Goal: Task Accomplishment & Management: Manage account settings

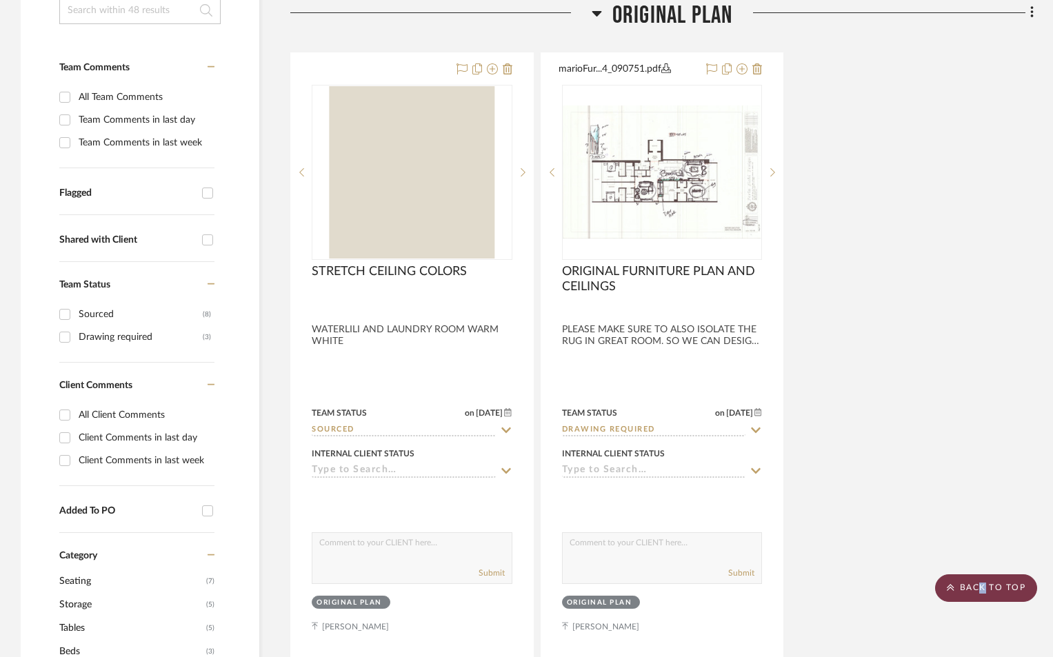
click at [982, 583] on scroll-to-top-button "BACK TO TOP" at bounding box center [986, 588] width 102 height 28
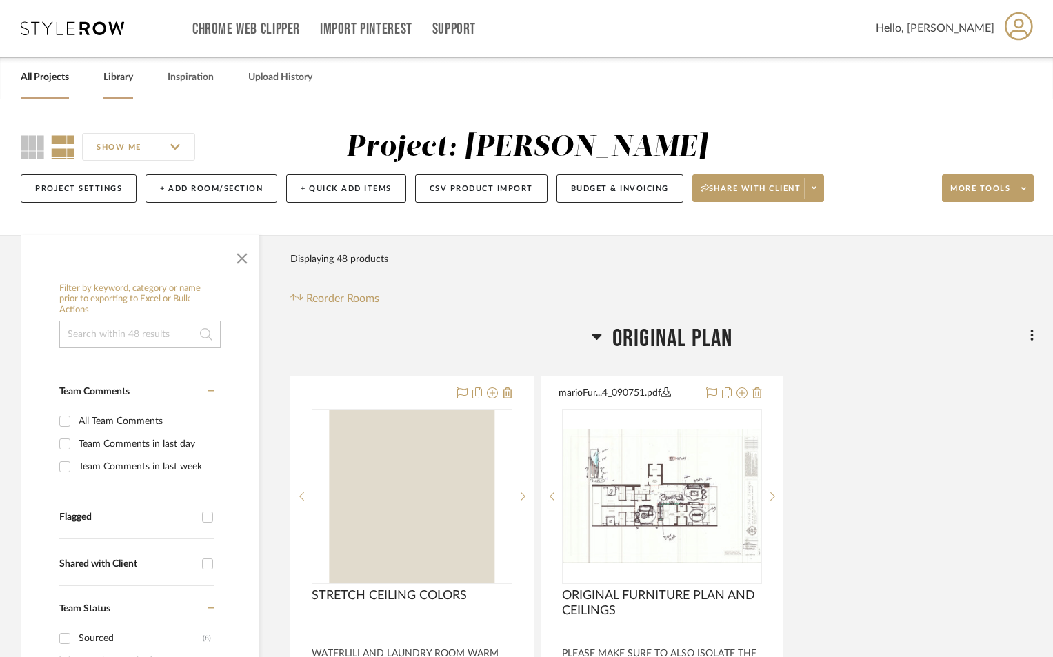
click at [108, 82] on link "Library" at bounding box center [118, 77] width 30 height 19
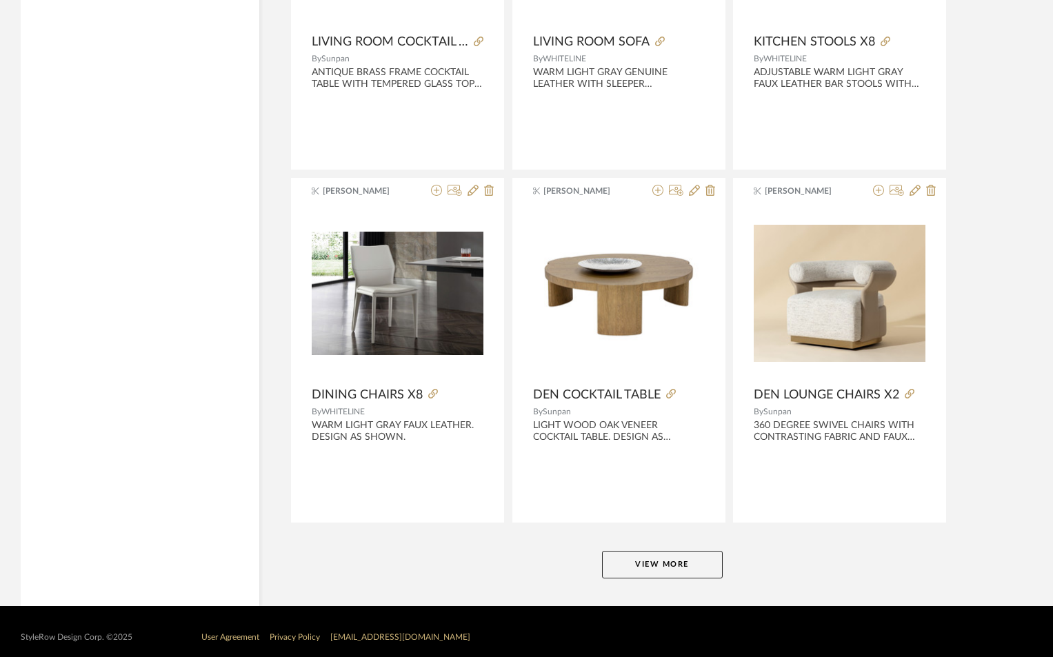
scroll to position [3272, 0]
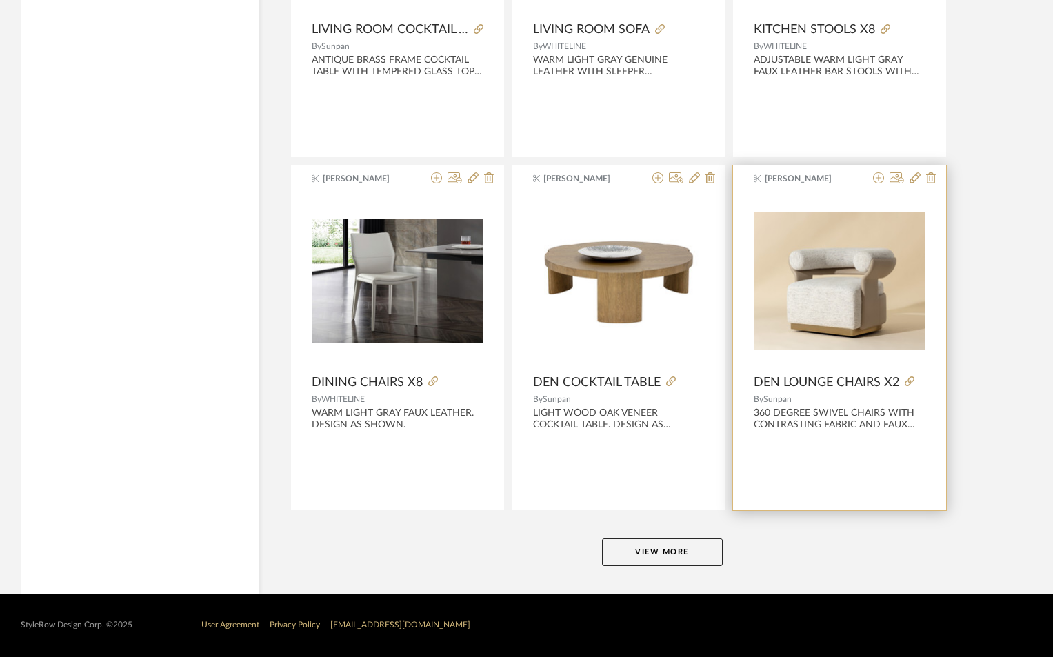
drag, startPoint x: 657, startPoint y: 548, endPoint x: 902, endPoint y: 455, distance: 261.7
click at [658, 548] on button "View More" at bounding box center [662, 553] width 121 height 28
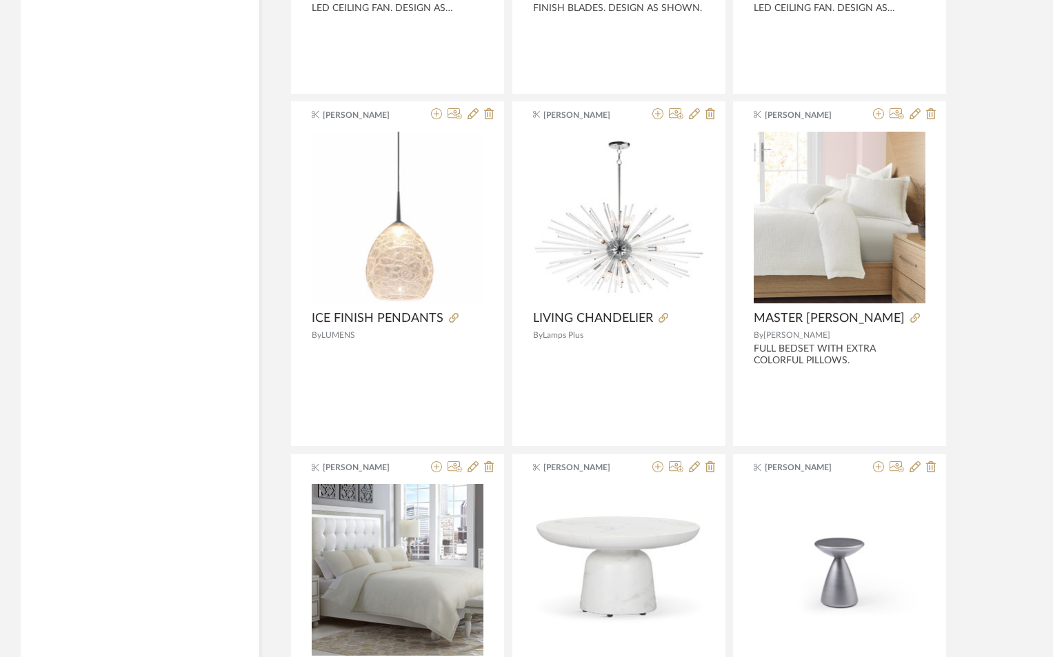
scroll to position [5892, 0]
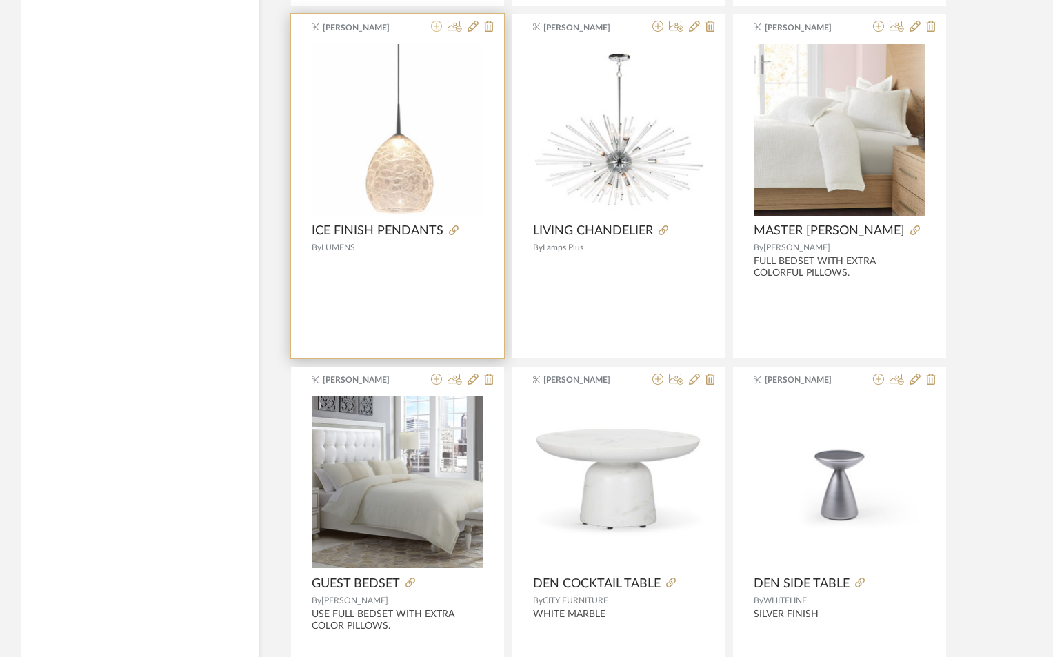
click at [434, 28] on icon at bounding box center [436, 26] width 11 height 11
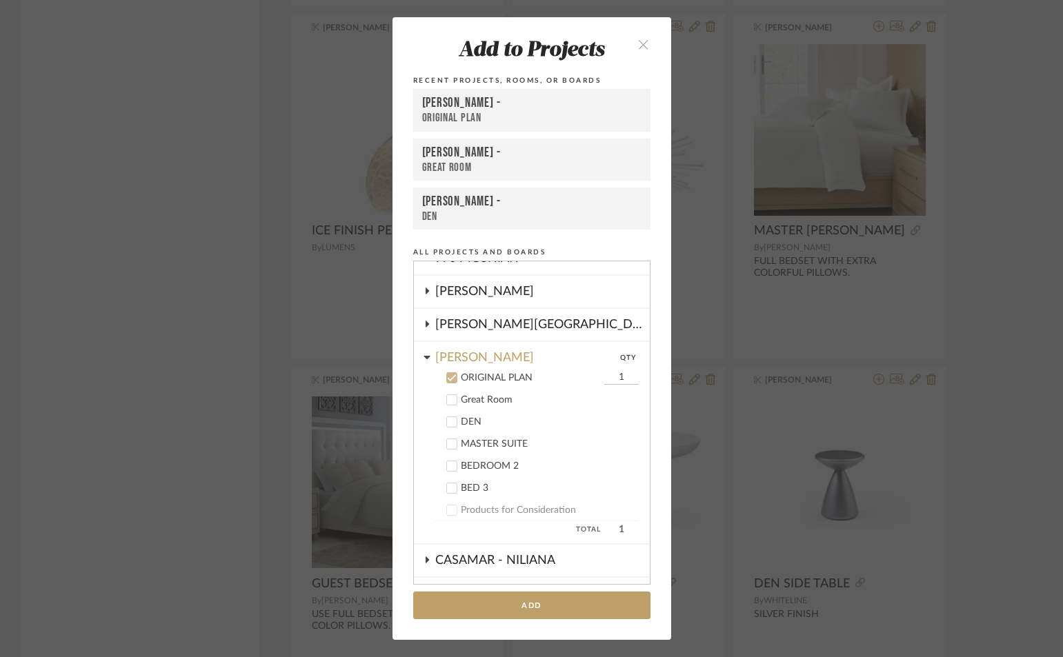
scroll to position [50, 0]
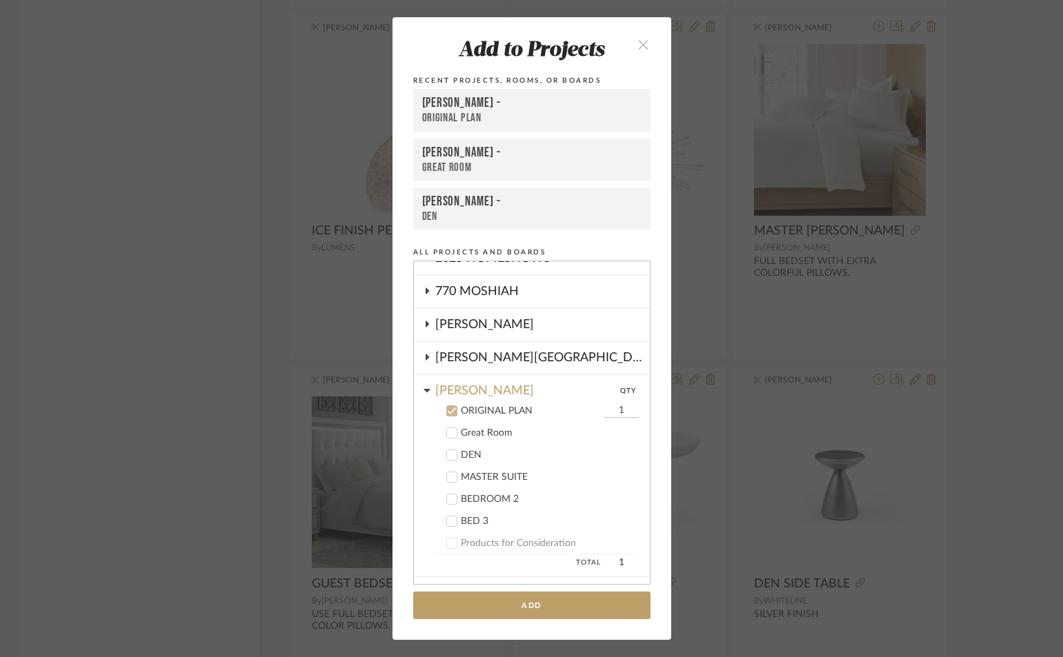
click at [447, 430] on icon at bounding box center [452, 433] width 10 height 10
click at [447, 408] on icon at bounding box center [452, 411] width 10 height 10
click at [516, 601] on button "Add" at bounding box center [531, 606] width 237 height 28
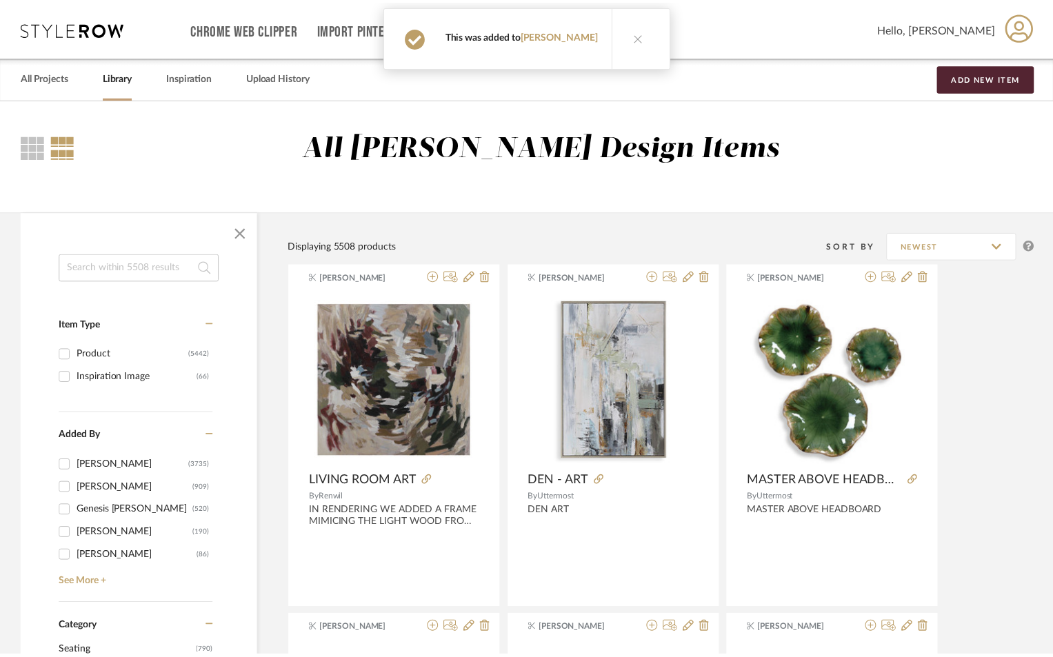
scroll to position [5892, 0]
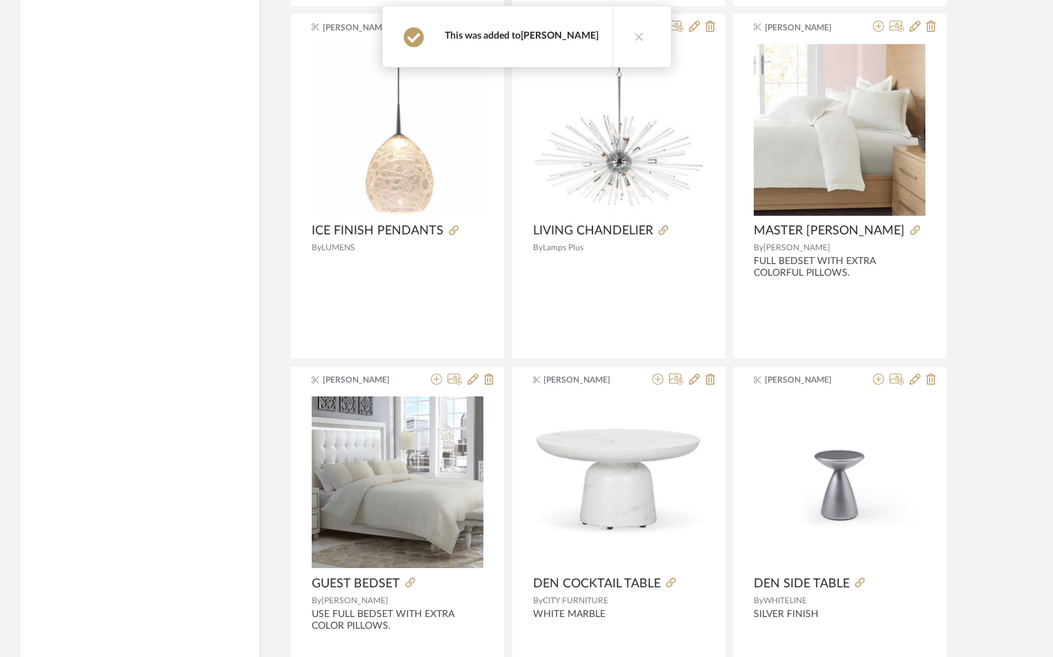
click at [575, 32] on link "[PERSON_NAME]" at bounding box center [560, 36] width 78 height 10
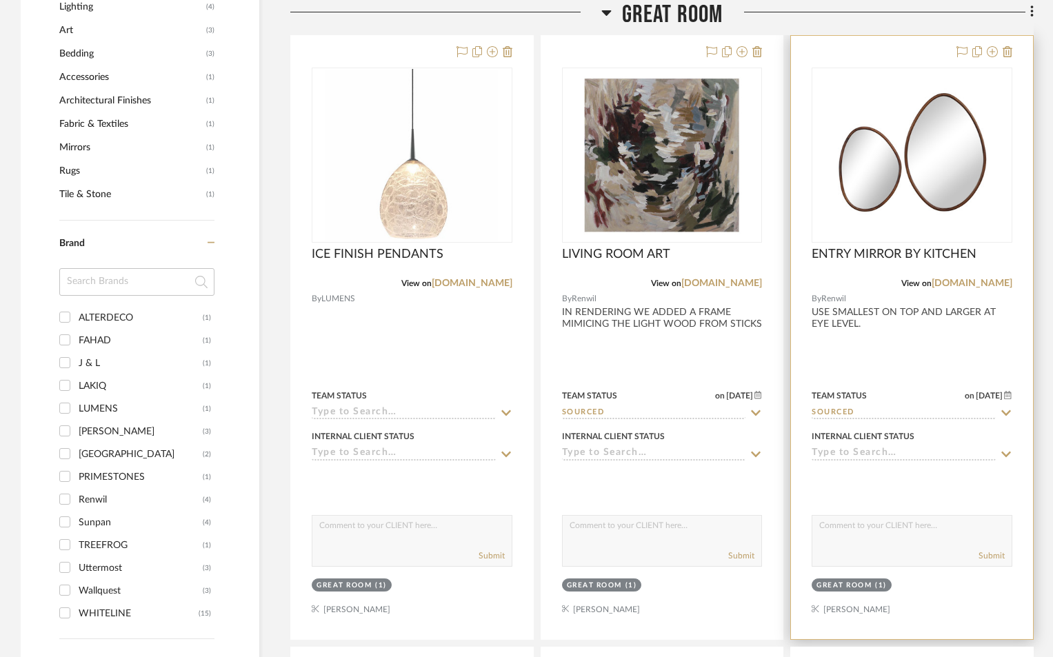
scroll to position [1051, 0]
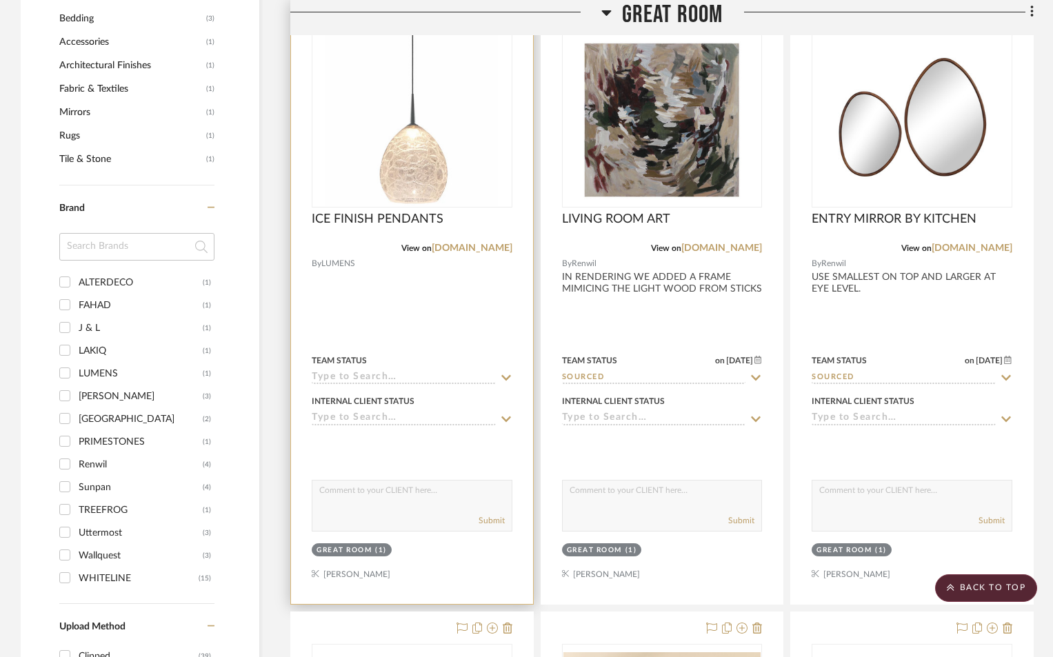
click at [434, 292] on div at bounding box center [412, 302] width 242 height 603
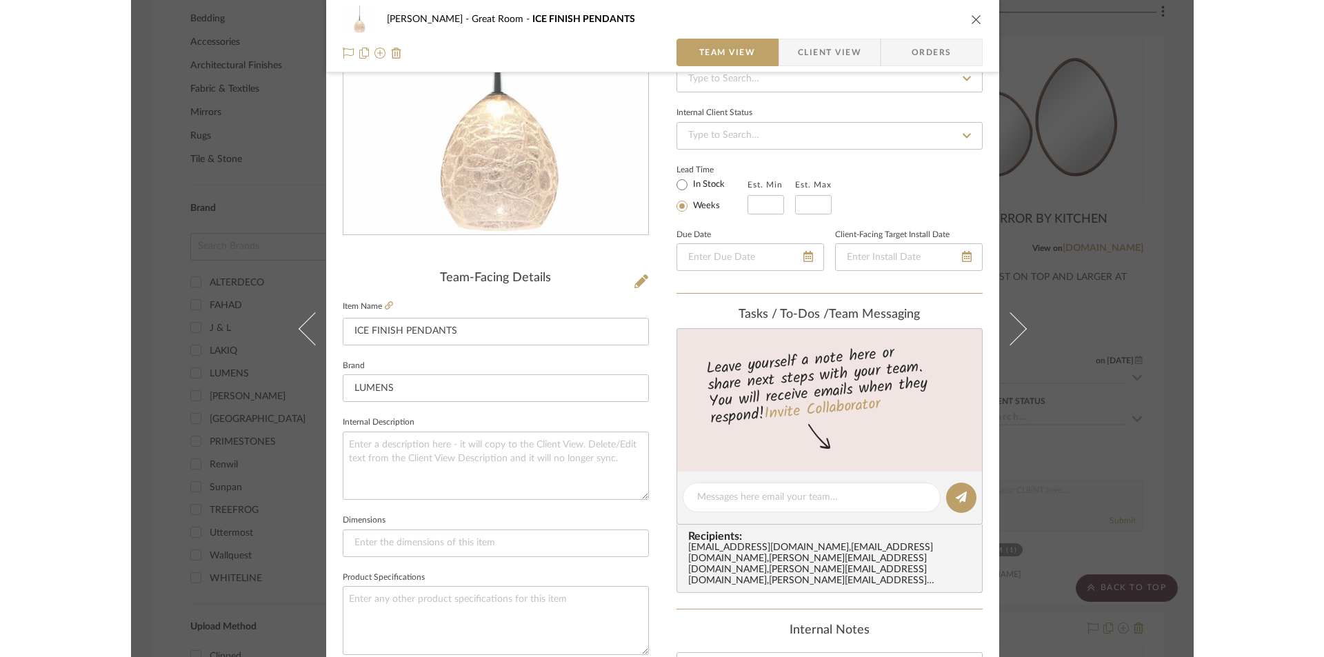
scroll to position [276, 0]
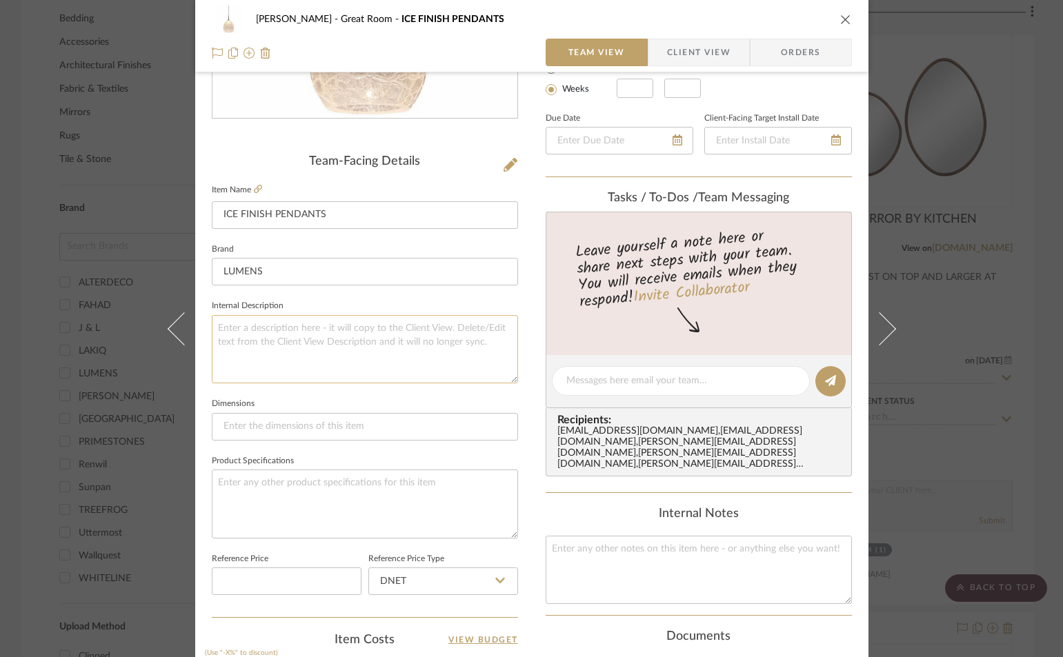
click at [234, 332] on textarea at bounding box center [365, 349] width 306 height 68
type textarea "k"
type textarea "KITCHEN PENDANTS WITH A SOFT ICE FINISH. DESIGN AS SHOWN."
click at [455, 467] on fieldset "Product Specifications" at bounding box center [365, 495] width 306 height 87
click at [667, 52] on span "Client View" at bounding box center [698, 53] width 63 height 28
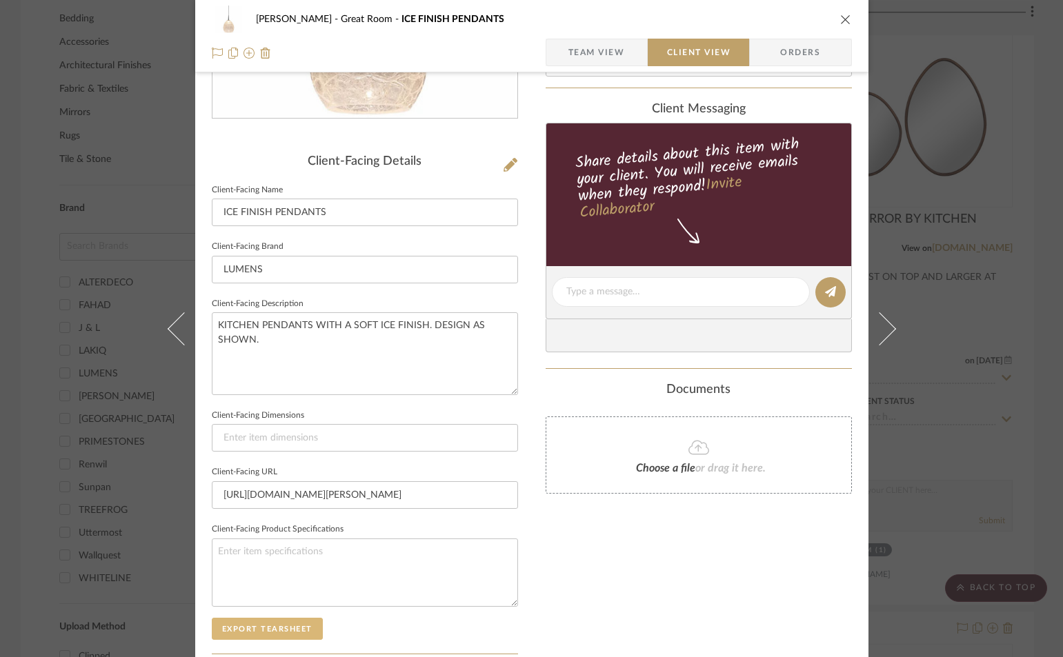
click at [287, 630] on button "Export Tearsheet" at bounding box center [267, 629] width 111 height 22
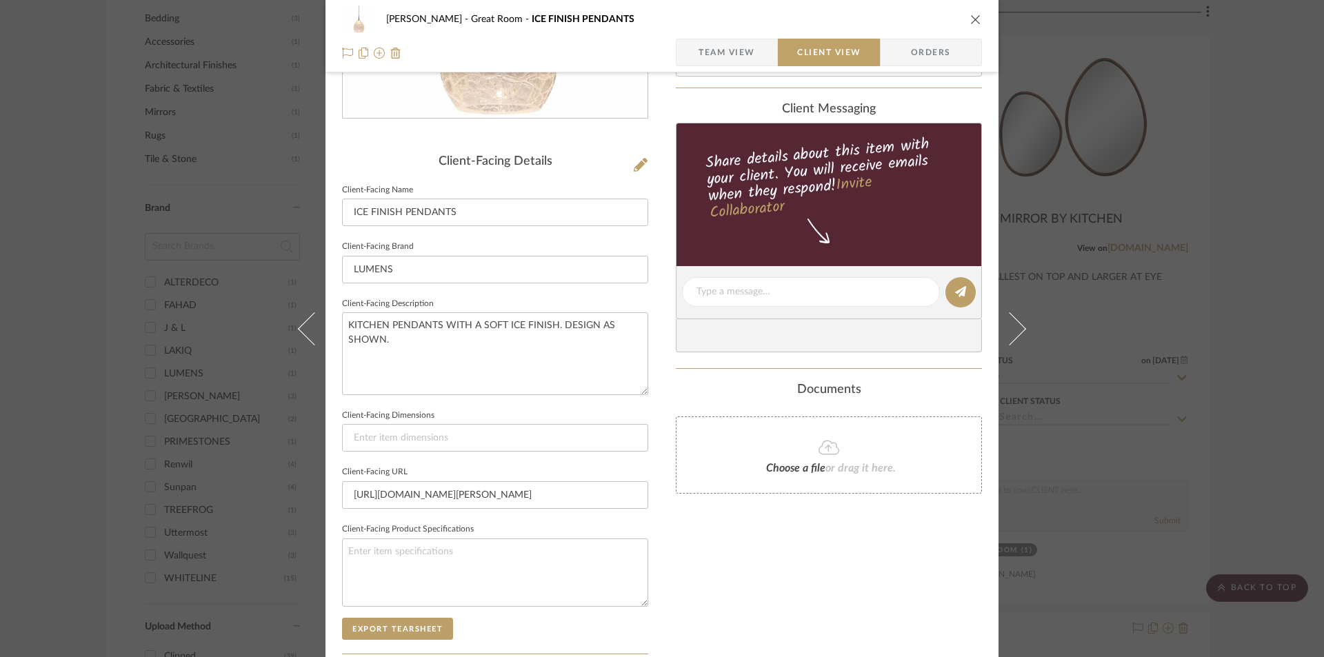
click at [976, 17] on icon "close" at bounding box center [975, 19] width 11 height 11
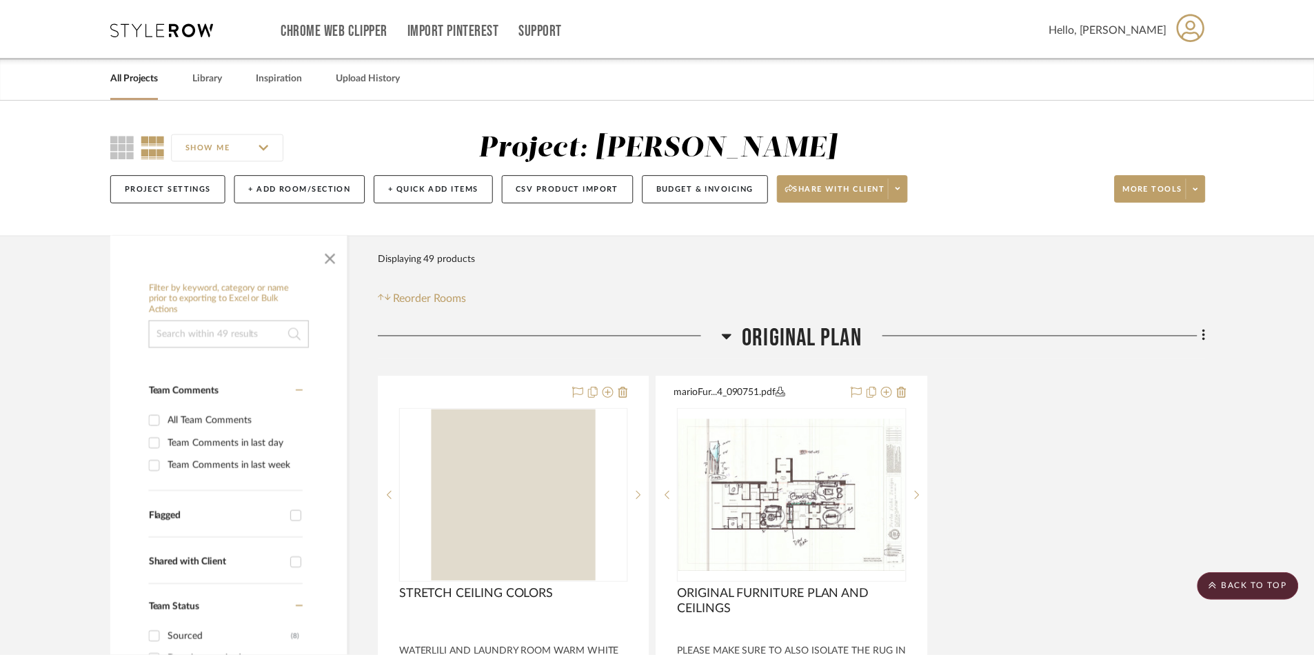
scroll to position [1051, 0]
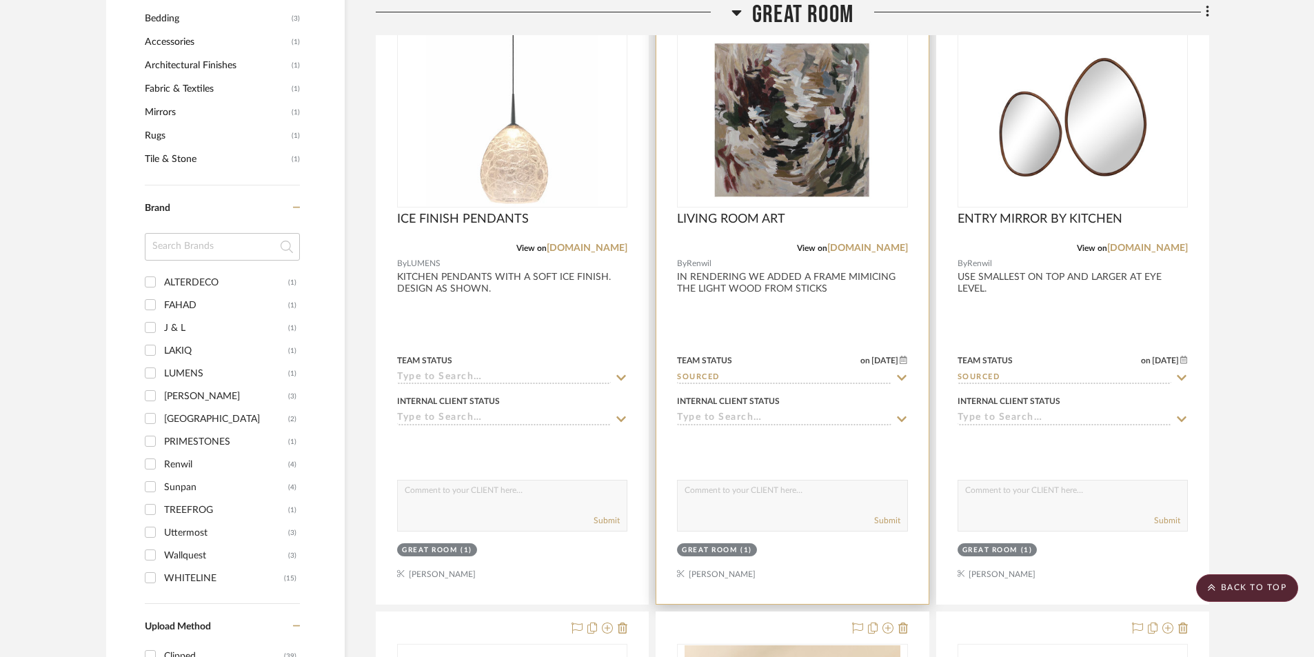
click at [791, 334] on div at bounding box center [792, 302] width 272 height 603
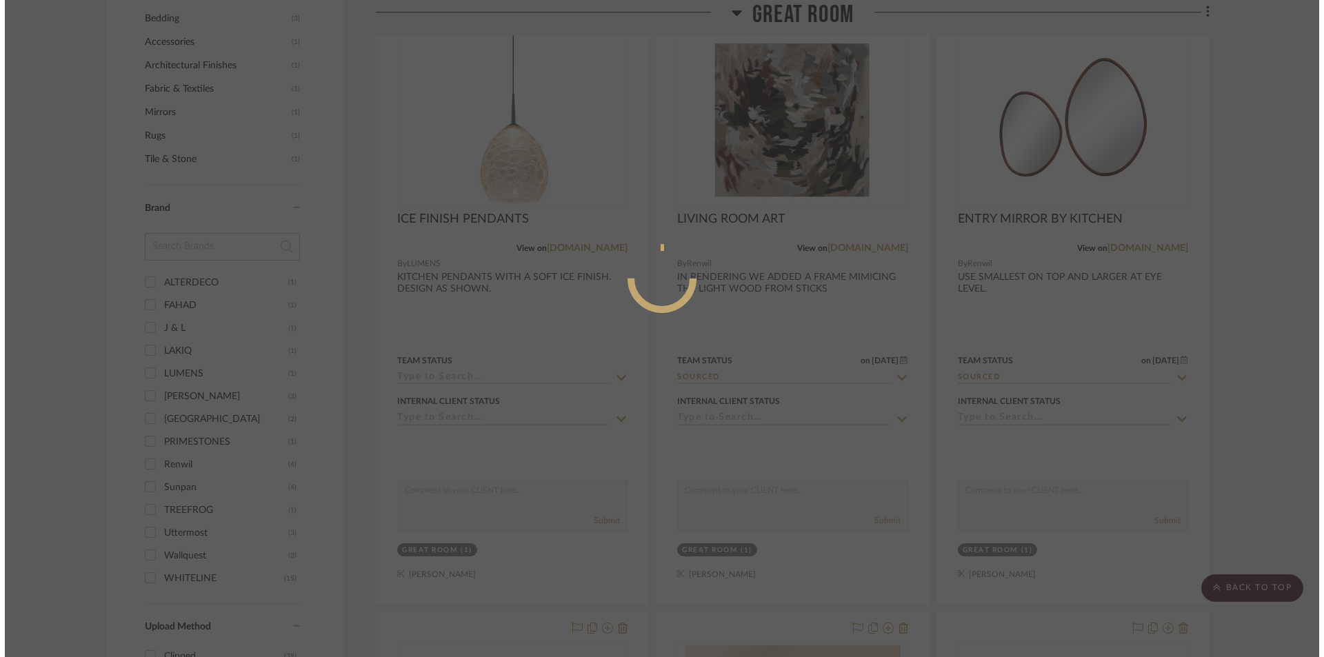
scroll to position [0, 0]
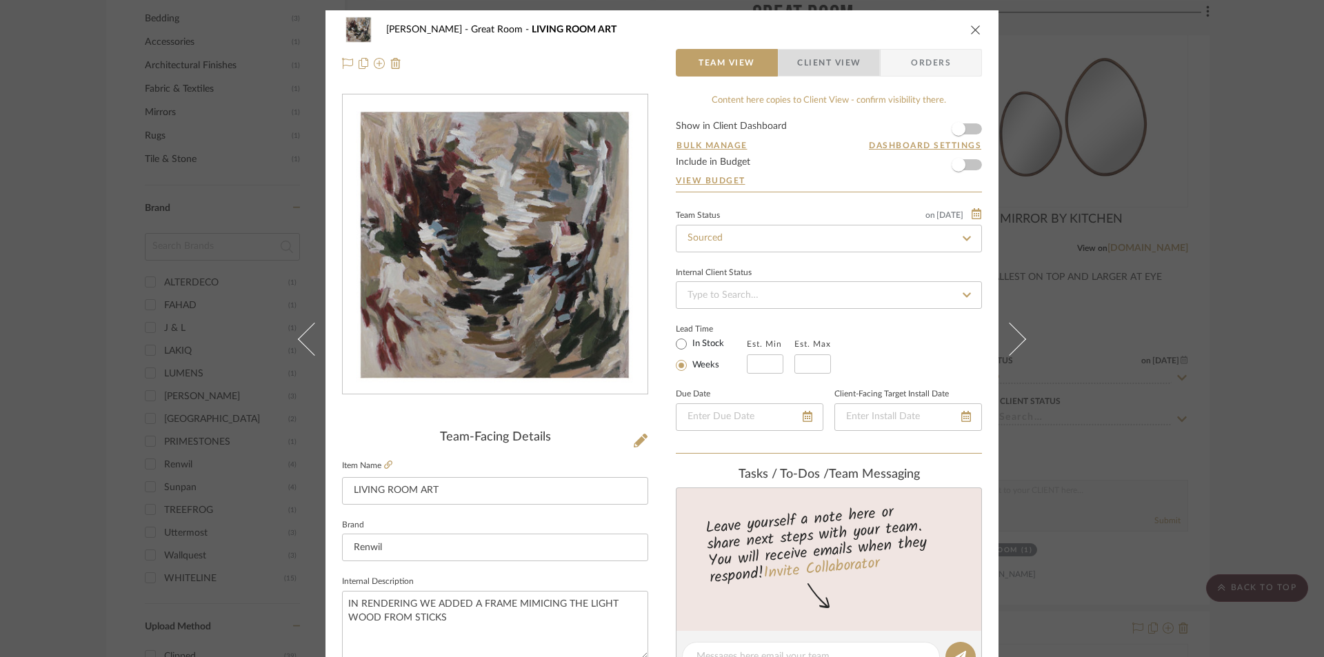
click at [843, 69] on span "Client View" at bounding box center [828, 63] width 63 height 28
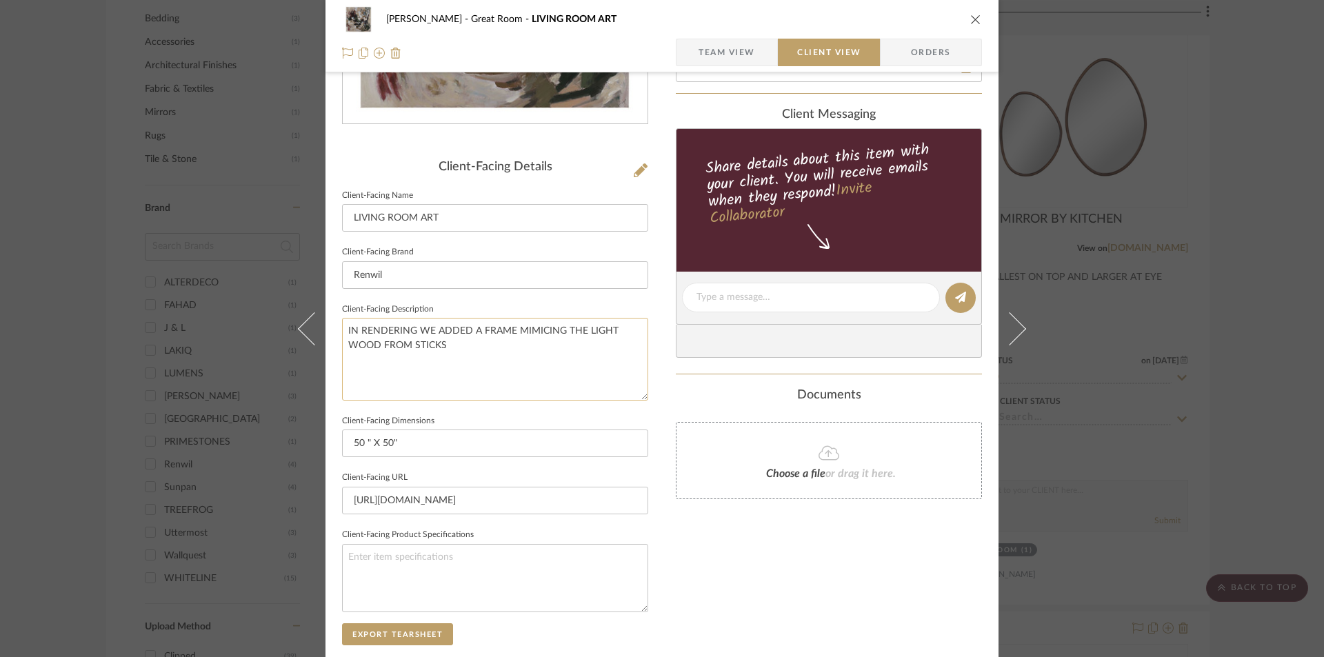
scroll to position [276, 0]
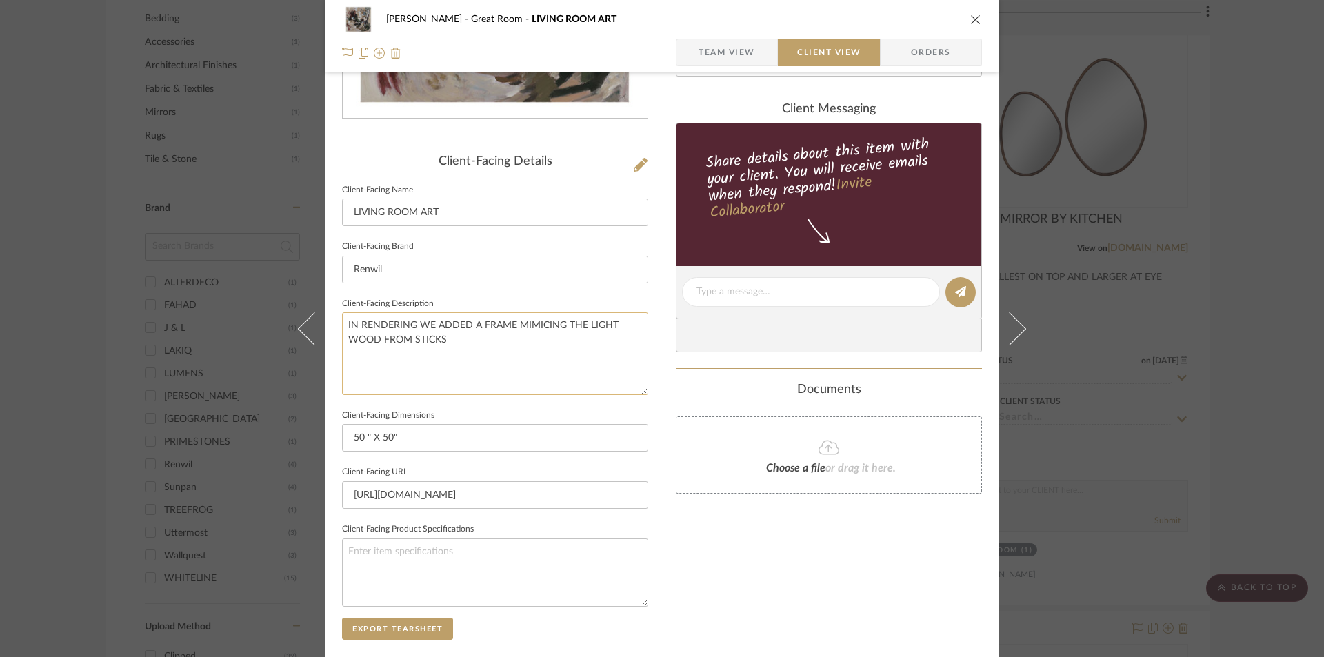
click at [458, 345] on textarea "IN RENDERING WE ADDED A FRAME MIMICING THE LIGHT WOOD FROM STICKS" at bounding box center [495, 353] width 306 height 82
drag, startPoint x: 477, startPoint y: 343, endPoint x: 338, endPoint y: 300, distance: 145.9
click at [342, 300] on fieldset "Client-Facing Description IN RENDERING WE ADDED A FRAME MIMICING THE LIGHT WOOD…" at bounding box center [495, 344] width 306 height 101
type textarea "LIVING ROOM ART WORK. DESIGN AS SHOWN."
click at [426, 625] on button "Export Tearsheet" at bounding box center [397, 629] width 111 height 22
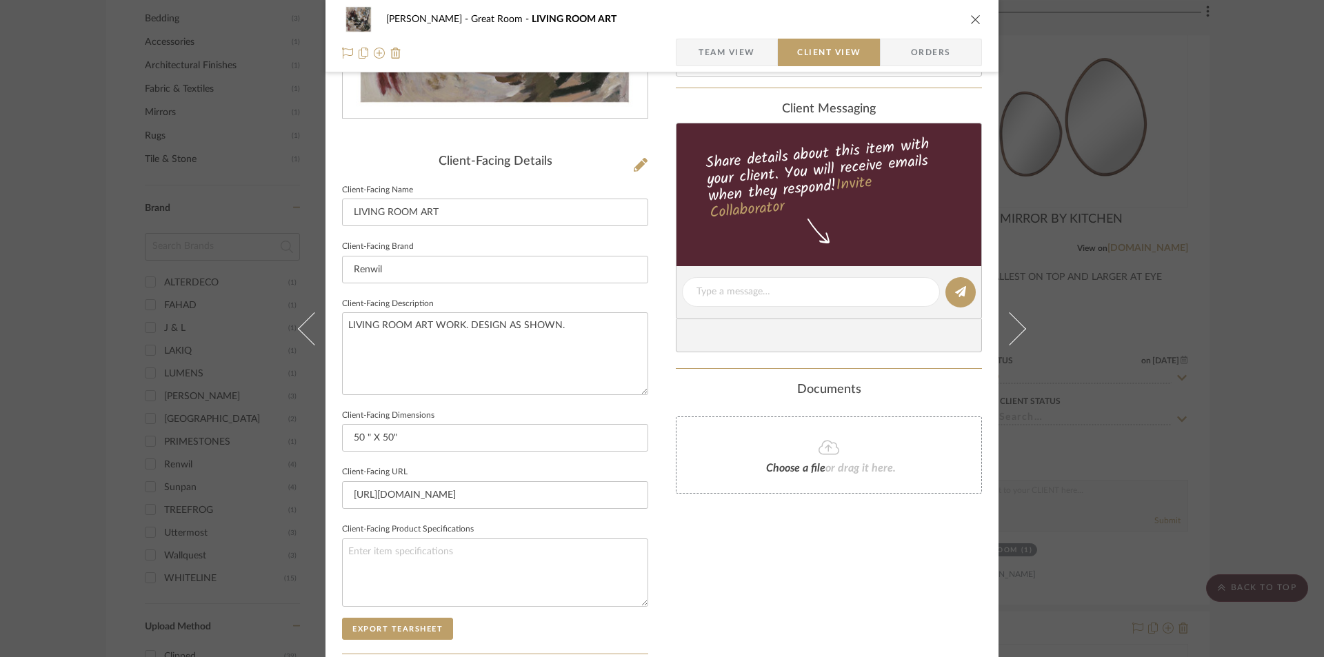
drag, startPoint x: 962, startPoint y: 17, endPoint x: 969, endPoint y: 17, distance: 6.9
click at [963, 17] on div "CASAMAR - [PERSON_NAME] Great Room LIVING ROOM ART" at bounding box center [662, 20] width 640 height 28
click at [970, 16] on icon "close" at bounding box center [975, 19] width 11 height 11
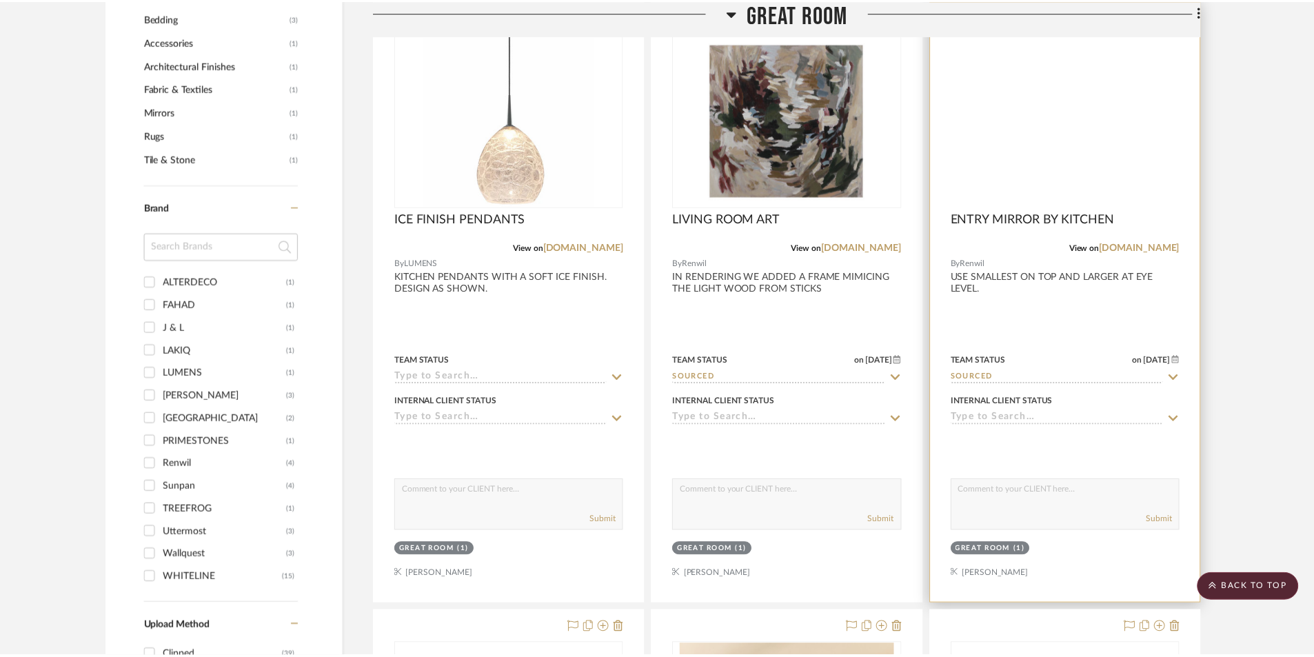
scroll to position [1051, 0]
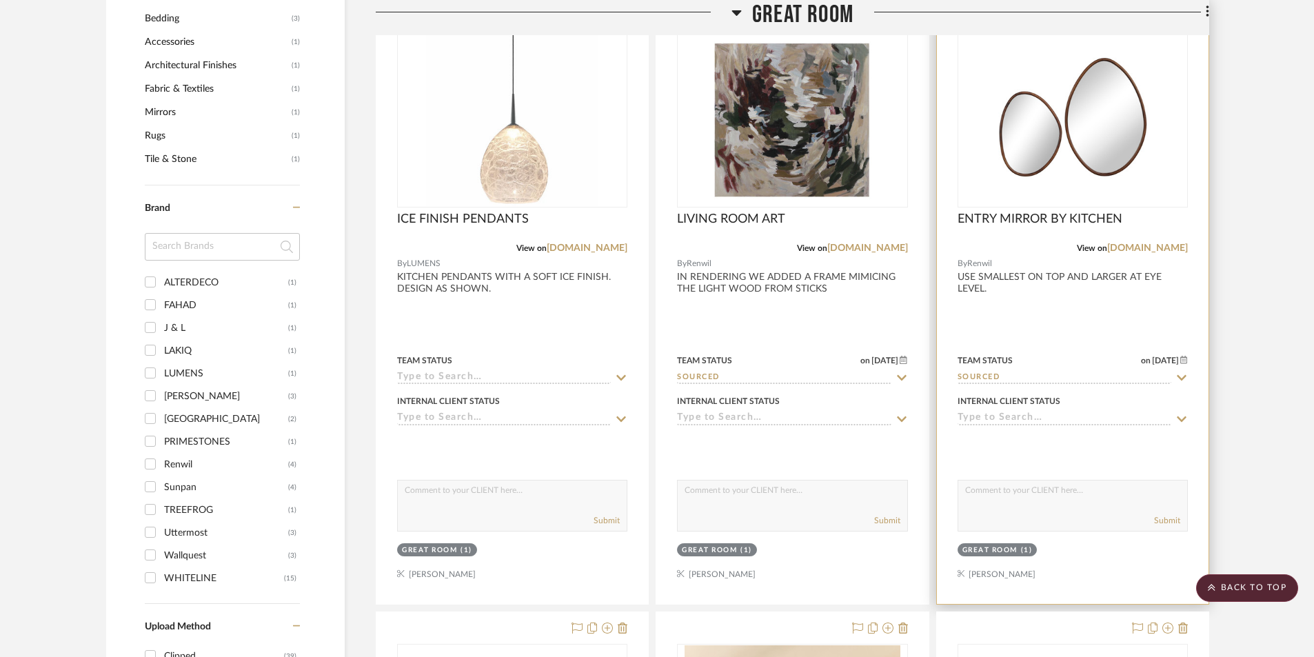
click at [1052, 342] on div at bounding box center [1073, 302] width 272 height 603
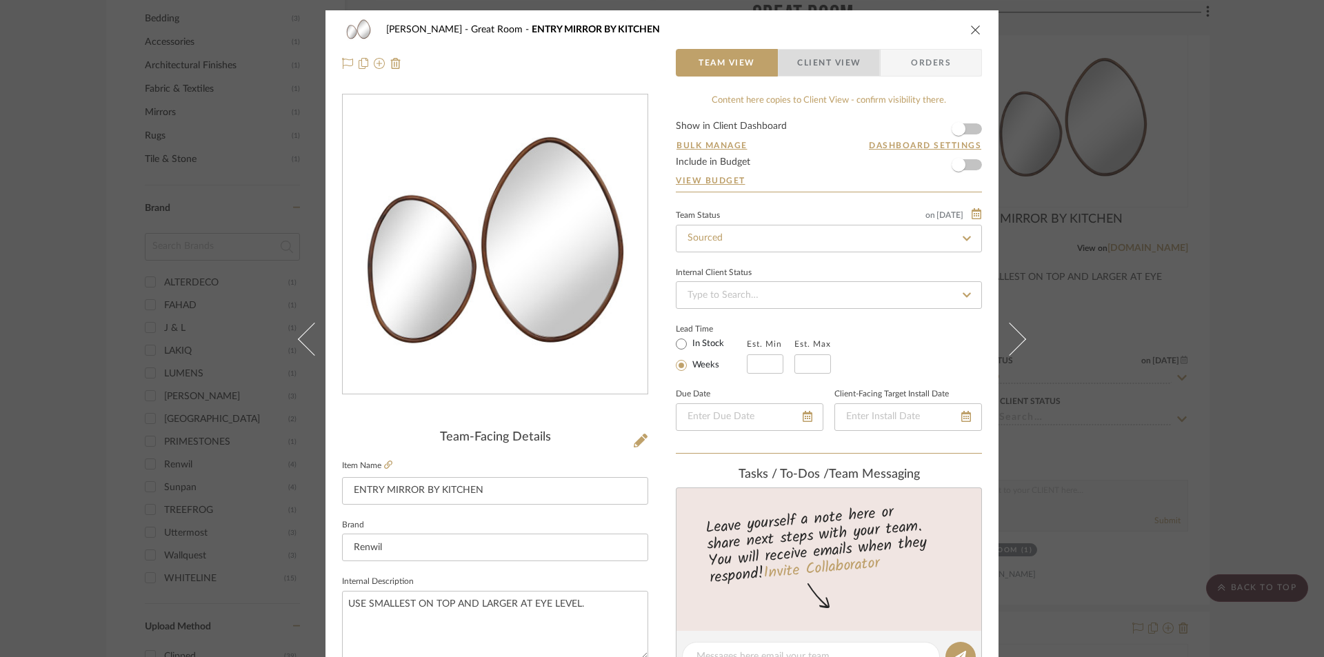
click at [844, 65] on span "Client View" at bounding box center [828, 63] width 63 height 28
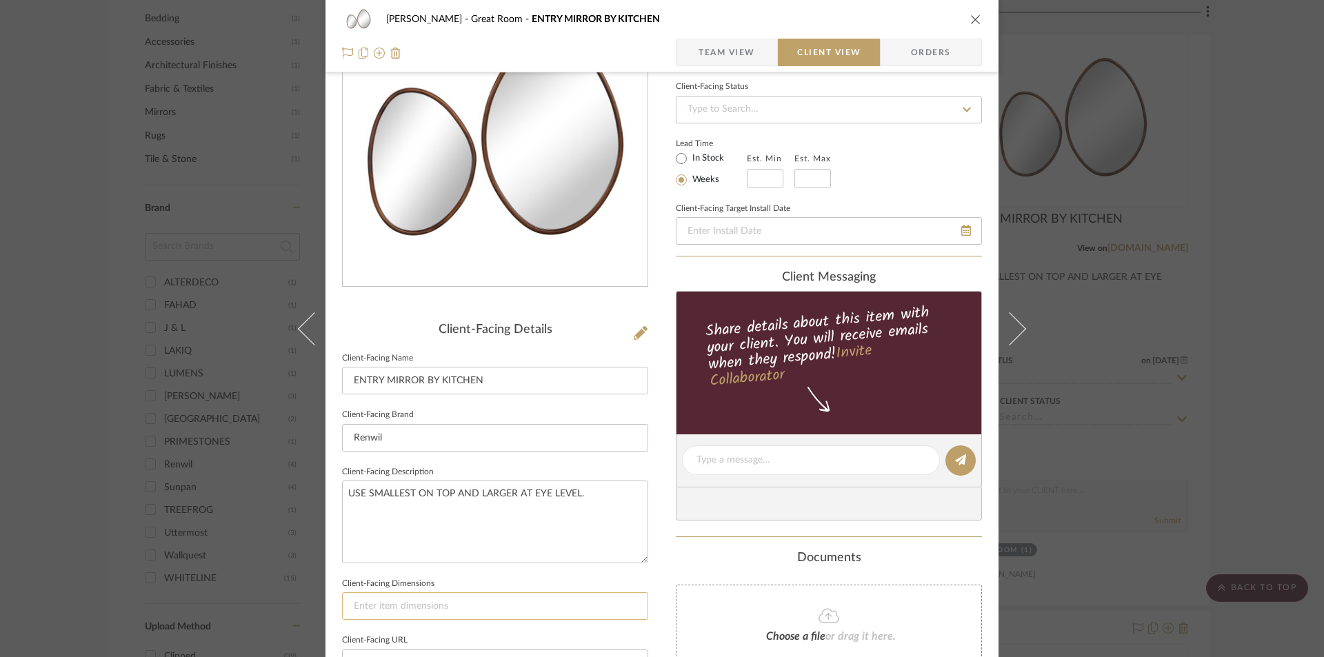
scroll to position [276, 0]
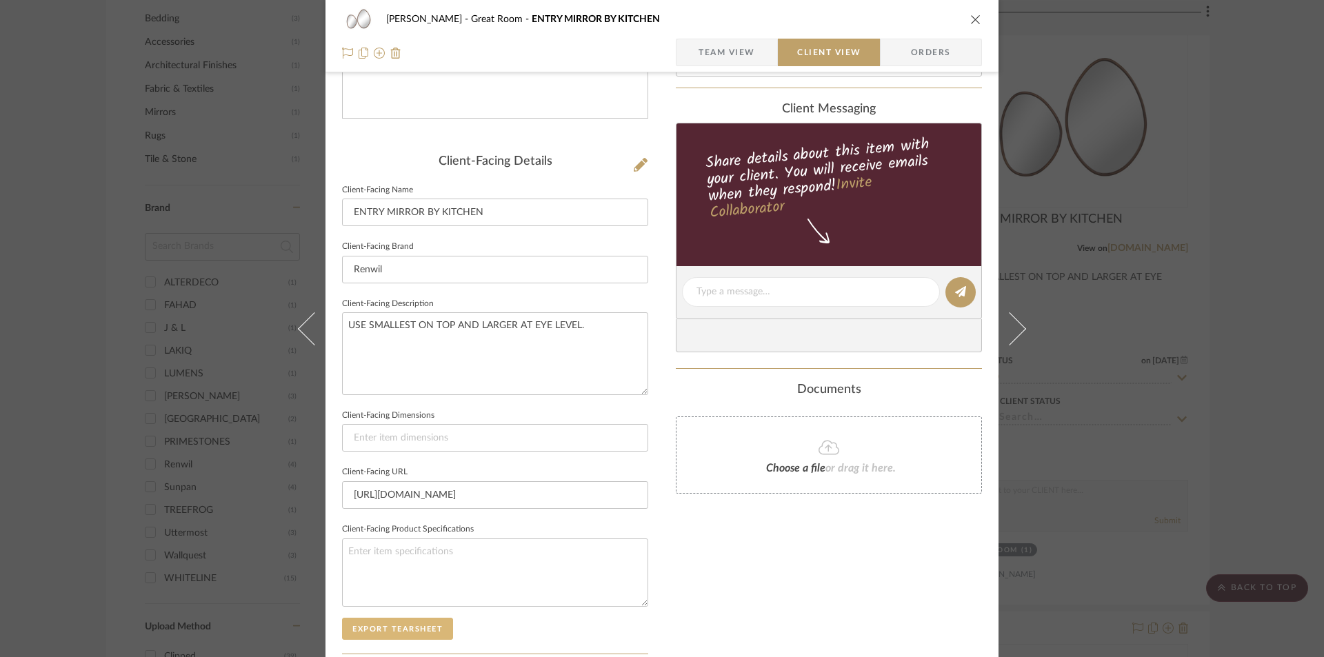
click at [429, 634] on button "Export Tearsheet" at bounding box center [397, 629] width 111 height 22
click at [972, 19] on icon "close" at bounding box center [975, 19] width 11 height 11
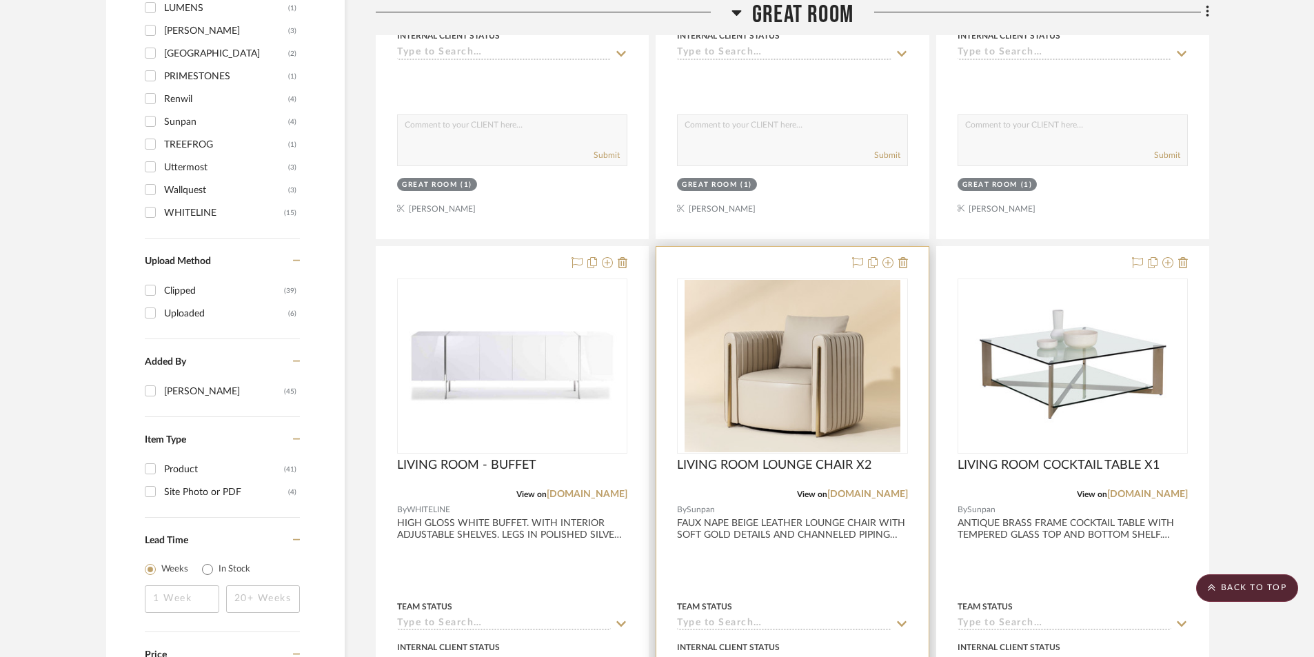
scroll to position [1418, 0]
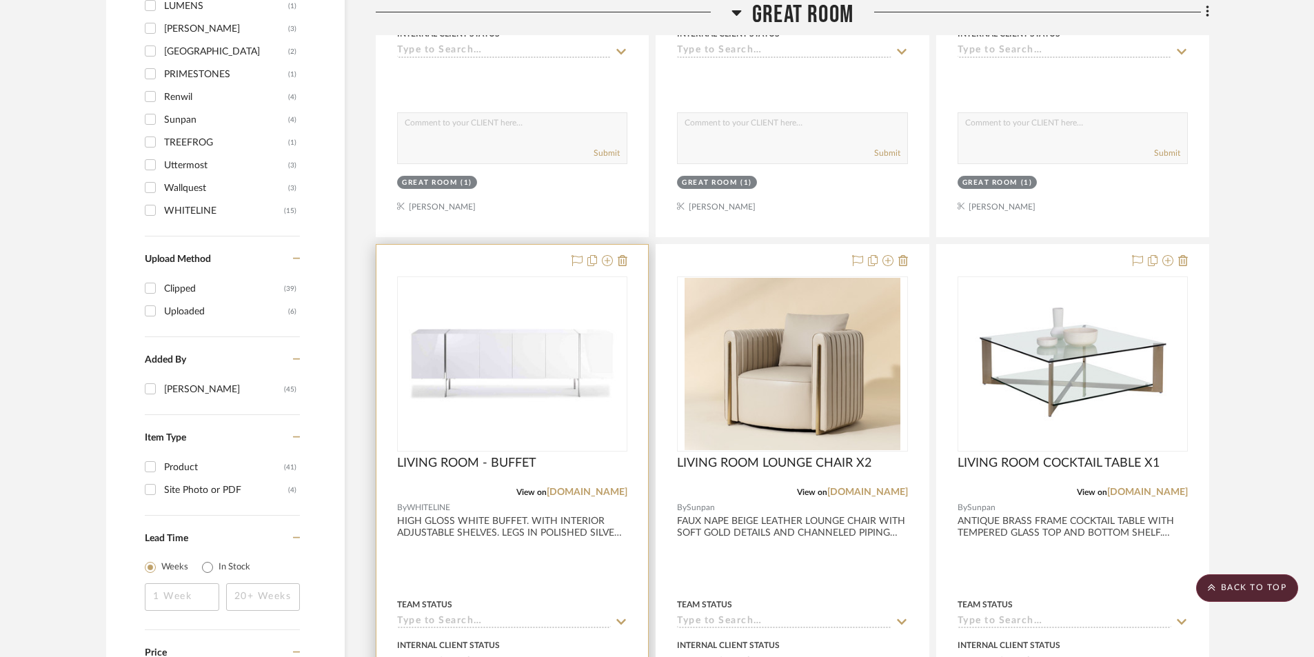
click at [488, 554] on div at bounding box center [513, 546] width 272 height 603
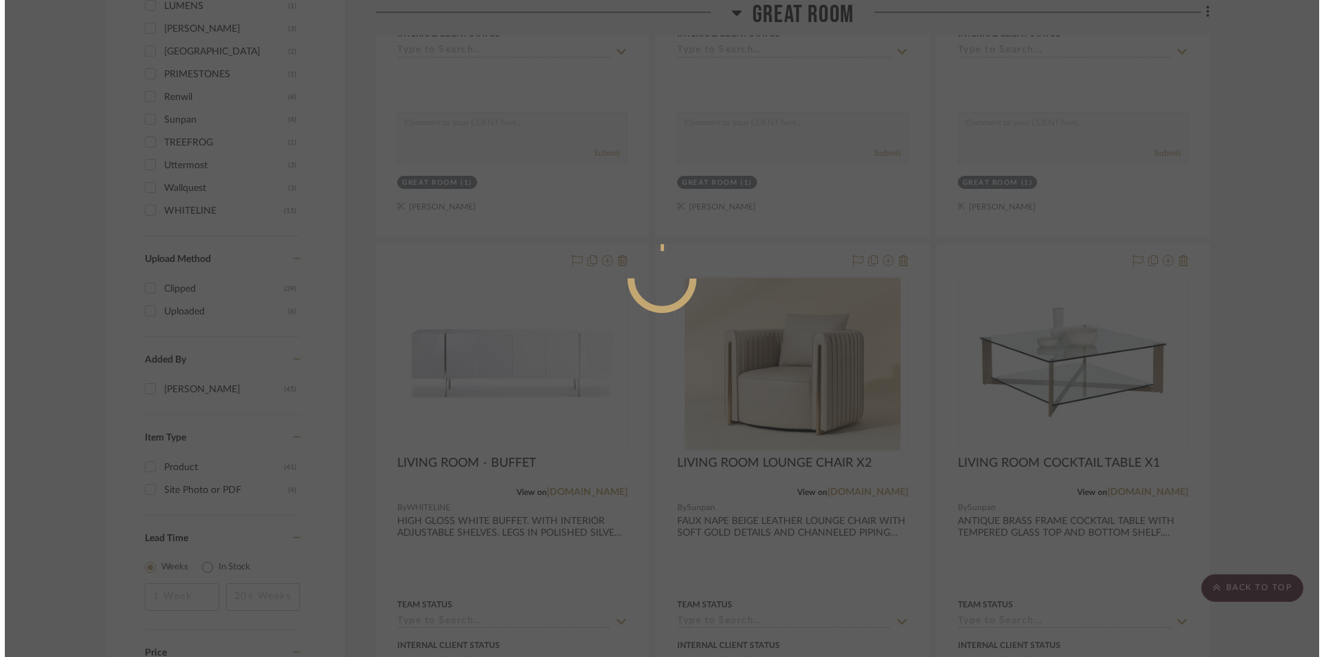
scroll to position [0, 0]
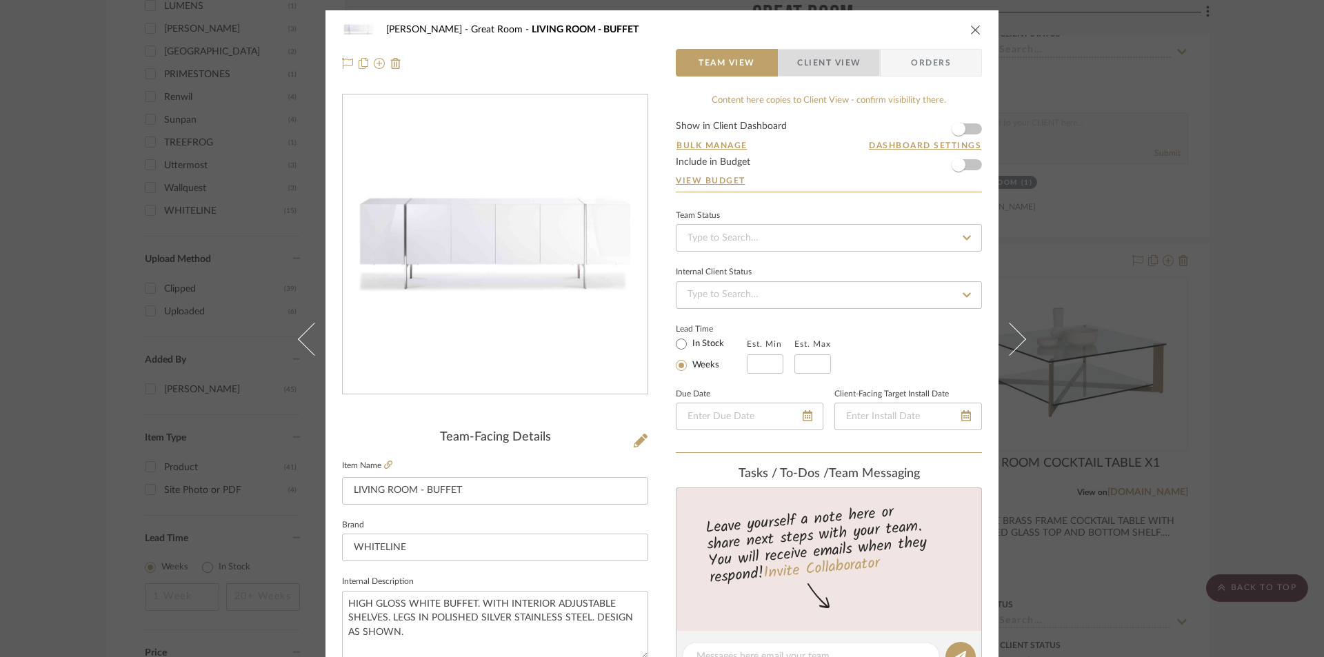
click at [832, 62] on span "Client View" at bounding box center [828, 63] width 63 height 28
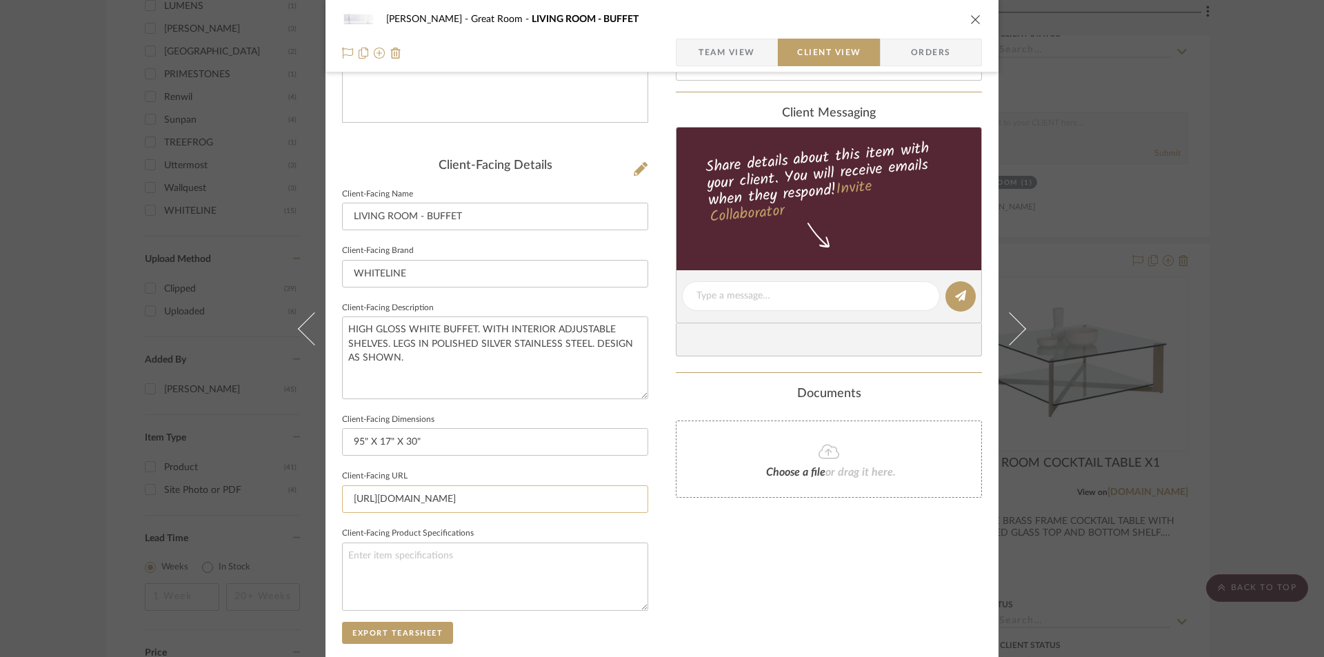
scroll to position [276, 0]
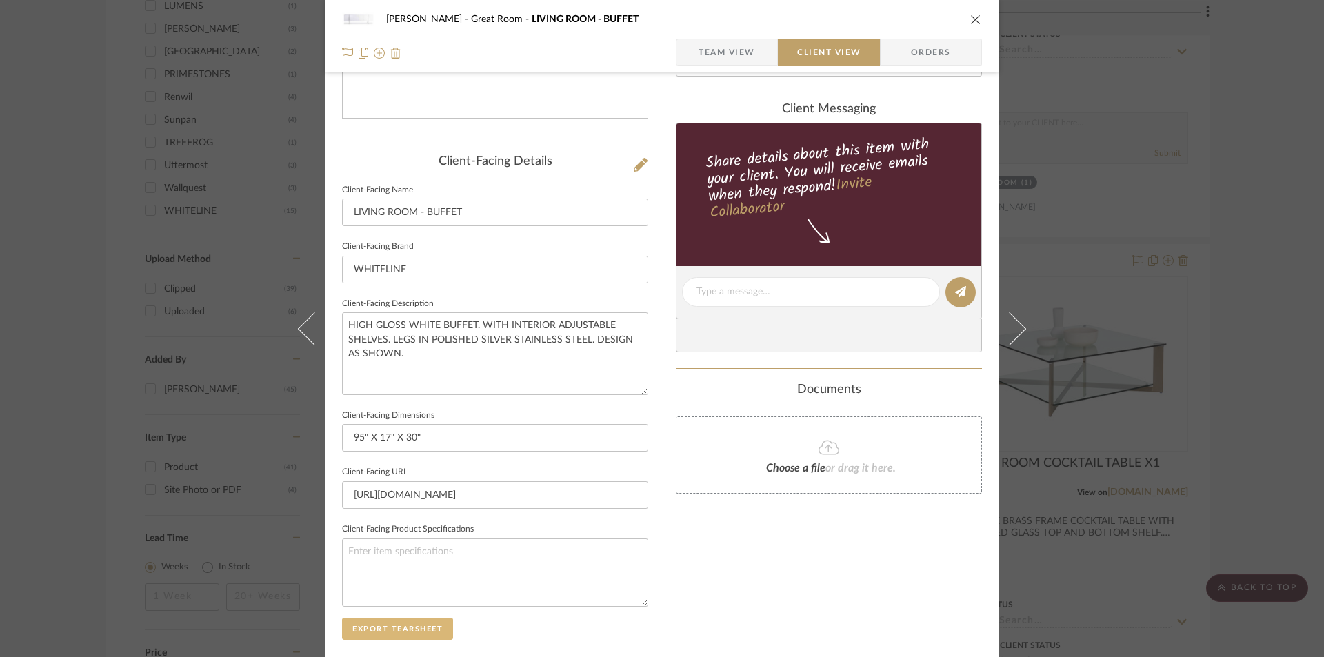
click at [434, 632] on button "Export Tearsheet" at bounding box center [397, 629] width 111 height 22
click at [974, 17] on icon "close" at bounding box center [975, 19] width 11 height 11
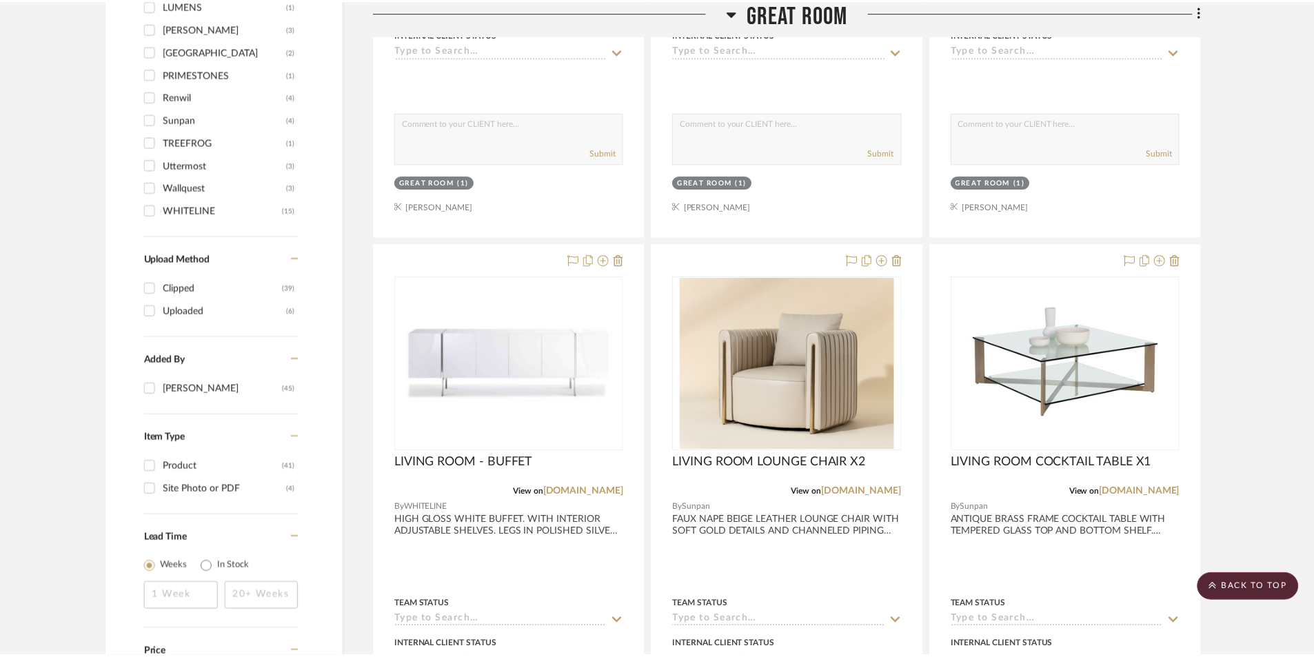
scroll to position [1418, 0]
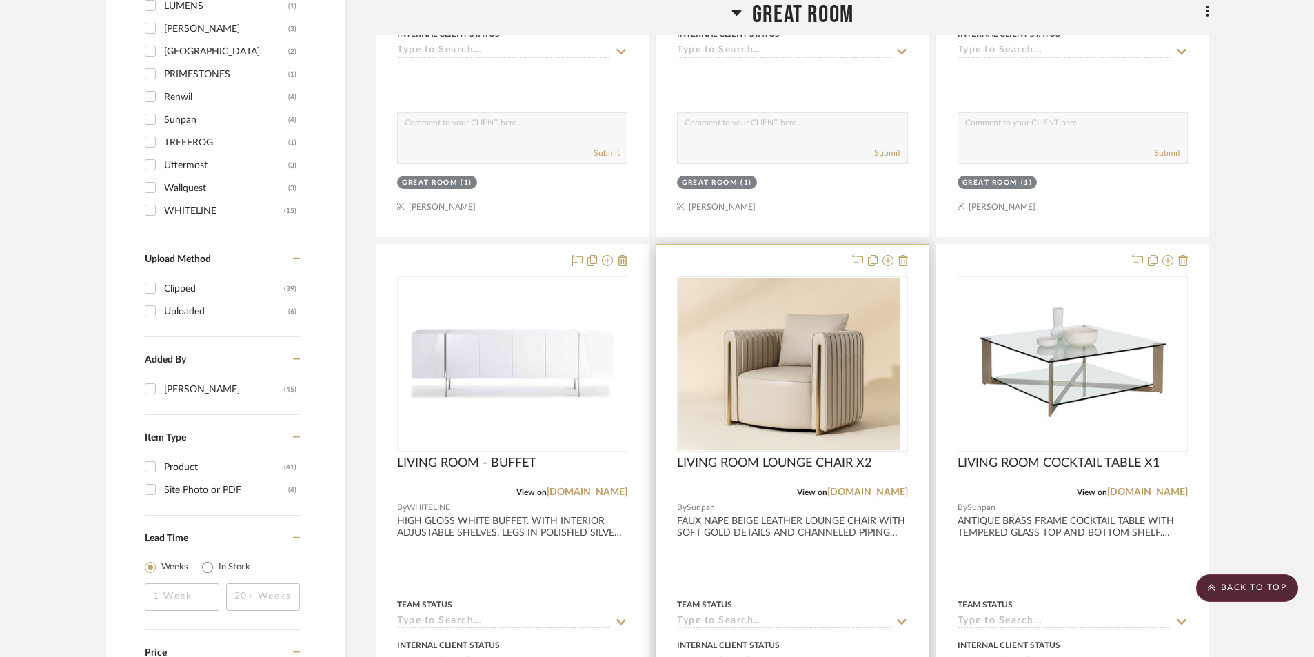
click at [804, 567] on div at bounding box center [792, 546] width 272 height 603
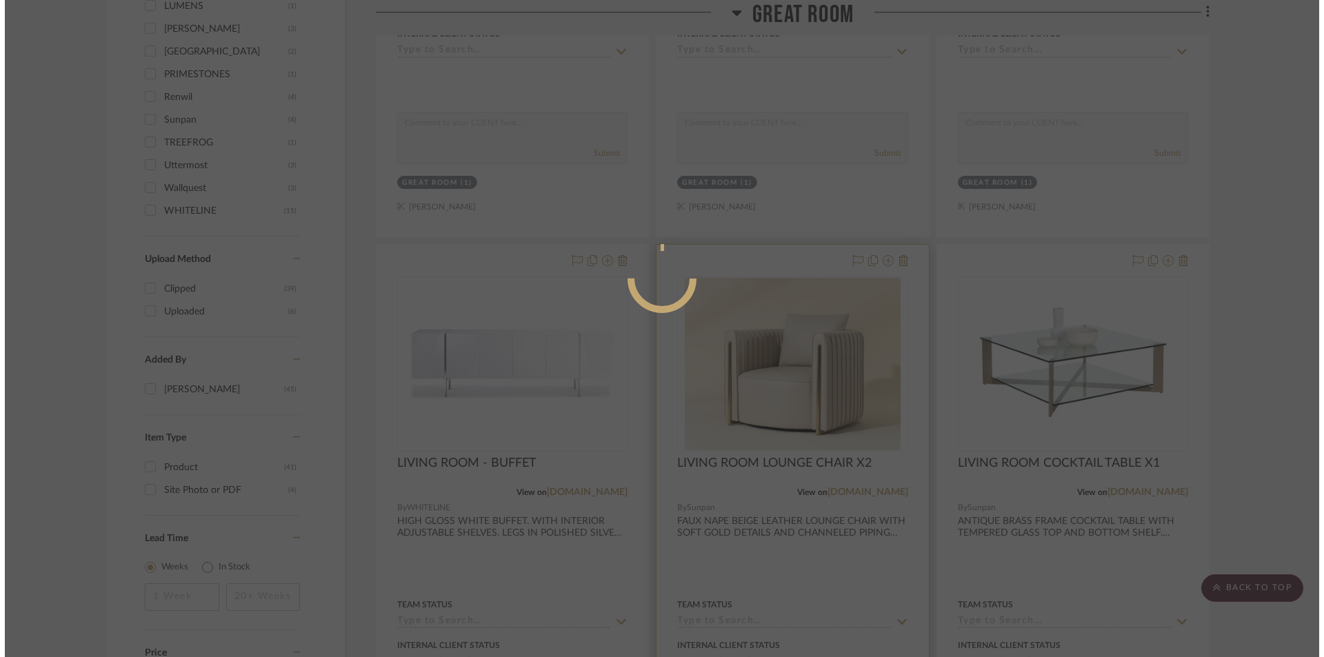
scroll to position [0, 0]
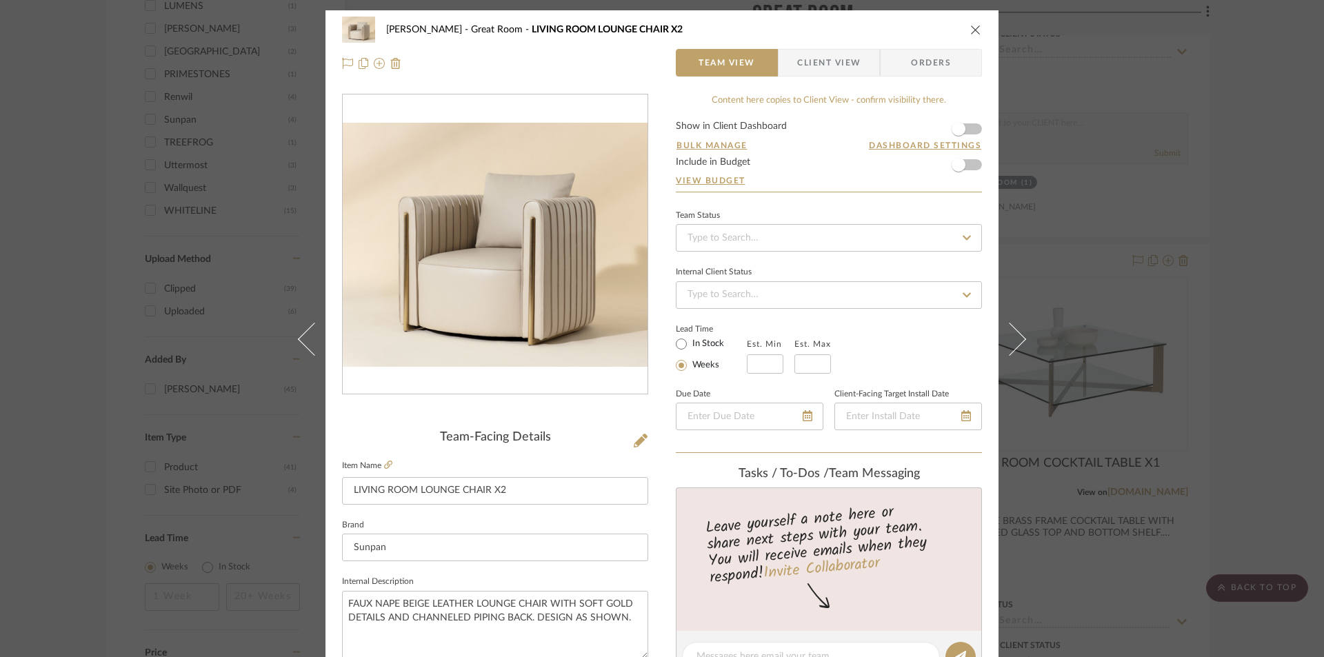
click at [804, 70] on span "Client View" at bounding box center [828, 63] width 63 height 28
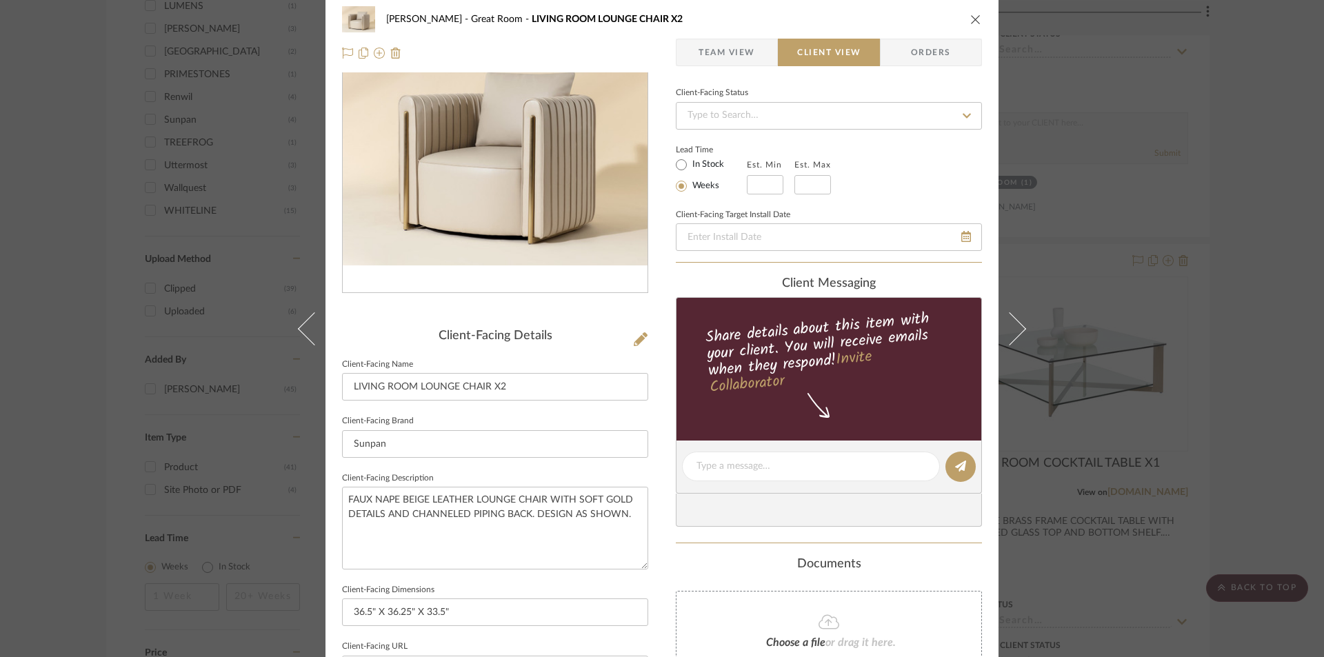
scroll to position [322, 0]
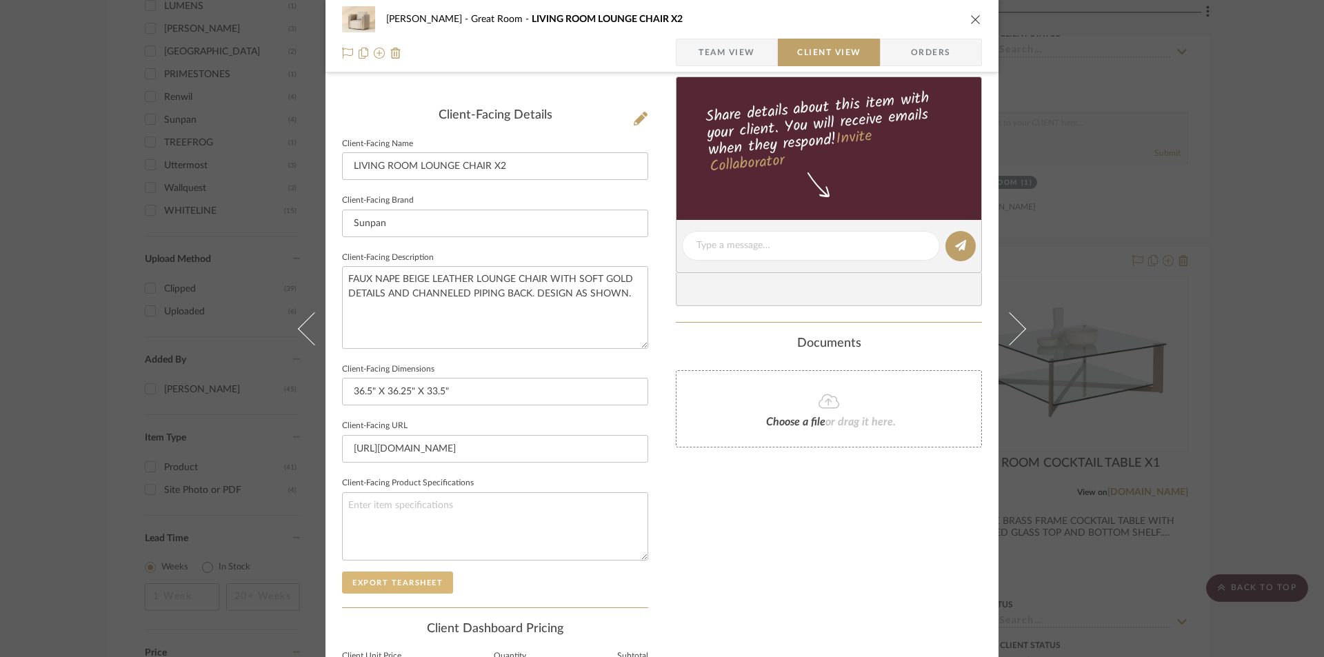
click at [412, 583] on button "Export Tearsheet" at bounding box center [397, 583] width 111 height 22
click at [976, 17] on icon "close" at bounding box center [975, 19] width 11 height 11
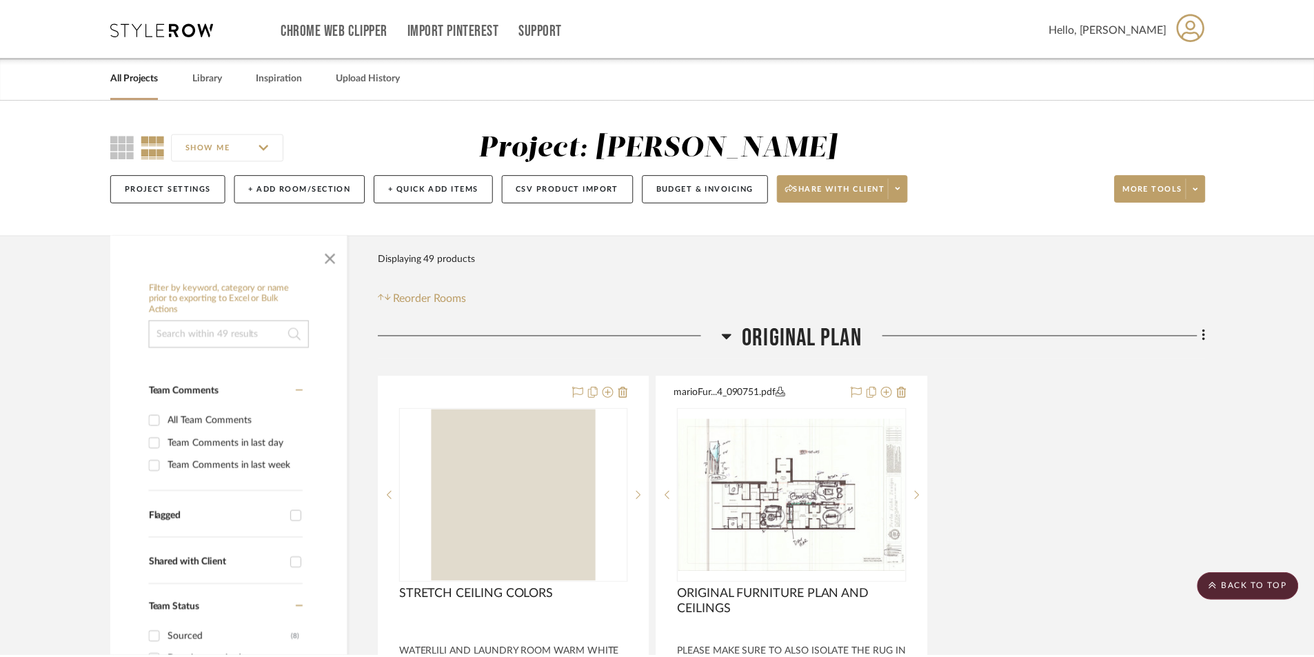
scroll to position [1418, 0]
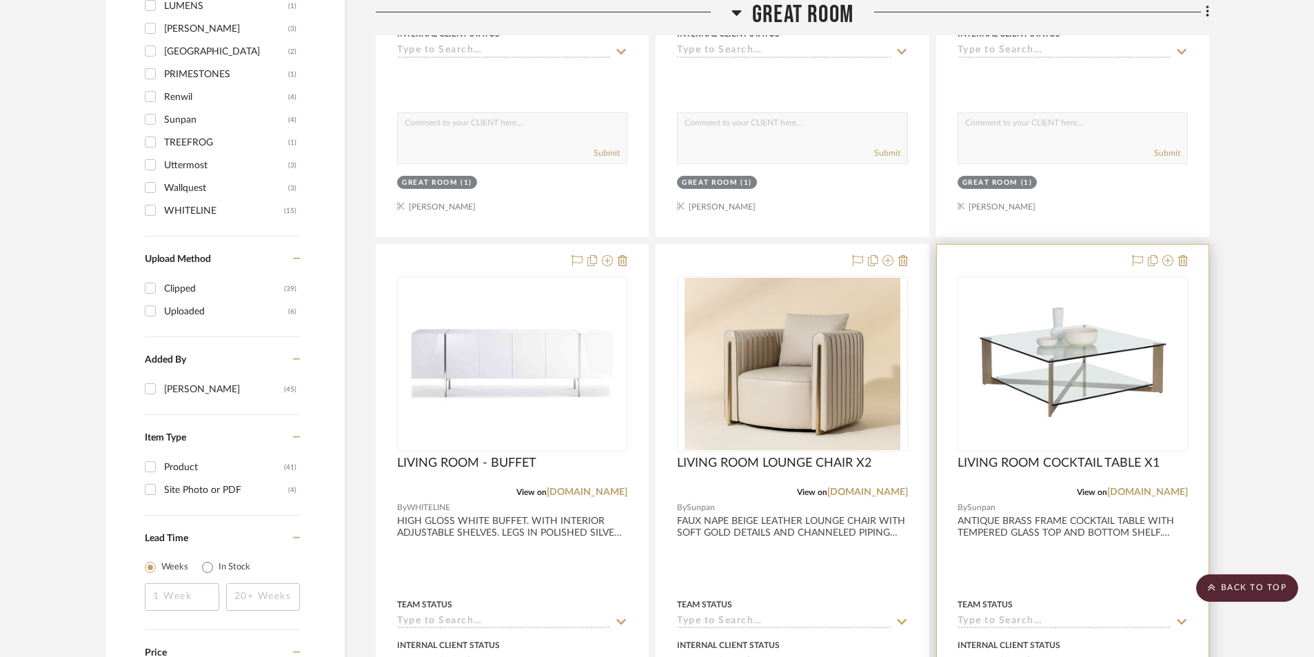
click at [1052, 576] on div at bounding box center [1073, 546] width 272 height 603
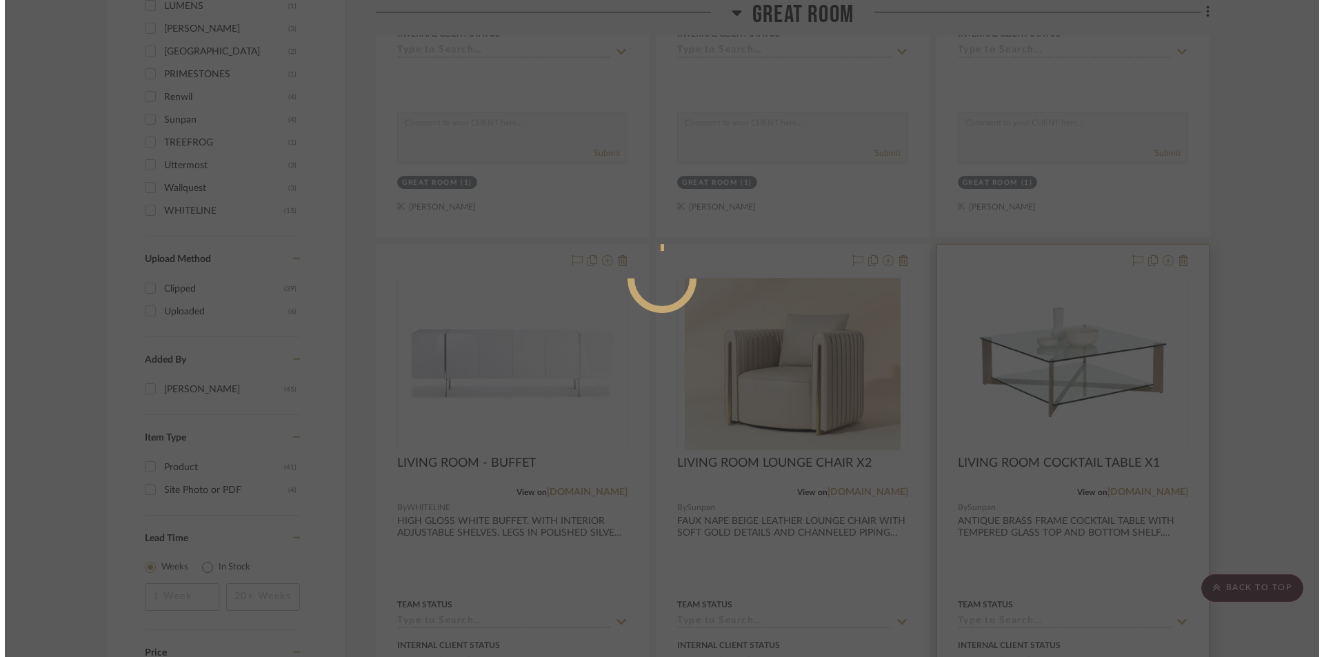
scroll to position [0, 0]
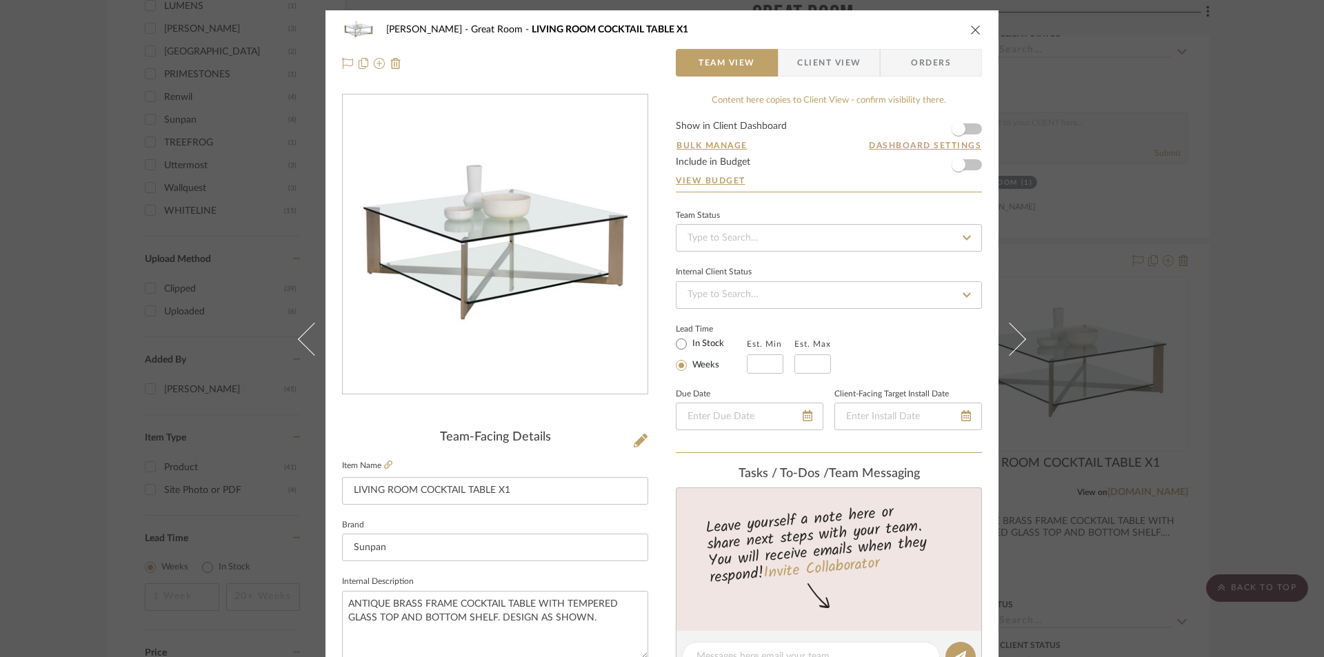
click at [814, 60] on span "Client View" at bounding box center [828, 63] width 63 height 28
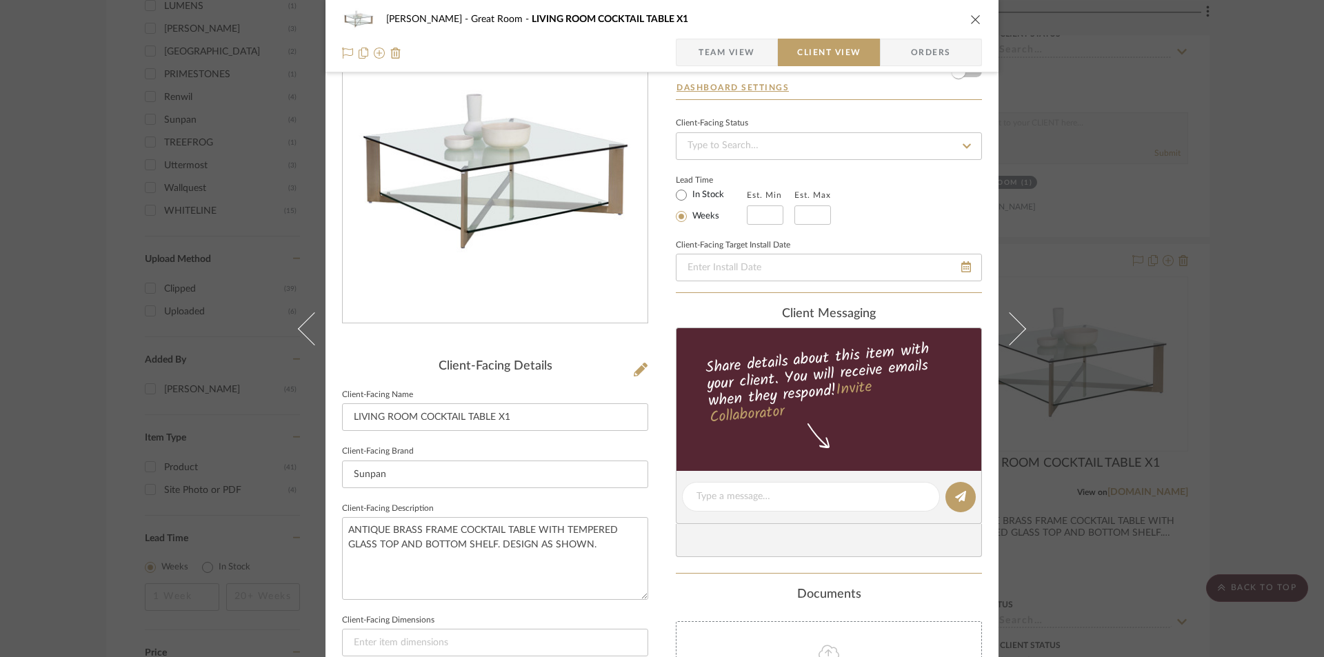
scroll to position [276, 0]
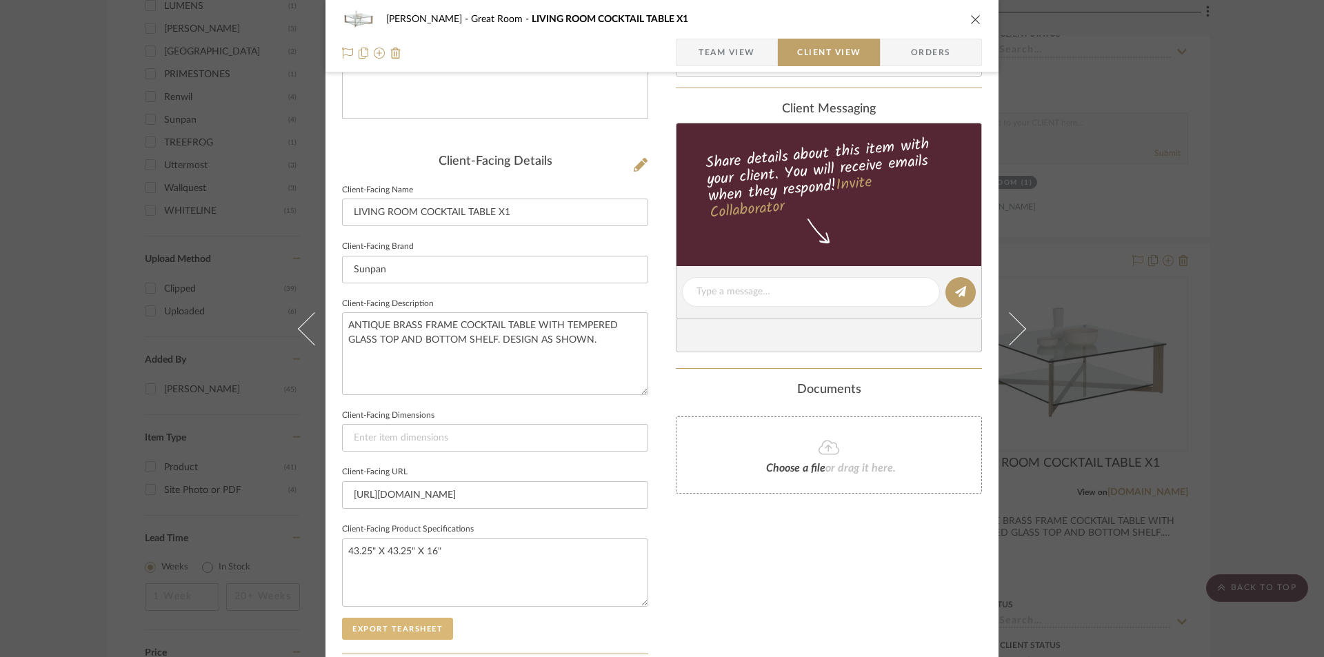
click at [429, 627] on button "Export Tearsheet" at bounding box center [397, 629] width 111 height 22
click at [970, 17] on icon "close" at bounding box center [975, 19] width 11 height 11
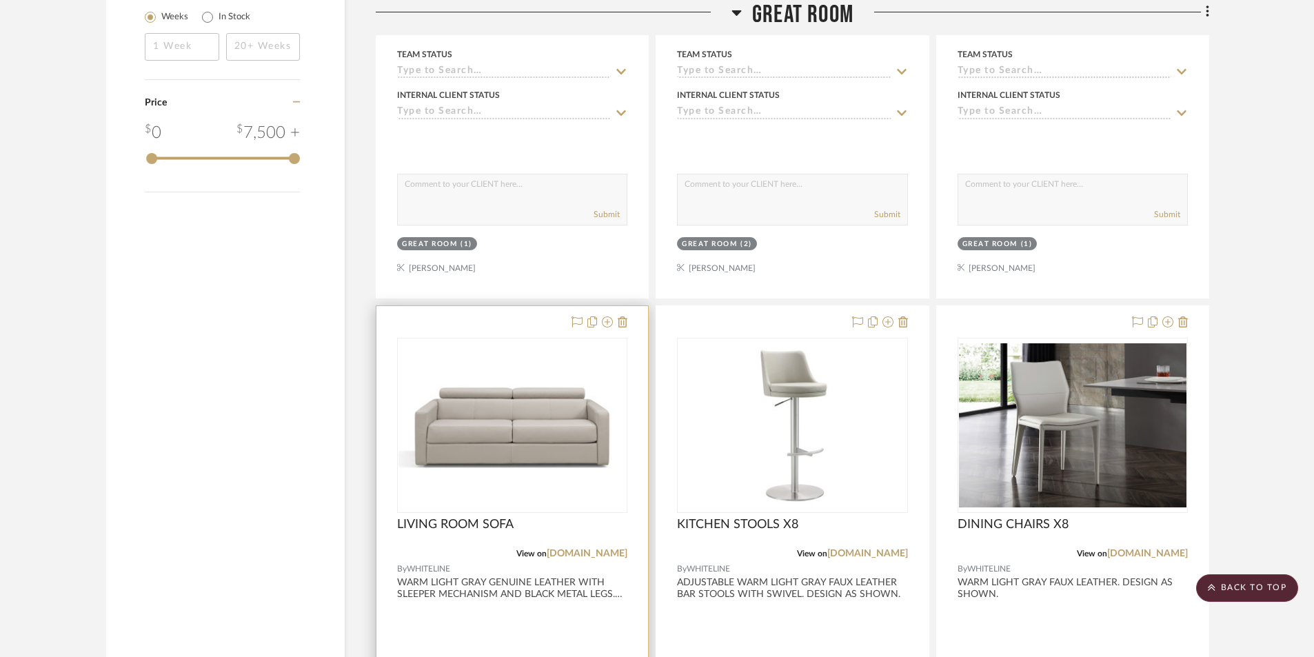
scroll to position [1970, 0]
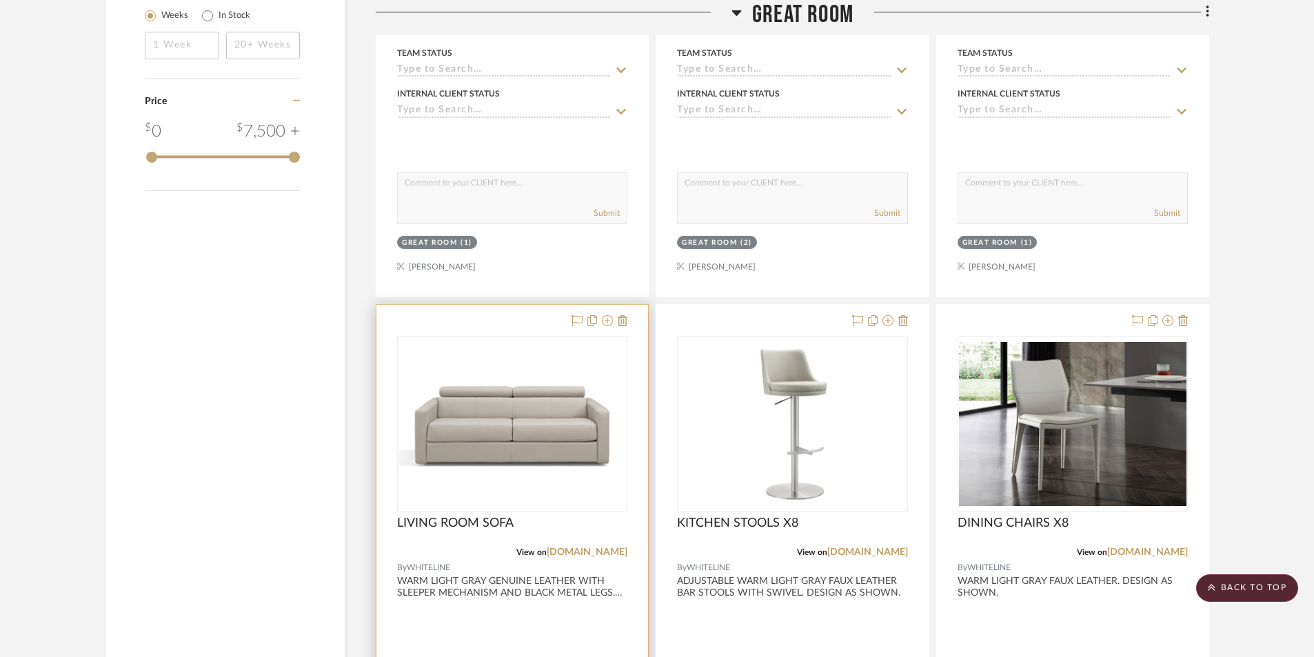
click at [490, 611] on div at bounding box center [513, 606] width 272 height 603
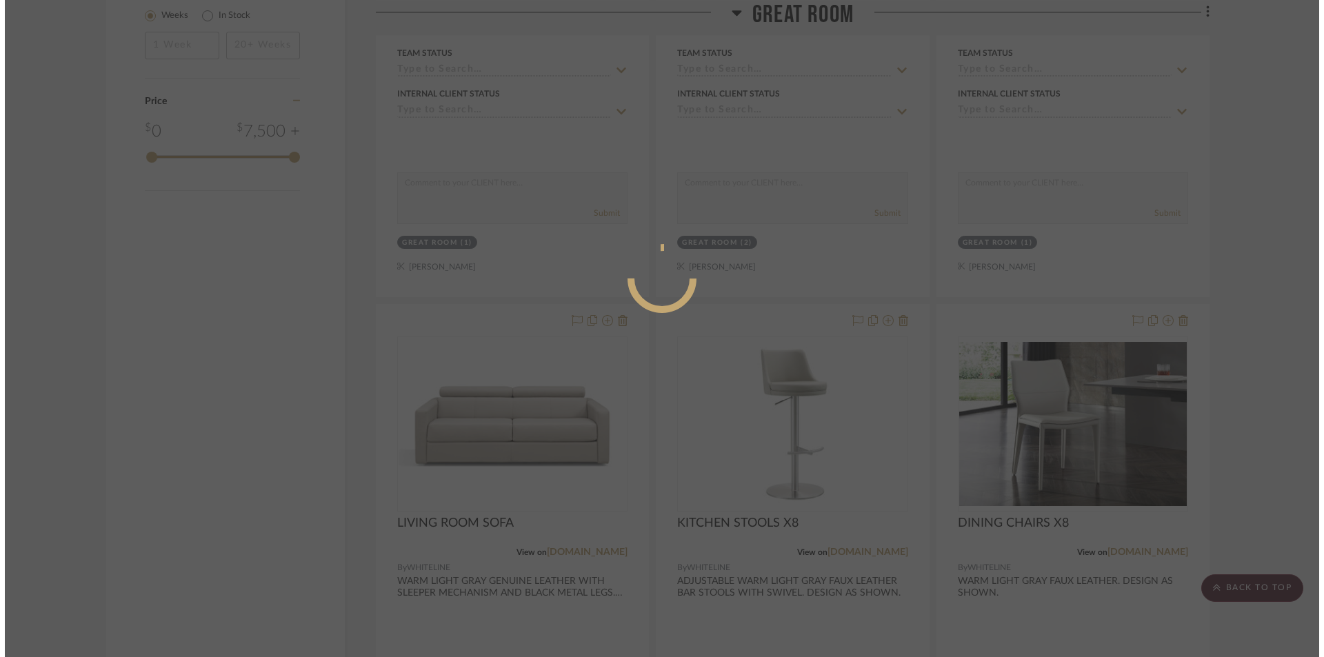
scroll to position [0, 0]
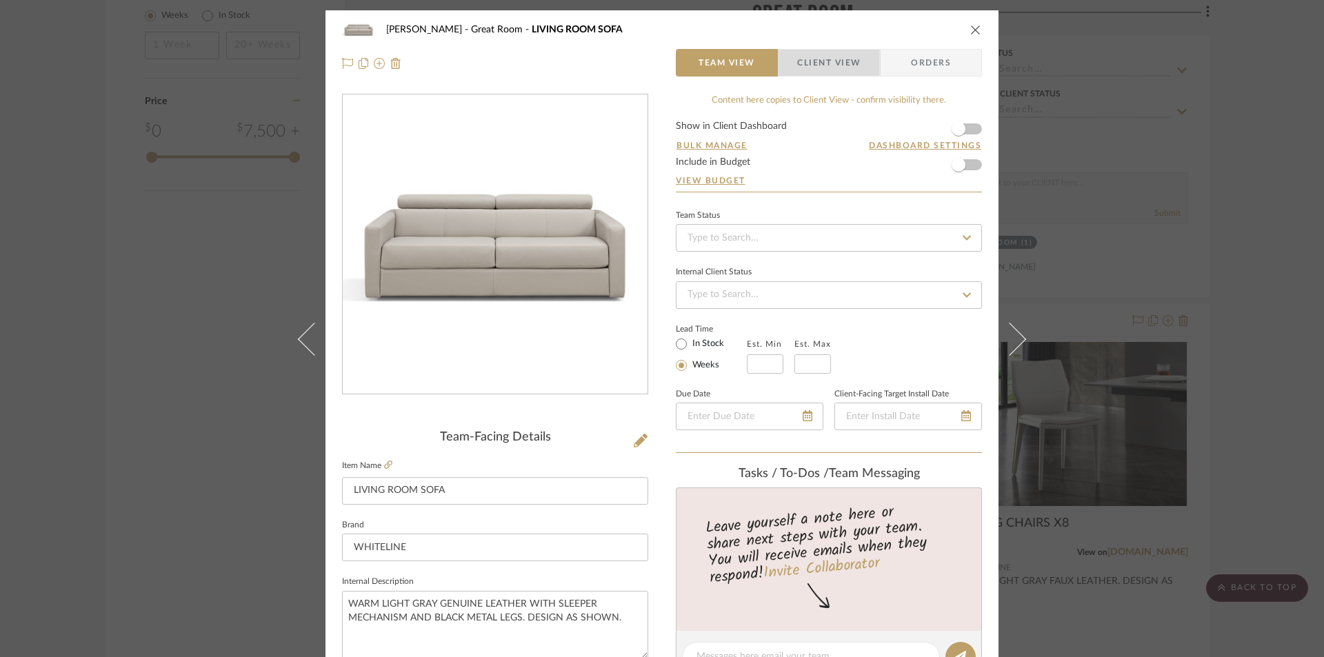
click at [814, 62] on span "Client View" at bounding box center [828, 63] width 63 height 28
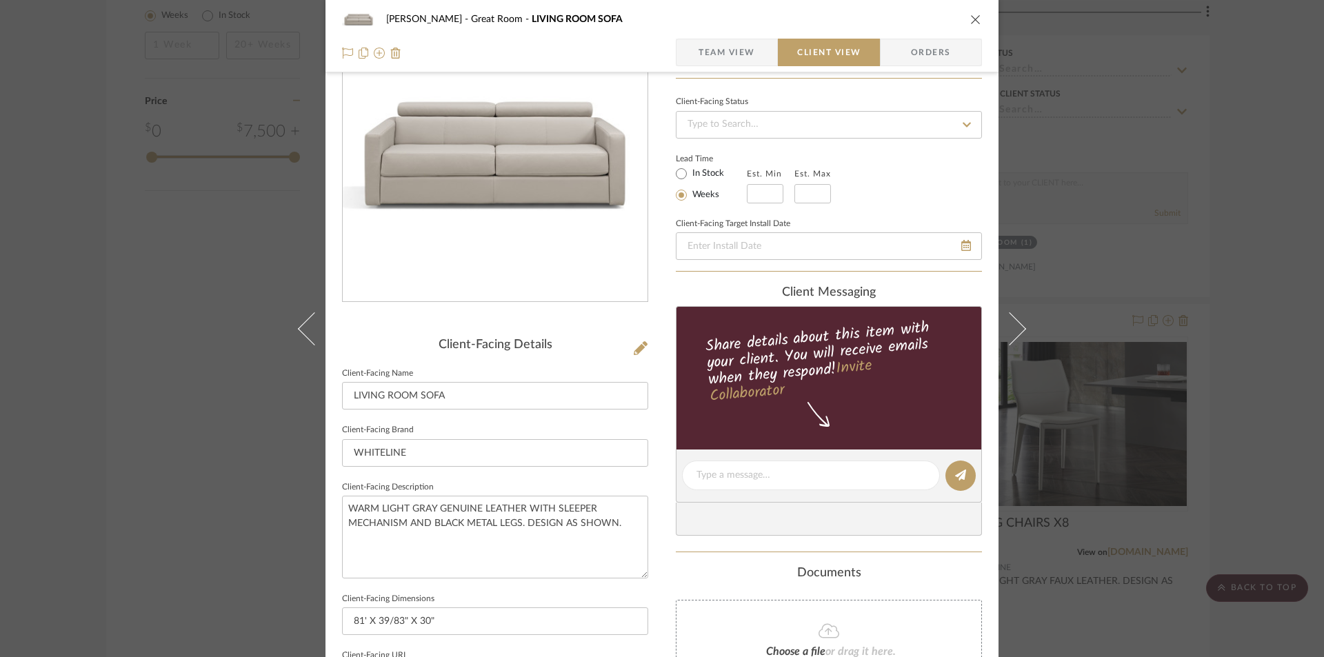
scroll to position [368, 0]
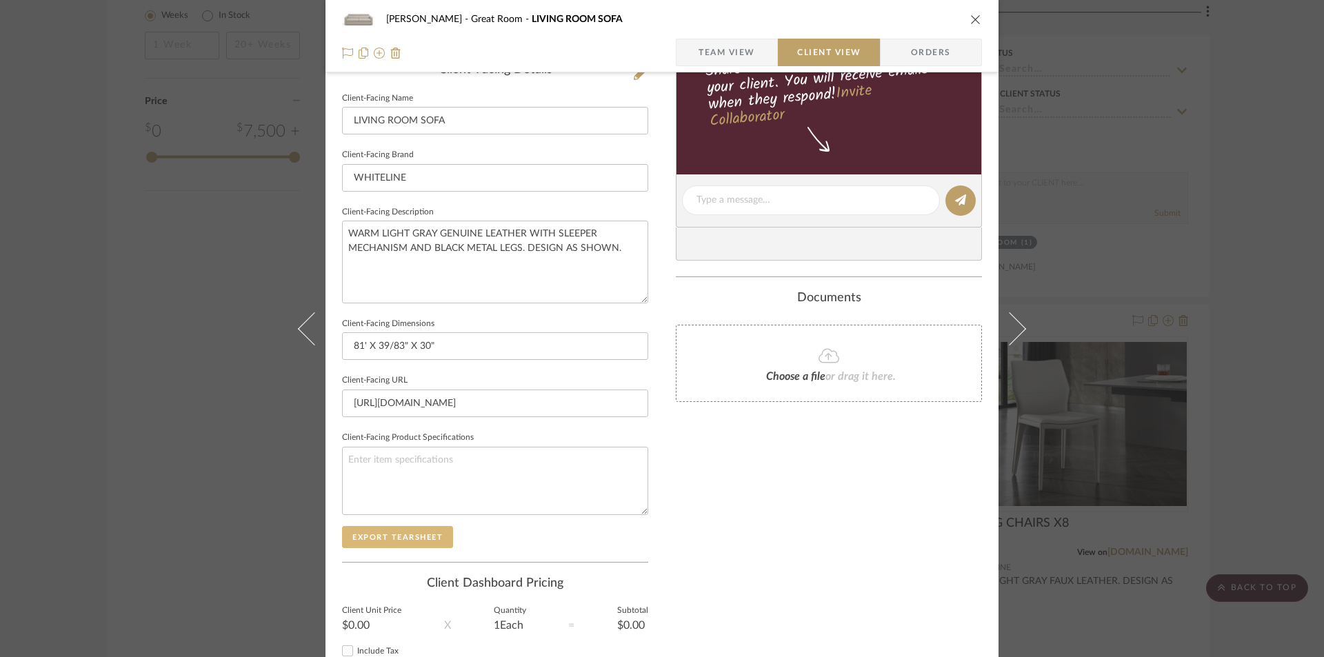
click at [405, 543] on button "Export Tearsheet" at bounding box center [397, 537] width 111 height 22
click at [971, 17] on icon "close" at bounding box center [975, 19] width 11 height 11
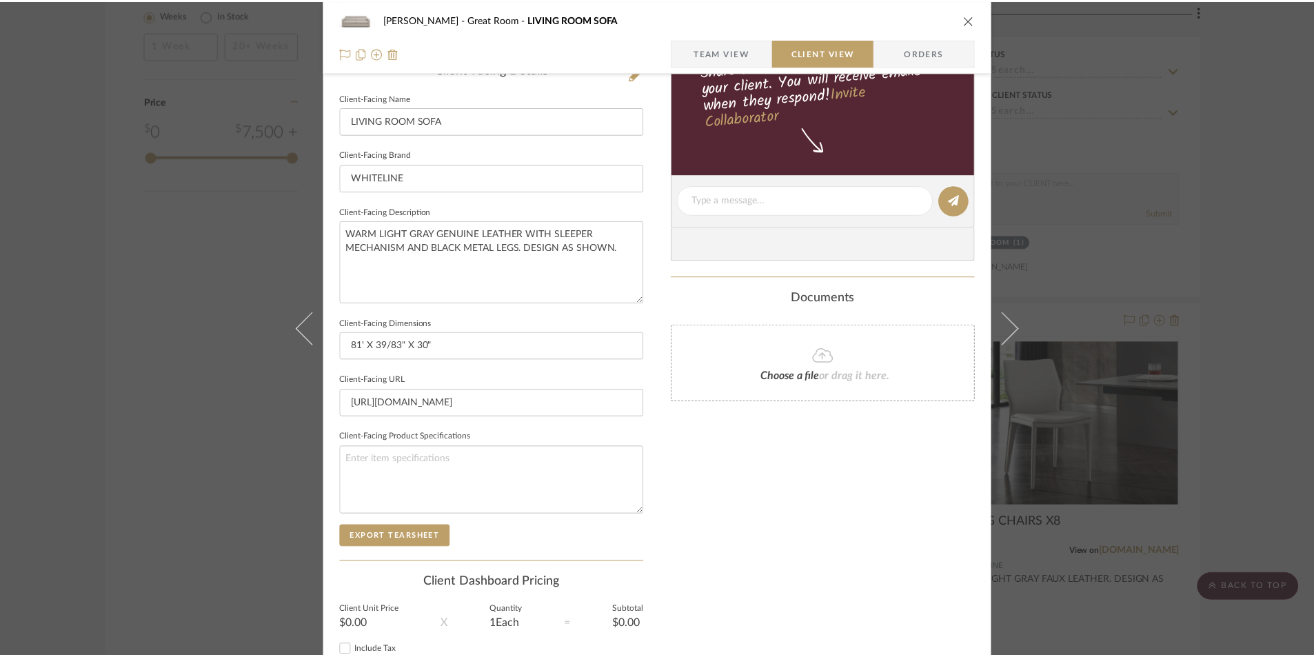
scroll to position [1970, 0]
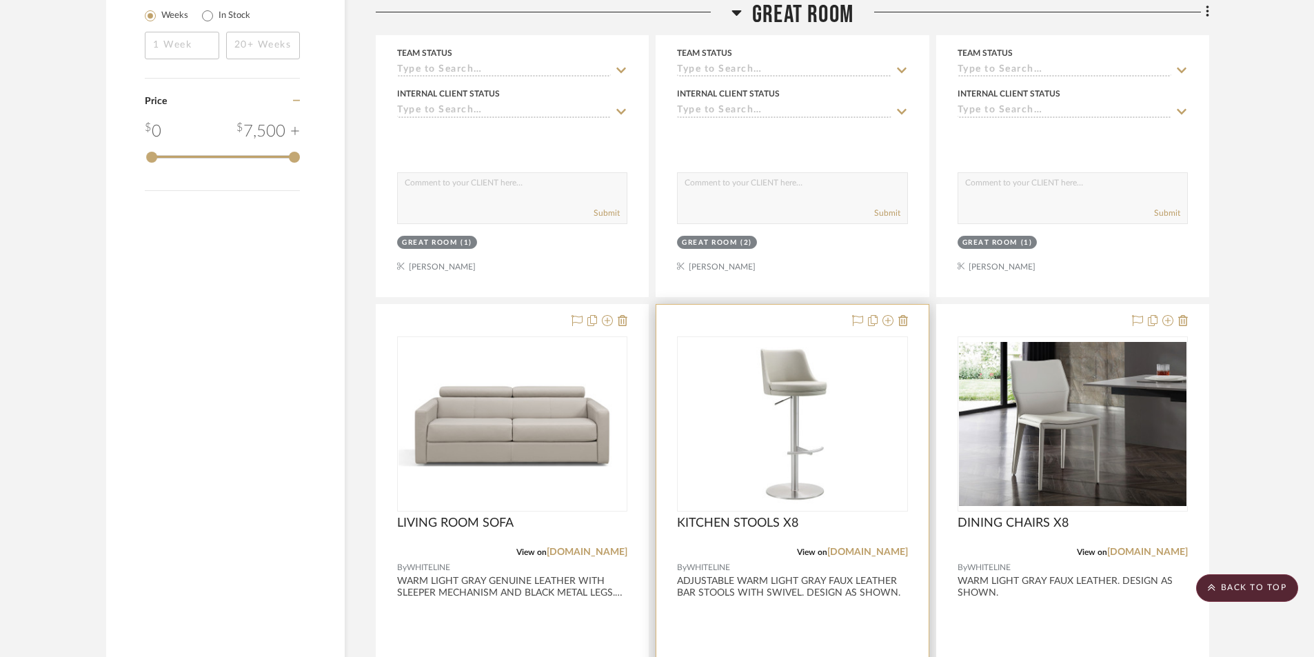
click at [830, 605] on div at bounding box center [792, 606] width 272 height 603
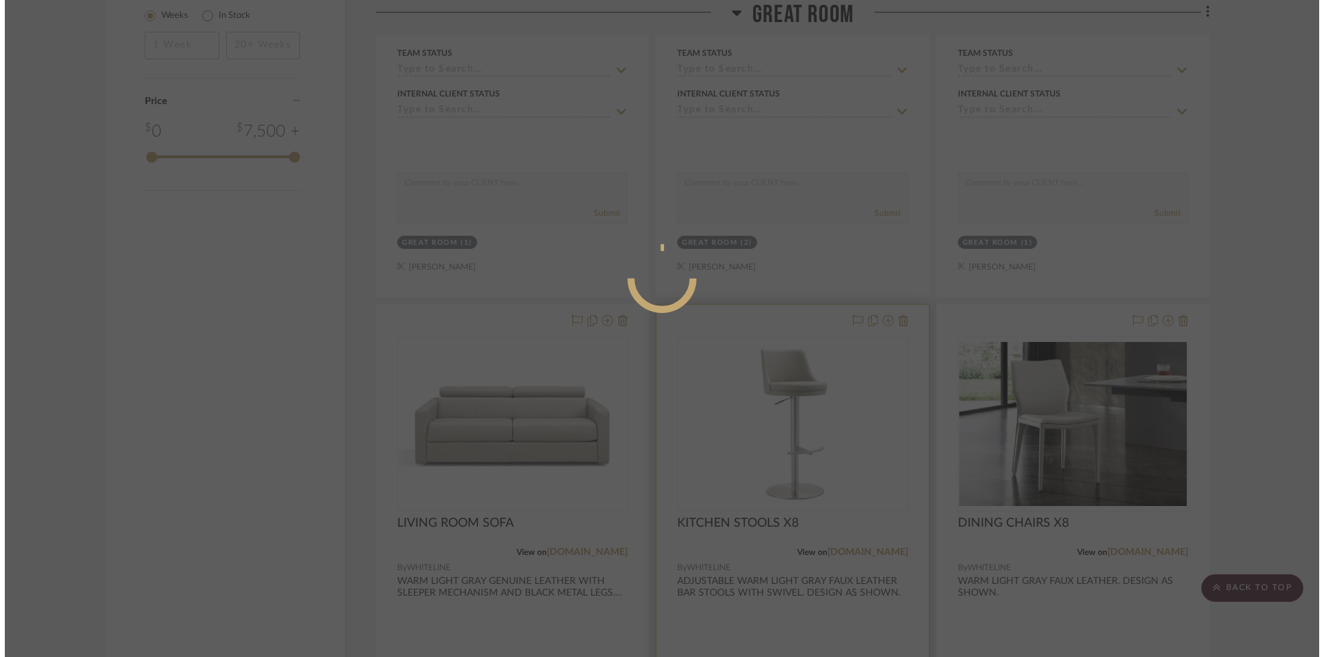
scroll to position [0, 0]
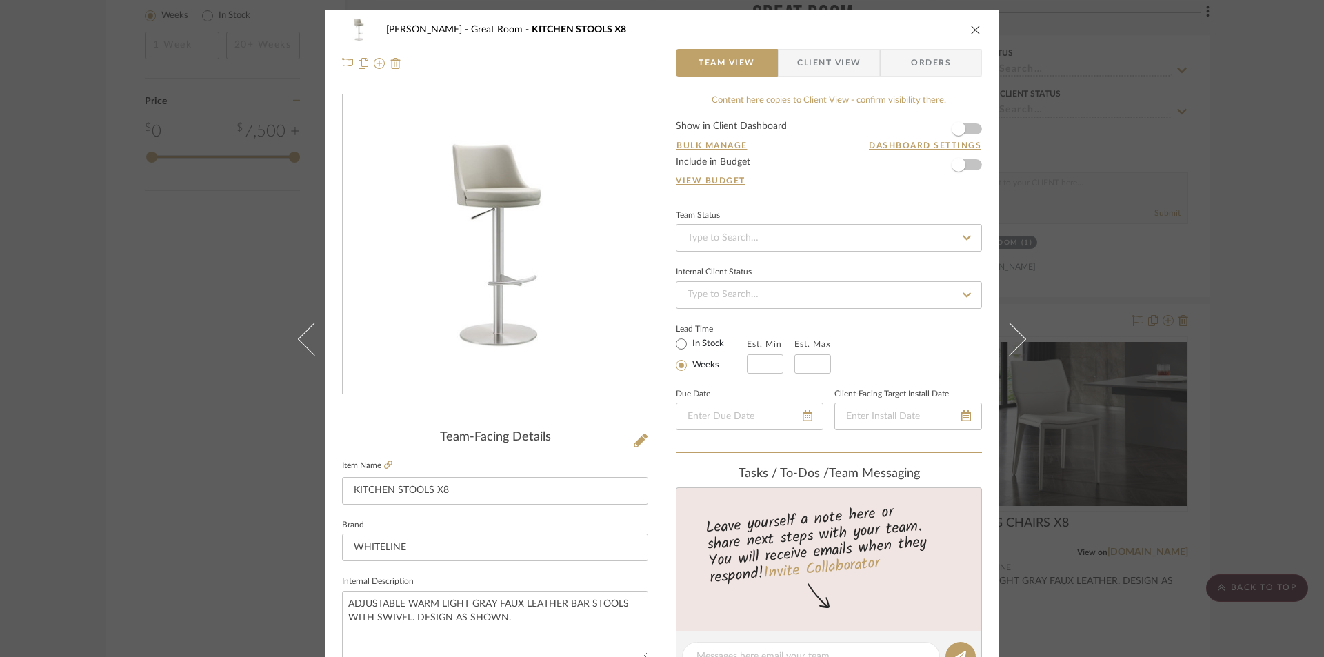
click at [829, 52] on span "Client View" at bounding box center [828, 63] width 63 height 28
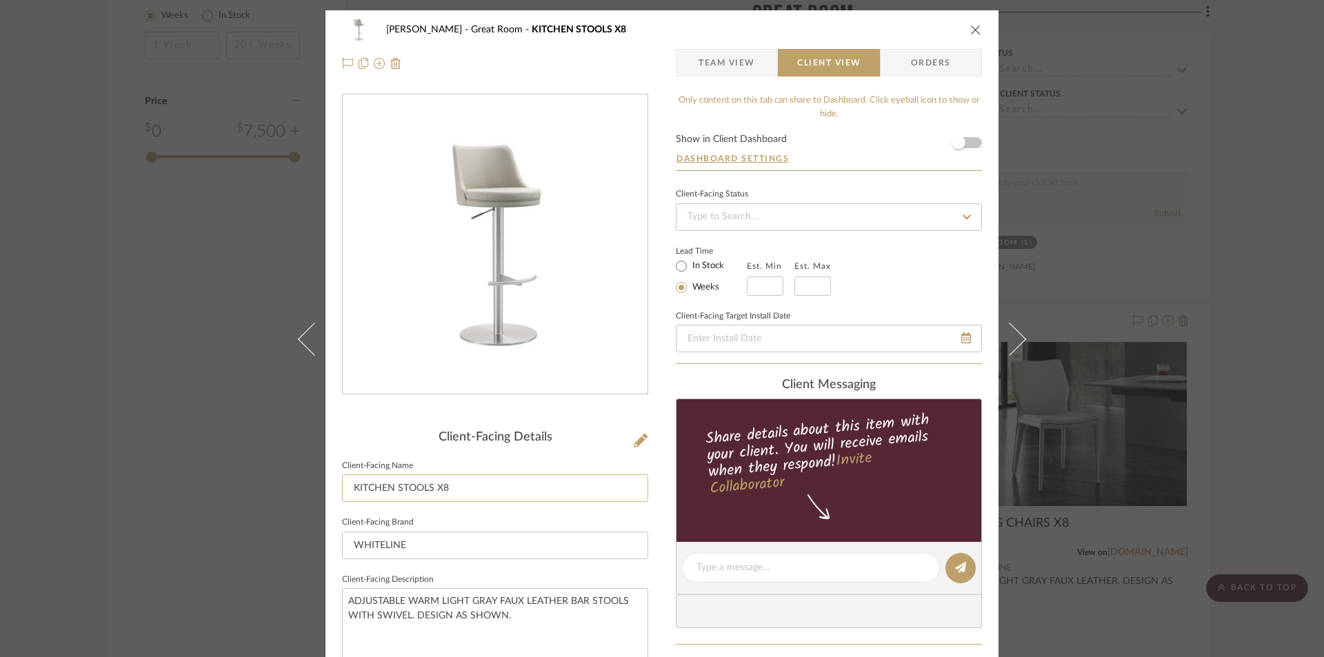
click at [457, 476] on input "KITCHEN STOOLS X8" at bounding box center [495, 488] width 306 height 28
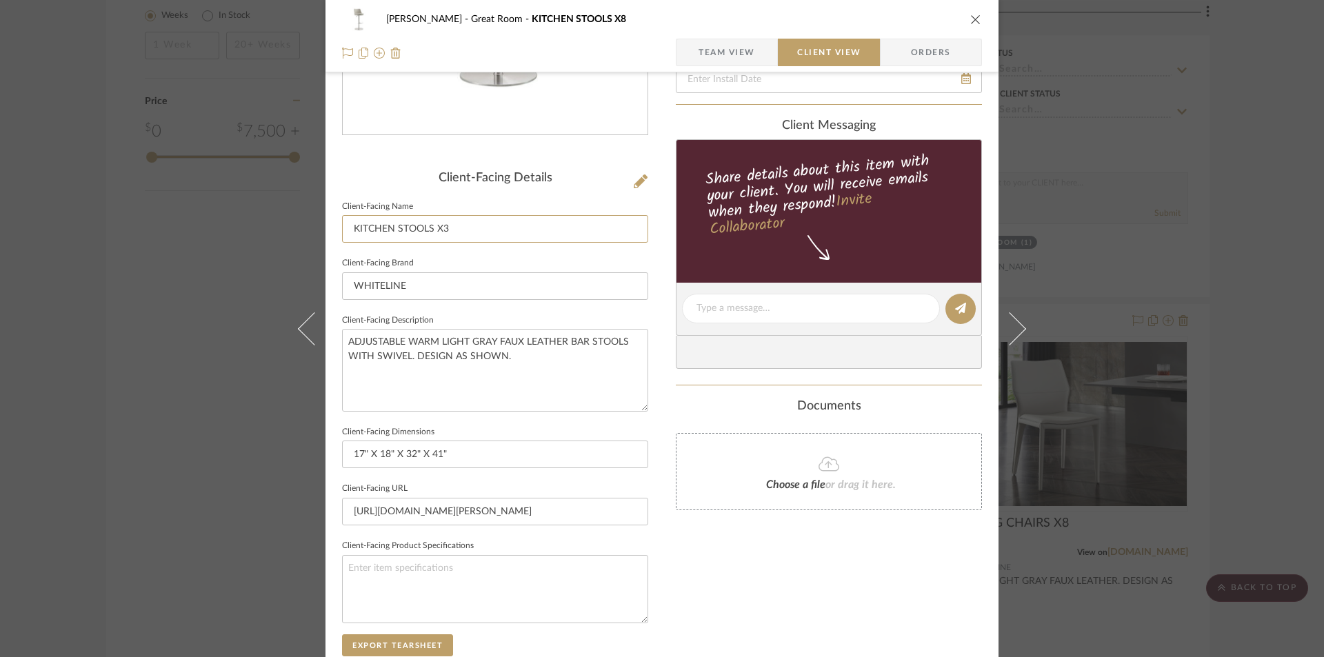
scroll to position [276, 0]
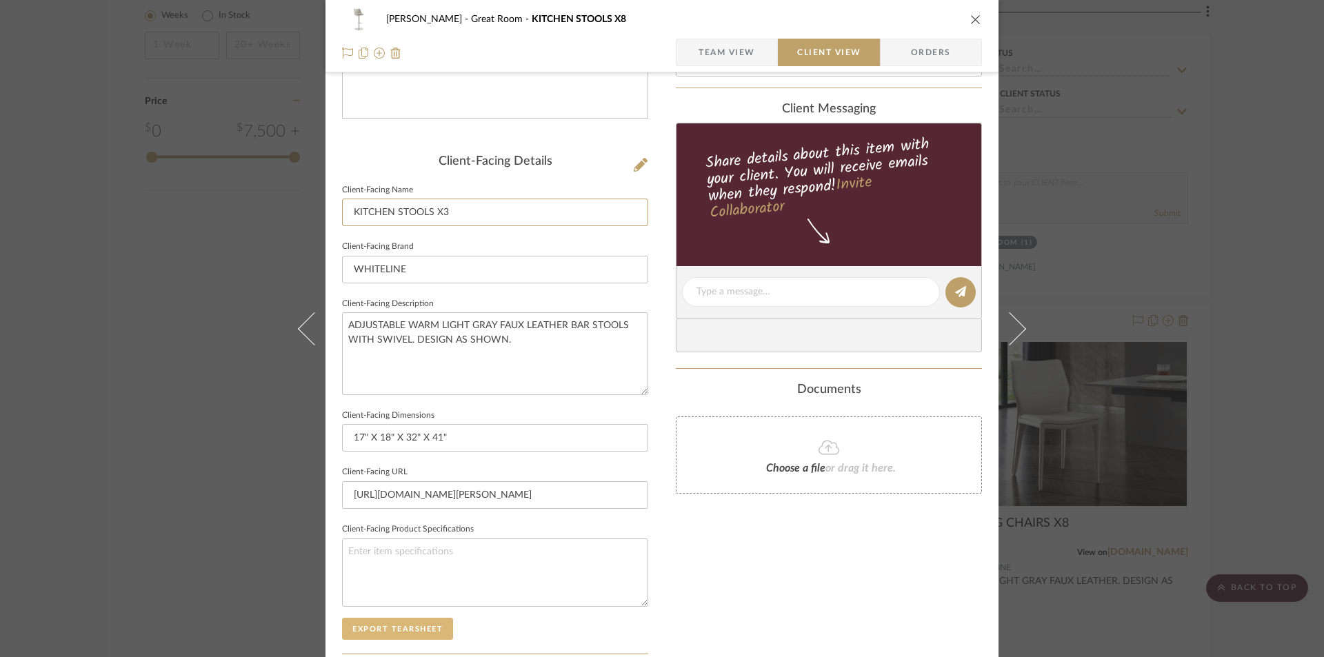
type input "KITCHEN STOOLS X3"
drag, startPoint x: 413, startPoint y: 620, endPoint x: 411, endPoint y: 635, distance: 15.3
click at [411, 635] on button "Export Tearsheet" at bounding box center [397, 629] width 111 height 22
click at [970, 17] on icon "close" at bounding box center [975, 19] width 11 height 11
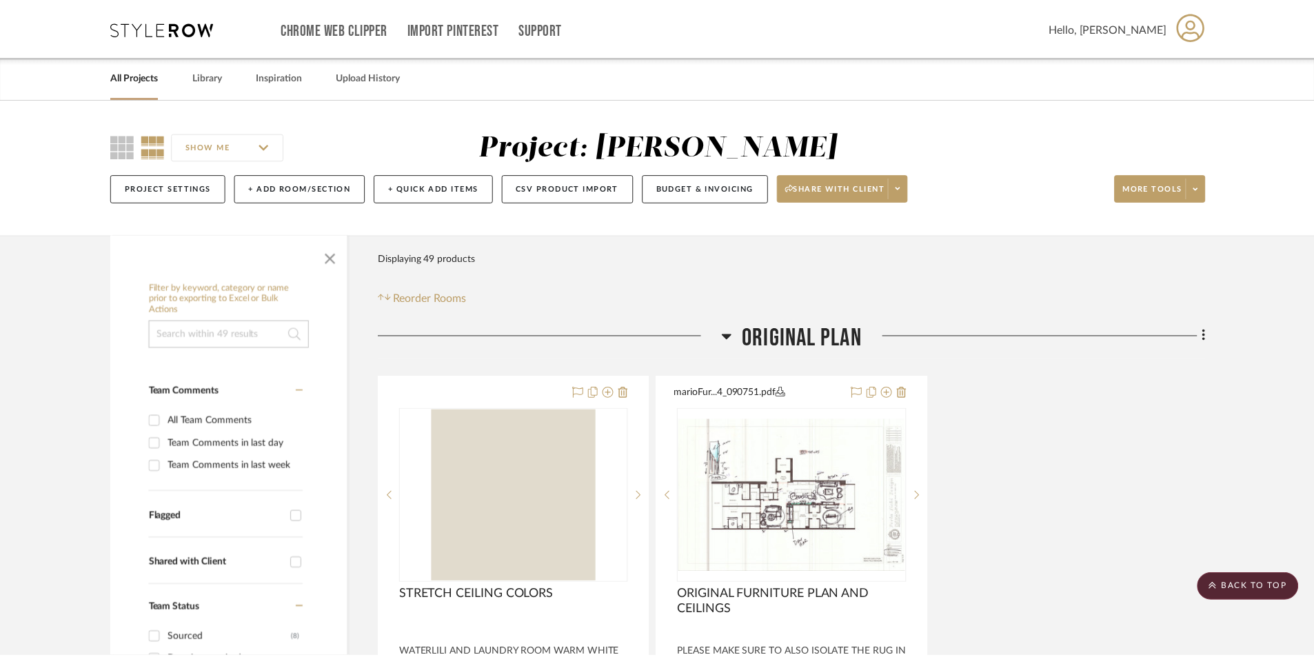
scroll to position [1970, 0]
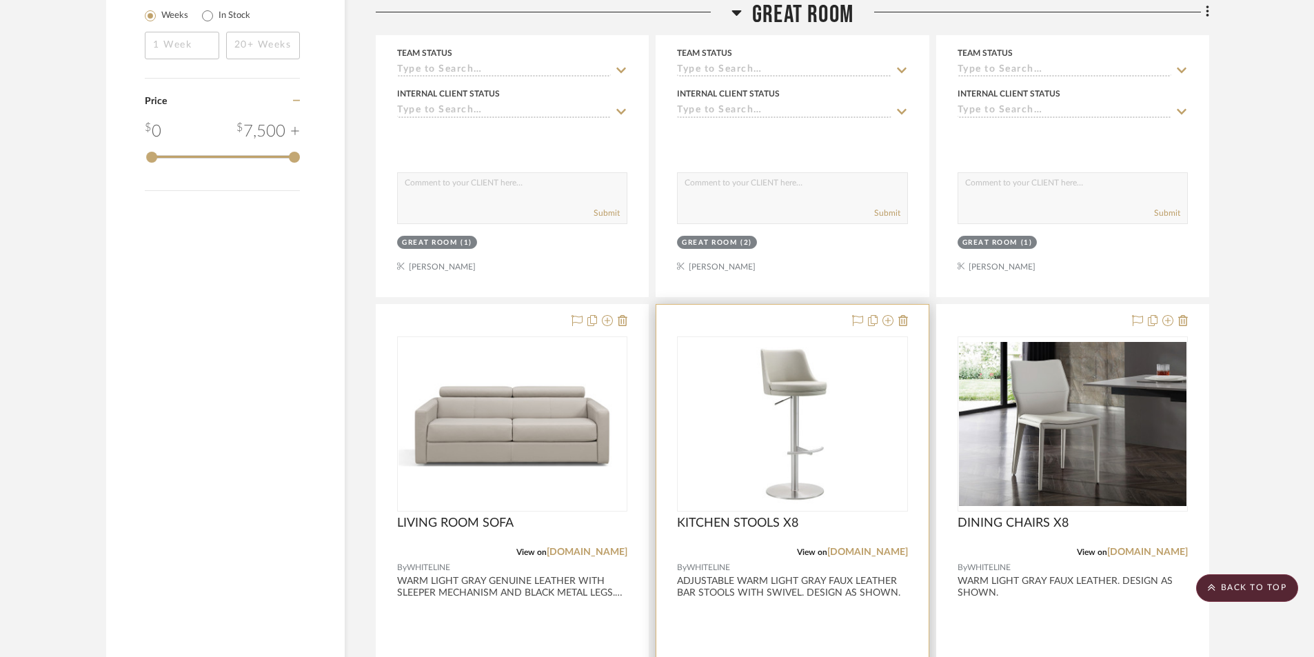
click at [812, 616] on div at bounding box center [792, 606] width 272 height 603
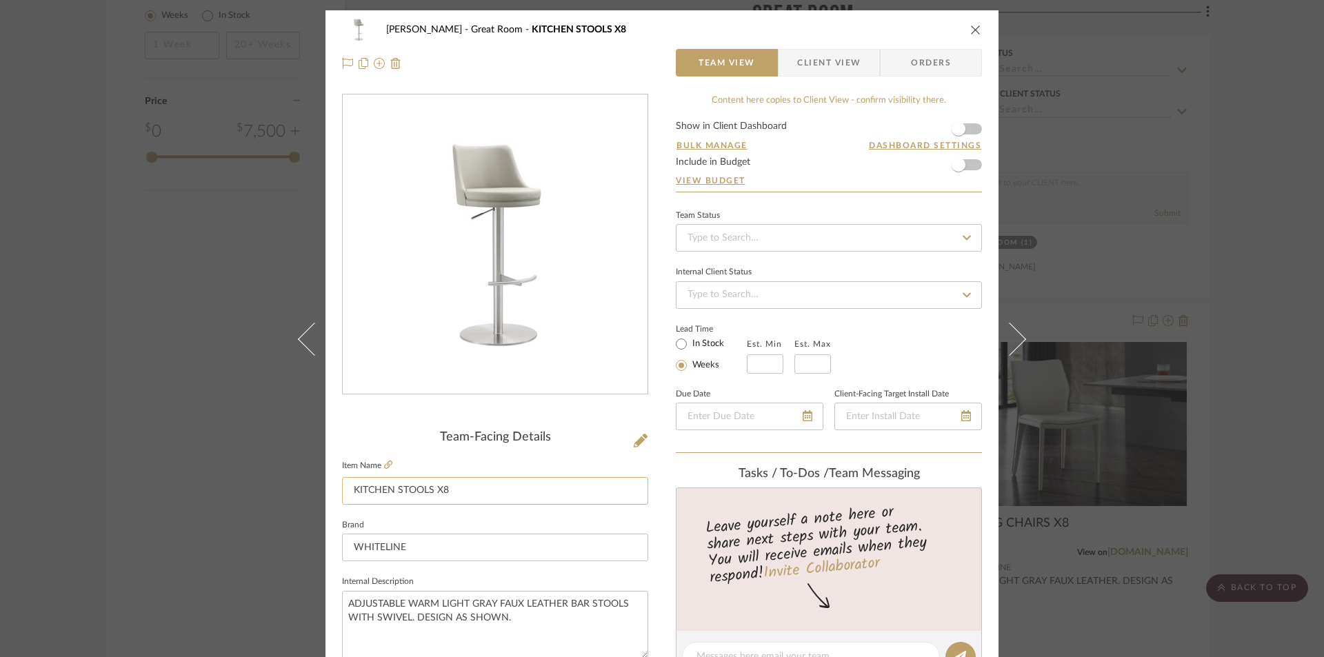
click at [453, 494] on input "KITCHEN STOOLS X8" at bounding box center [495, 491] width 306 height 28
type input "KITCHEN STOOLS X3"
click at [453, 603] on textarea "ADJUSTABLE WARM LIGHT GRAY FAUX LEATHER BAR STOOLS WITH SWIVEL. DESIGN AS SHOWN." at bounding box center [495, 625] width 306 height 68
click at [971, 29] on icon "close" at bounding box center [975, 29] width 11 height 11
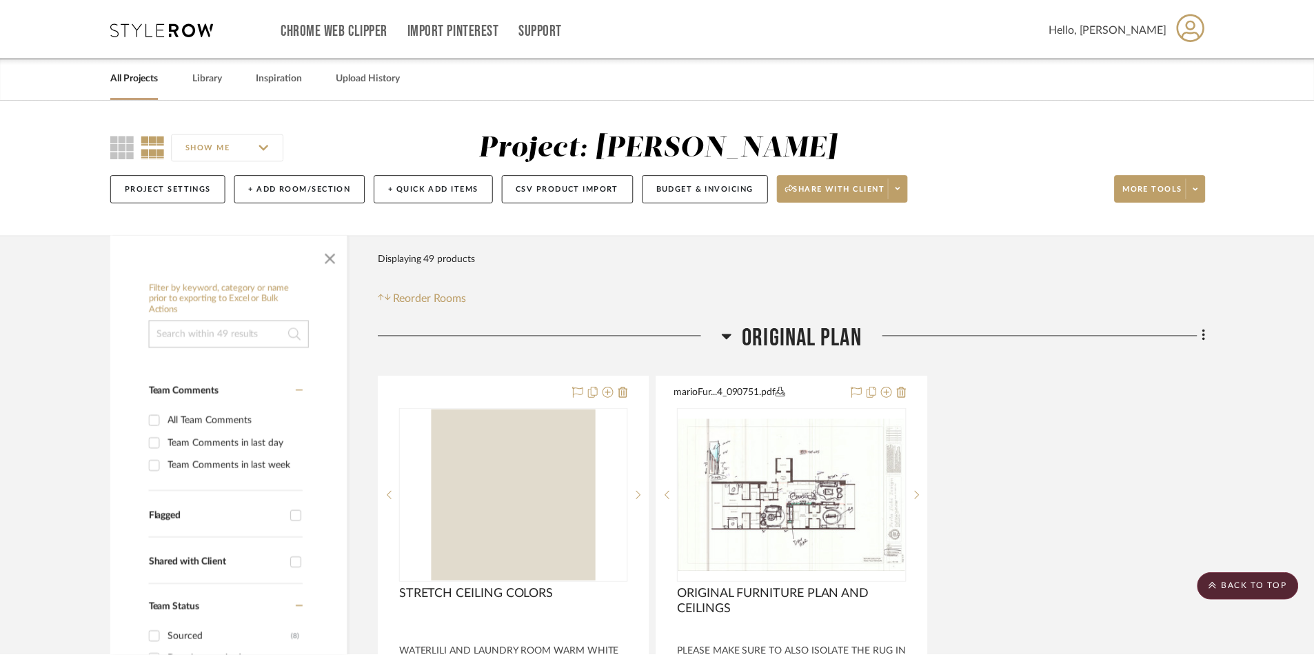
scroll to position [1970, 0]
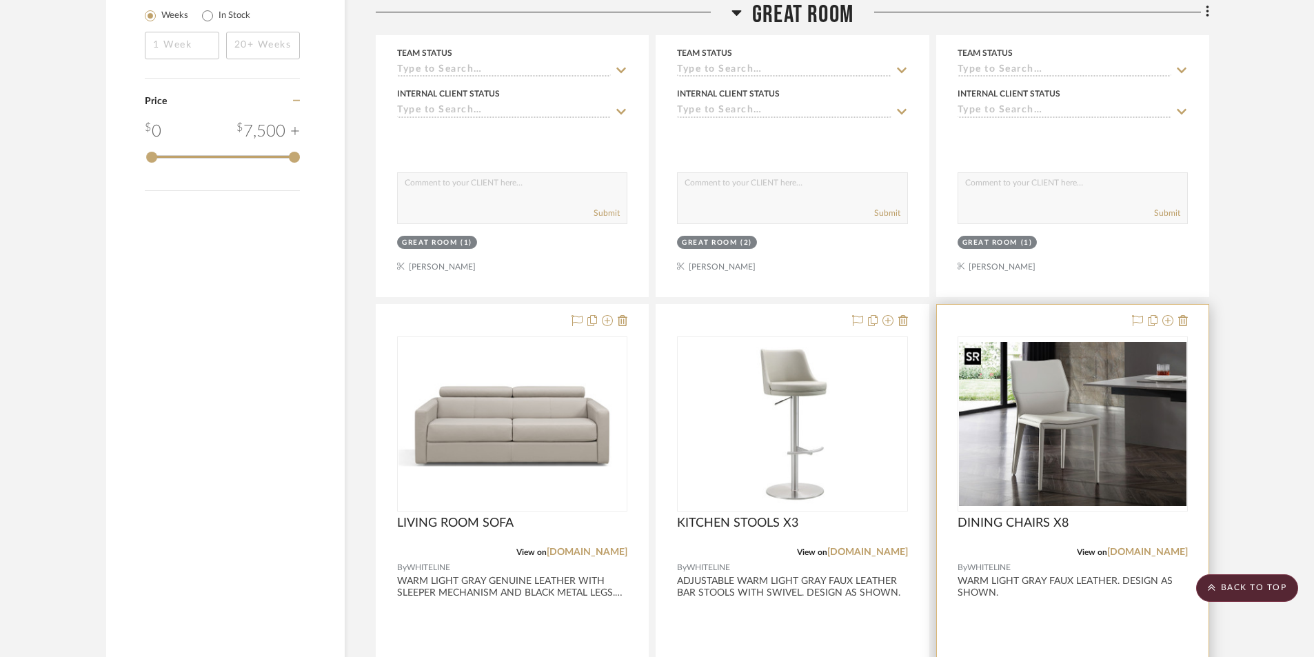
click at [0, 0] on img at bounding box center [0, 0] width 0 height 0
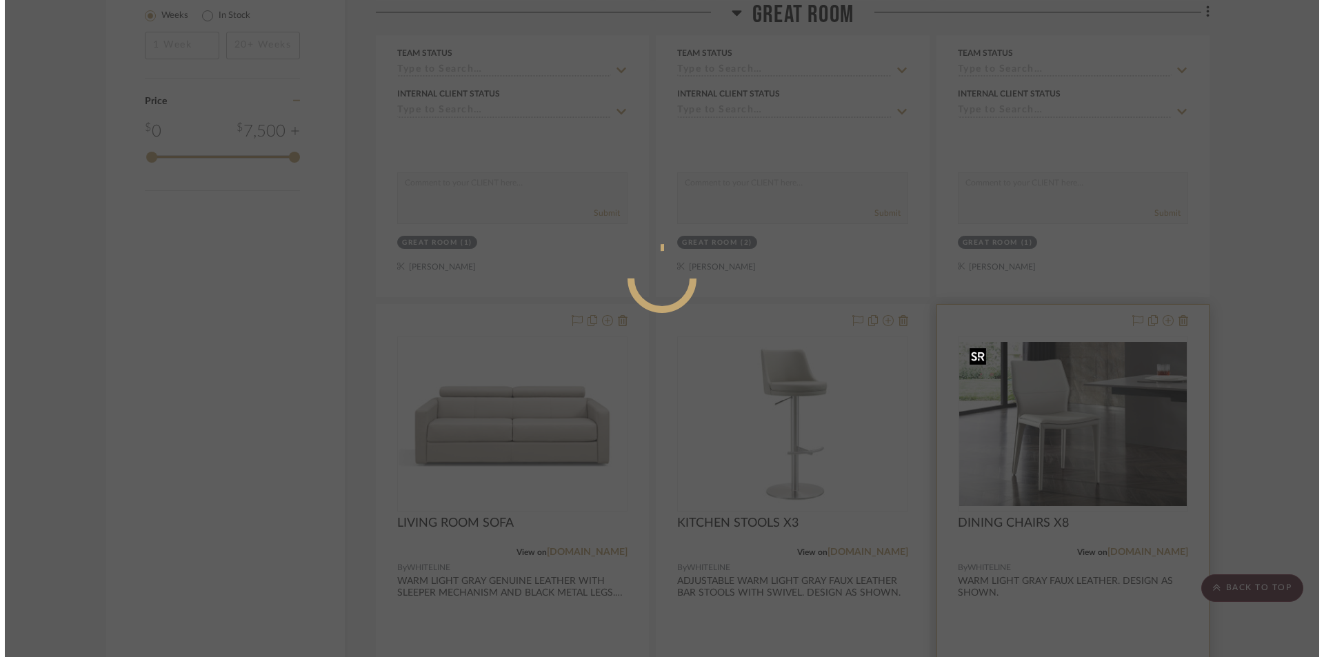
scroll to position [0, 0]
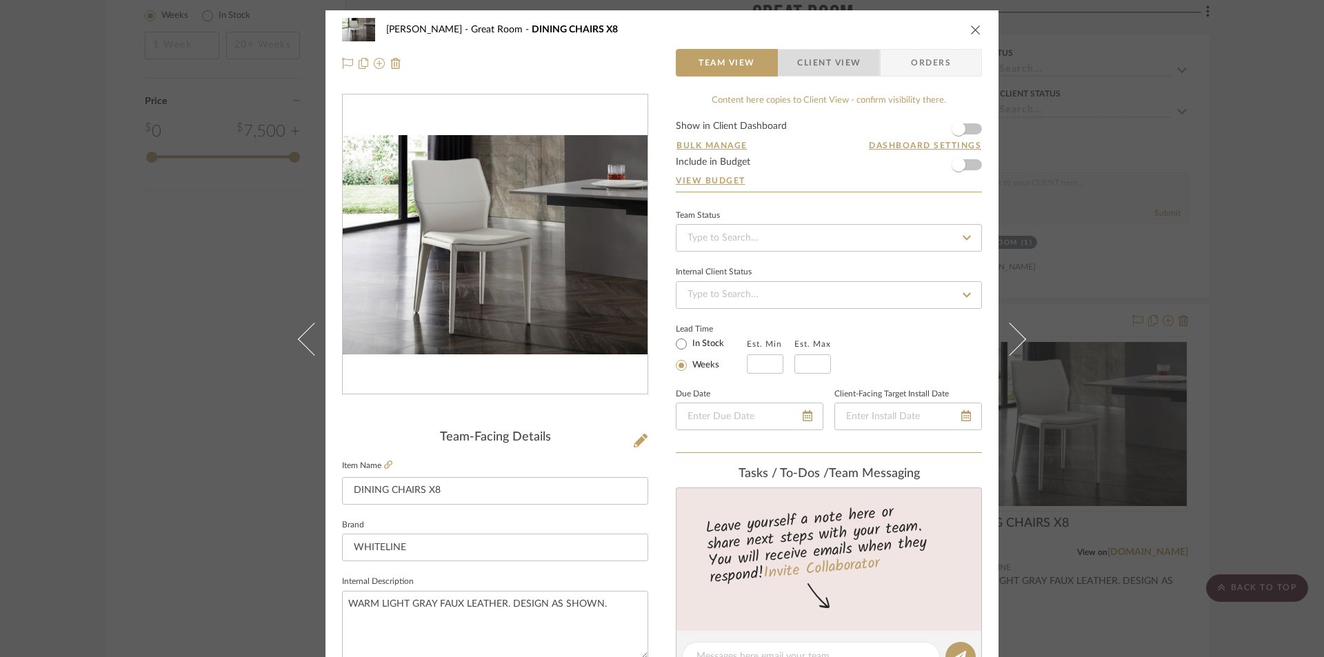
drag, startPoint x: 842, startPoint y: 65, endPoint x: 801, endPoint y: 122, distance: 70.6
click at [841, 66] on span "Client View" at bounding box center [828, 63] width 63 height 28
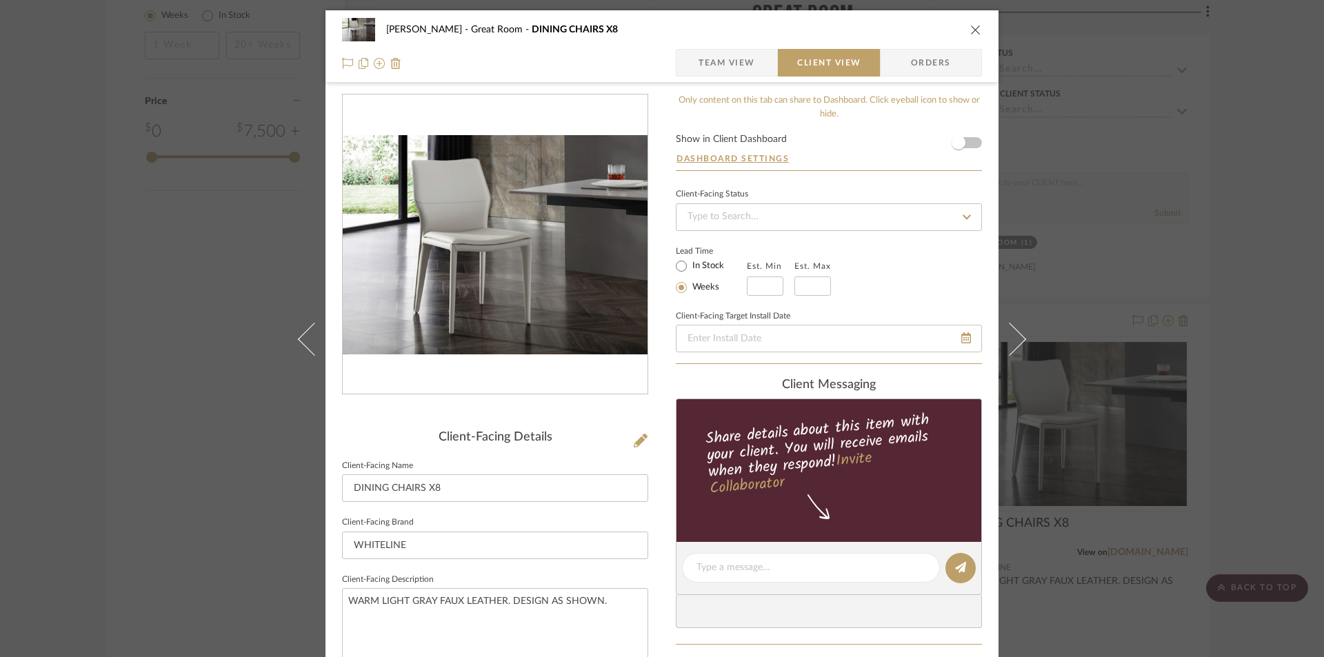
scroll to position [322, 0]
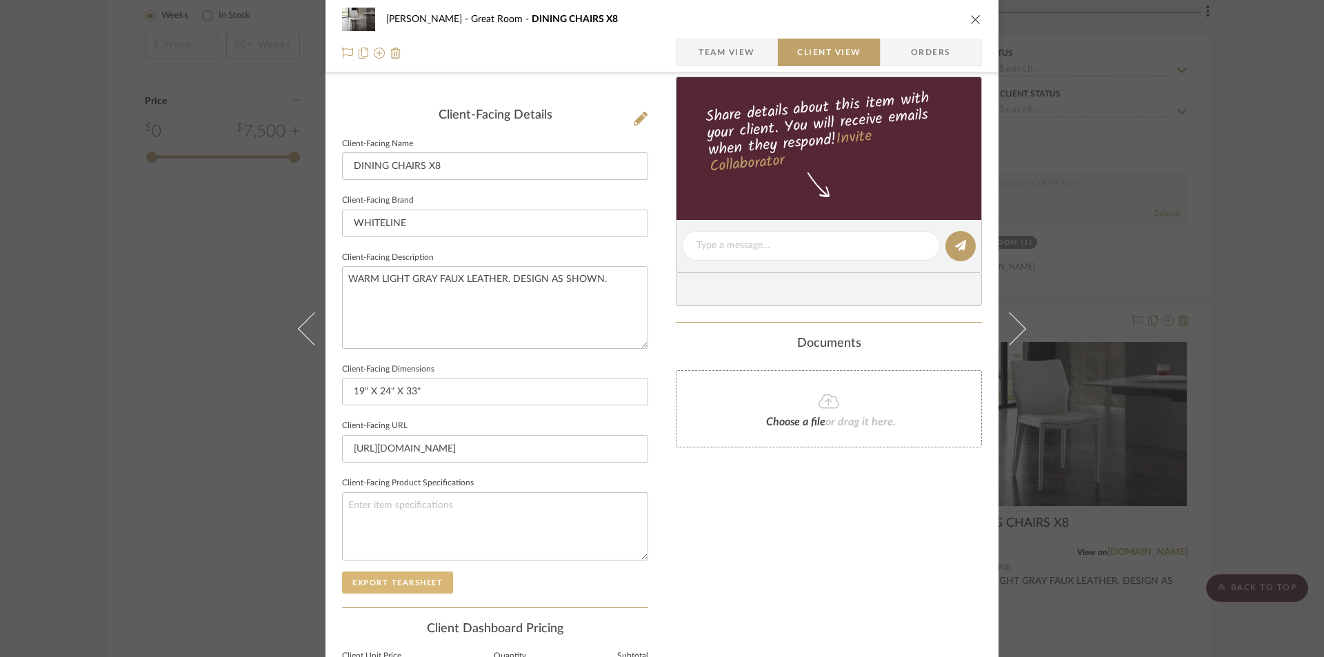
click at [398, 584] on button "Export Tearsheet" at bounding box center [397, 583] width 111 height 22
click at [970, 16] on icon "close" at bounding box center [975, 19] width 11 height 11
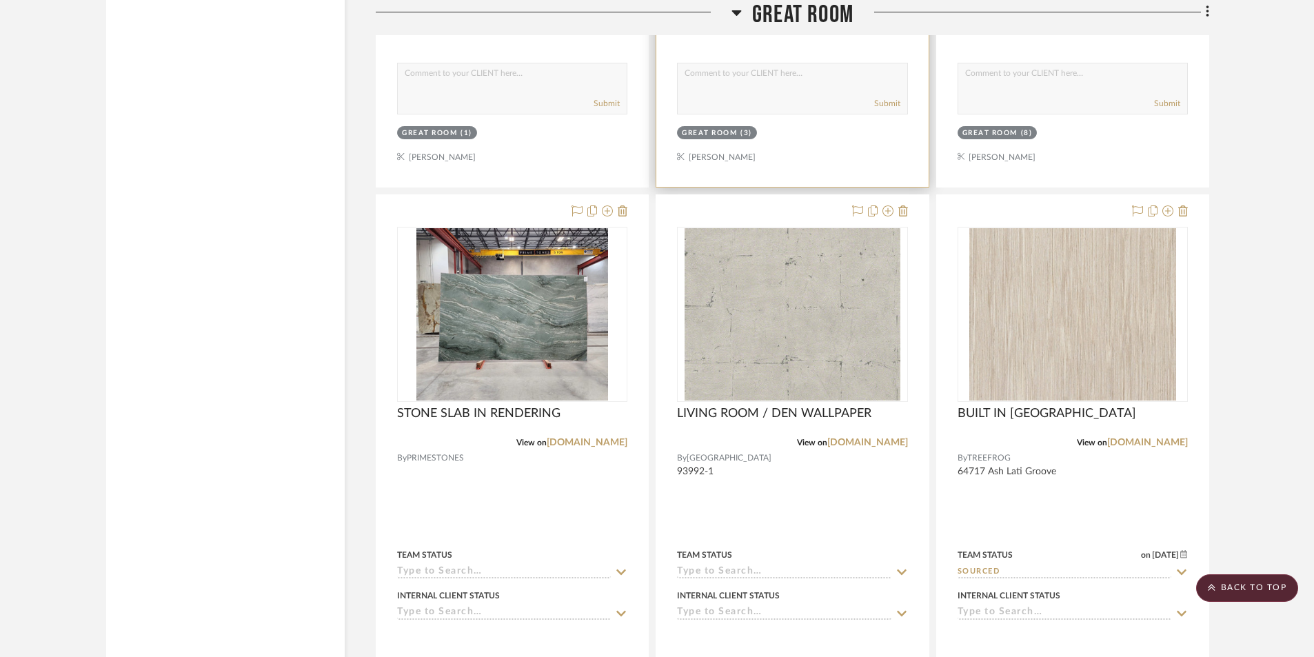
scroll to position [2706, 0]
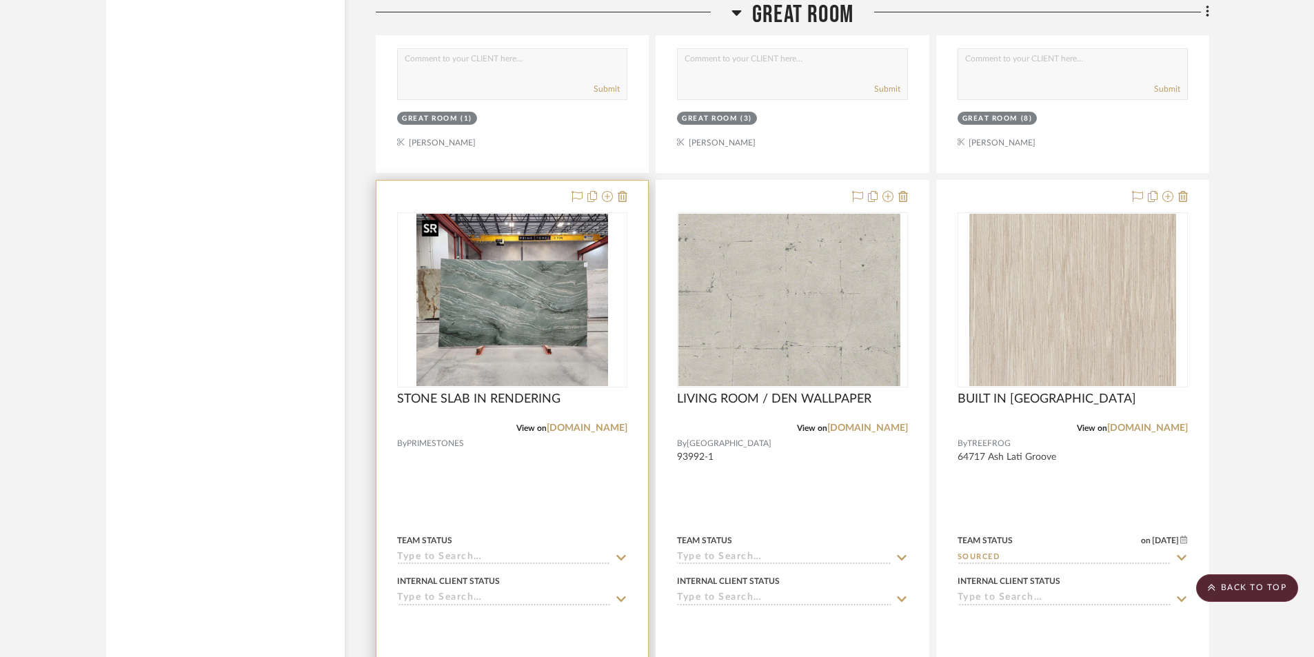
click at [535, 345] on img "0" at bounding box center [512, 300] width 192 height 172
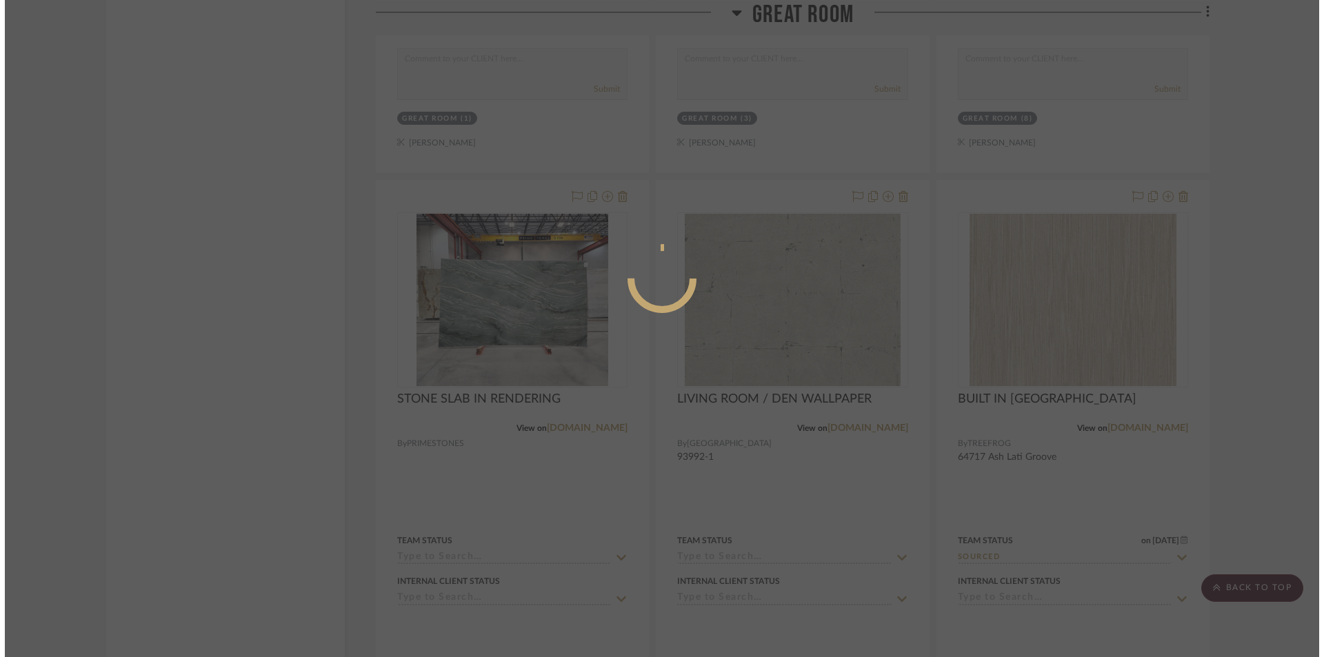
scroll to position [0, 0]
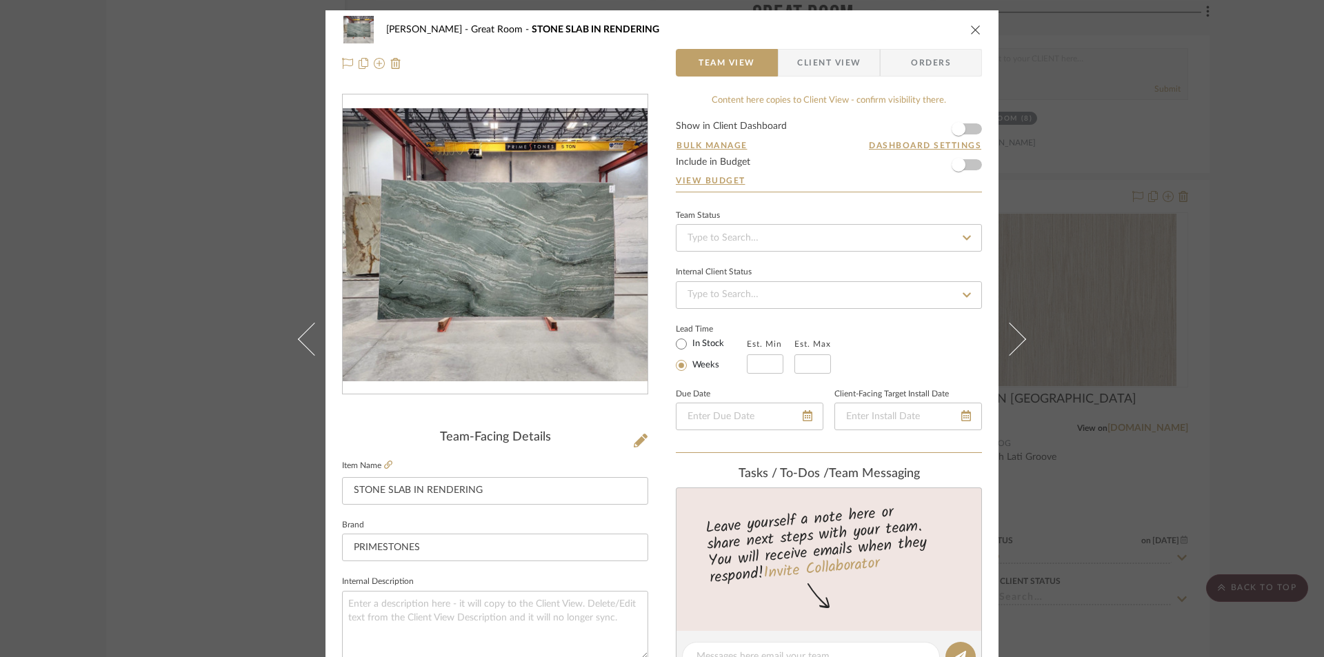
click at [978, 30] on div "CASAMAR - MARIO Great Room STONE SLAB IN RENDERING Team View Client View Orders" at bounding box center [661, 46] width 673 height 72
click at [970, 32] on icon "close" at bounding box center [975, 29] width 11 height 11
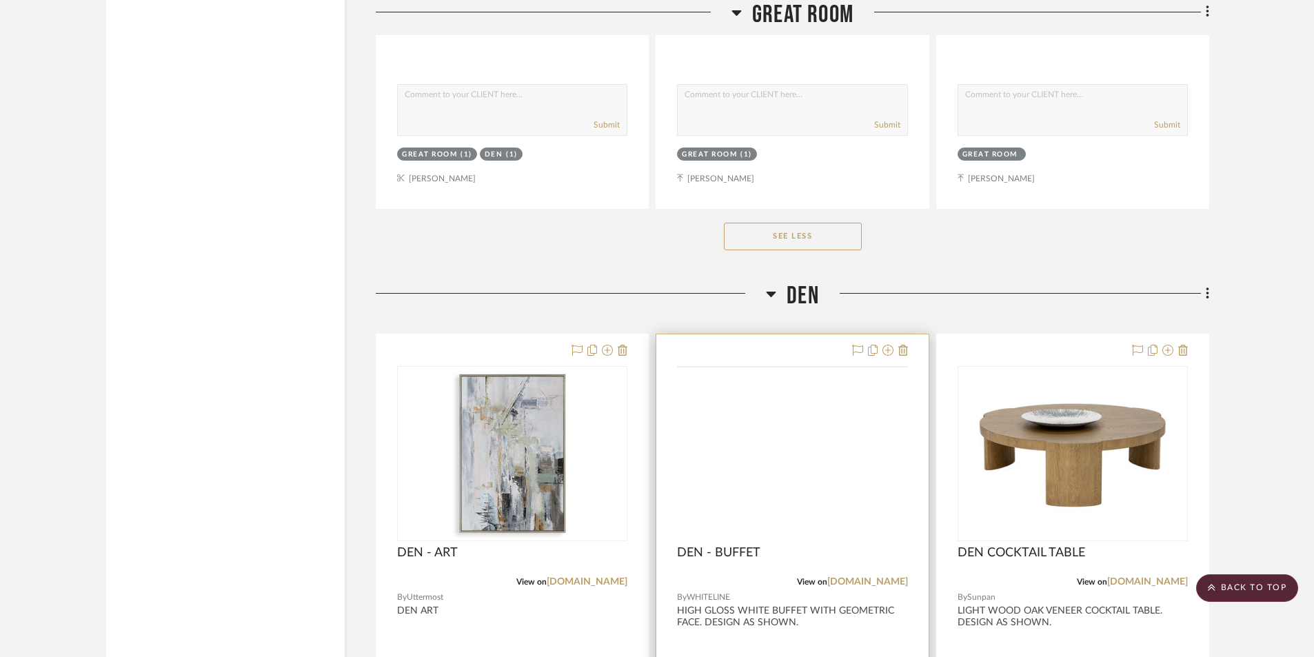
scroll to position [4039, 0]
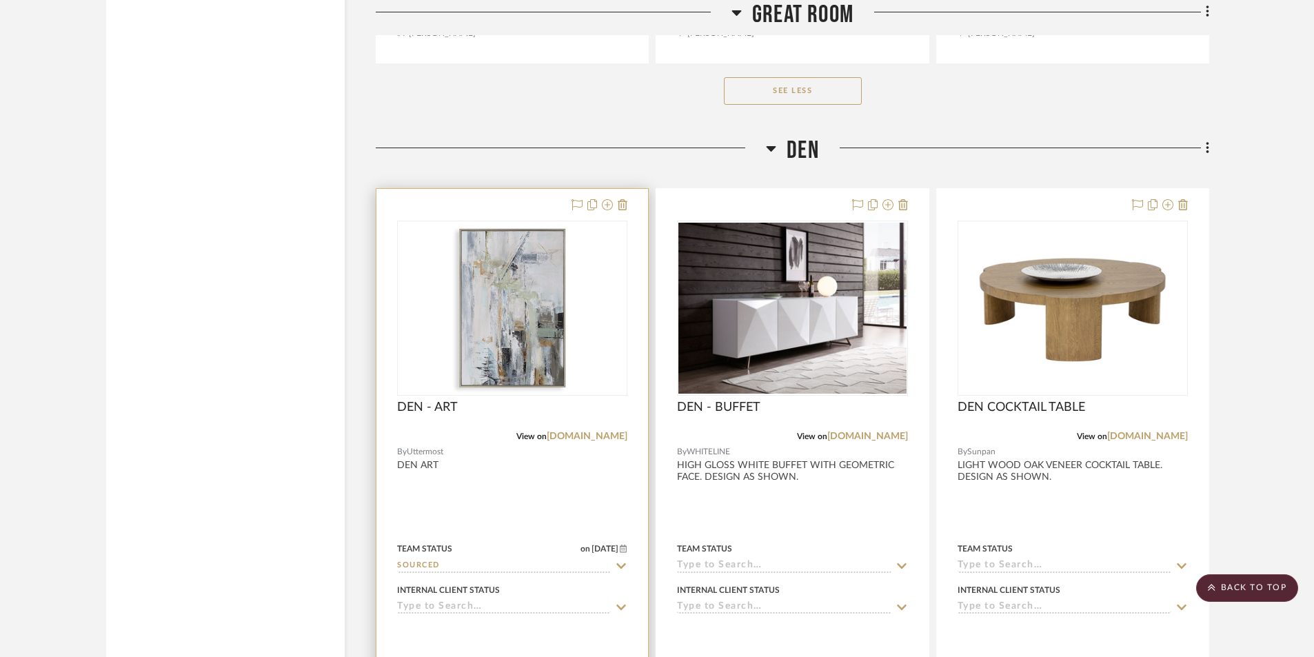
click at [448, 531] on div at bounding box center [513, 490] width 272 height 603
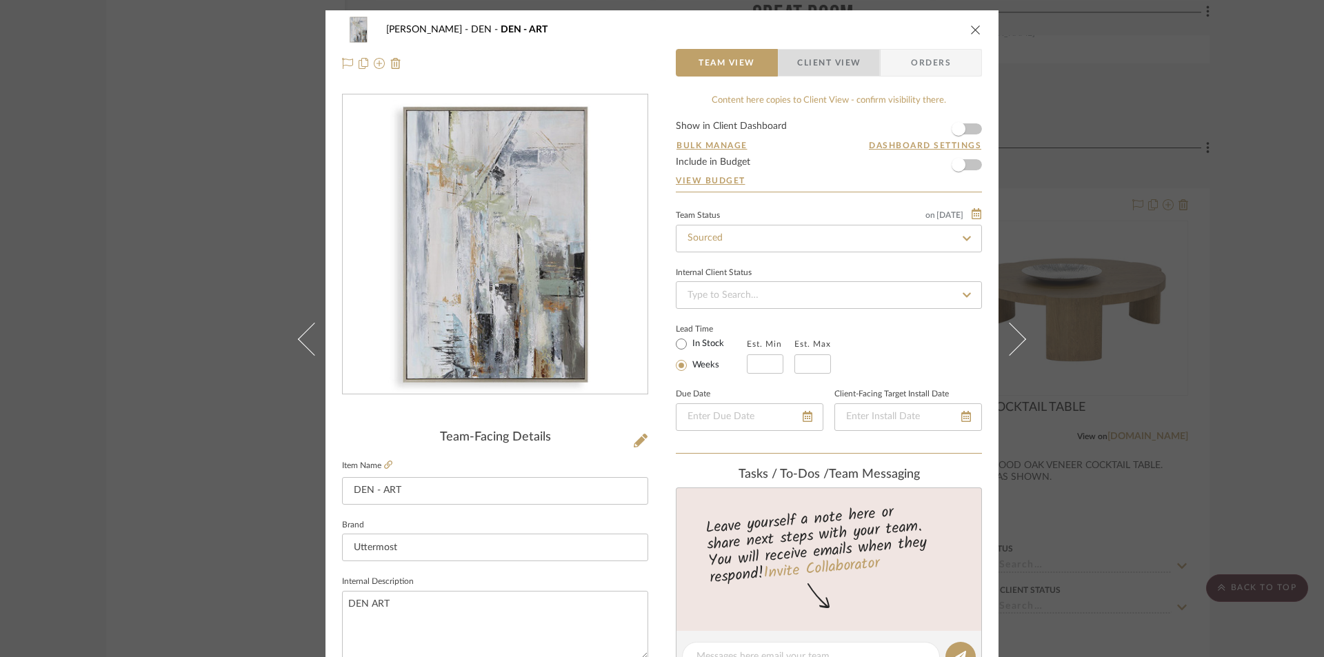
click at [832, 67] on span "Client View" at bounding box center [828, 63] width 63 height 28
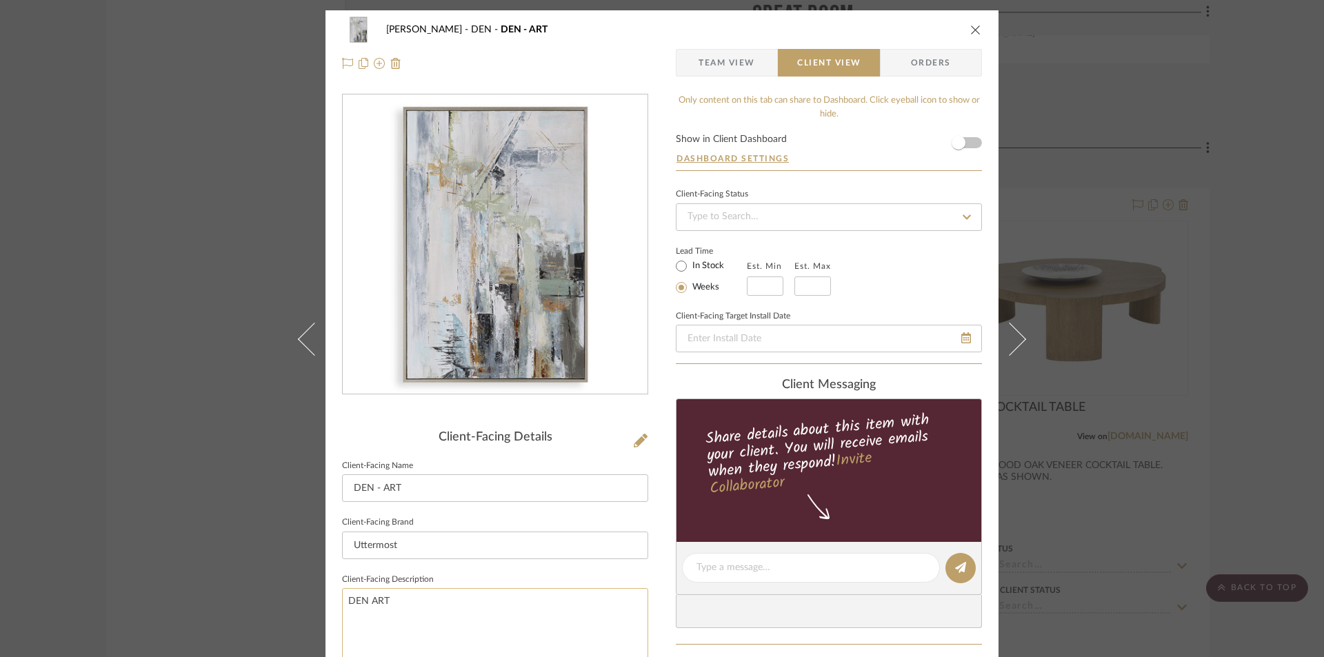
click at [409, 605] on textarea "DEN ART" at bounding box center [495, 629] width 306 height 82
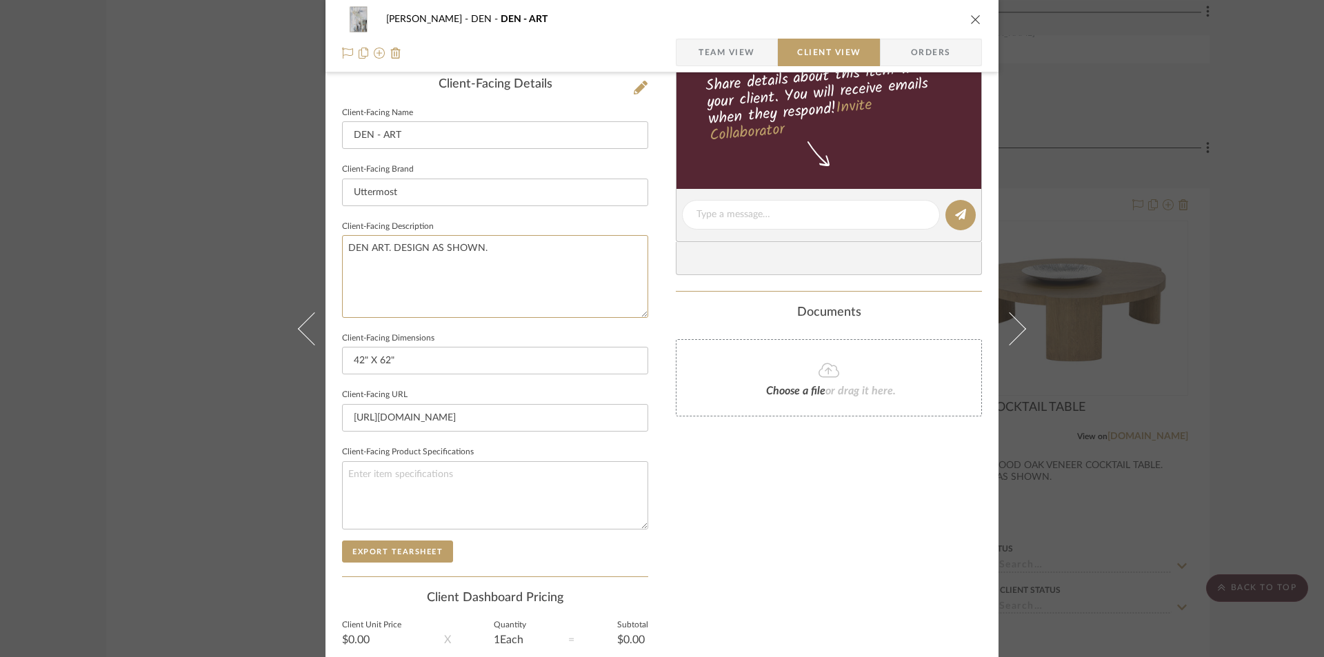
scroll to position [368, 0]
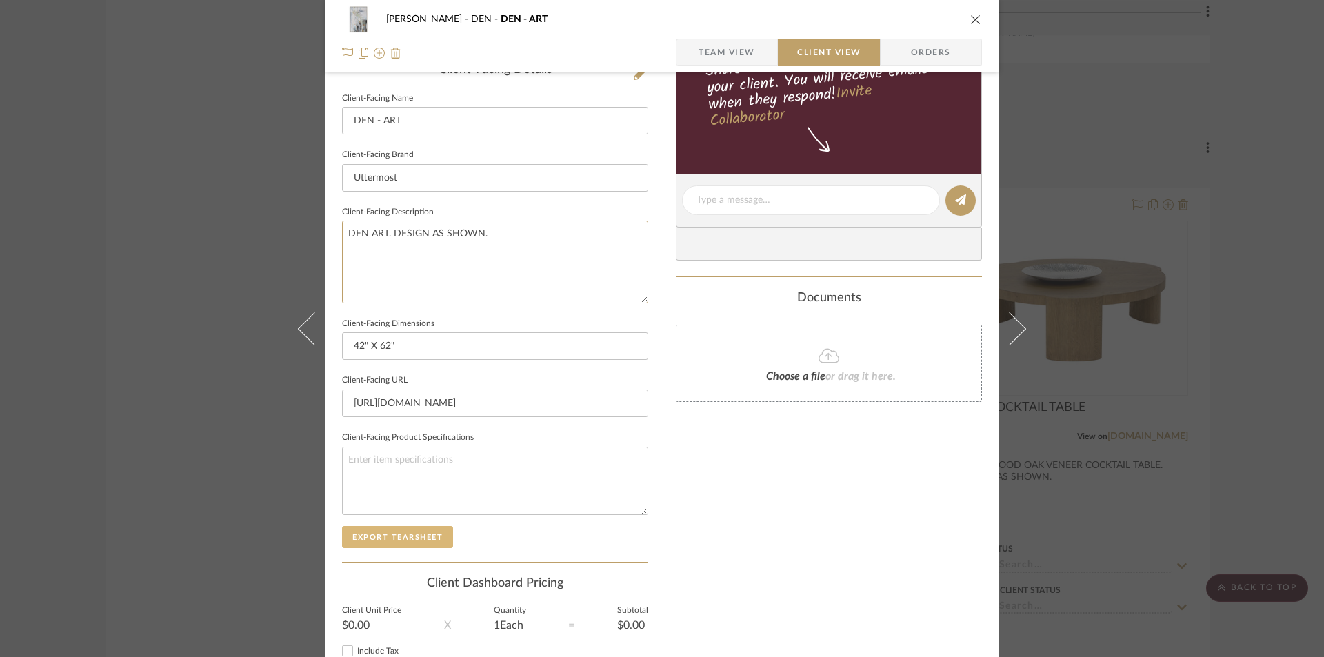
type textarea "DEN ART. DESIGN AS SHOWN."
click at [404, 541] on button "Export Tearsheet" at bounding box center [397, 537] width 111 height 22
click at [970, 21] on icon "close" at bounding box center [975, 19] width 11 height 11
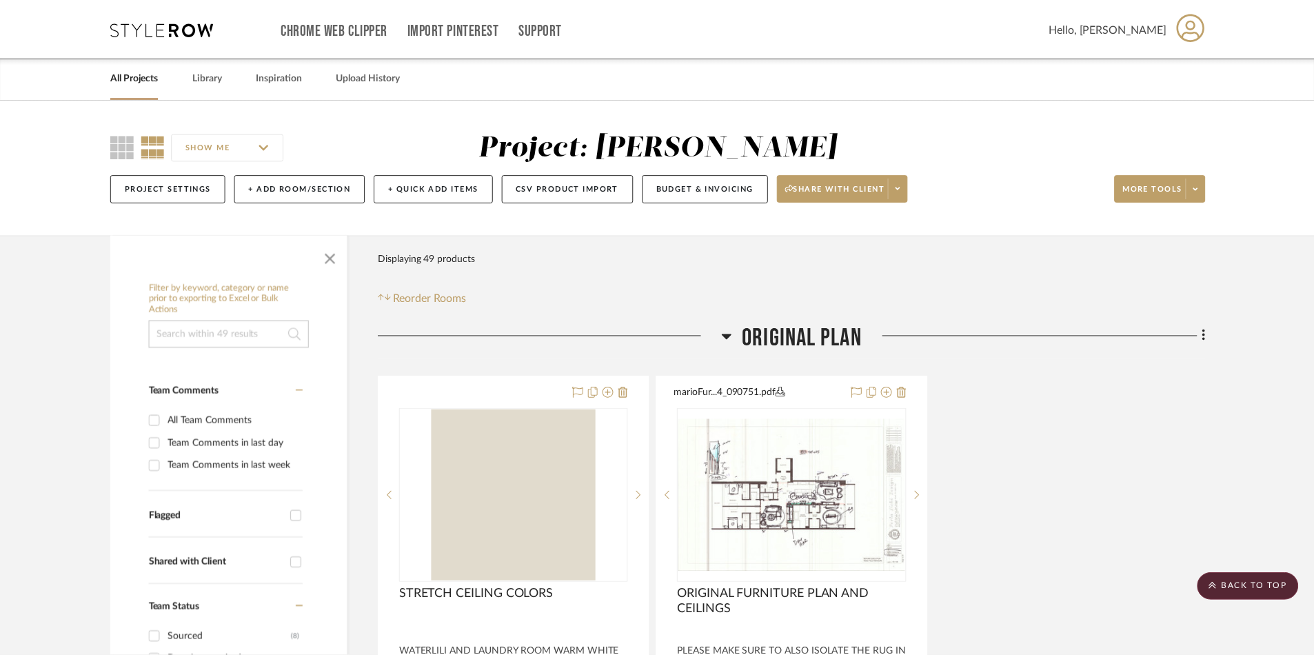
scroll to position [4039, 0]
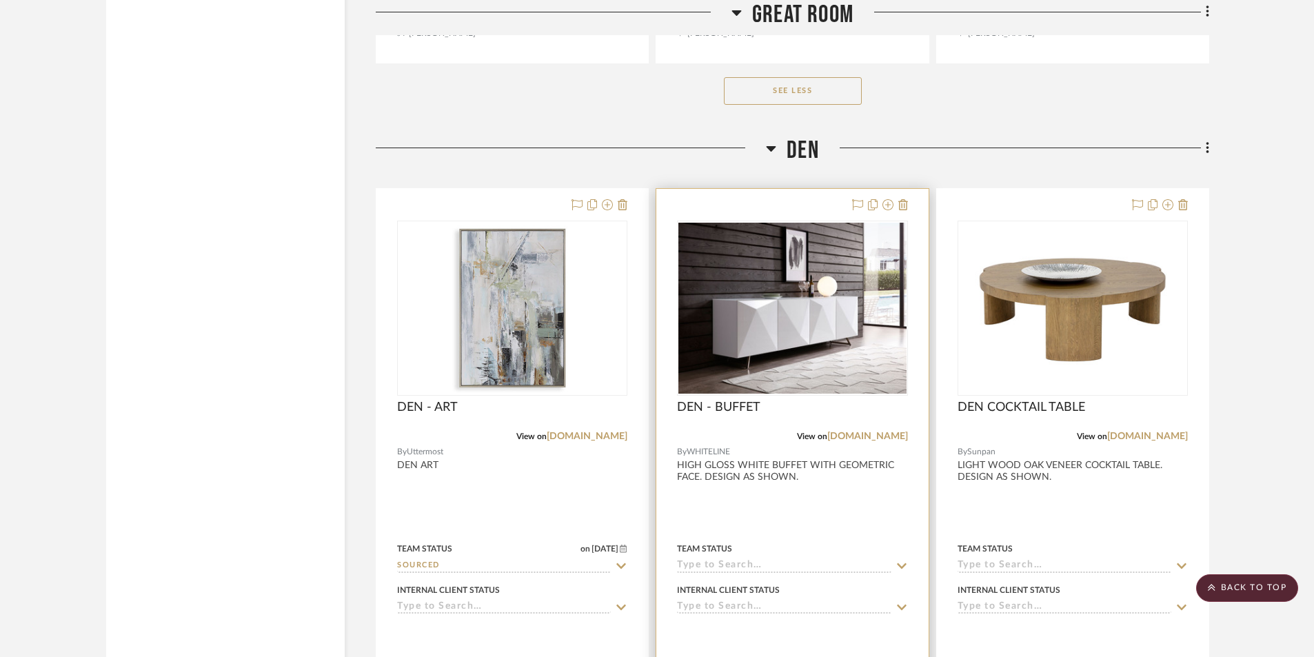
click at [817, 518] on div at bounding box center [792, 490] width 272 height 603
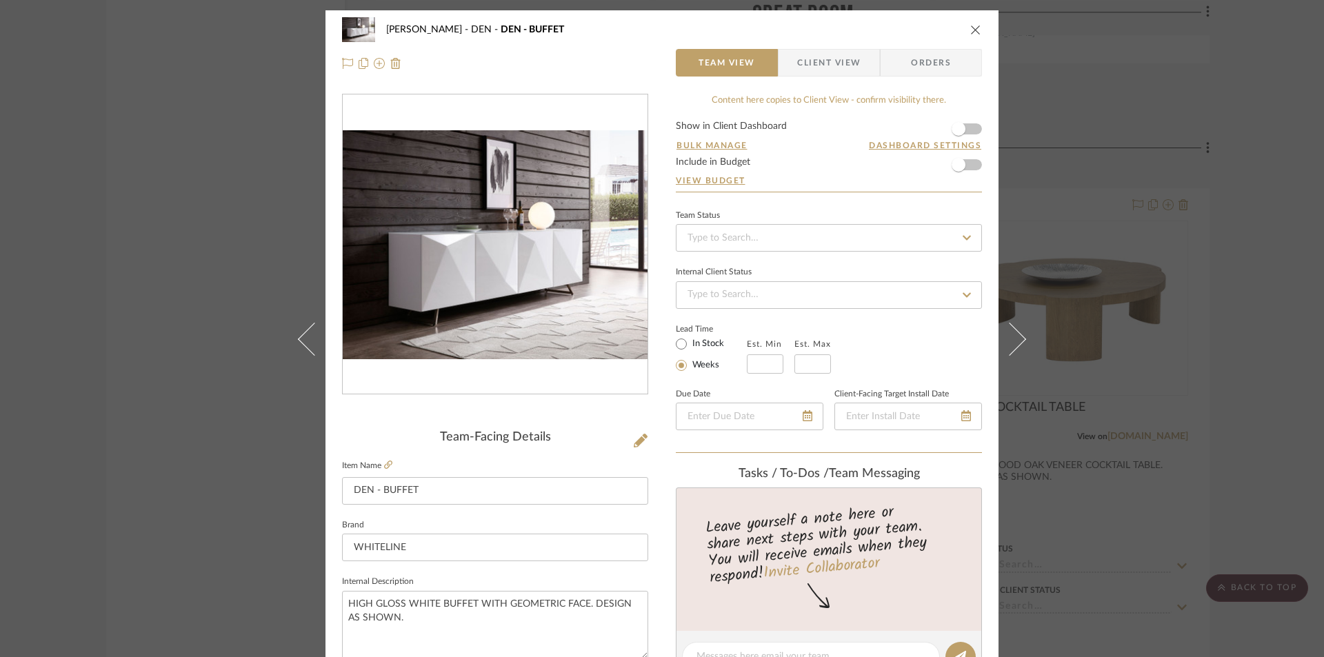
click at [836, 58] on span "Client View" at bounding box center [828, 63] width 63 height 28
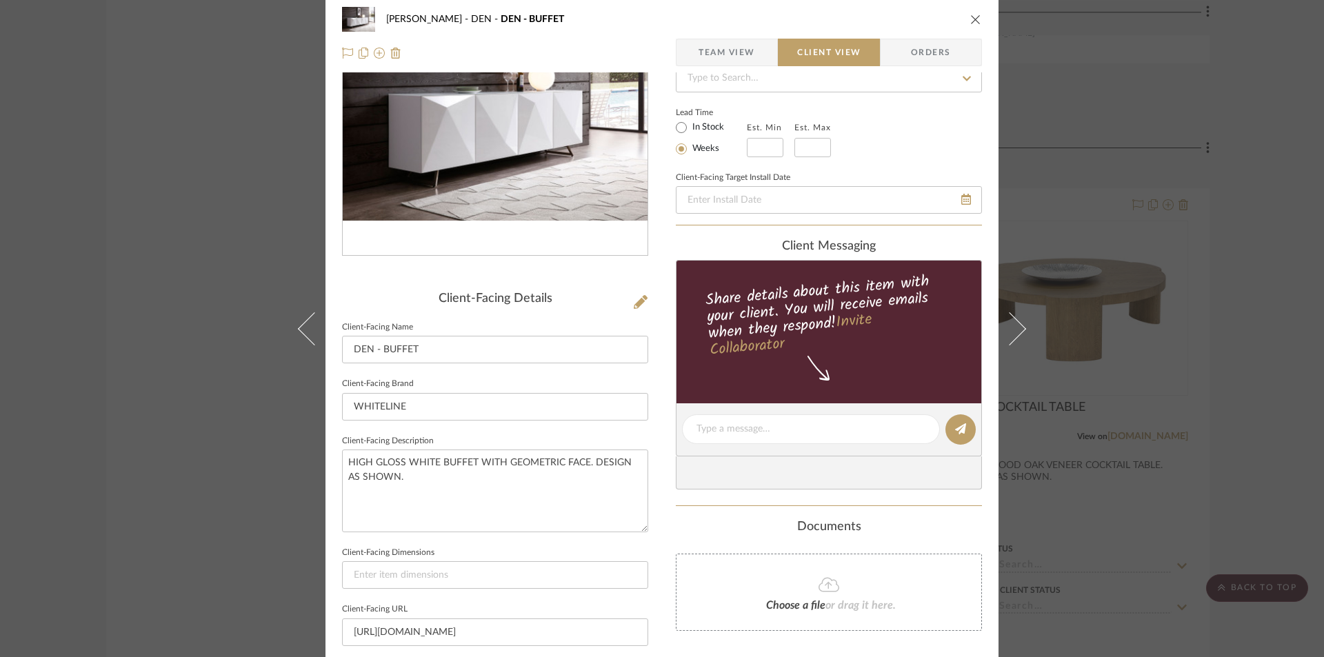
scroll to position [322, 0]
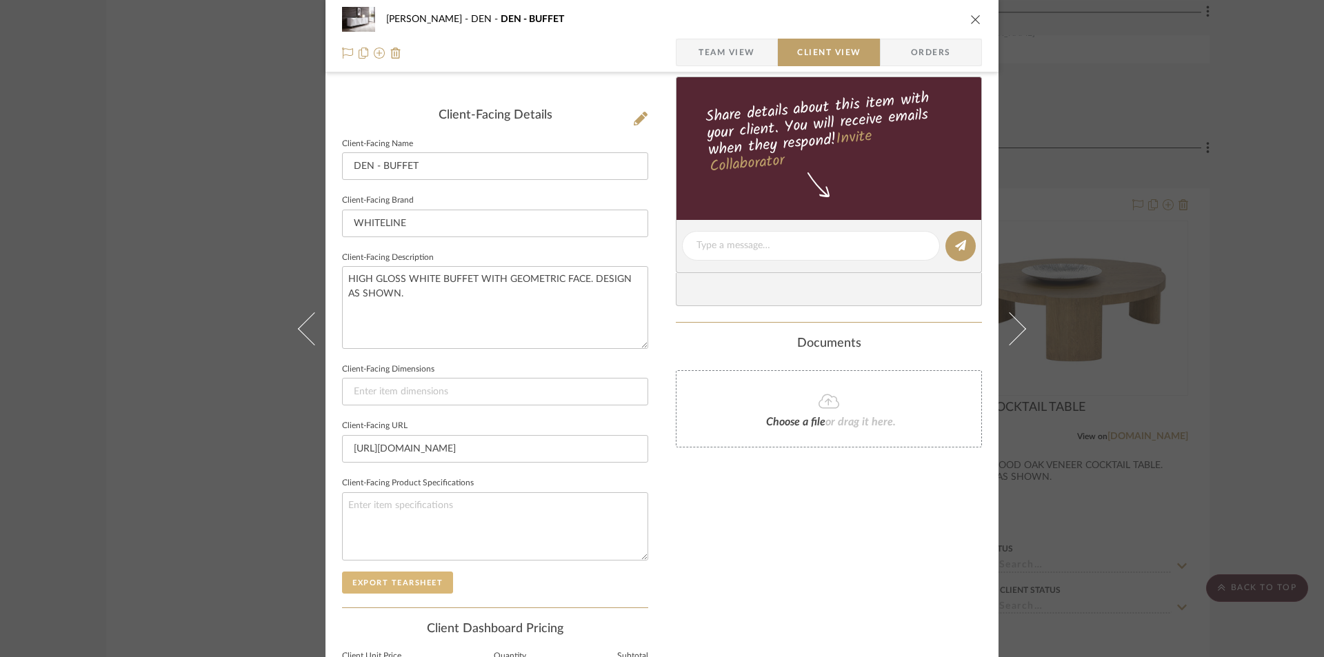
click at [392, 572] on button "Export Tearsheet" at bounding box center [397, 583] width 111 height 22
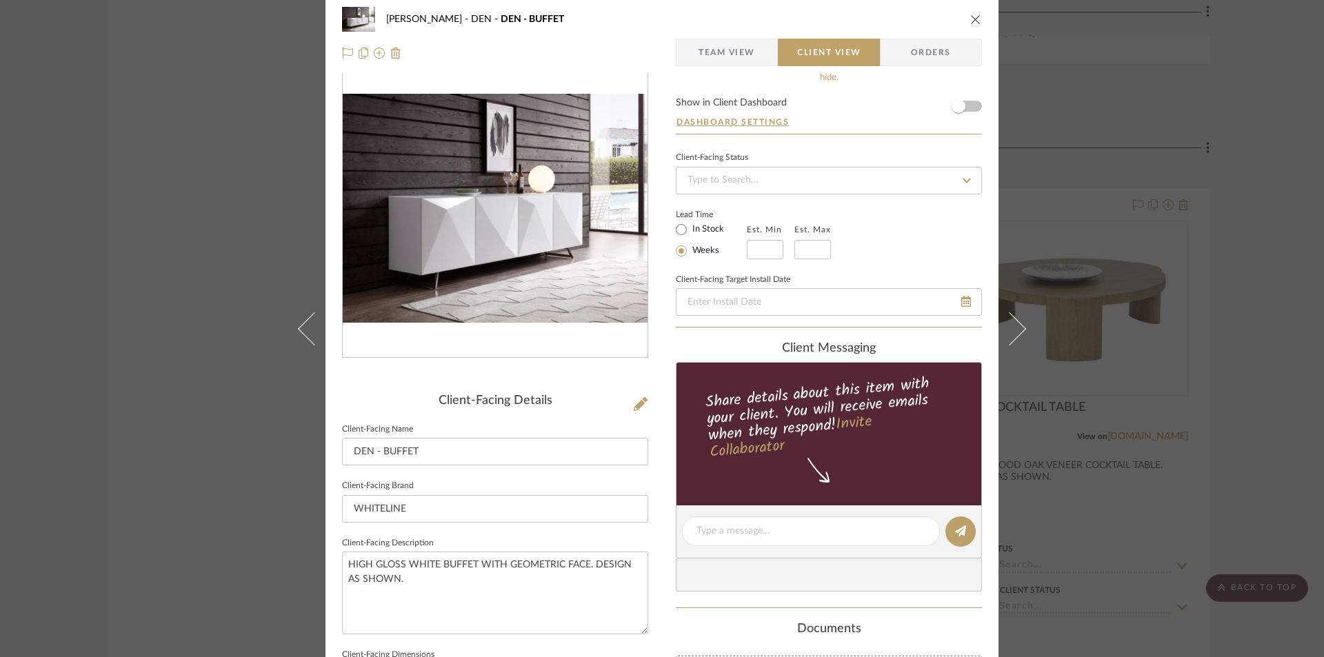
scroll to position [0, 0]
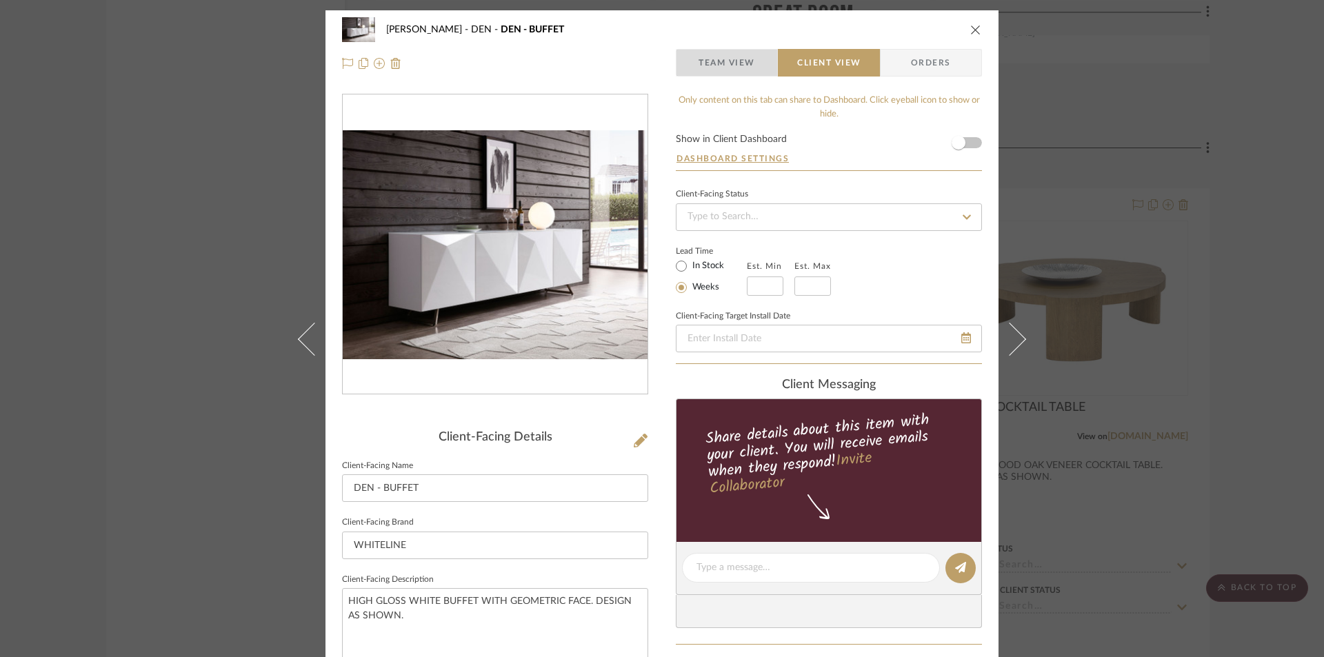
click at [723, 63] on span "Team View" at bounding box center [727, 63] width 57 height 28
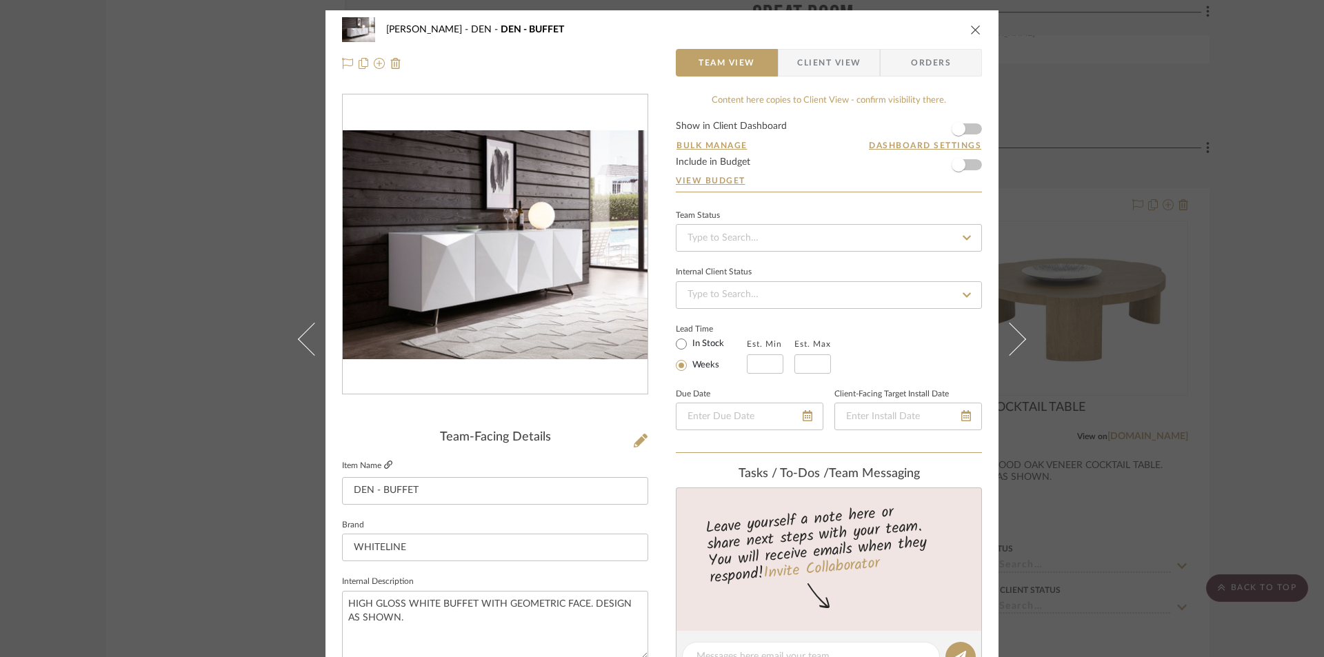
click at [384, 463] on icon at bounding box center [388, 465] width 8 height 8
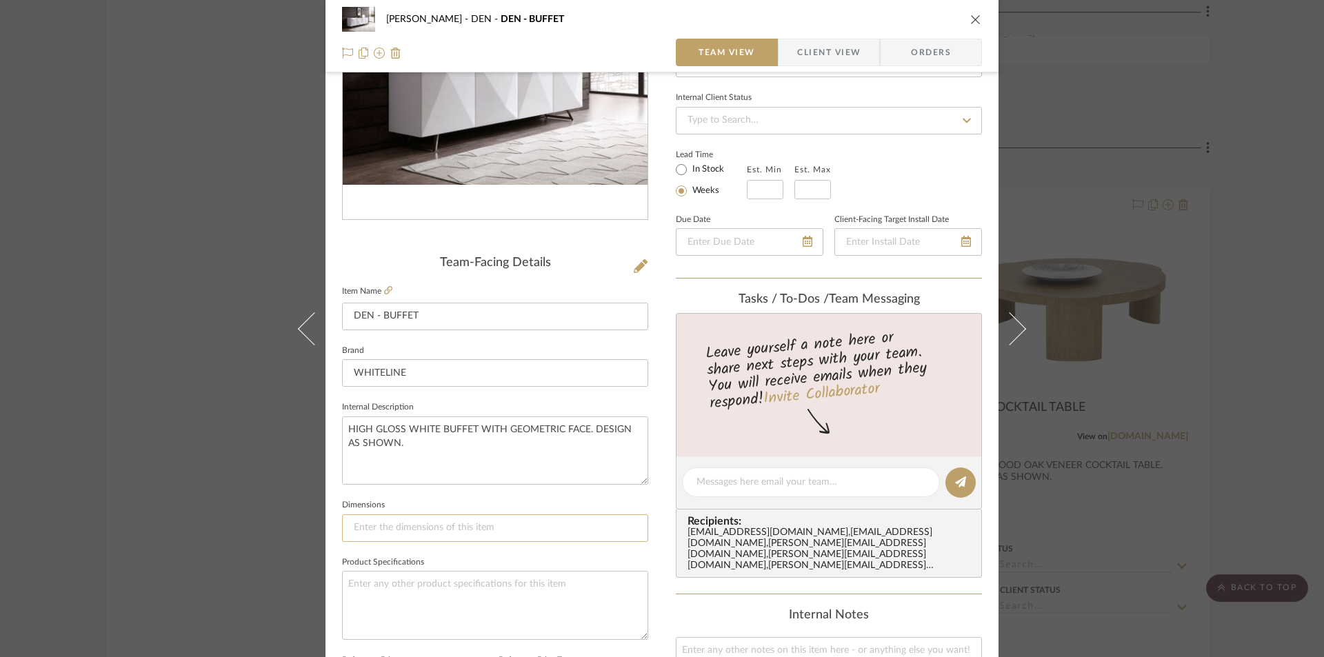
scroll to position [184, 0]
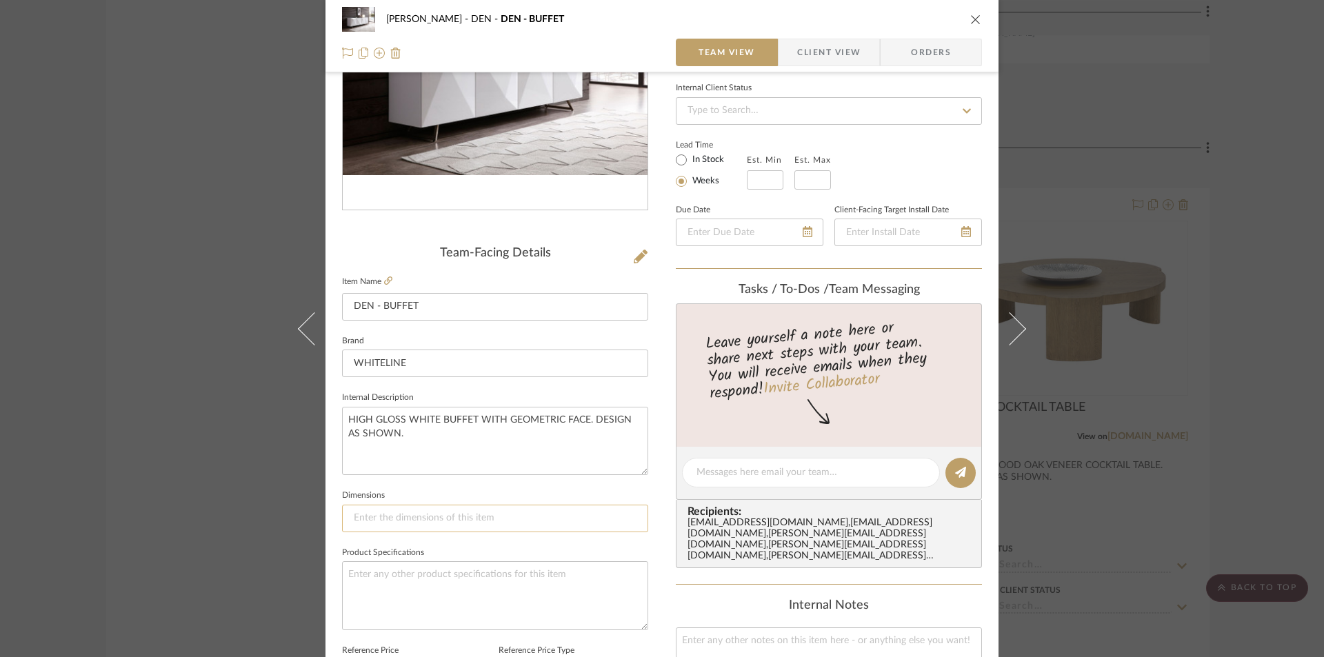
click at [387, 523] on input at bounding box center [495, 519] width 306 height 28
type input "94" X 18" X 29""
click at [423, 594] on textarea at bounding box center [495, 595] width 306 height 68
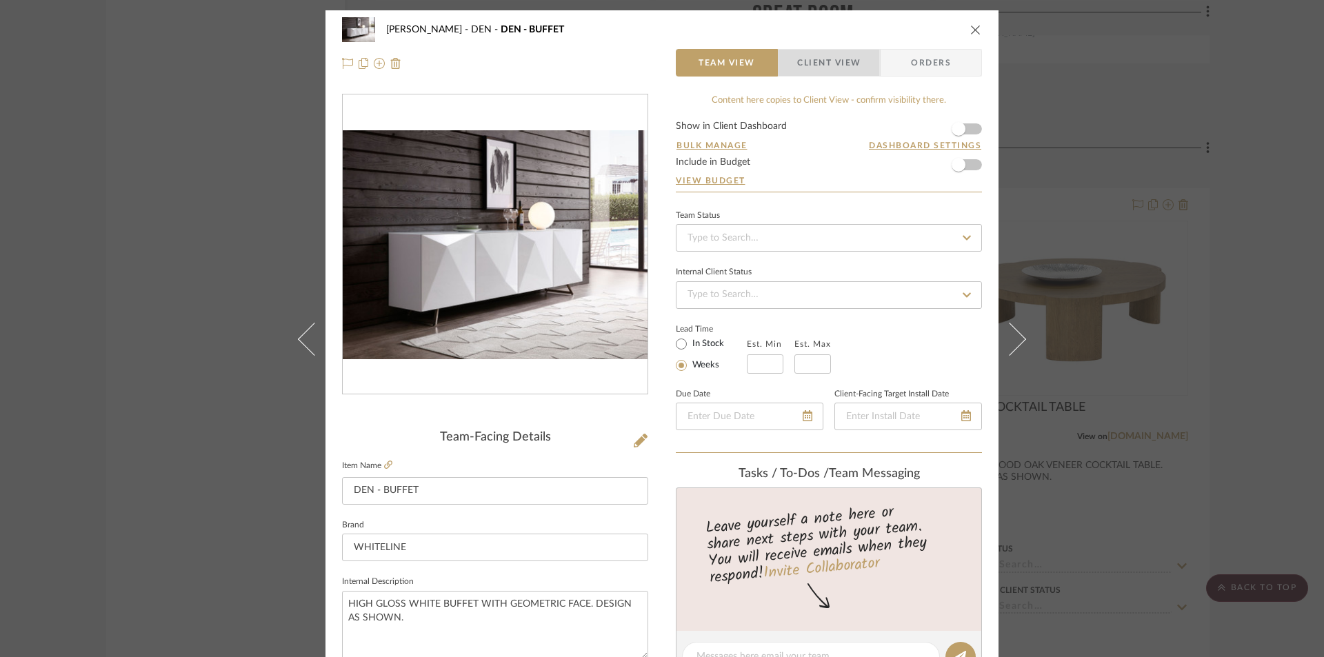
drag, startPoint x: 811, startPoint y: 63, endPoint x: 796, endPoint y: 86, distance: 26.4
click at [811, 65] on span "Client View" at bounding box center [828, 63] width 63 height 28
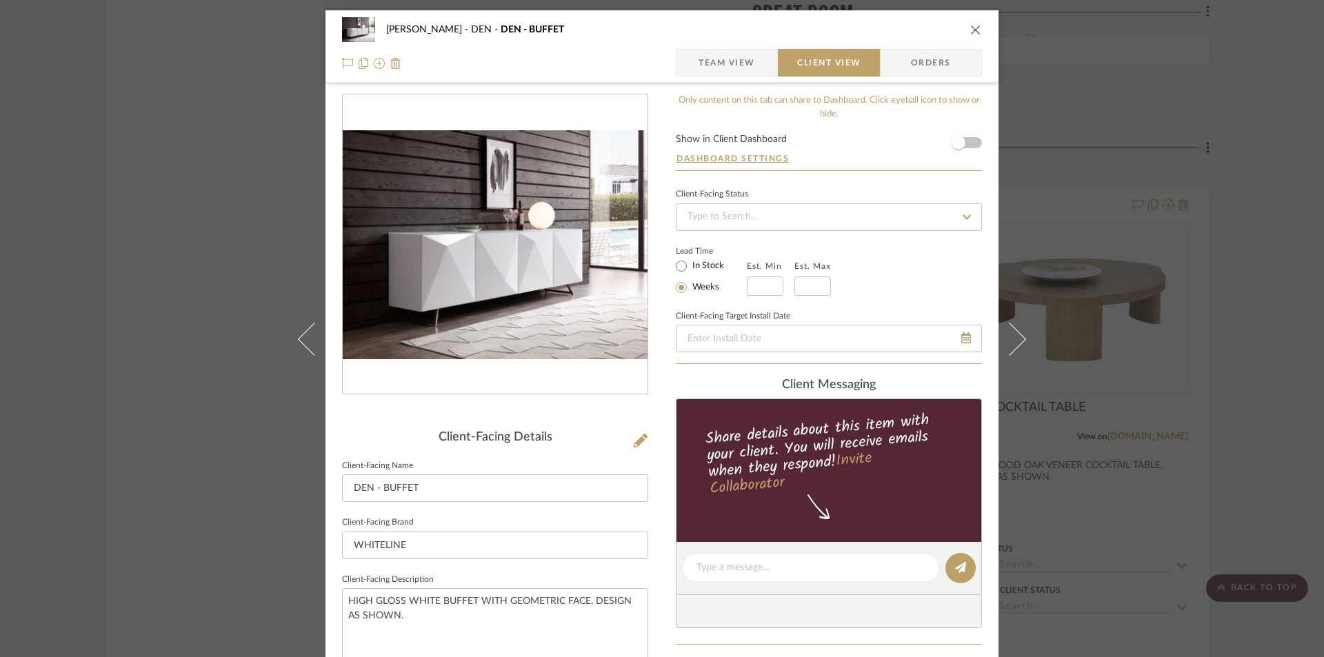
scroll to position [276, 0]
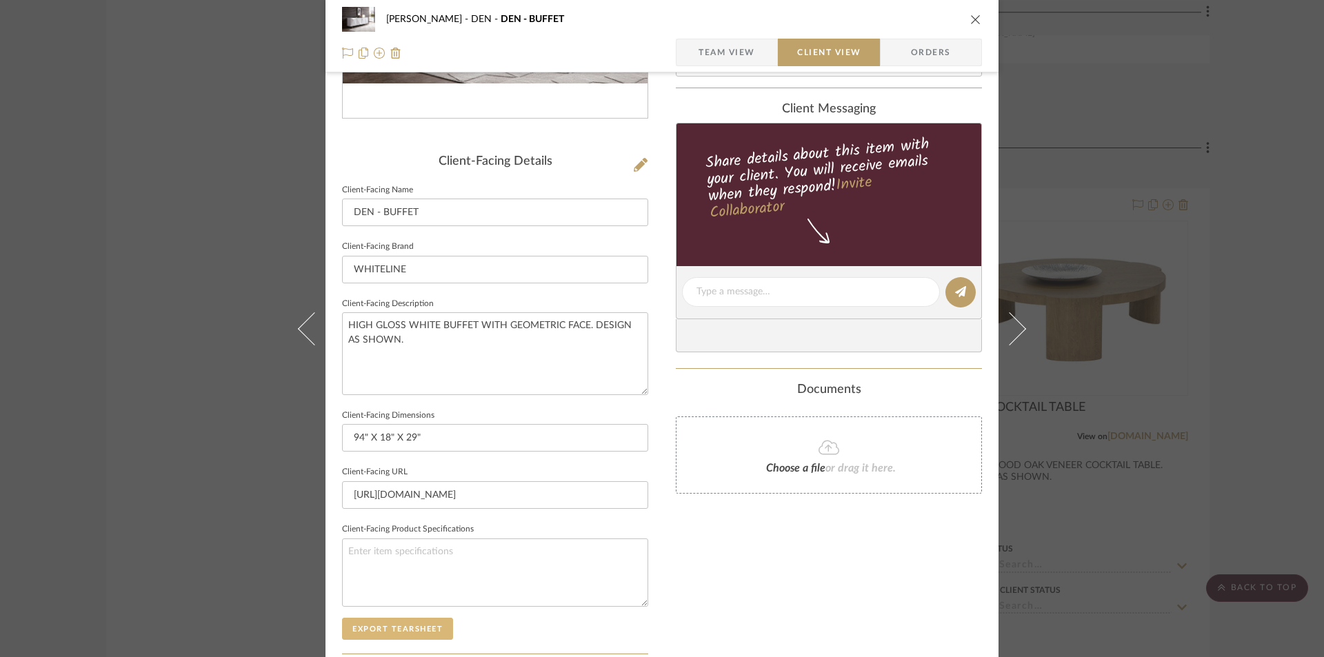
click at [377, 618] on button "Export Tearsheet" at bounding box center [397, 629] width 111 height 22
click at [976, 19] on icon "close" at bounding box center [975, 19] width 11 height 11
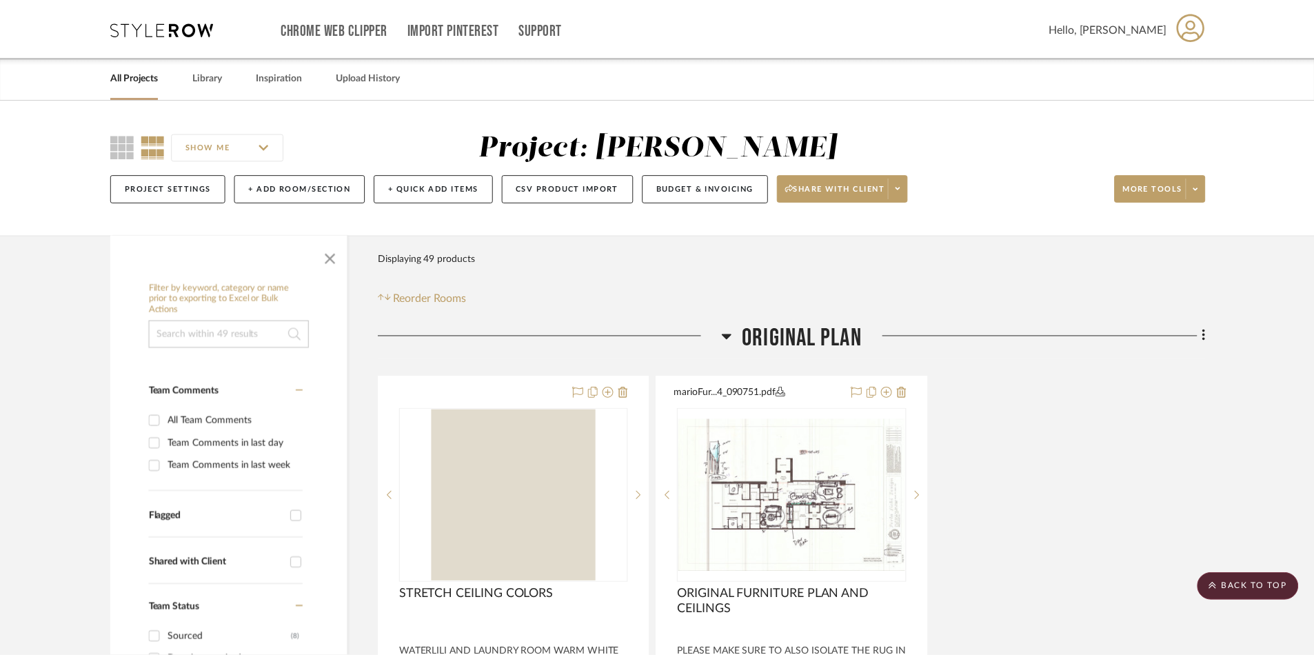
scroll to position [4039, 0]
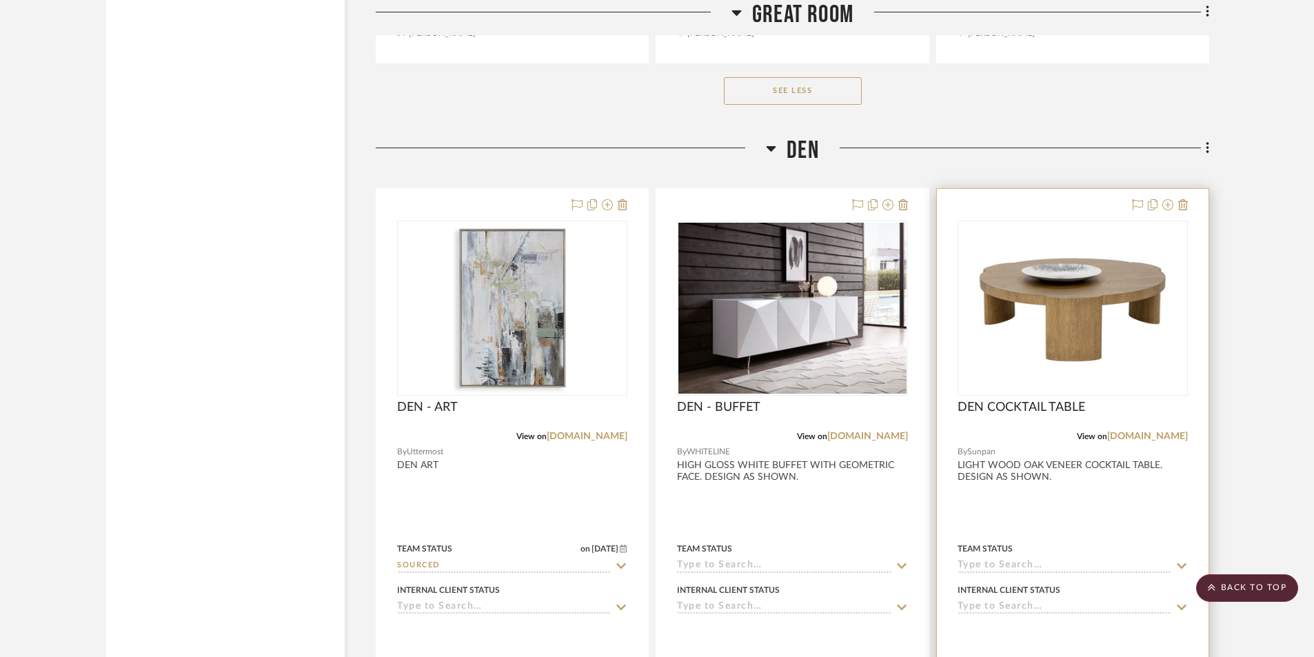
click at [1052, 487] on div at bounding box center [1073, 490] width 272 height 603
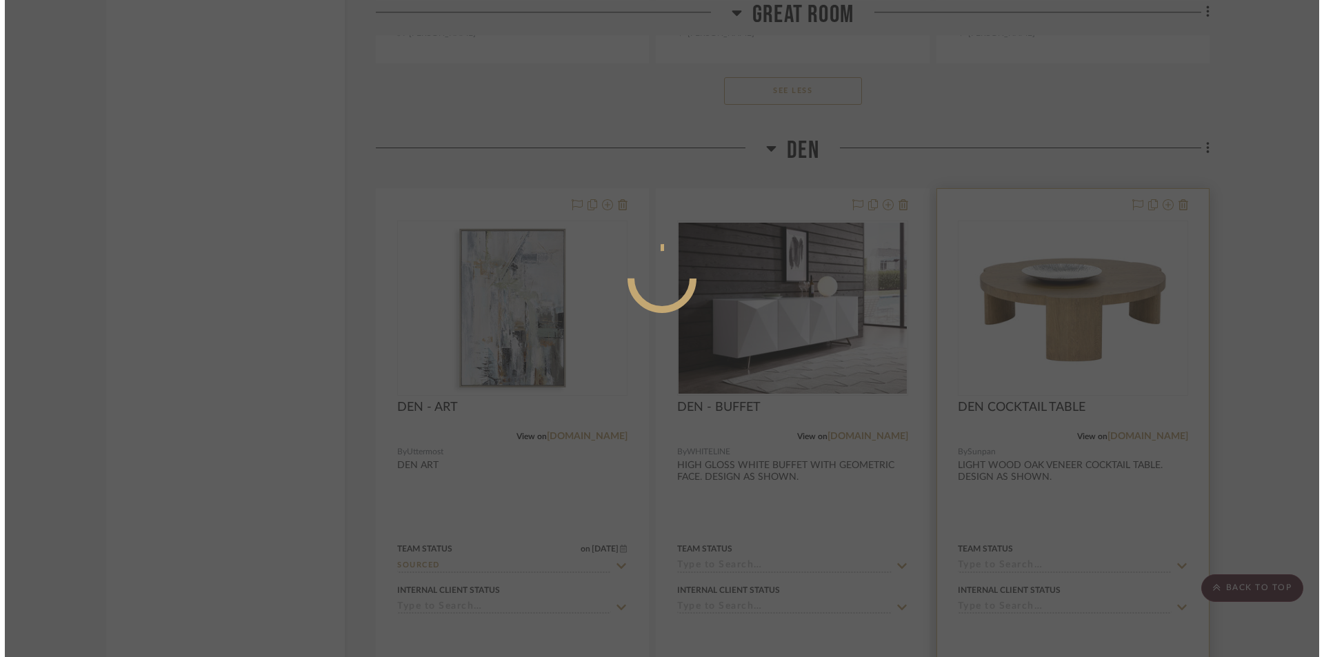
scroll to position [0, 0]
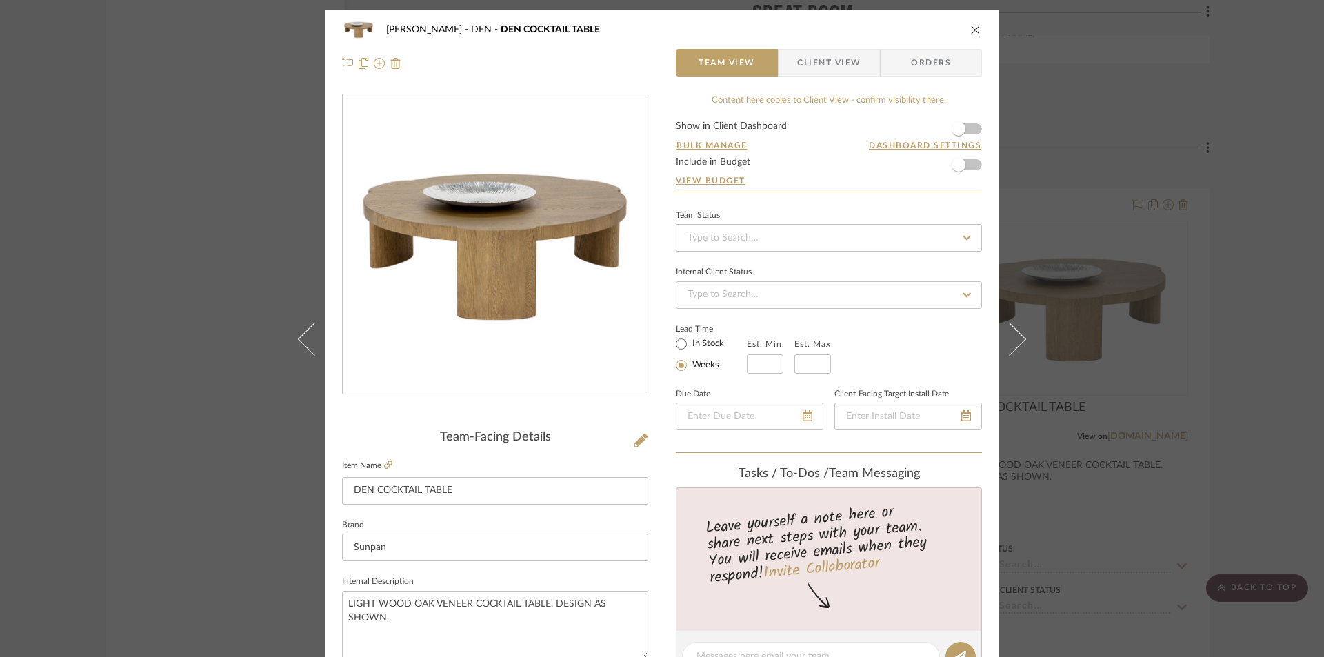
click at [835, 50] on span "Client View" at bounding box center [828, 63] width 63 height 28
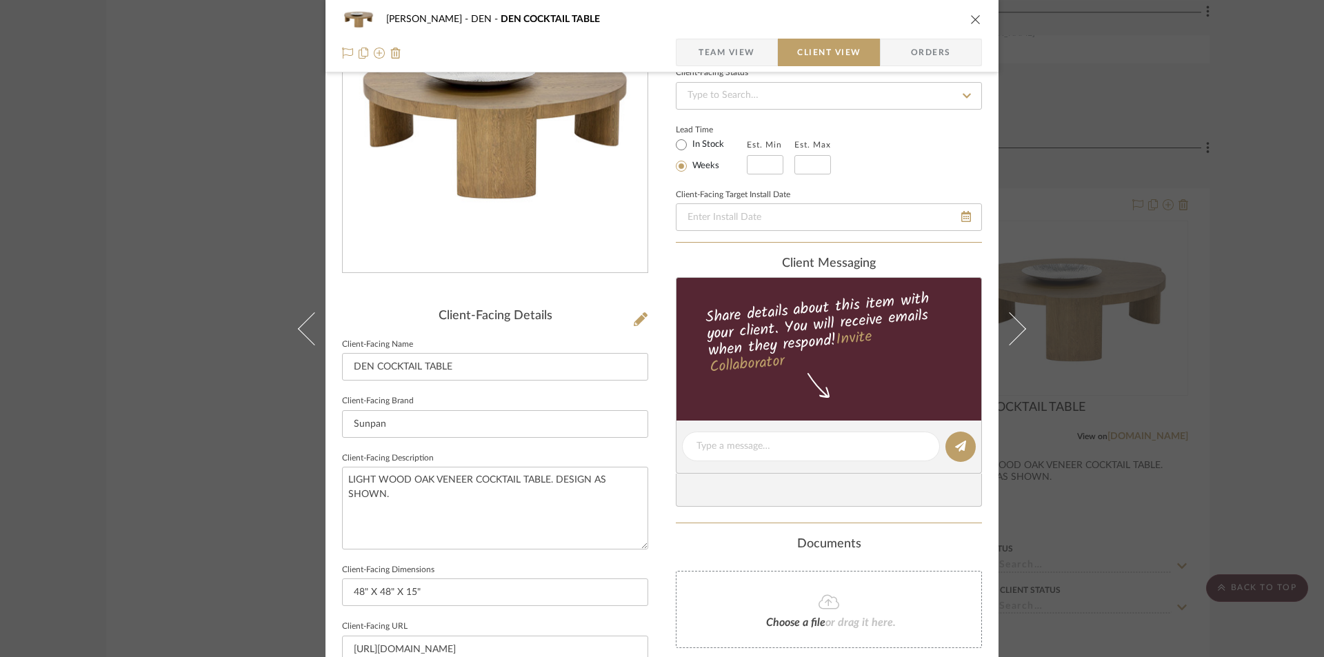
scroll to position [322, 0]
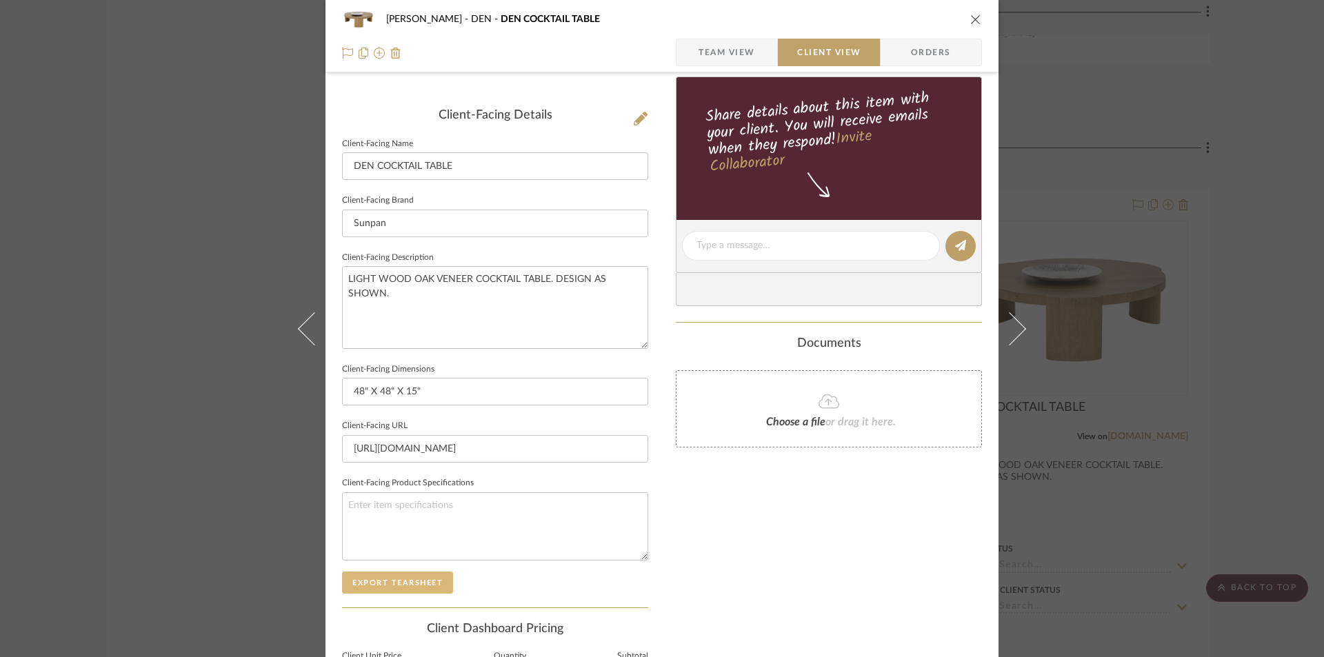
click at [408, 586] on button "Export Tearsheet" at bounding box center [397, 583] width 111 height 22
click at [970, 24] on button "close" at bounding box center [976, 19] width 12 height 12
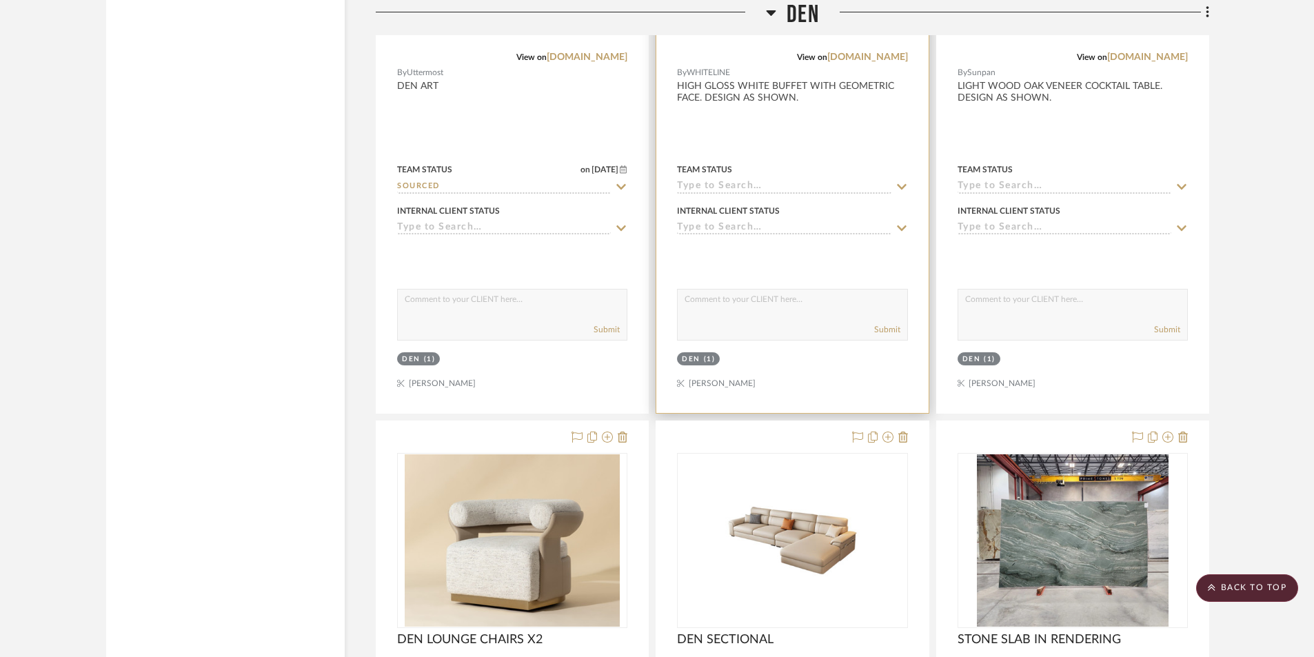
scroll to position [4544, 0]
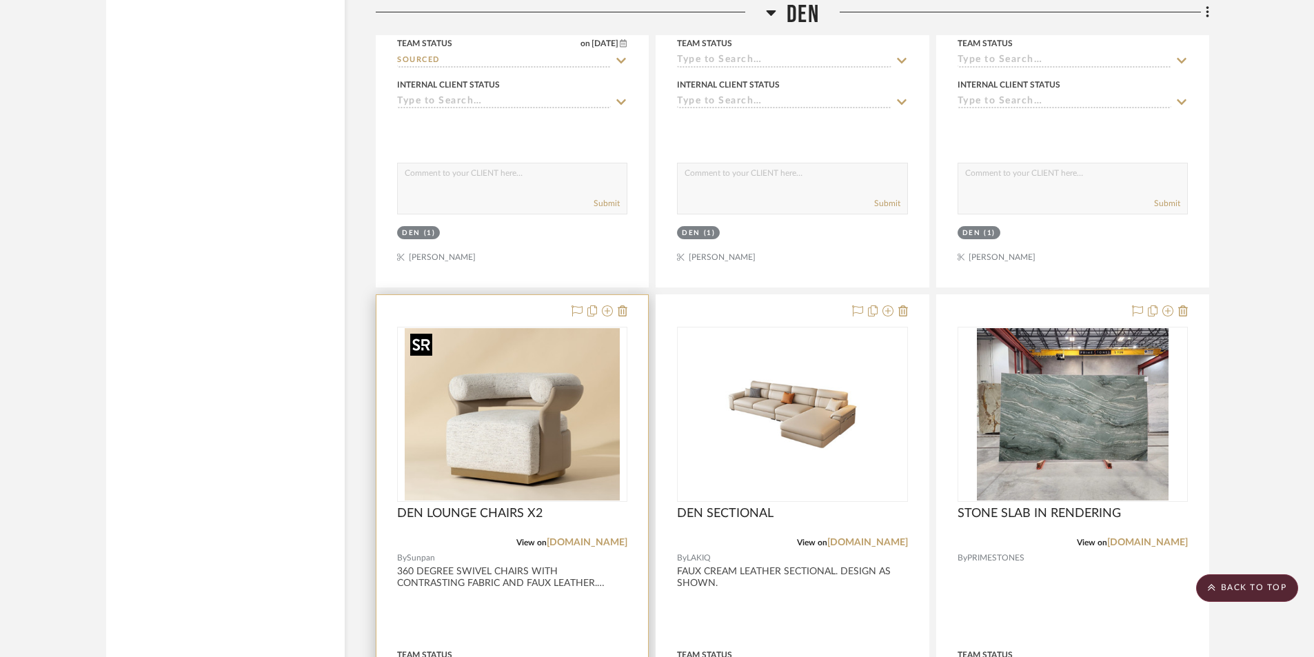
click at [536, 428] on img "0" at bounding box center [513, 414] width 216 height 172
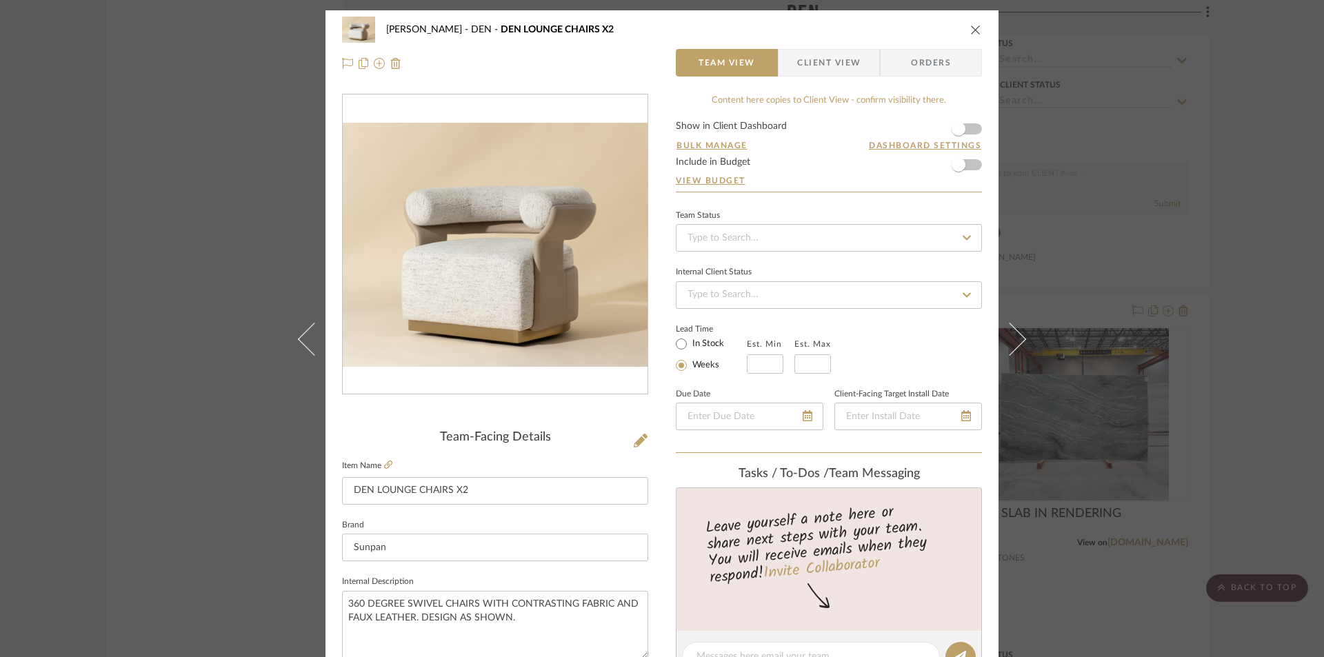
click at [825, 59] on span "Client View" at bounding box center [828, 63] width 63 height 28
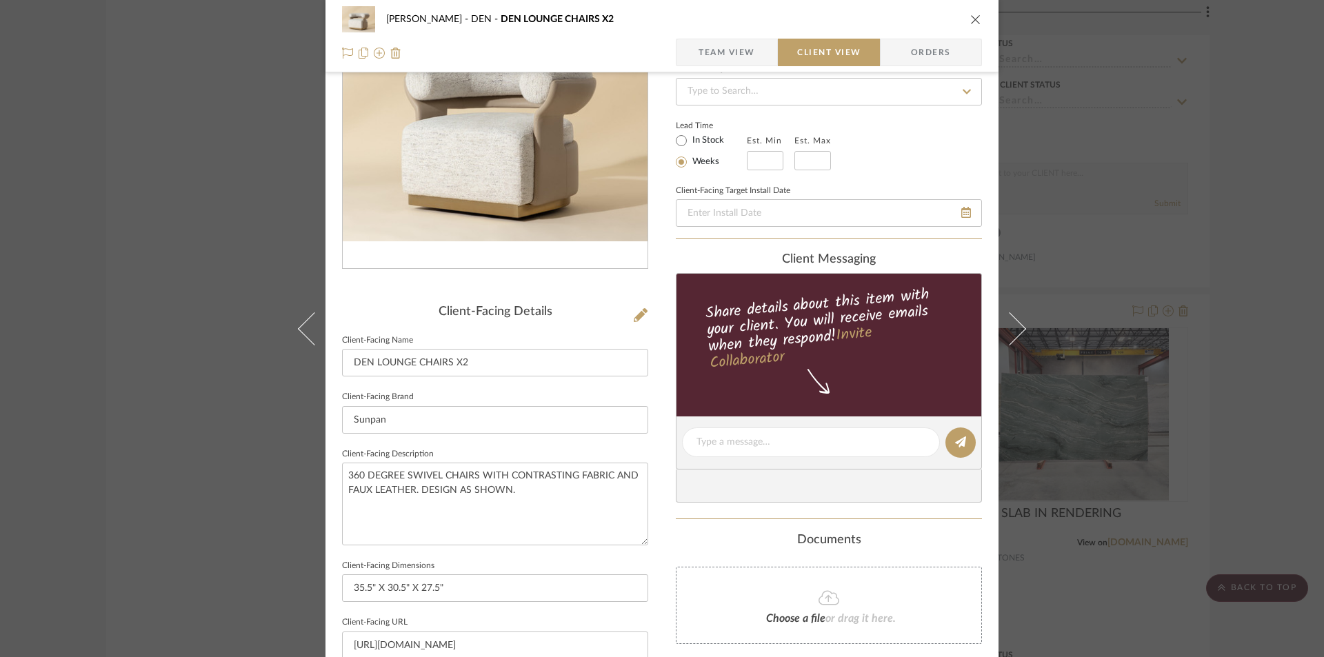
scroll to position [322, 0]
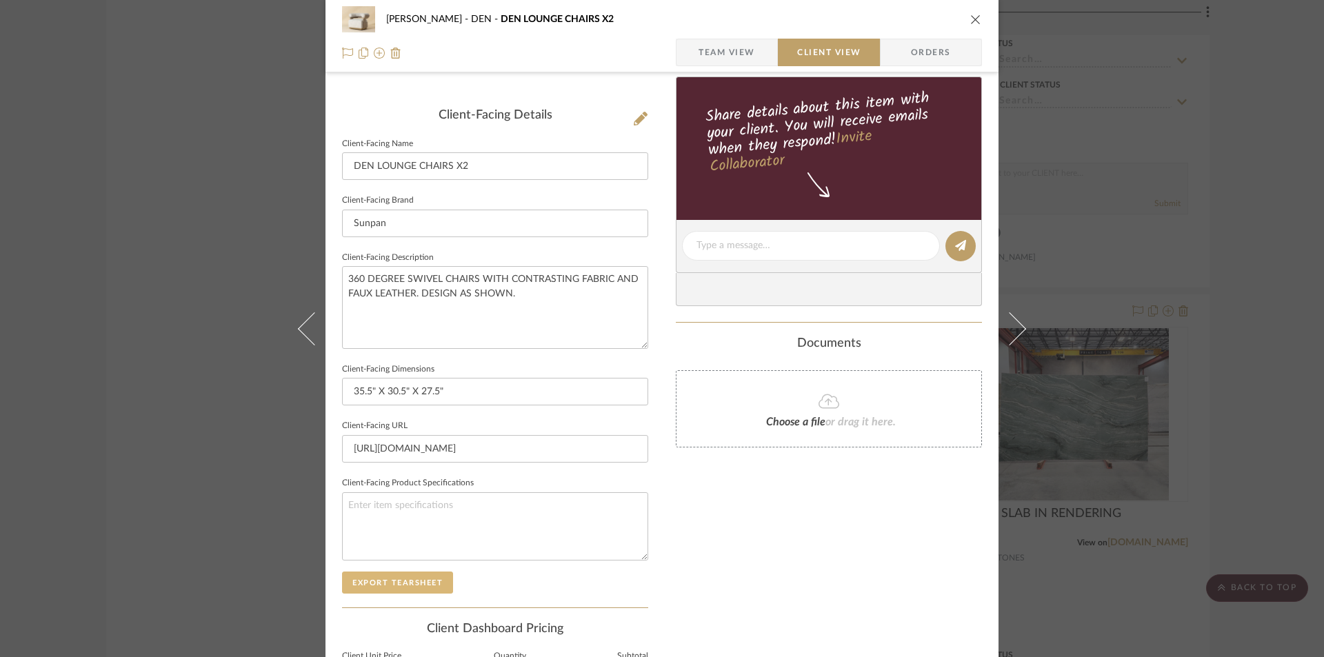
click at [391, 581] on button "Export Tearsheet" at bounding box center [397, 583] width 111 height 22
click at [970, 17] on icon "close" at bounding box center [975, 19] width 11 height 11
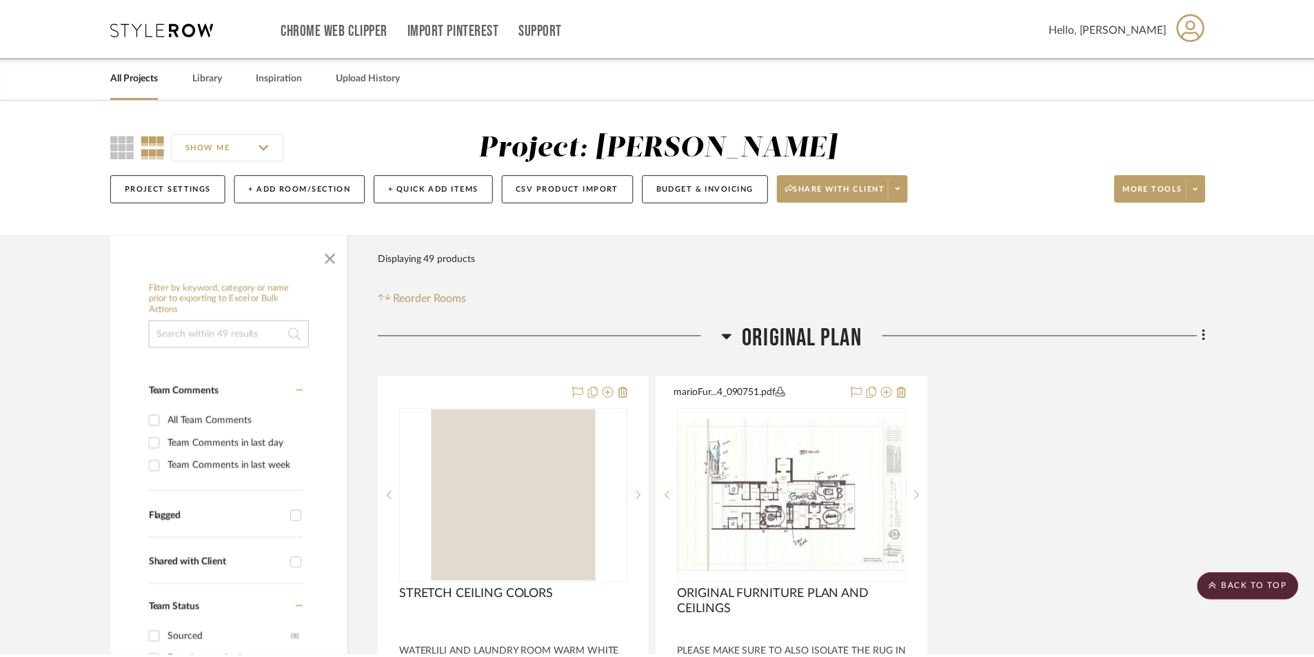
scroll to position [4544, 0]
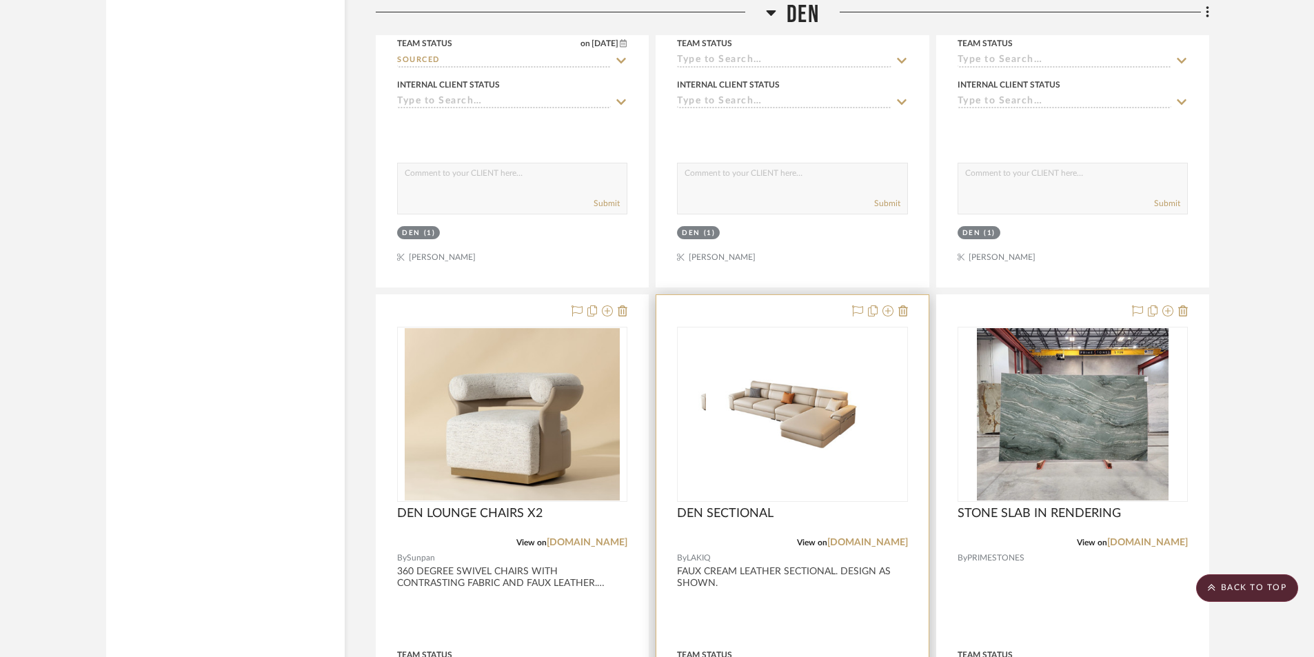
click at [812, 555] on div at bounding box center [792, 596] width 272 height 603
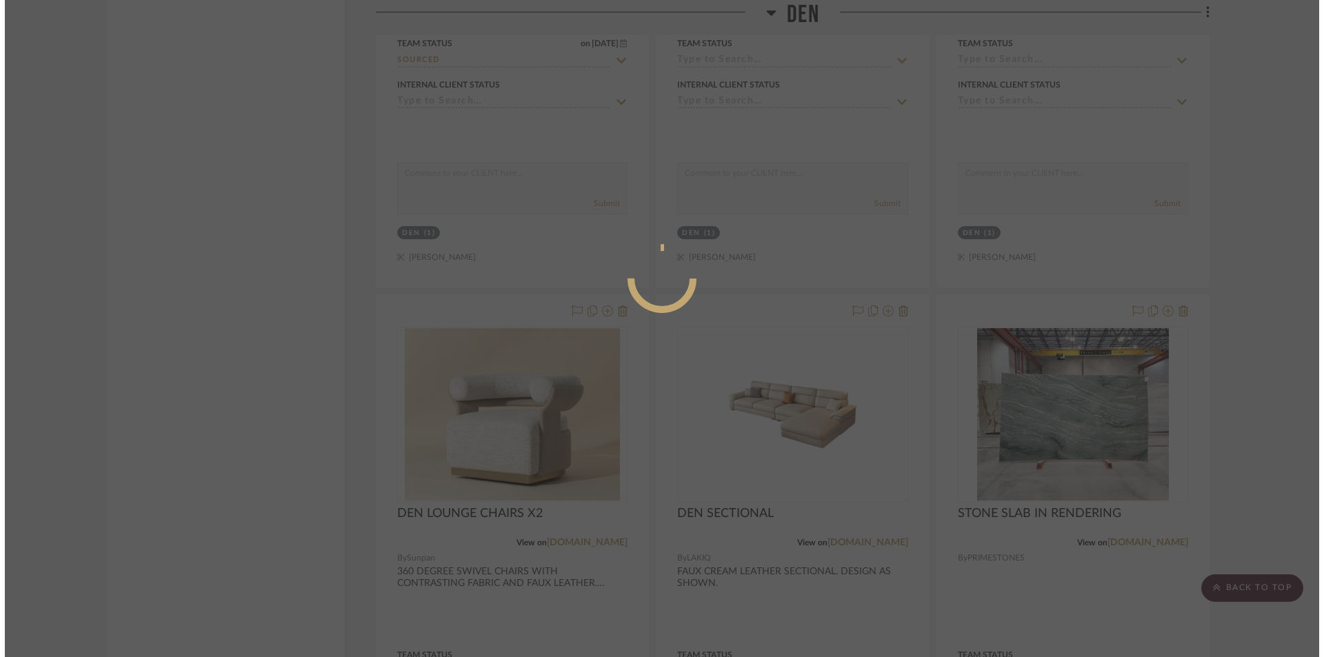
scroll to position [0, 0]
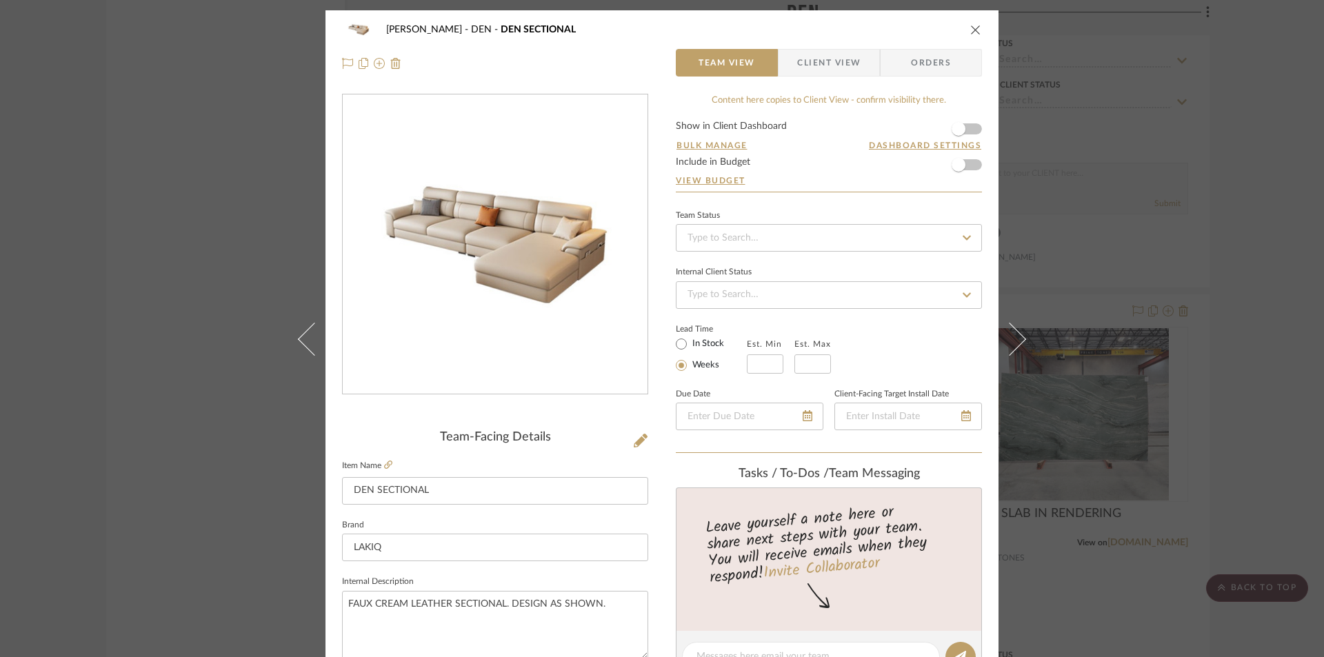
click at [835, 62] on span "Client View" at bounding box center [828, 63] width 63 height 28
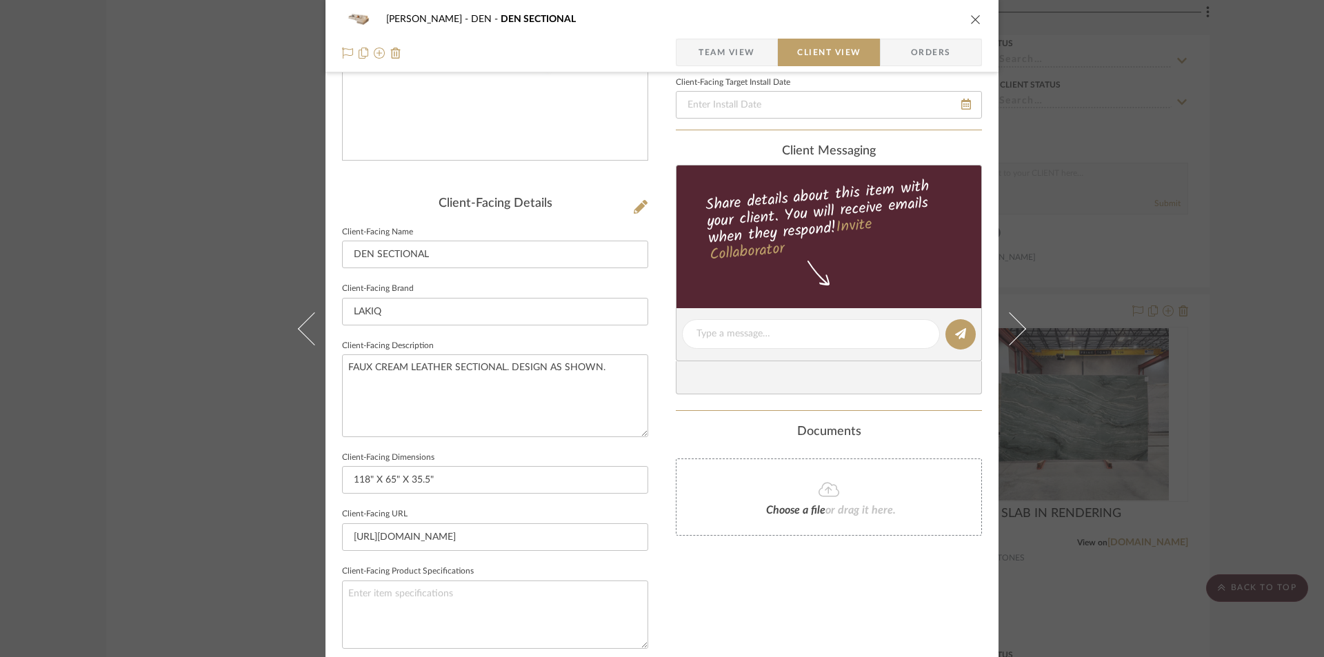
scroll to position [276, 0]
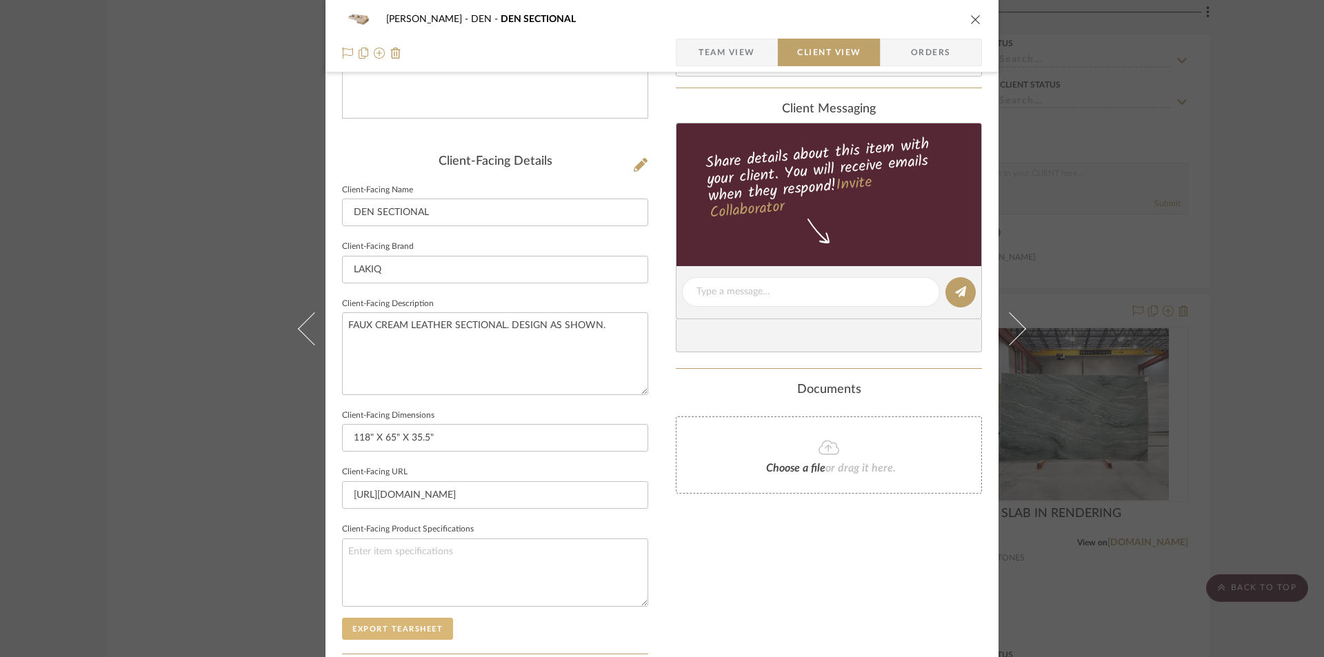
click at [391, 623] on button "Export Tearsheet" at bounding box center [397, 629] width 111 height 22
click at [972, 19] on icon "close" at bounding box center [975, 19] width 11 height 11
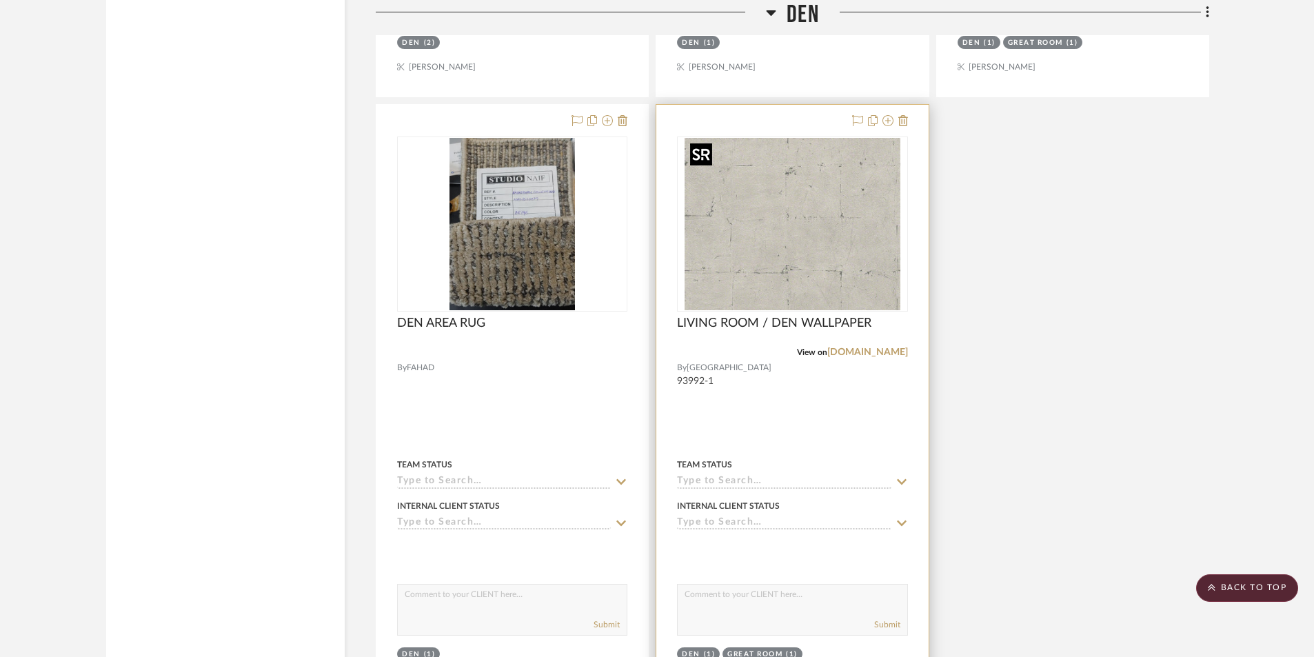
scroll to position [5463, 0]
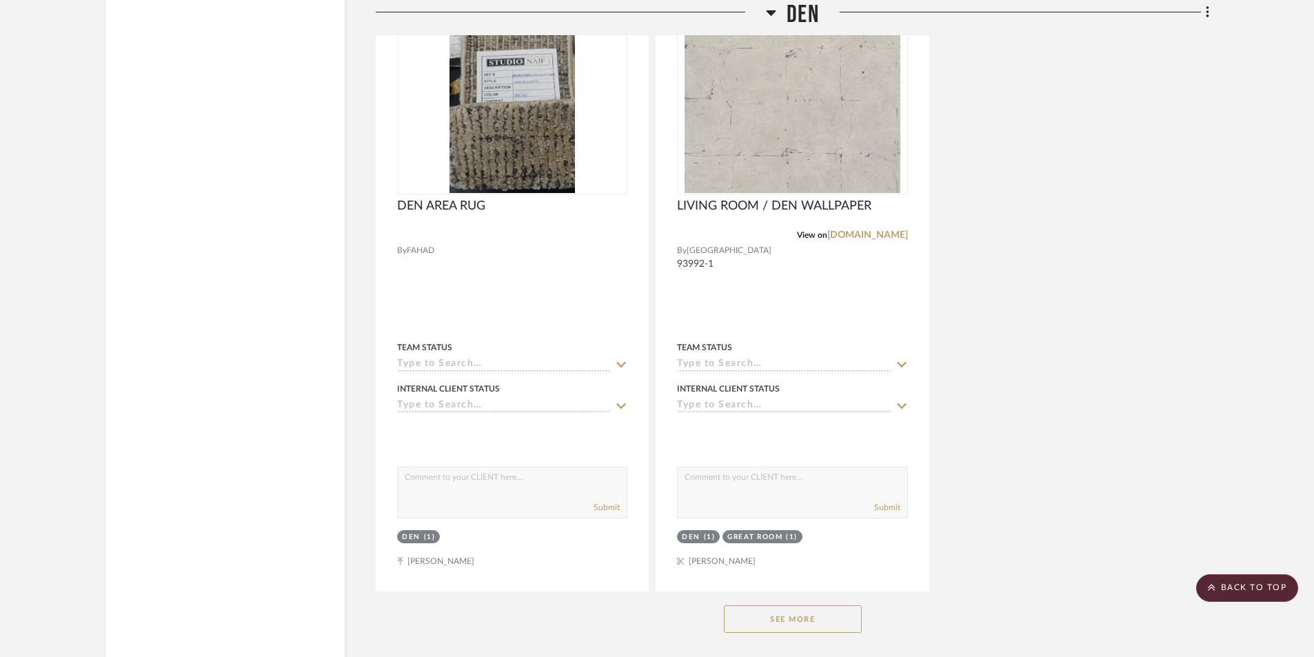
click at [783, 622] on button "See More" at bounding box center [793, 619] width 138 height 28
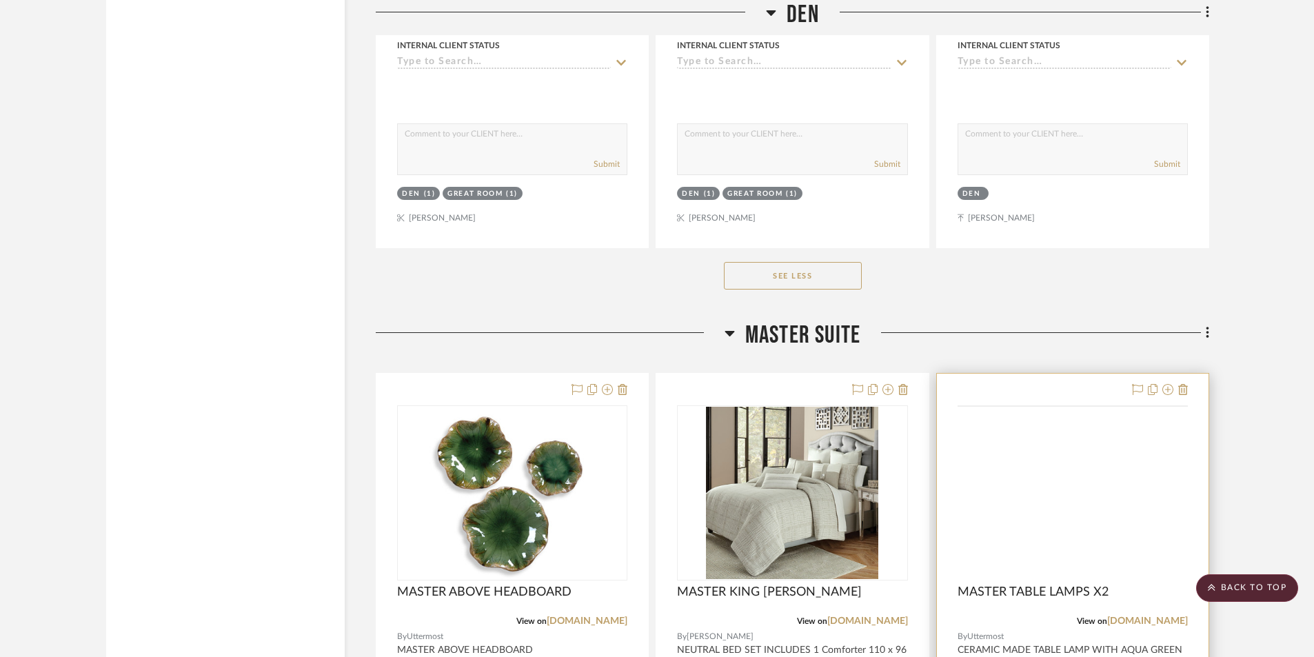
scroll to position [6567, 0]
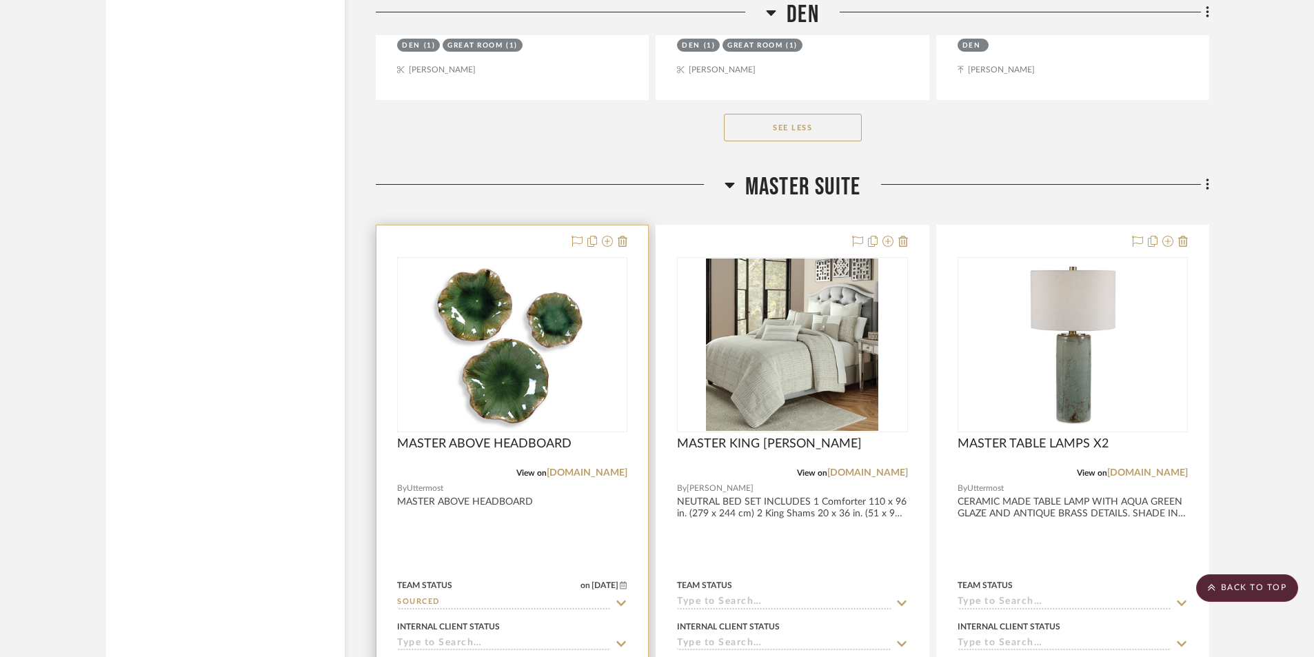
click at [514, 512] on div at bounding box center [513, 526] width 272 height 603
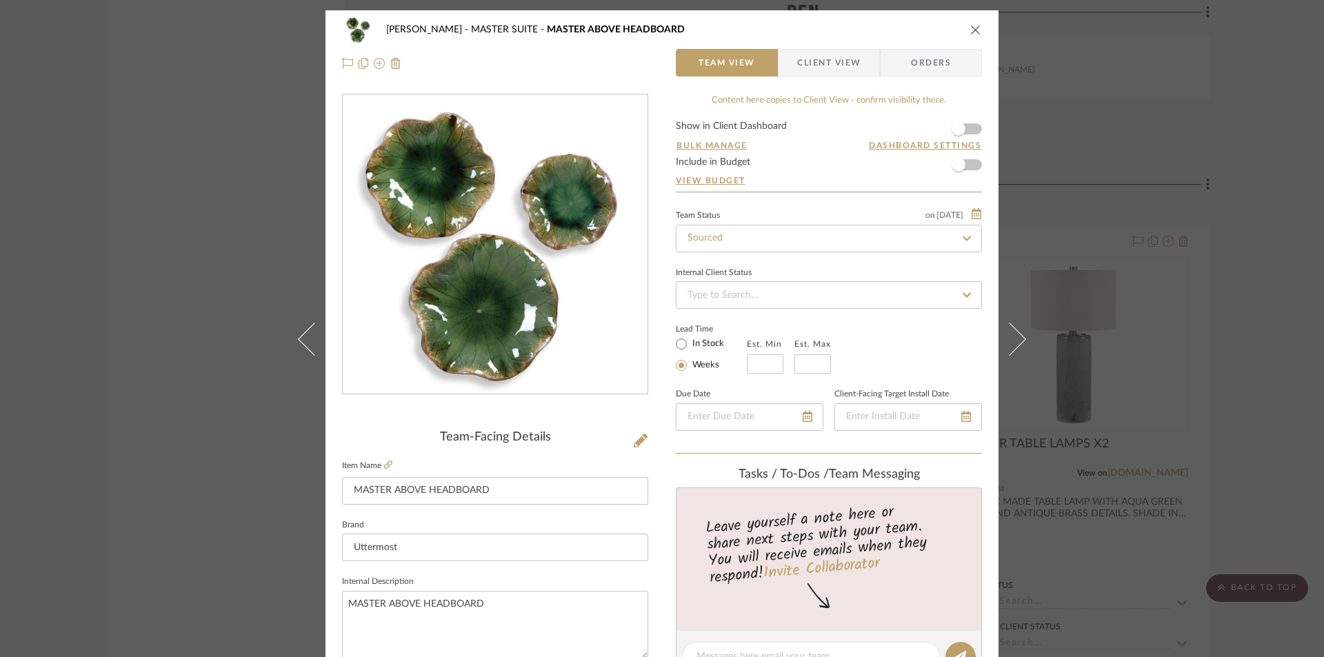
click at [831, 64] on span "Client View" at bounding box center [828, 63] width 63 height 28
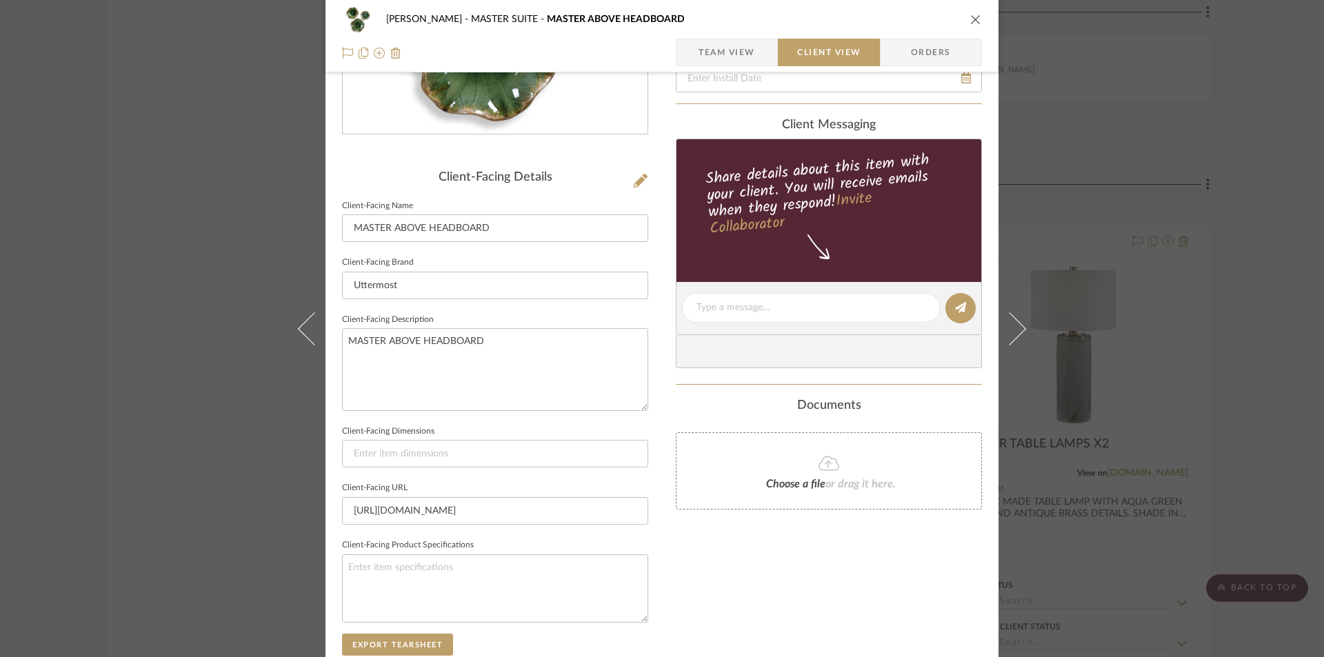
scroll to position [276, 0]
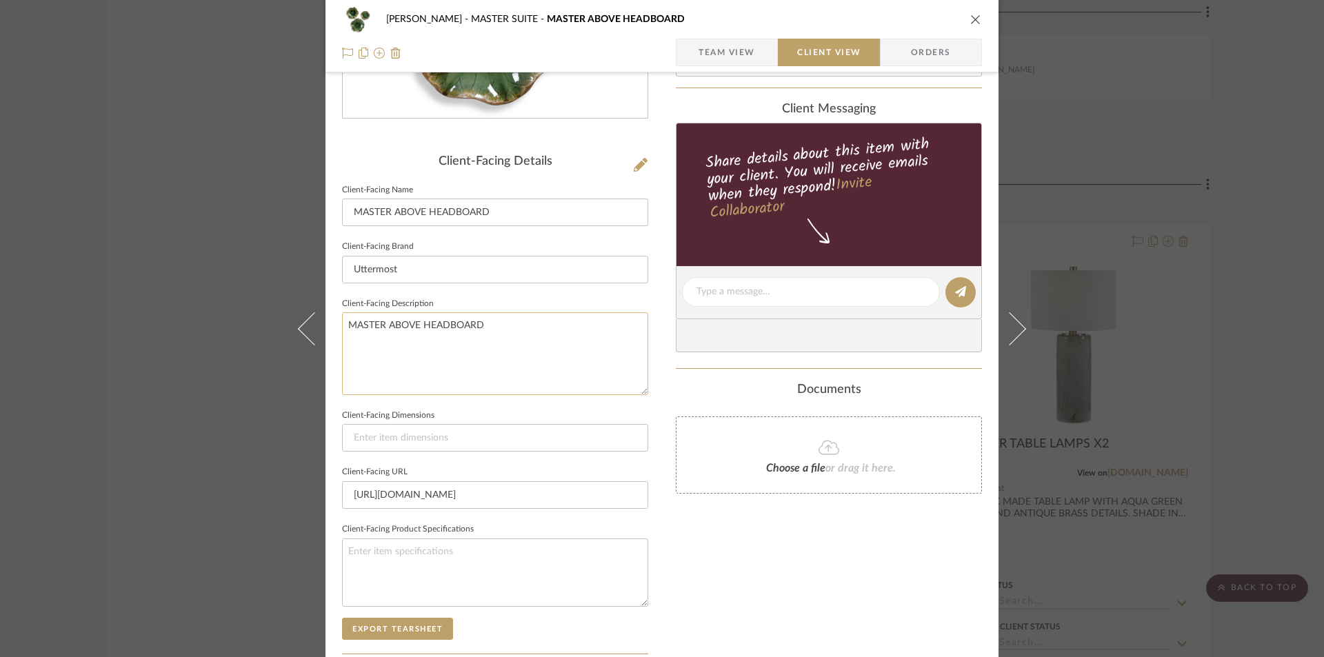
click at [519, 346] on textarea "MASTER ABOVE HEADBOARD" at bounding box center [495, 353] width 306 height 82
type textarea "MASTER ABOVE HEADBOARD. DESIGN AS SHOWN."
click at [379, 621] on button "Export Tearsheet" at bounding box center [397, 629] width 111 height 22
click at [970, 17] on icon "close" at bounding box center [975, 19] width 11 height 11
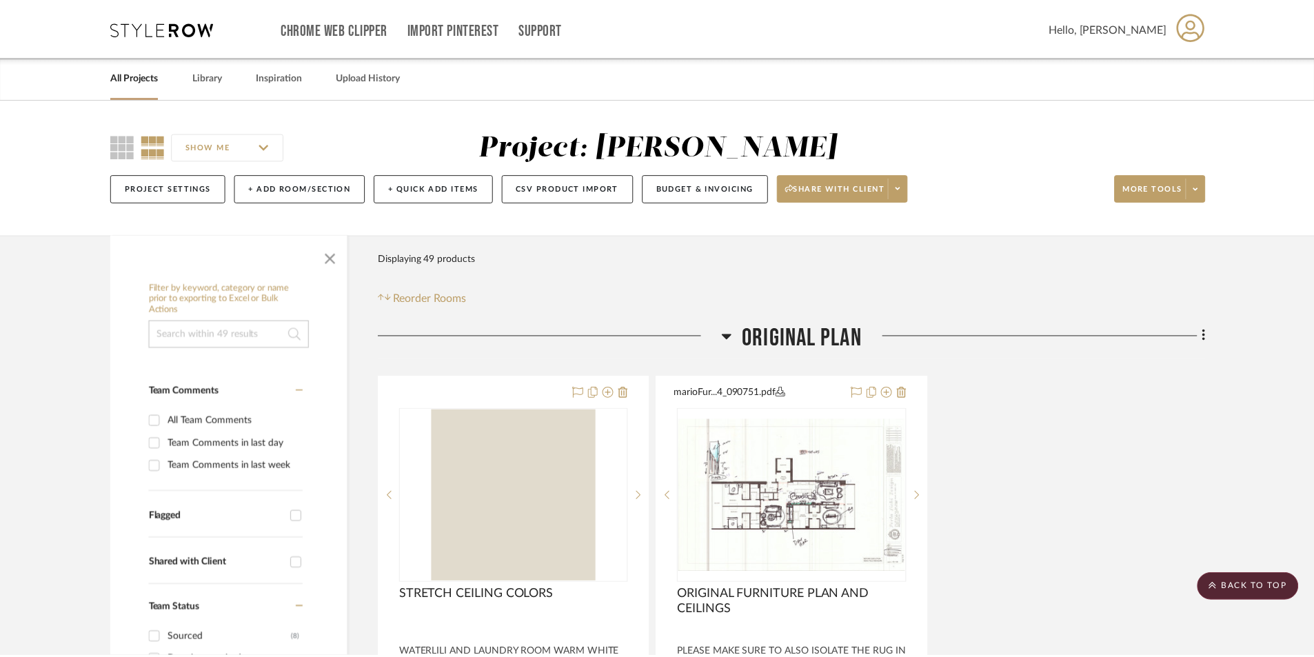
scroll to position [6567, 0]
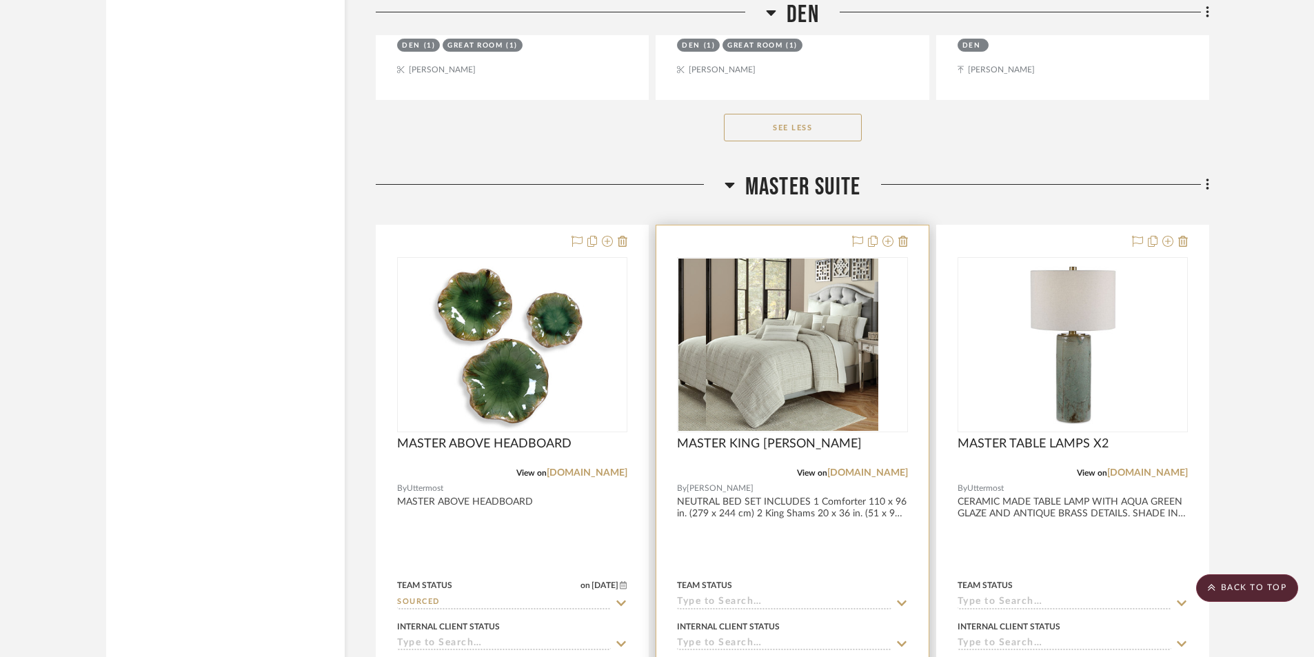
click at [801, 594] on div "Team Status" at bounding box center [792, 592] width 230 height 33
click at [805, 574] on div at bounding box center [792, 526] width 272 height 603
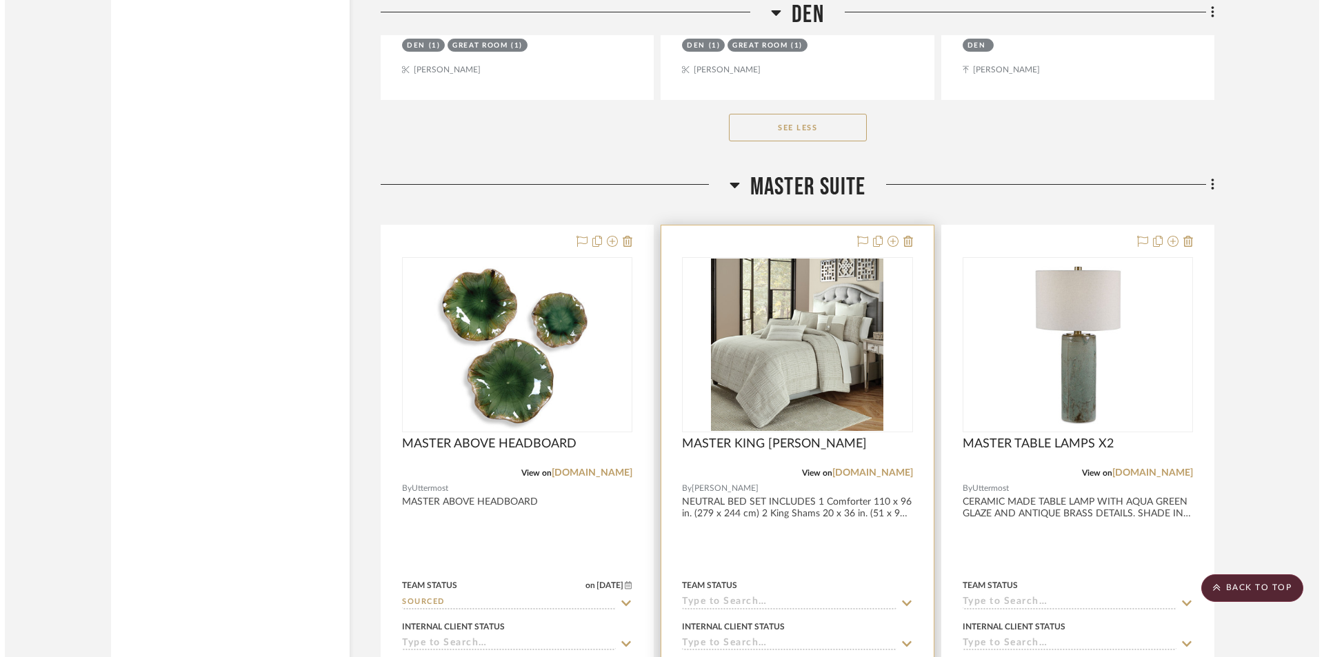
scroll to position [0, 0]
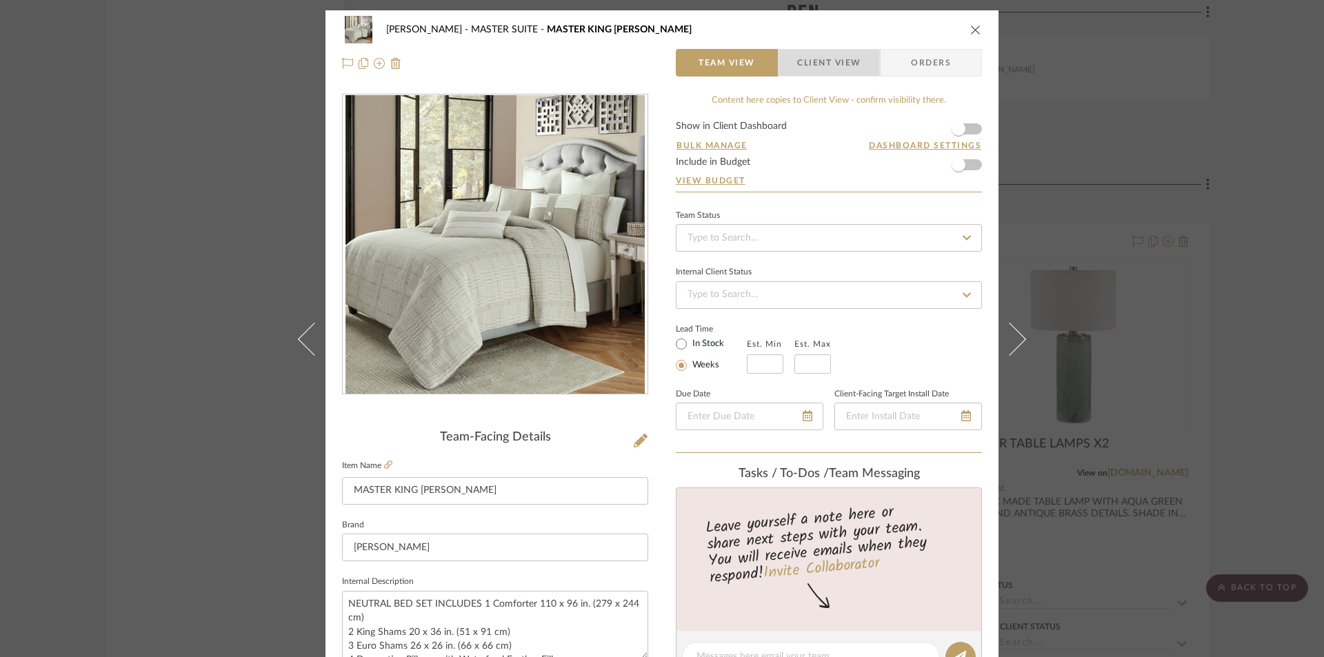
click at [848, 68] on span "Client View" at bounding box center [828, 63] width 63 height 28
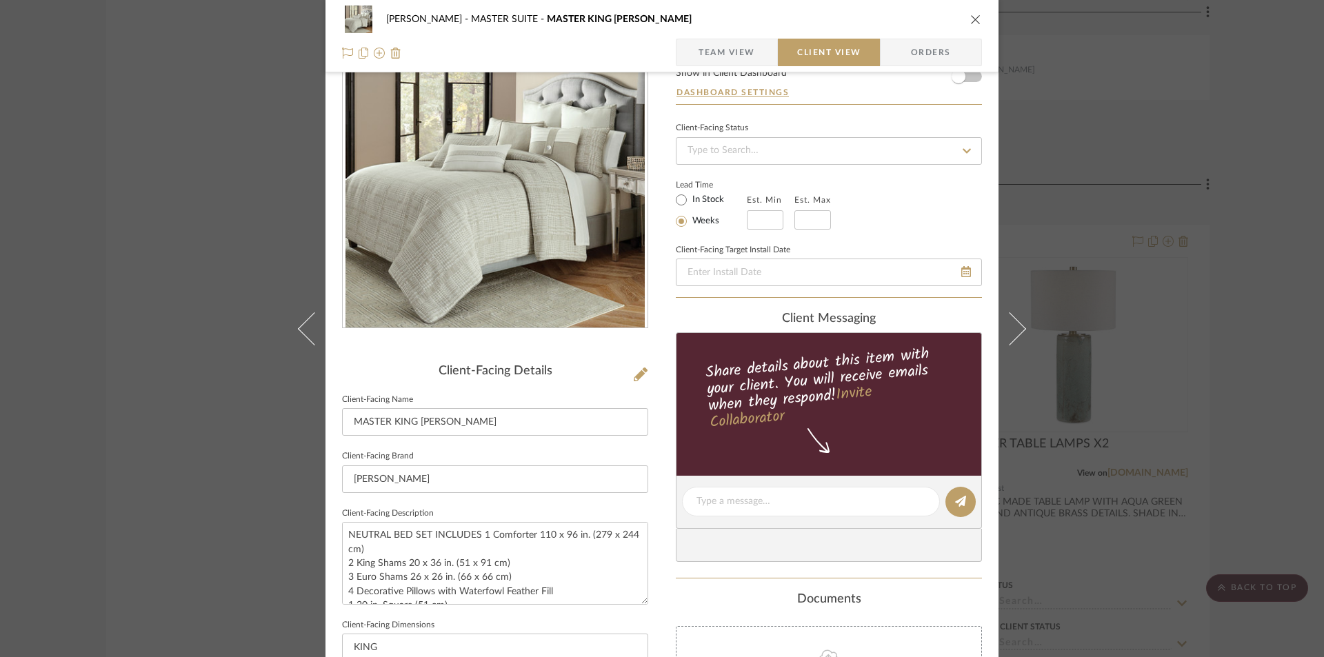
scroll to position [322, 0]
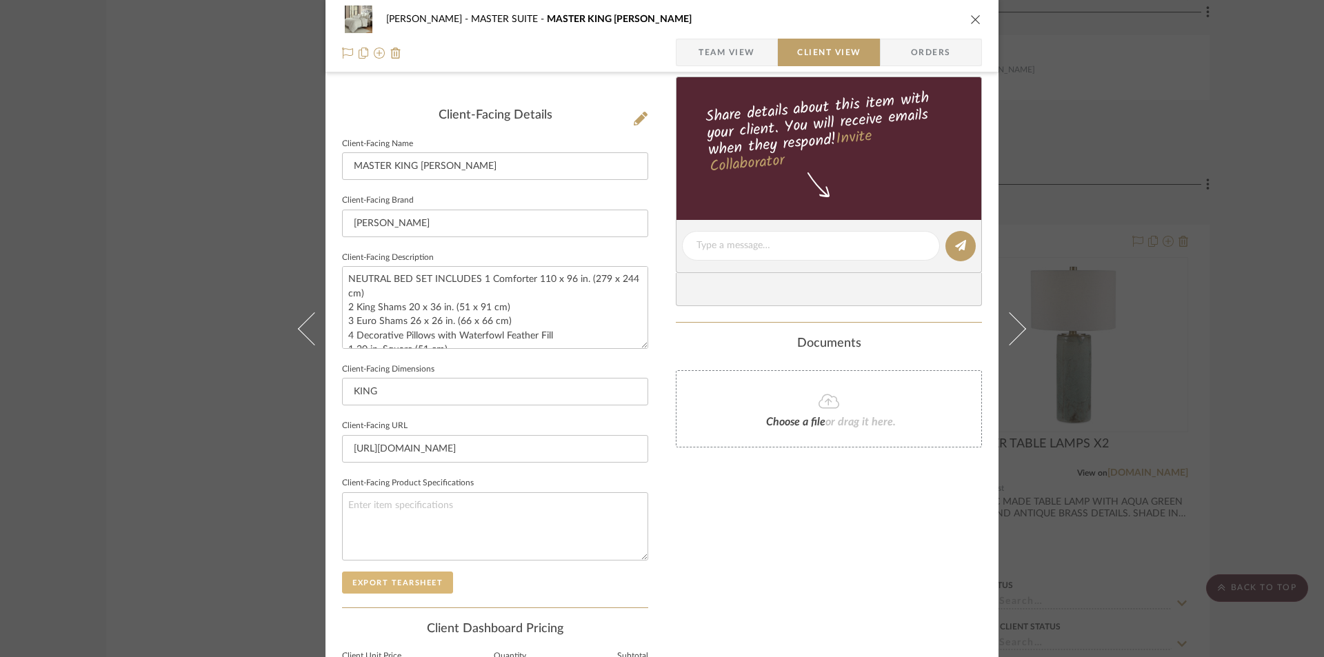
click at [421, 580] on button "Export Tearsheet" at bounding box center [397, 583] width 111 height 22
click at [972, 22] on icon "close" at bounding box center [975, 19] width 11 height 11
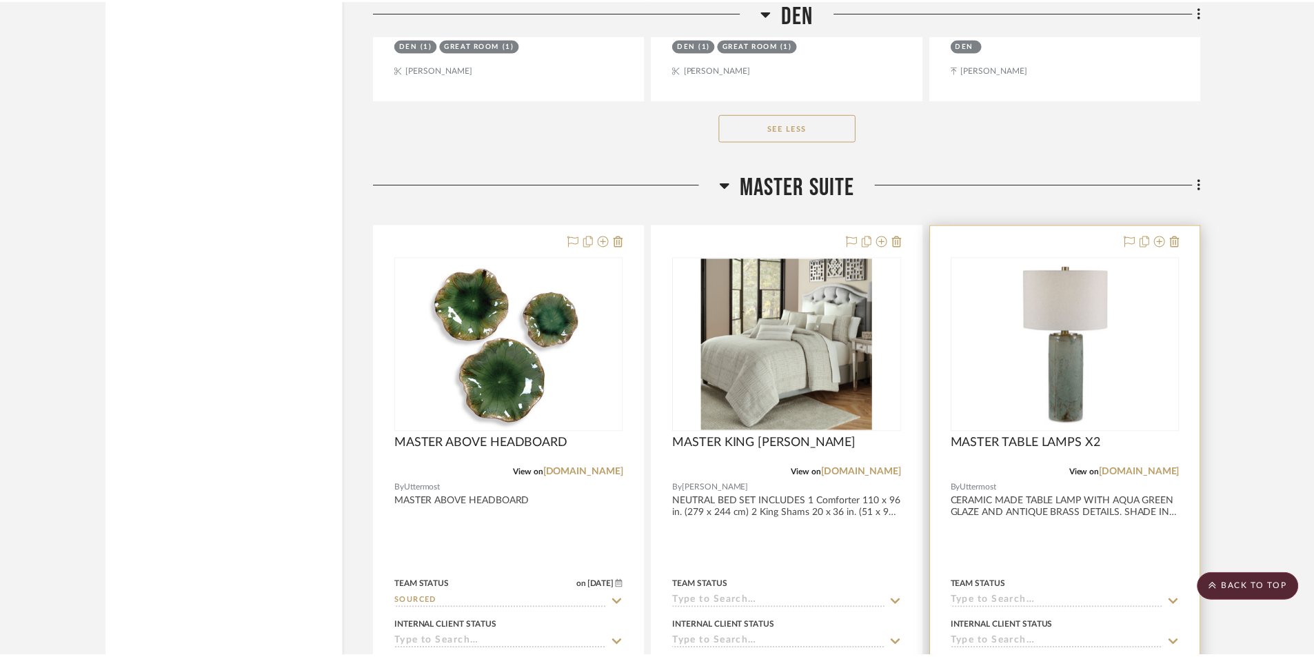
scroll to position [6567, 0]
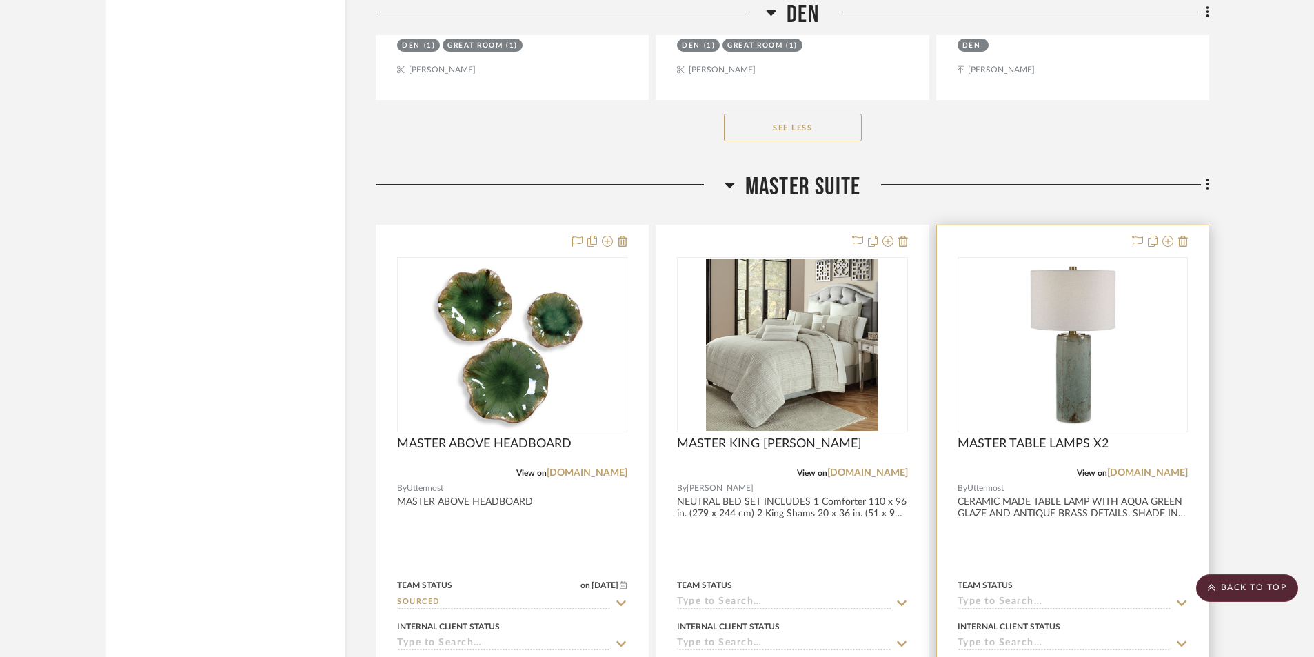
click at [1052, 550] on div at bounding box center [1073, 526] width 272 height 603
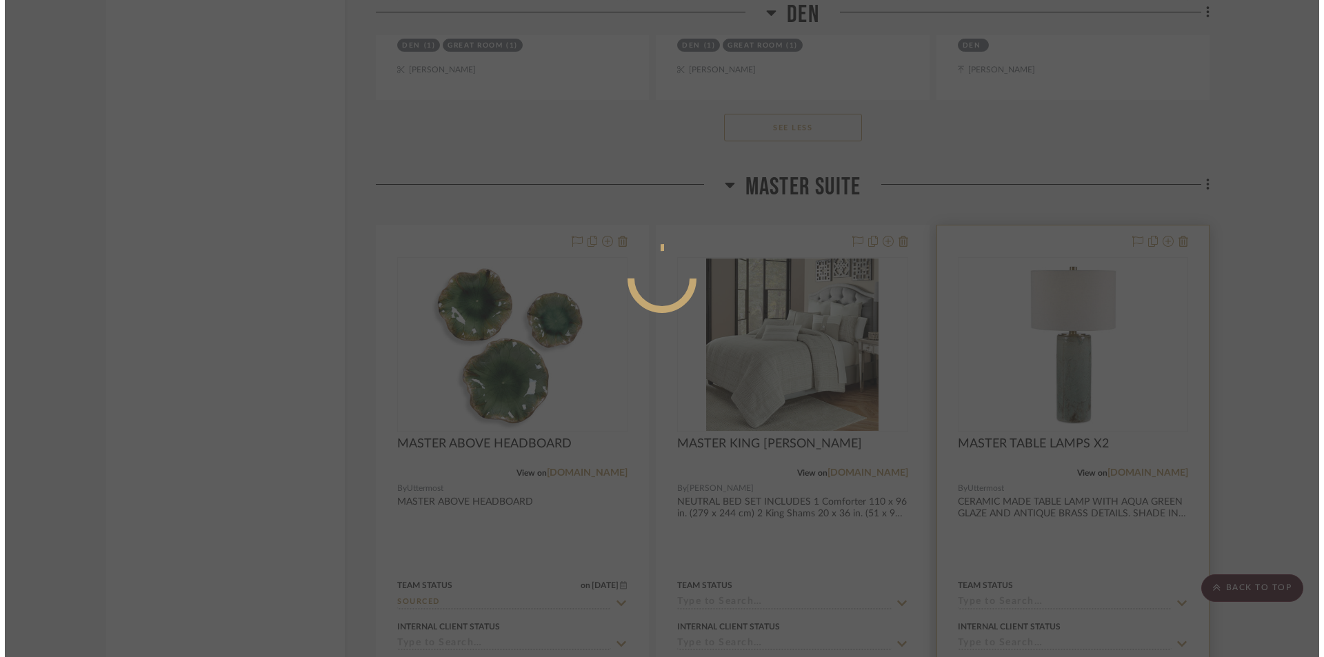
scroll to position [0, 0]
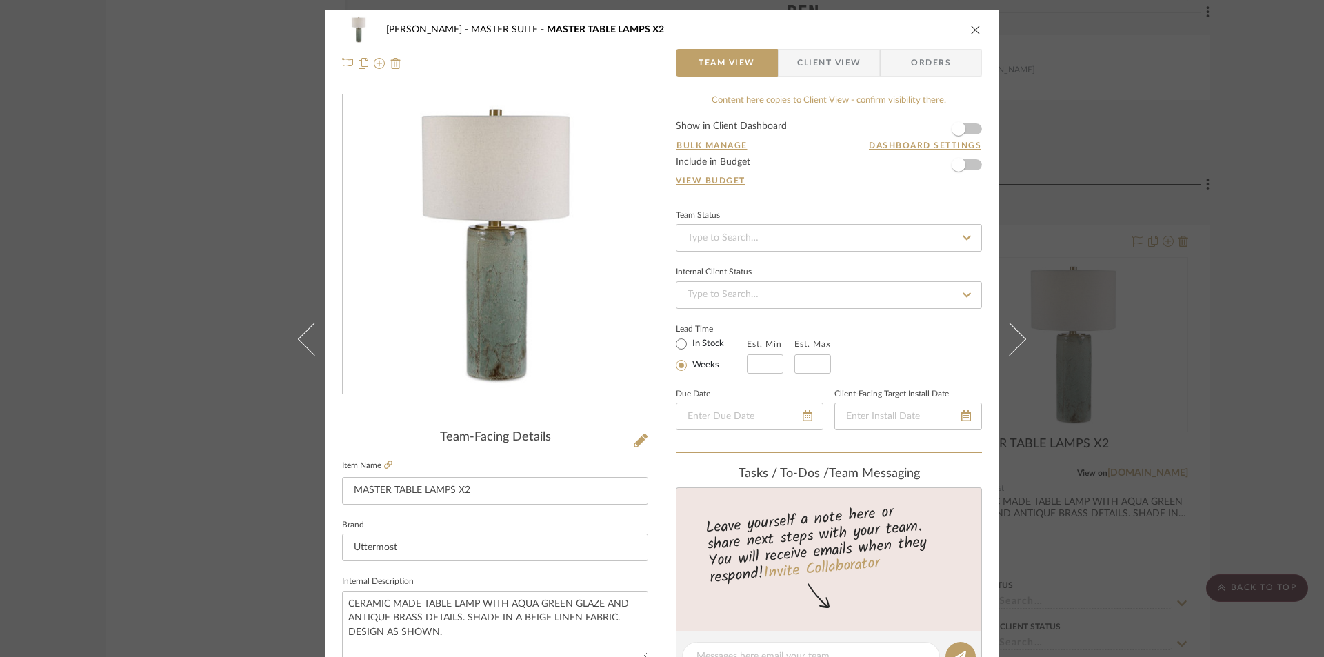
click at [832, 64] on span "Client View" at bounding box center [828, 63] width 63 height 28
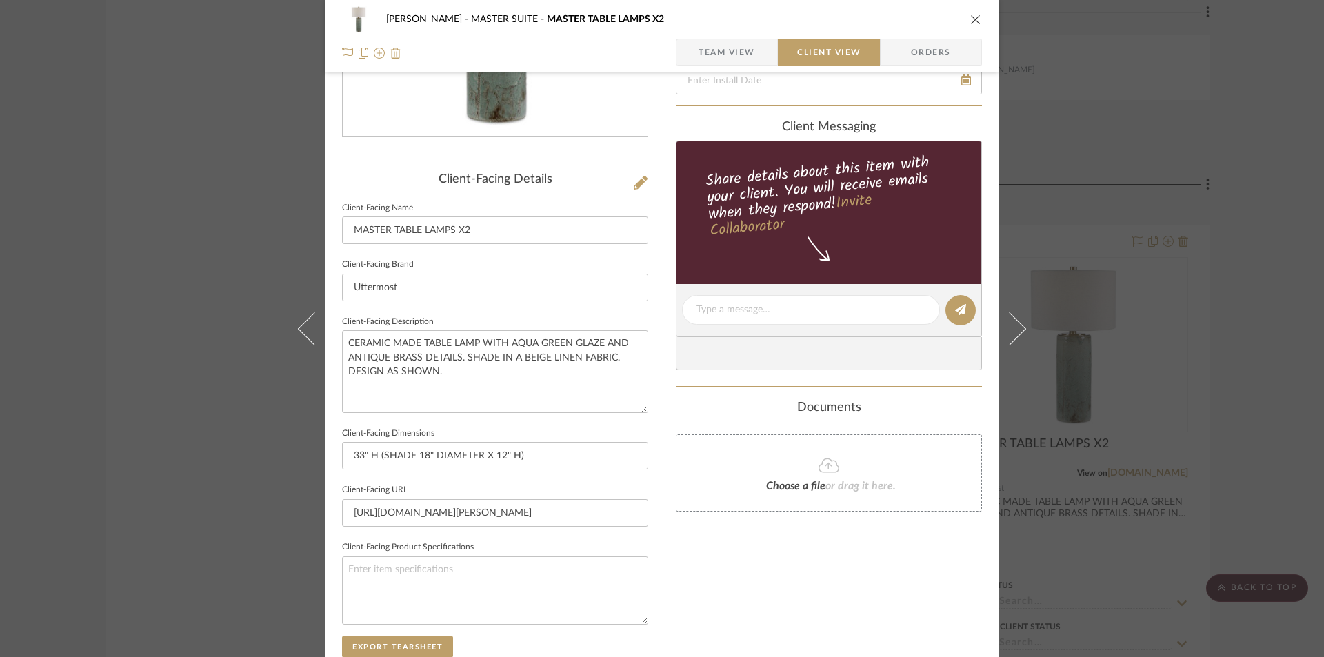
scroll to position [276, 0]
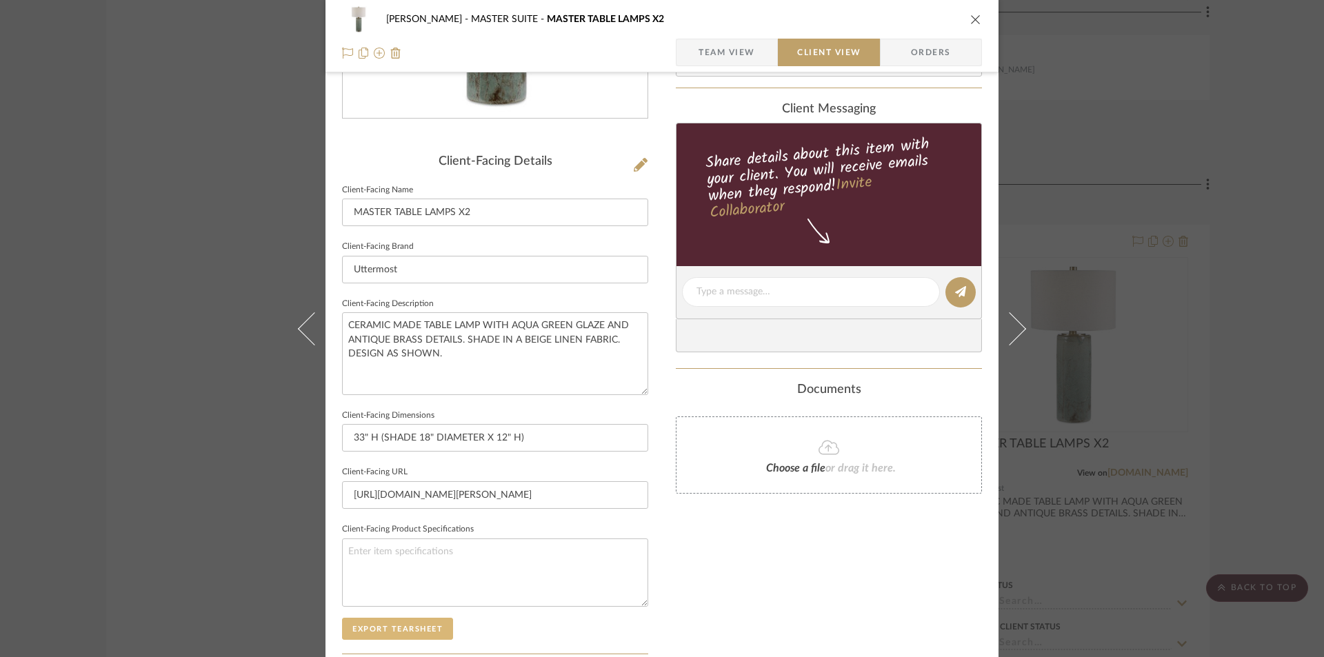
click at [384, 630] on button "Export Tearsheet" at bounding box center [397, 629] width 111 height 22
click at [970, 22] on button "close" at bounding box center [976, 19] width 12 height 12
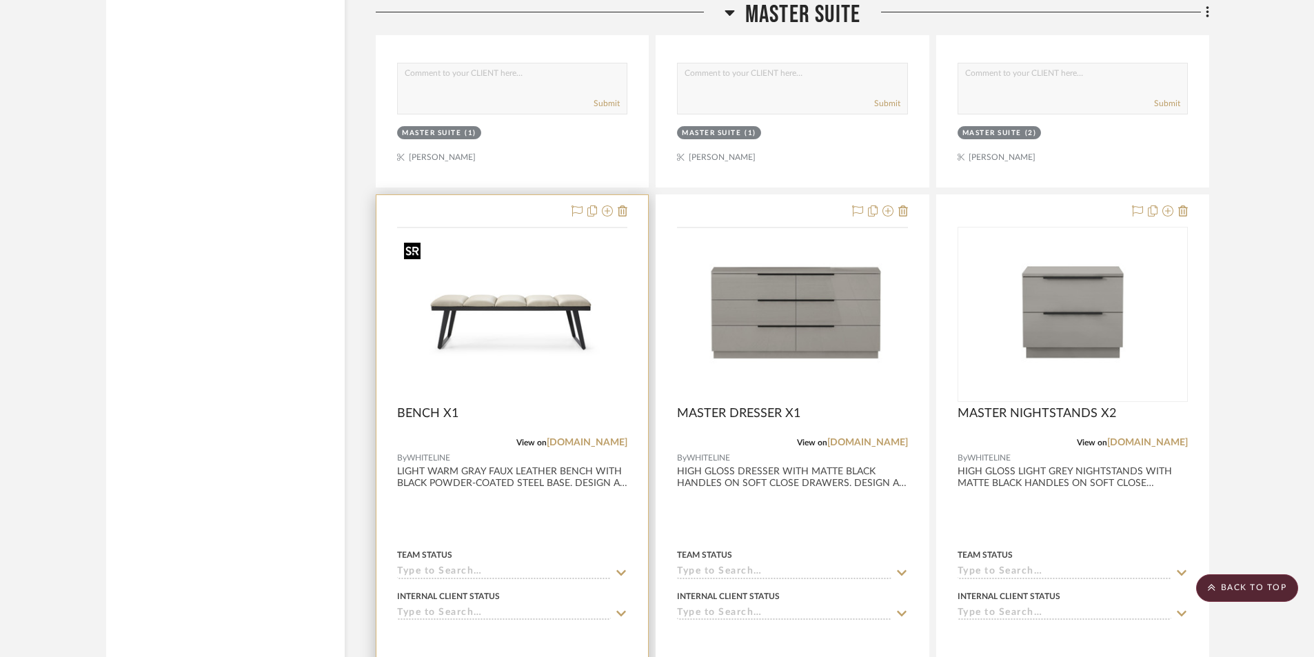
scroll to position [7210, 0]
click at [459, 492] on div at bounding box center [513, 495] width 272 height 603
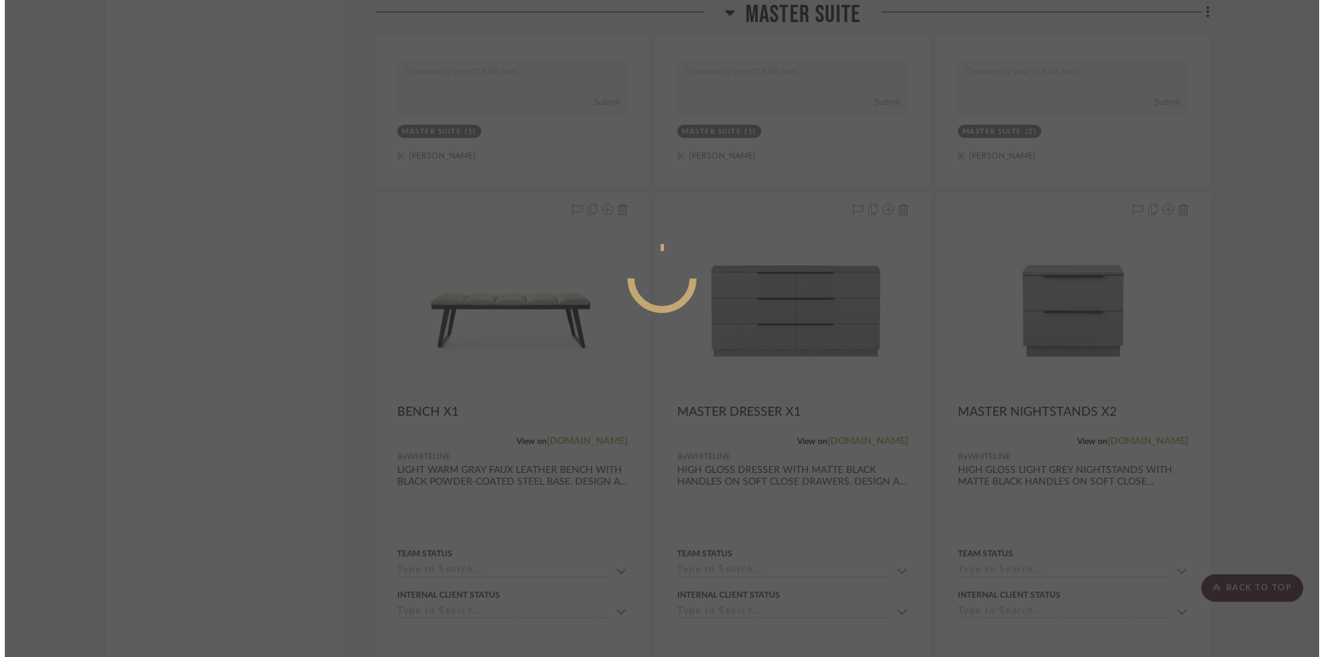
scroll to position [0, 0]
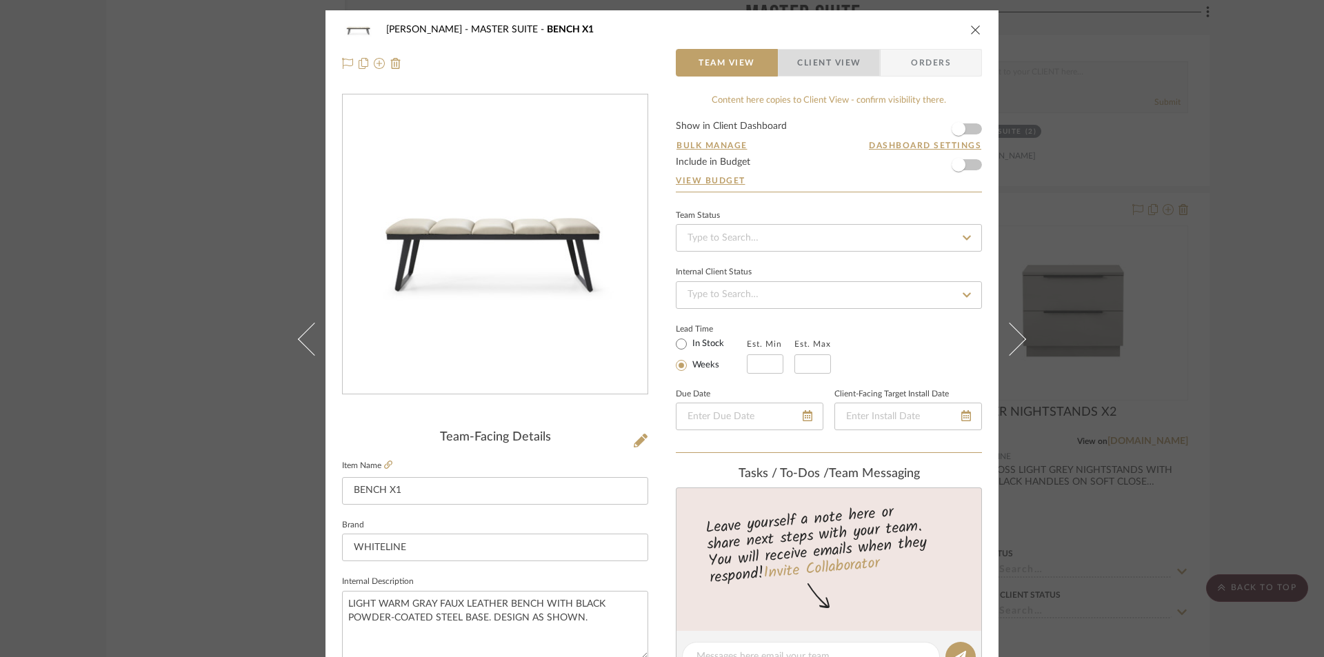
click at [799, 54] on span "Client View" at bounding box center [828, 63] width 63 height 28
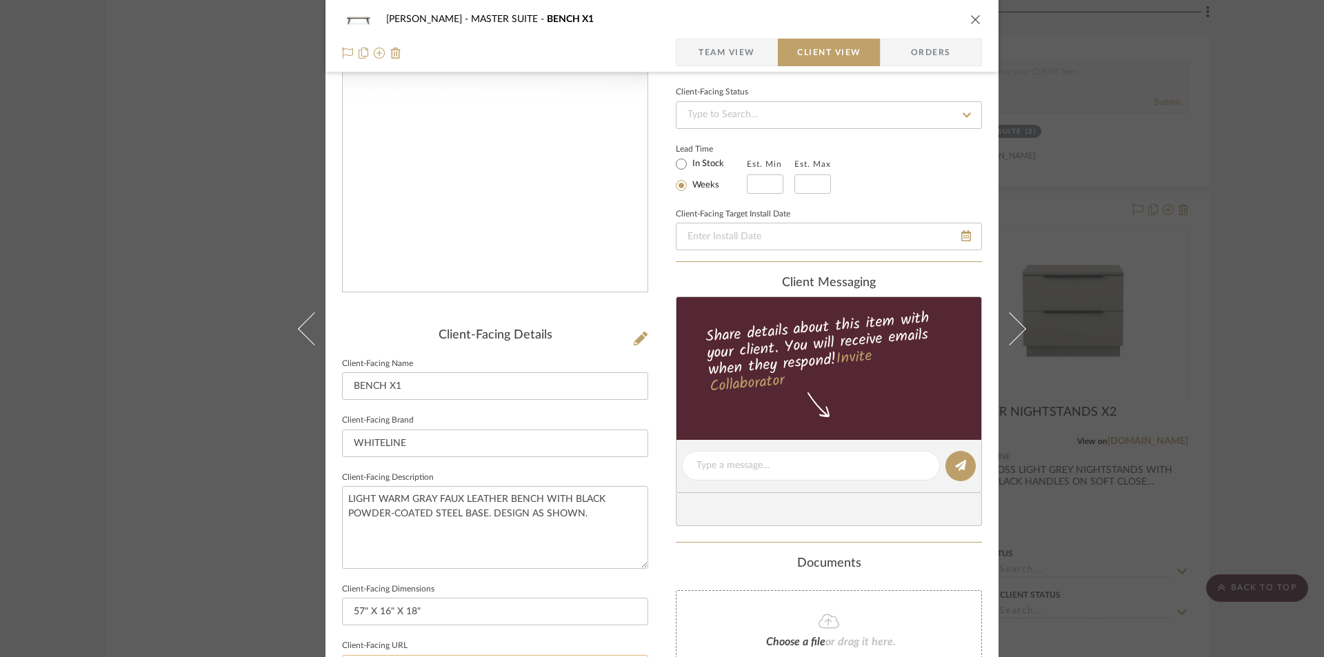
scroll to position [322, 0]
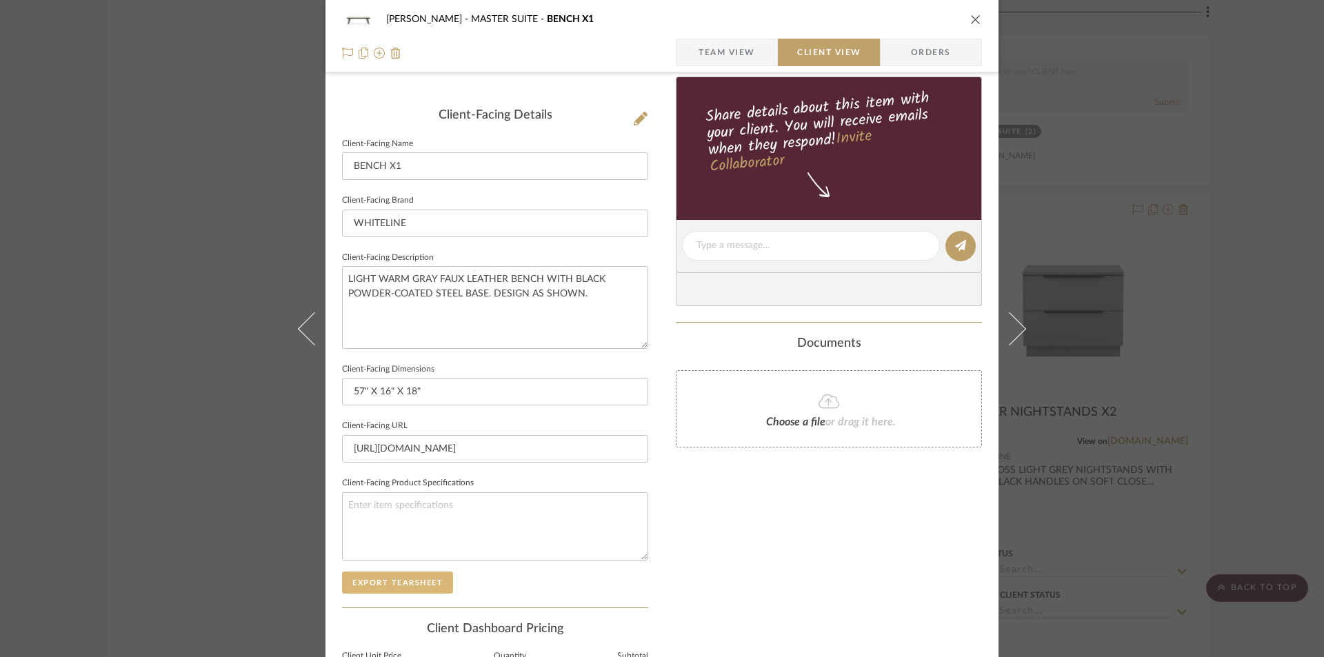
click at [397, 592] on button "Export Tearsheet" at bounding box center [397, 583] width 111 height 22
click at [968, 8] on div "CASAMAR - MARIO MASTER SUITE BENCH X1" at bounding box center [662, 20] width 640 height 28
drag, startPoint x: 972, startPoint y: 14, endPoint x: 902, endPoint y: 149, distance: 151.8
click at [972, 15] on icon "close" at bounding box center [975, 19] width 11 height 11
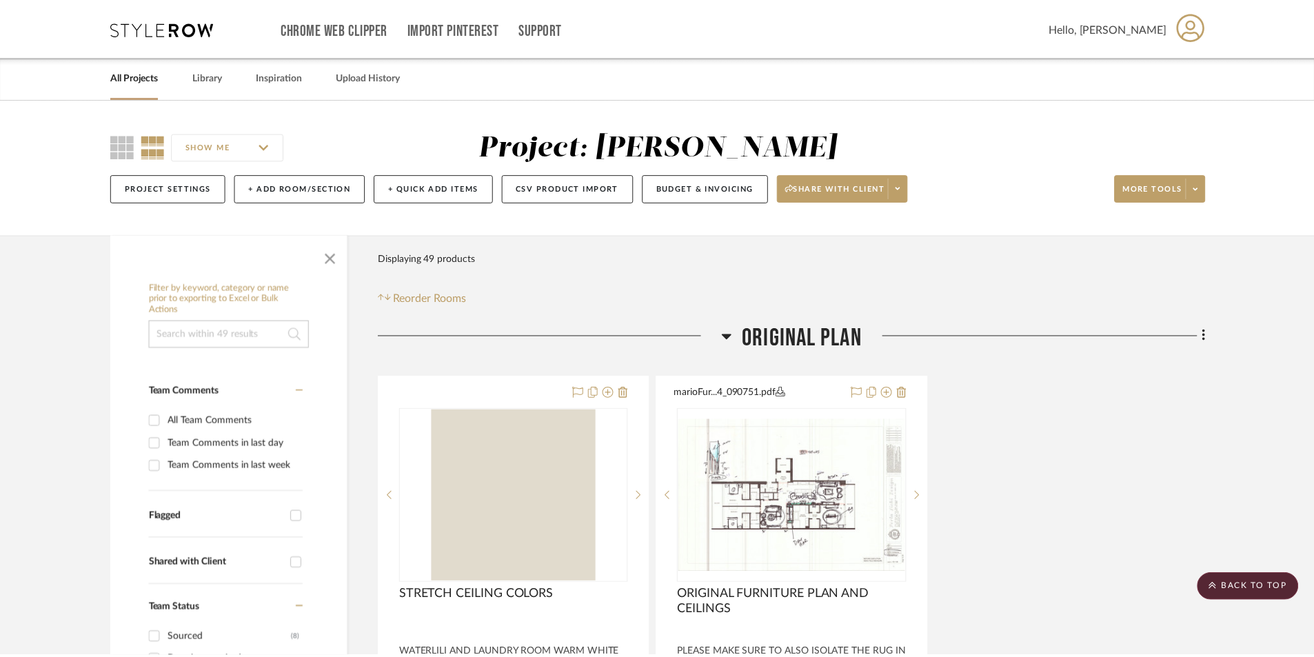
scroll to position [7210, 0]
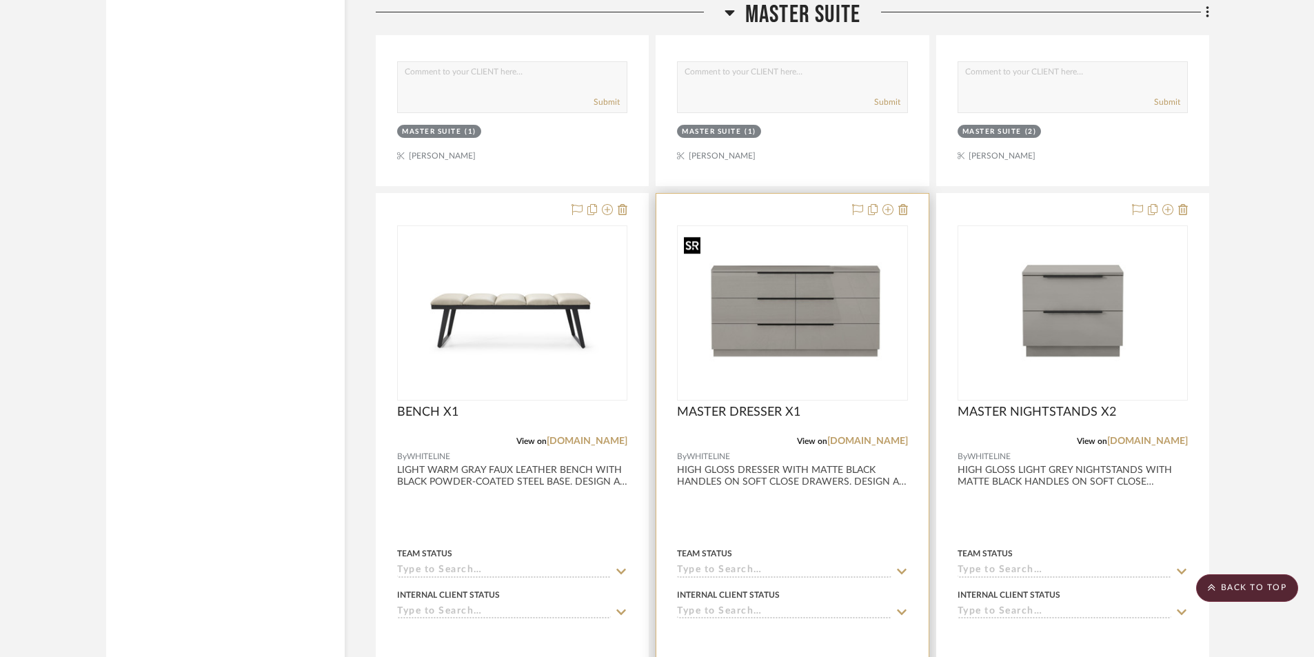
click at [839, 392] on img "0" at bounding box center [793, 313] width 228 height 164
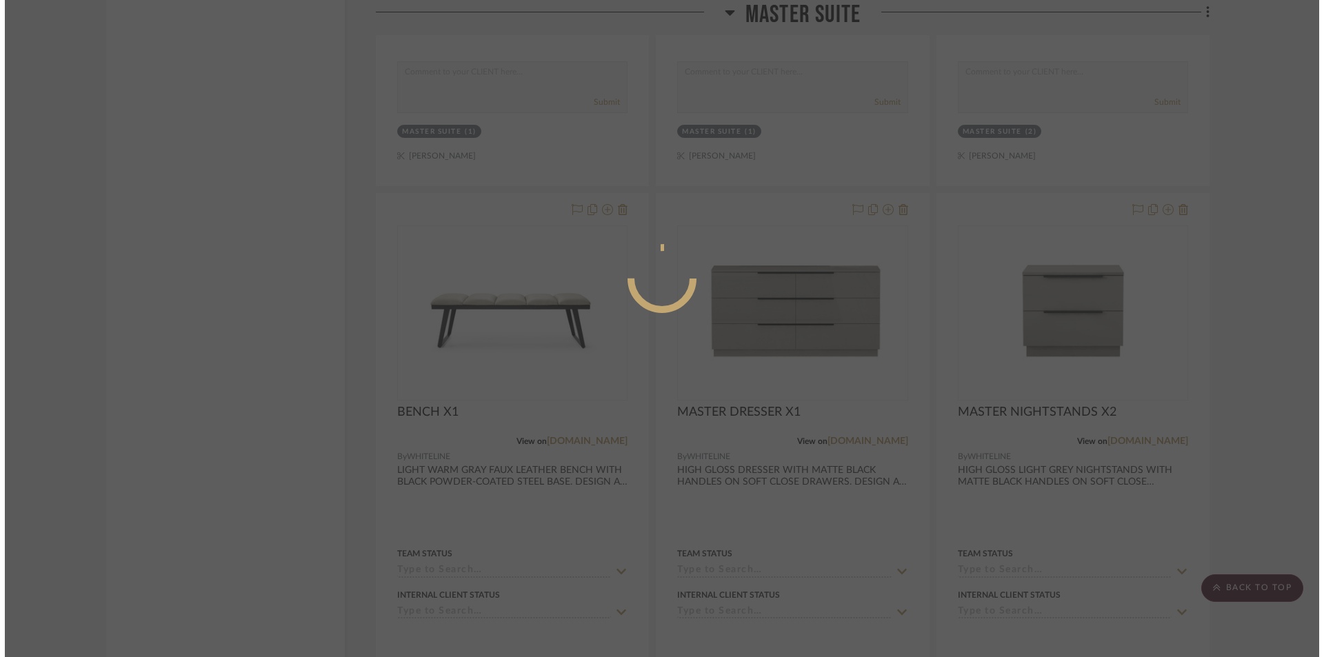
scroll to position [0, 0]
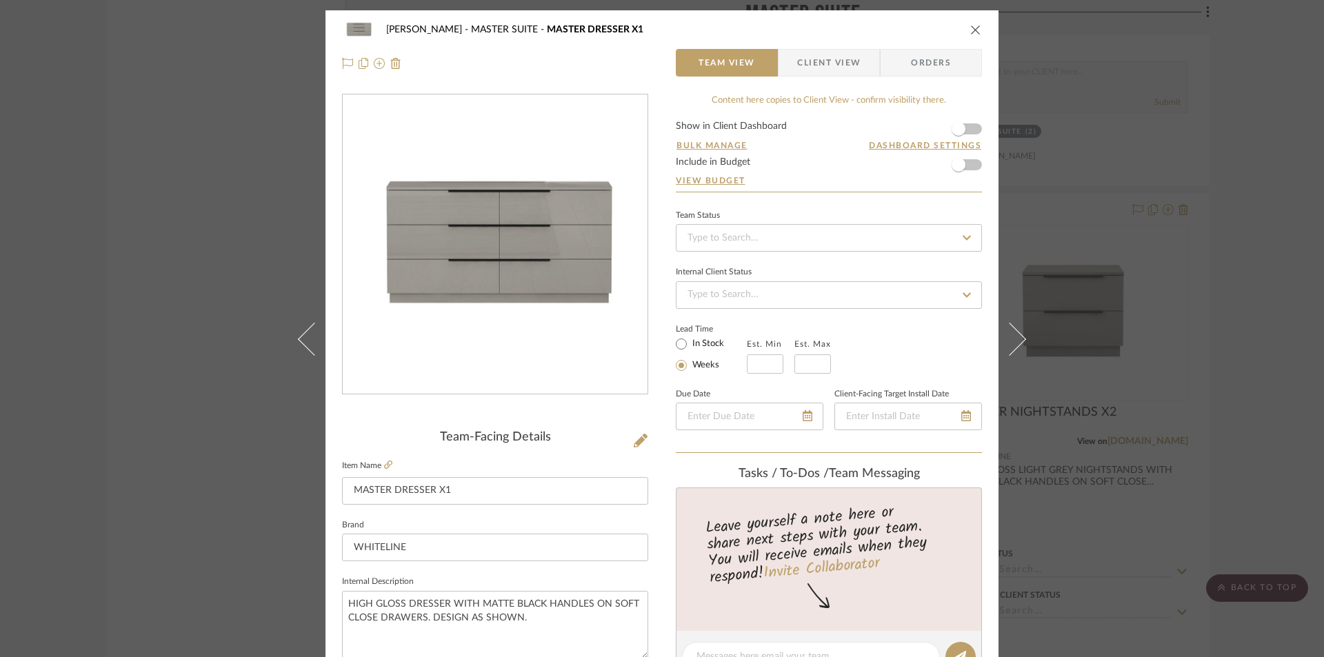
click at [841, 61] on span "Client View" at bounding box center [828, 63] width 63 height 28
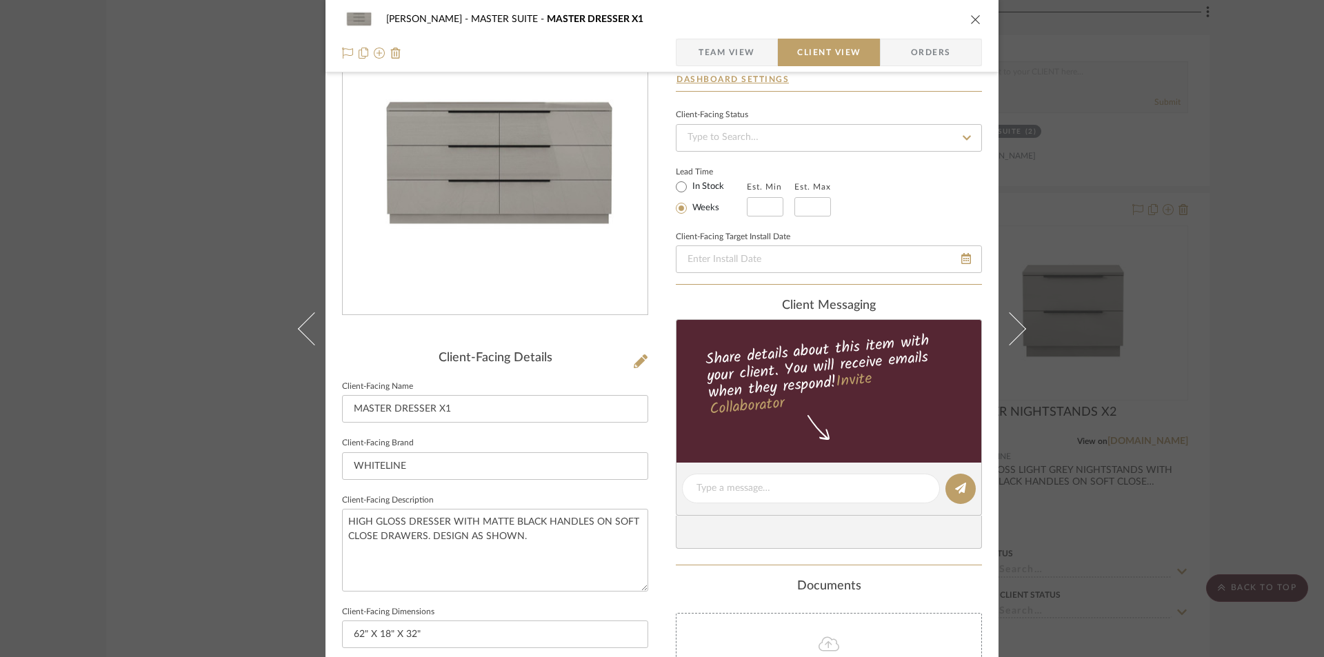
scroll to position [414, 0]
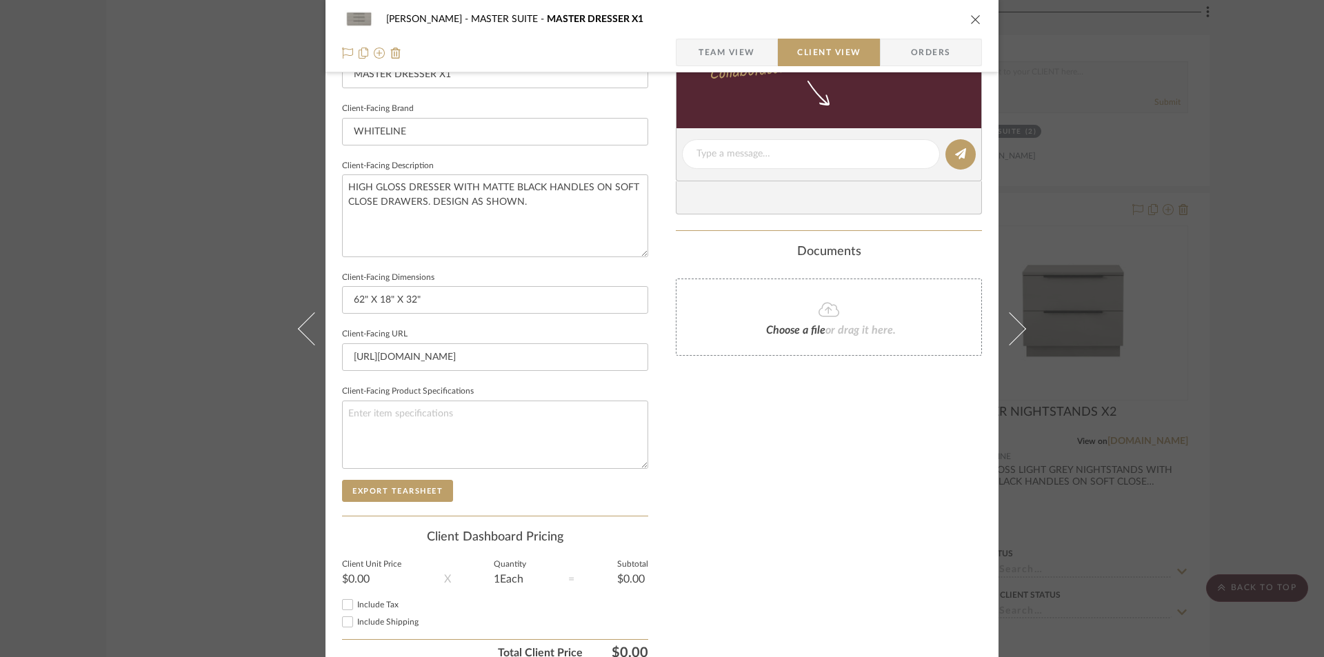
click at [377, 479] on sr-form-field "Client-Facing Product Specifications" at bounding box center [495, 431] width 306 height 98
click at [381, 489] on button "Export Tearsheet" at bounding box center [397, 491] width 111 height 22
drag, startPoint x: 970, startPoint y: 19, endPoint x: 1141, endPoint y: 514, distance: 524.2
click at [972, 19] on icon "close" at bounding box center [975, 19] width 11 height 11
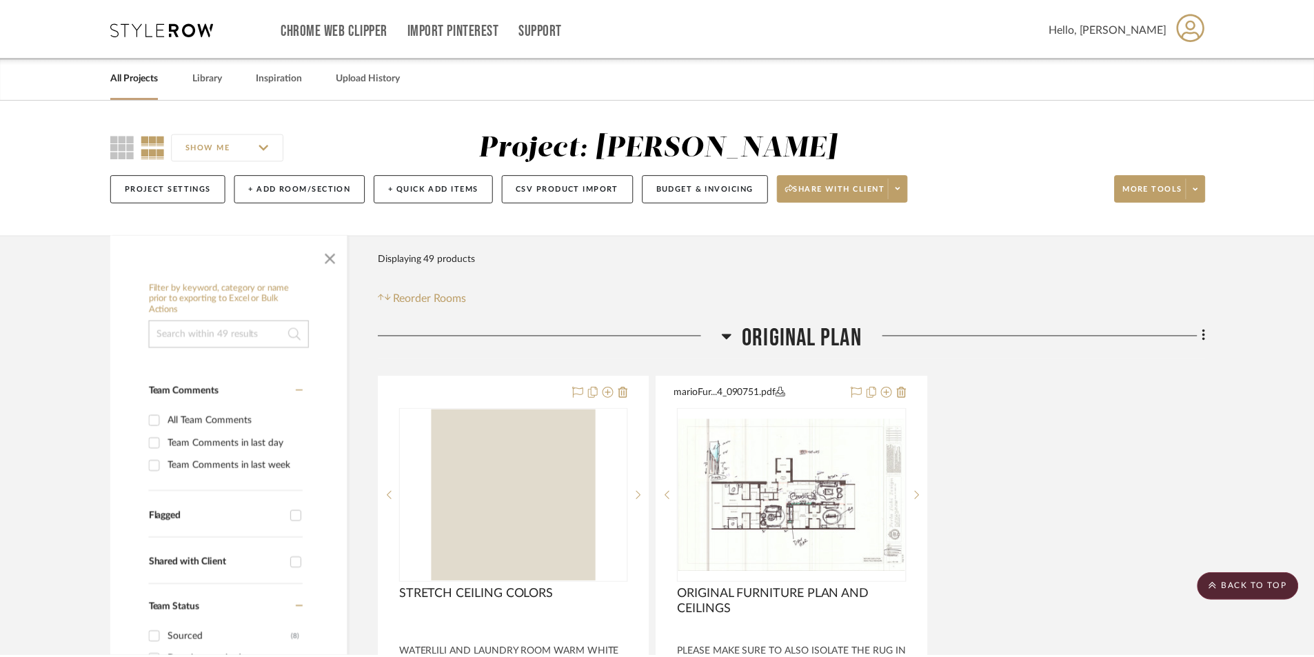
scroll to position [7210, 0]
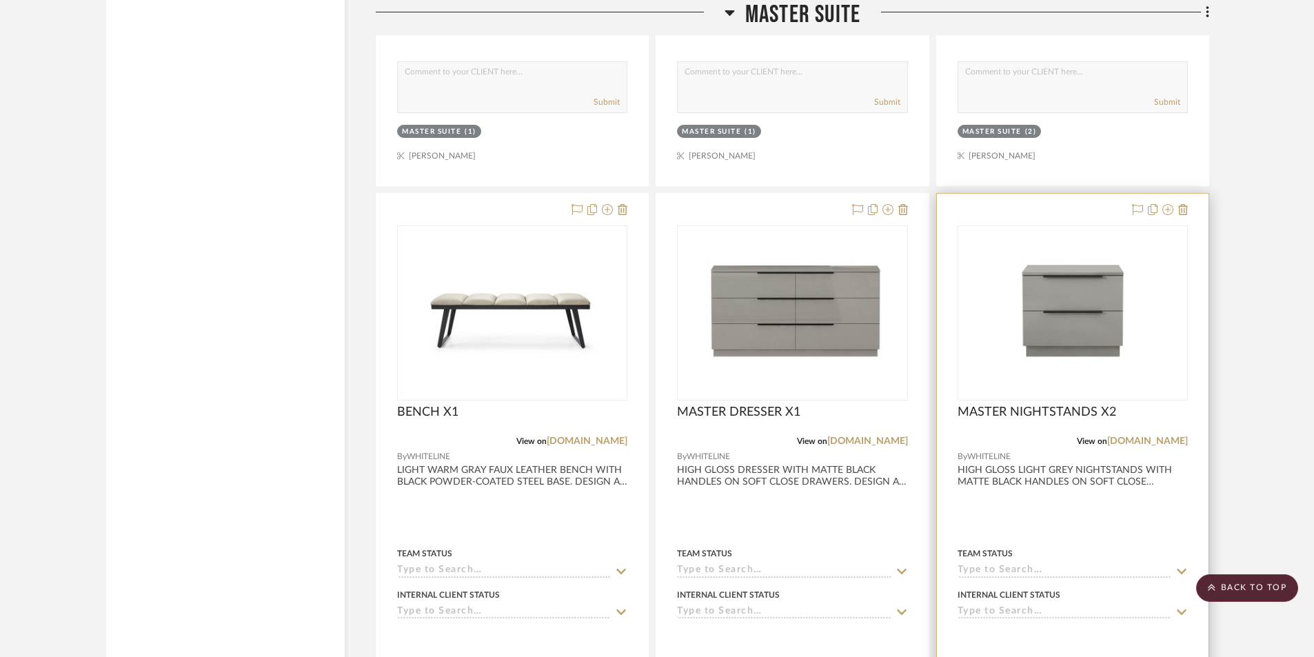
click at [1052, 485] on div at bounding box center [1073, 495] width 272 height 603
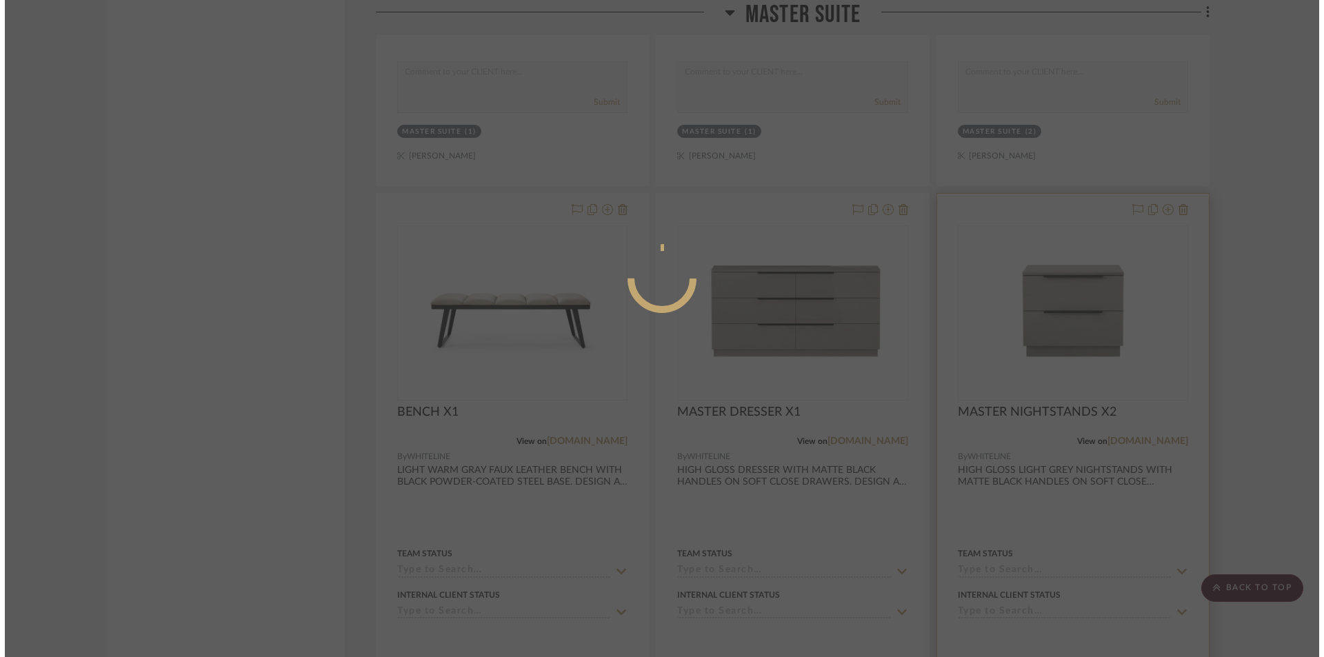
scroll to position [0, 0]
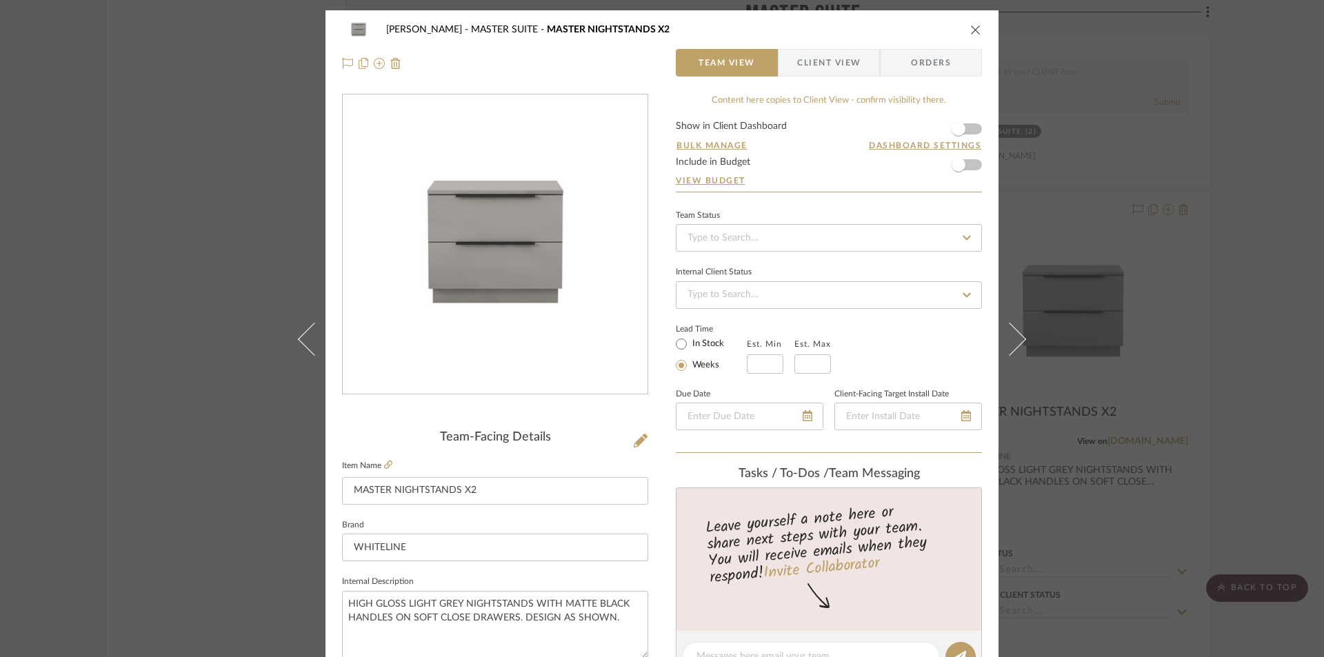
click at [814, 57] on span "Client View" at bounding box center [828, 63] width 63 height 28
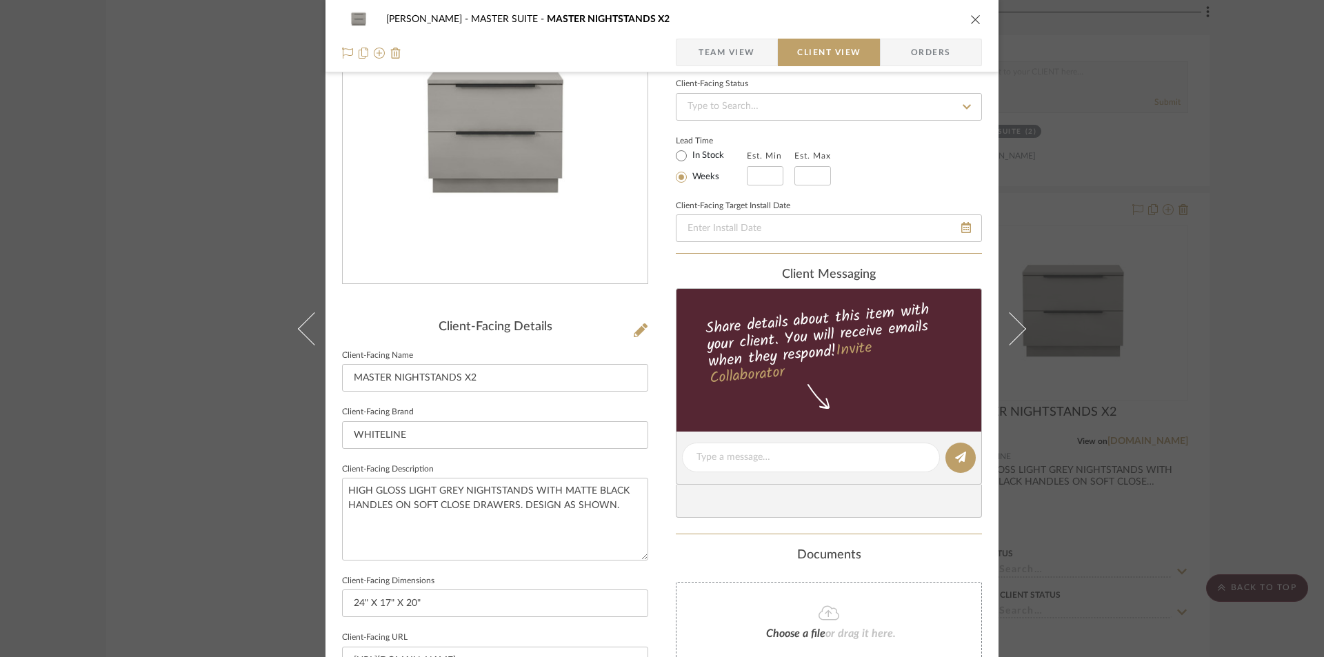
scroll to position [322, 0]
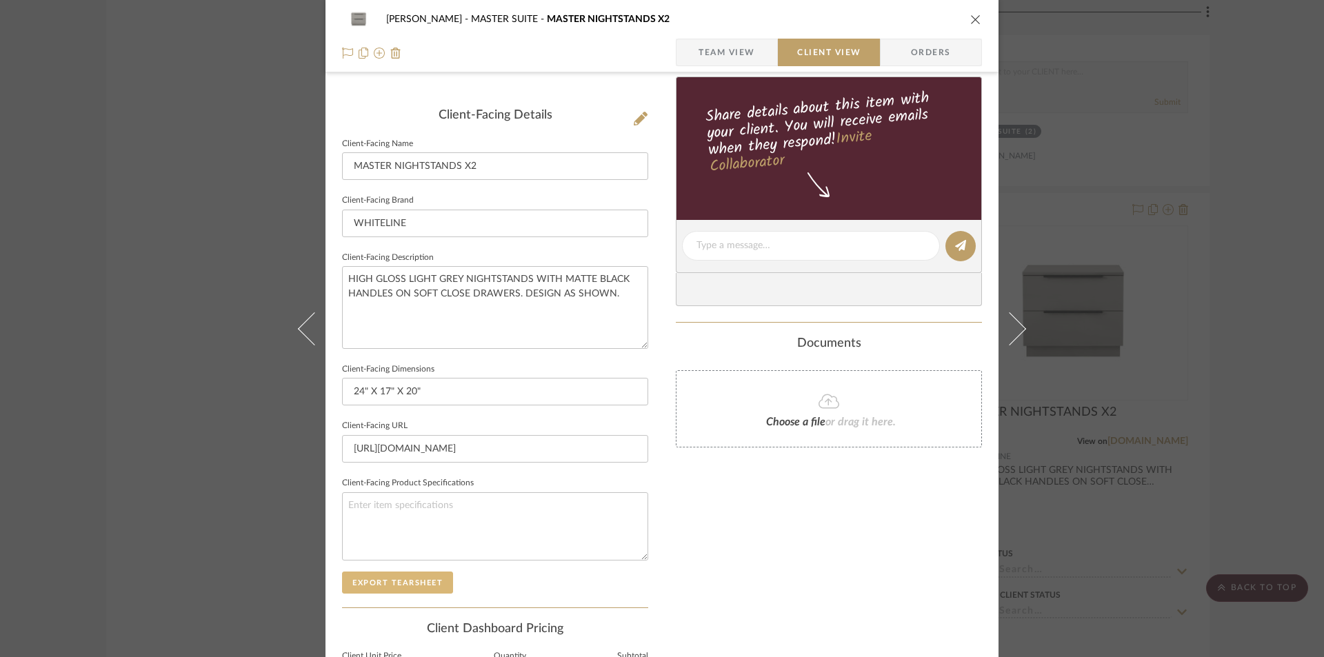
click at [408, 572] on button "Export Tearsheet" at bounding box center [397, 583] width 111 height 22
click at [970, 18] on icon "close" at bounding box center [975, 19] width 11 height 11
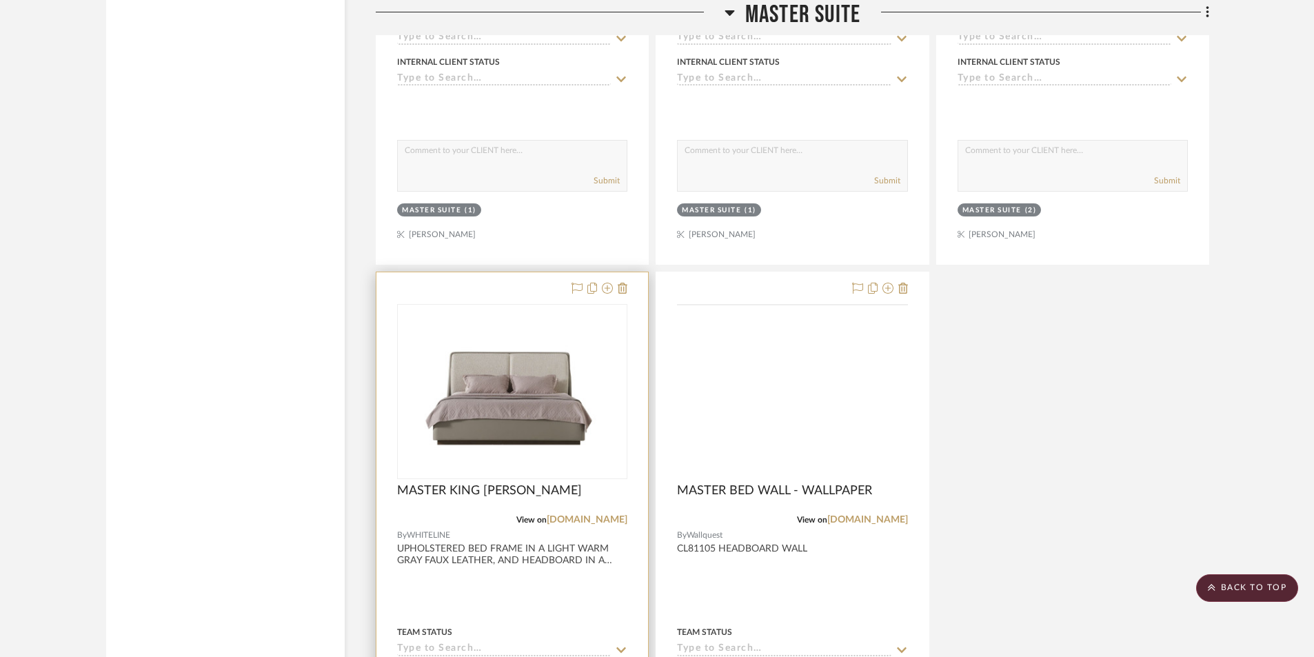
scroll to position [7762, 0]
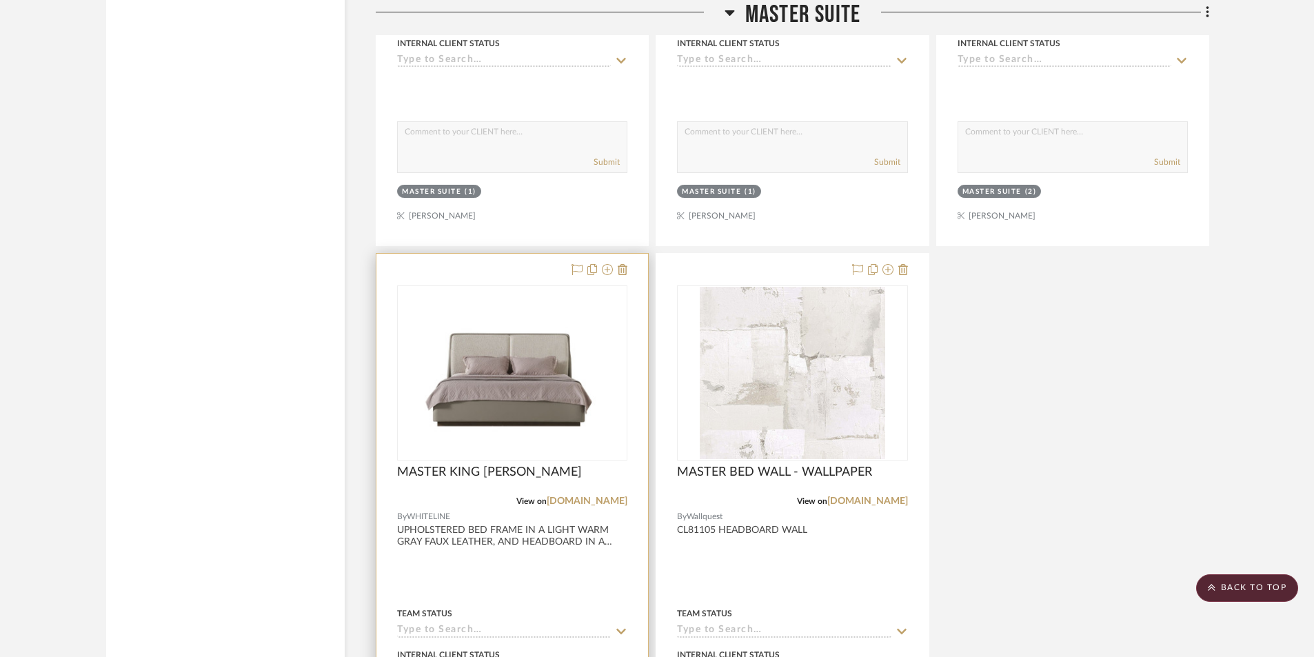
click at [512, 577] on div at bounding box center [513, 555] width 272 height 603
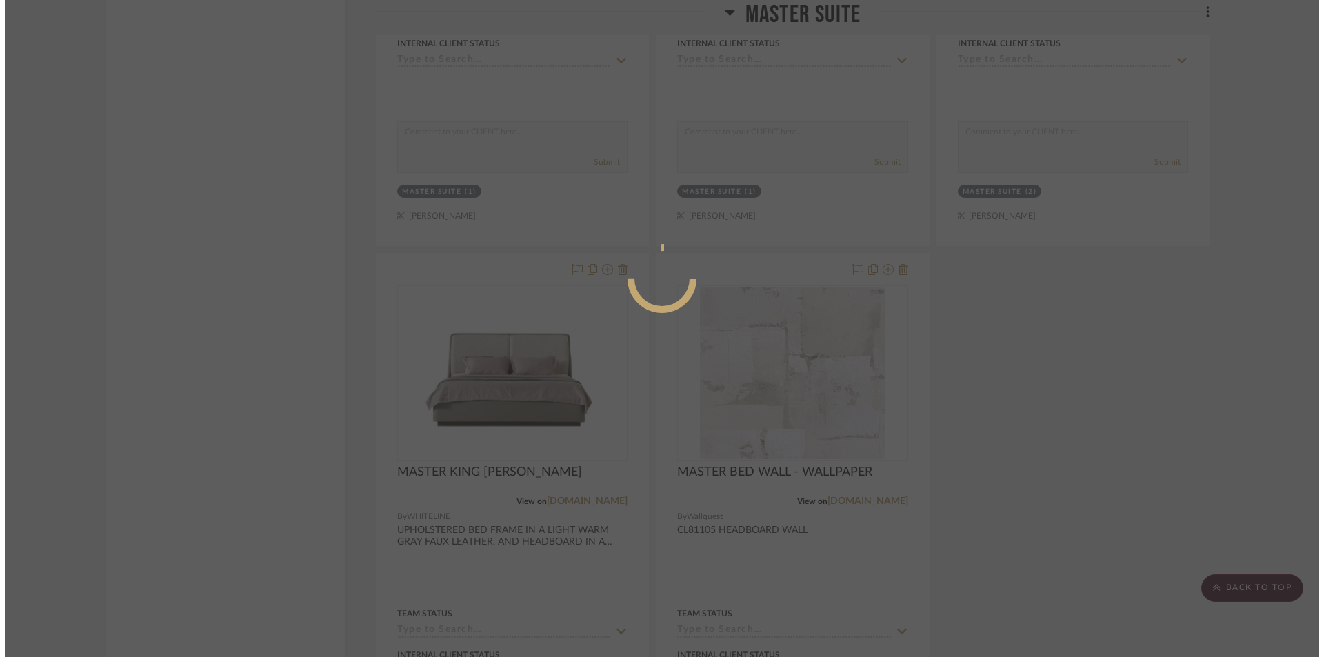
scroll to position [0, 0]
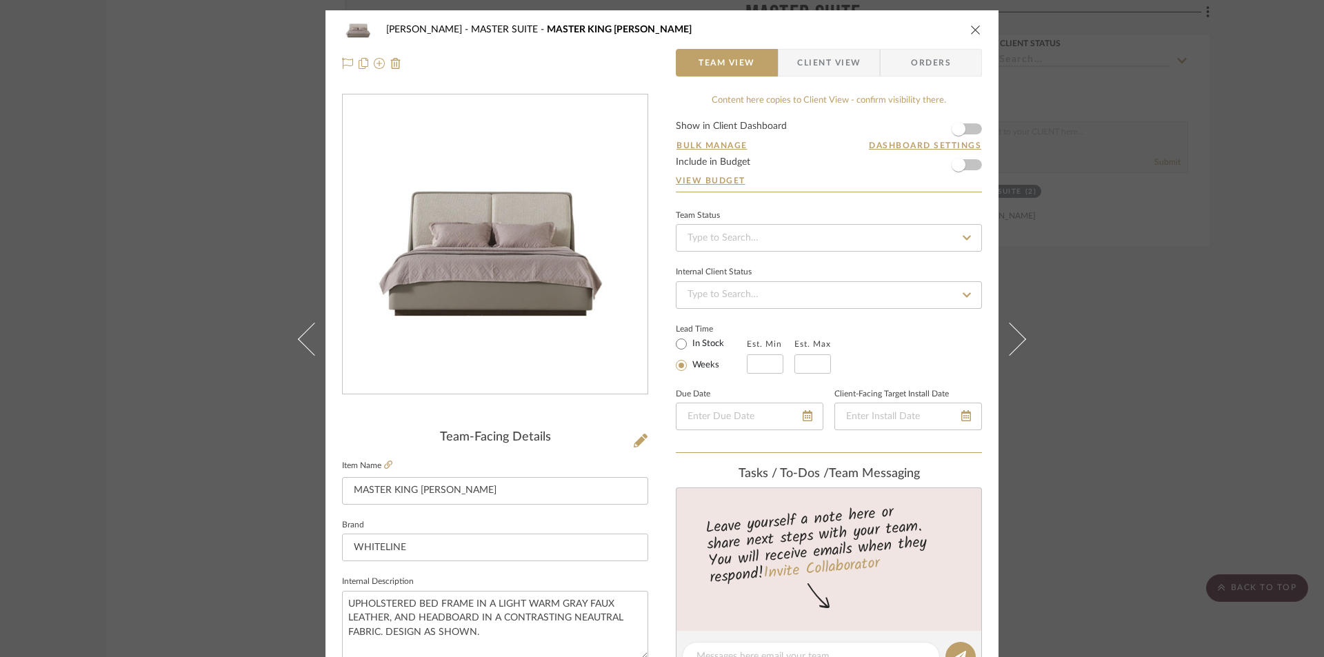
click at [797, 56] on span "Client View" at bounding box center [828, 63] width 63 height 28
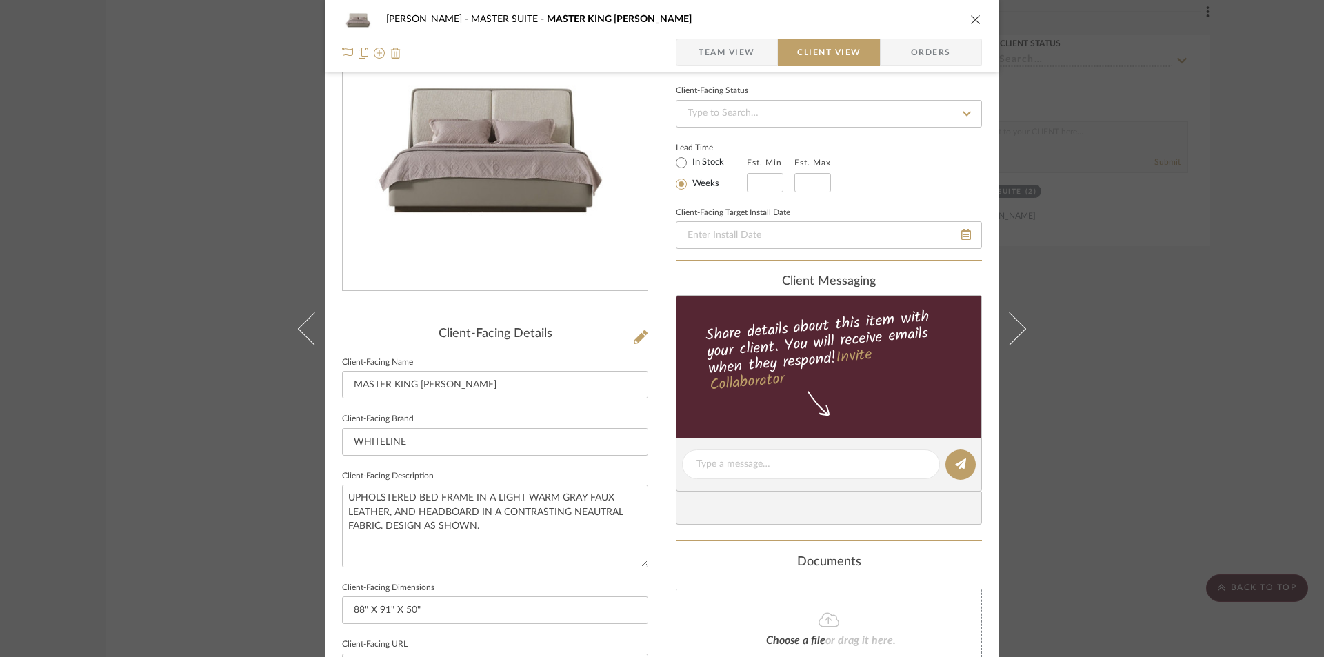
scroll to position [276, 0]
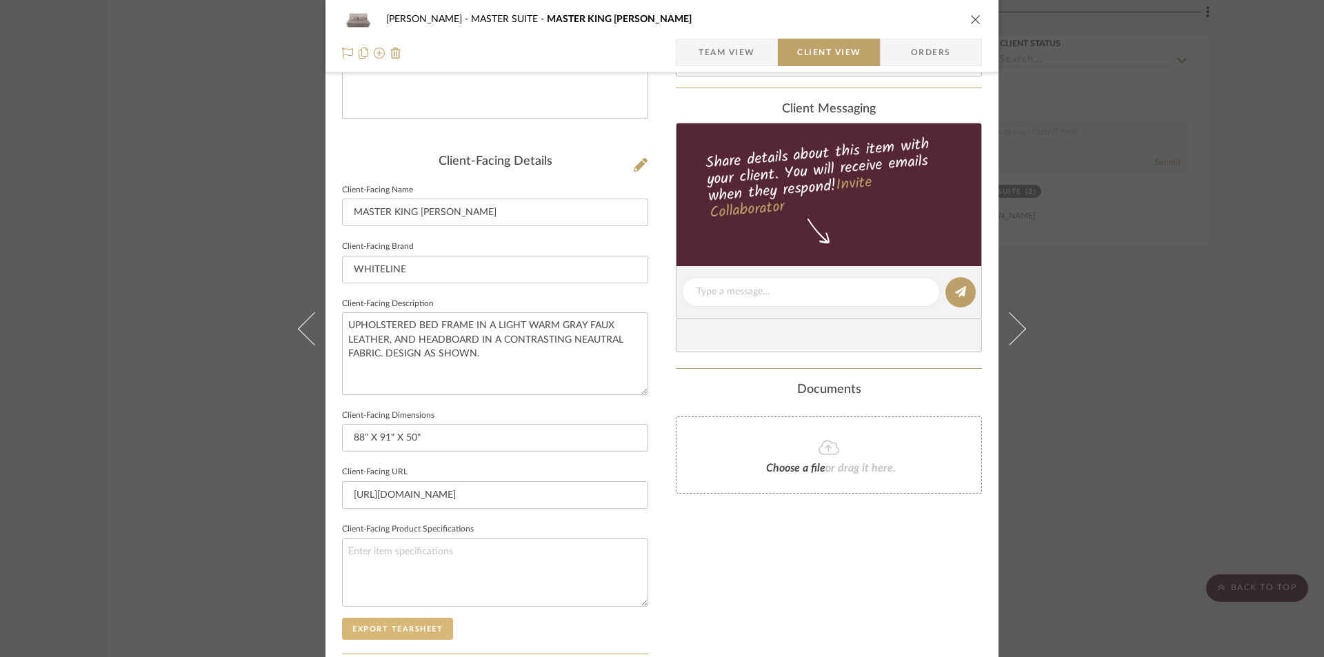
click at [415, 628] on button "Export Tearsheet" at bounding box center [397, 629] width 111 height 22
click at [970, 19] on icon "close" at bounding box center [975, 19] width 11 height 11
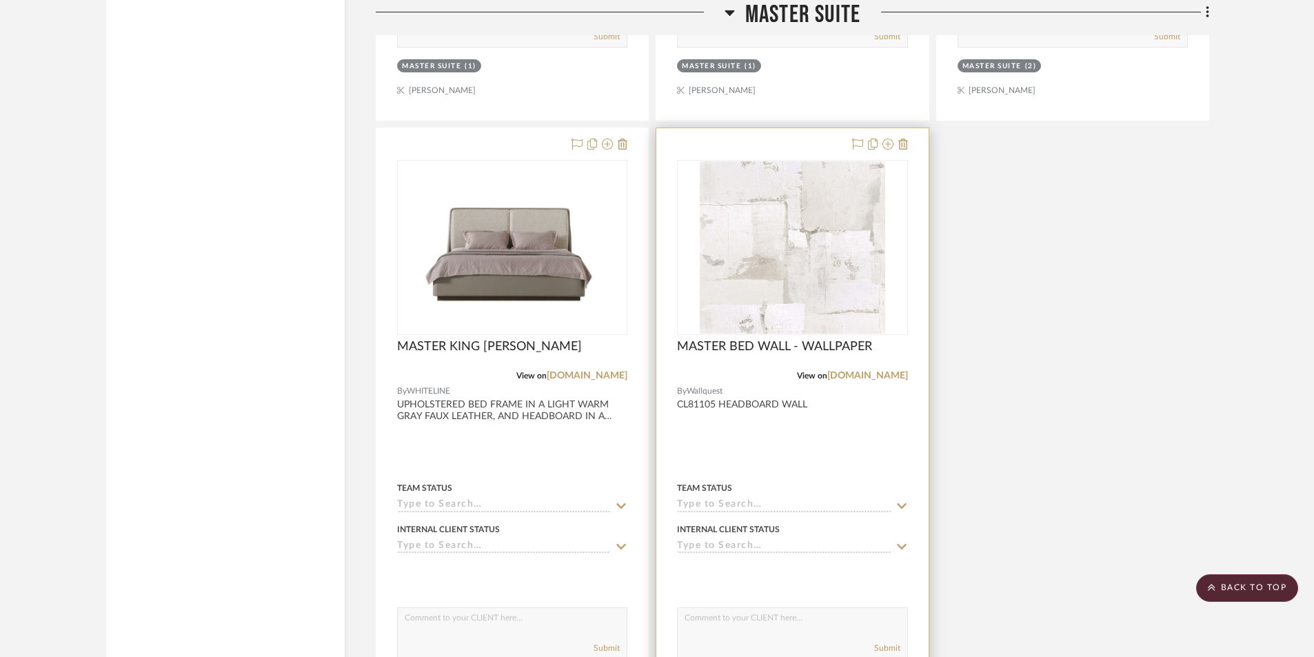
scroll to position [8084, 0]
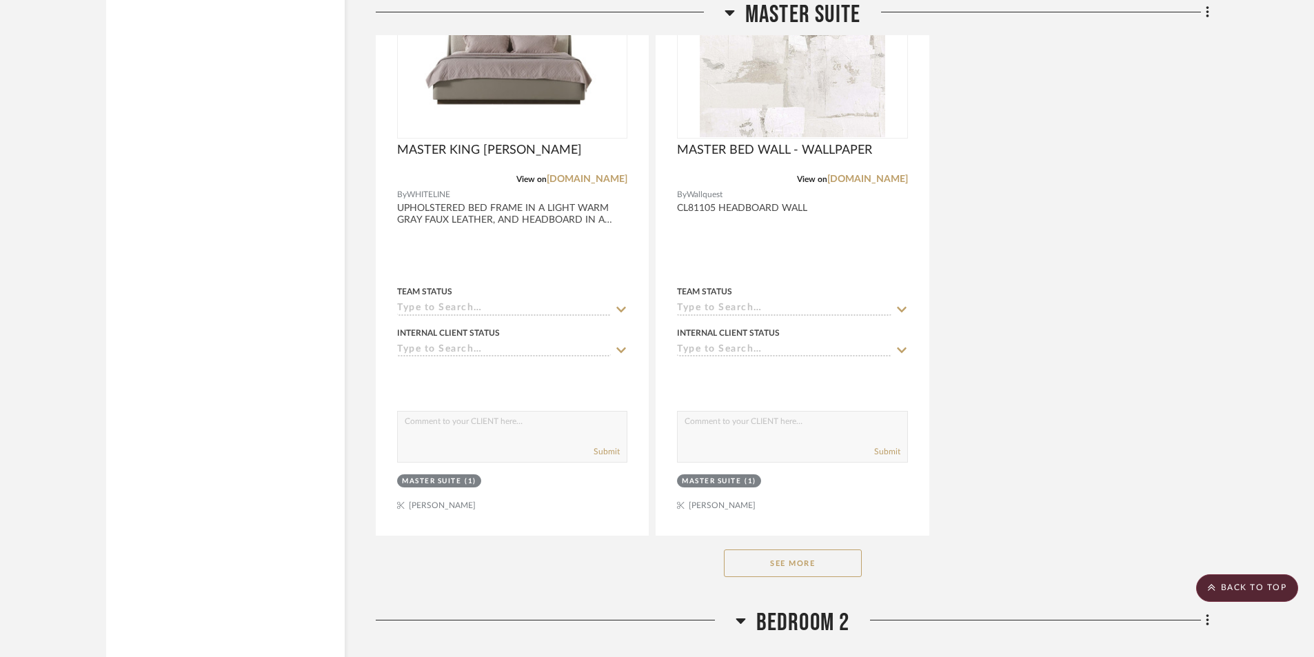
click at [850, 569] on button "See More" at bounding box center [793, 564] width 138 height 28
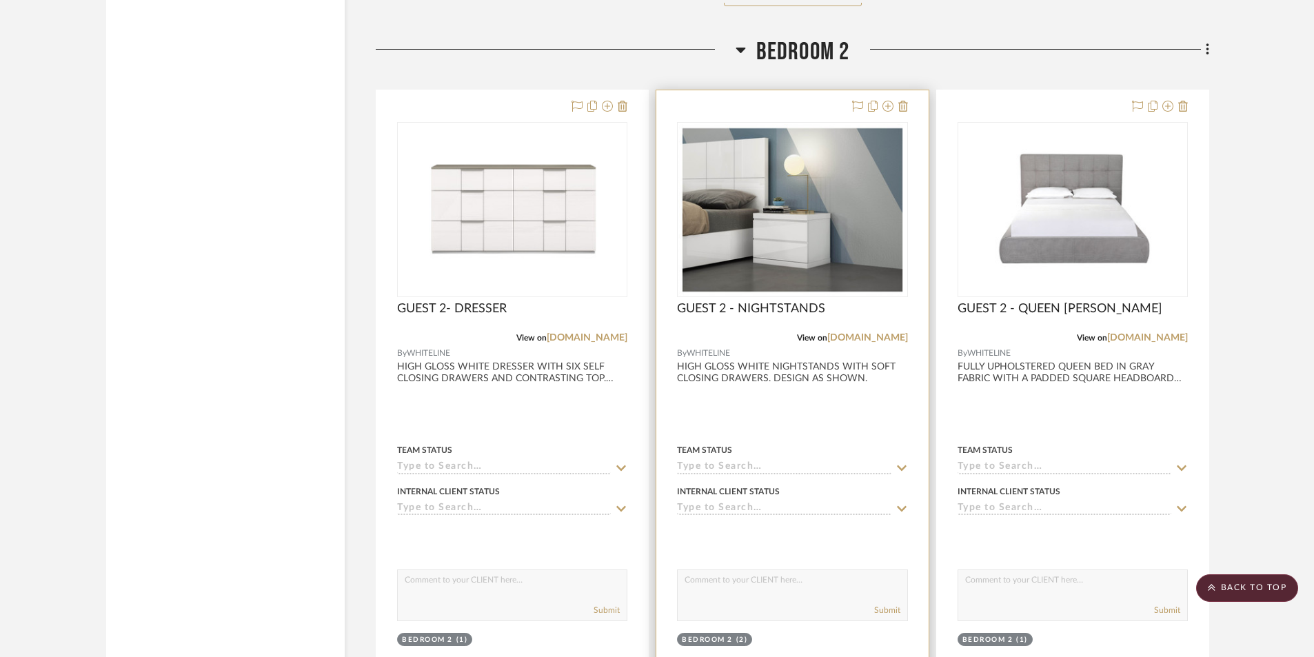
scroll to position [8681, 0]
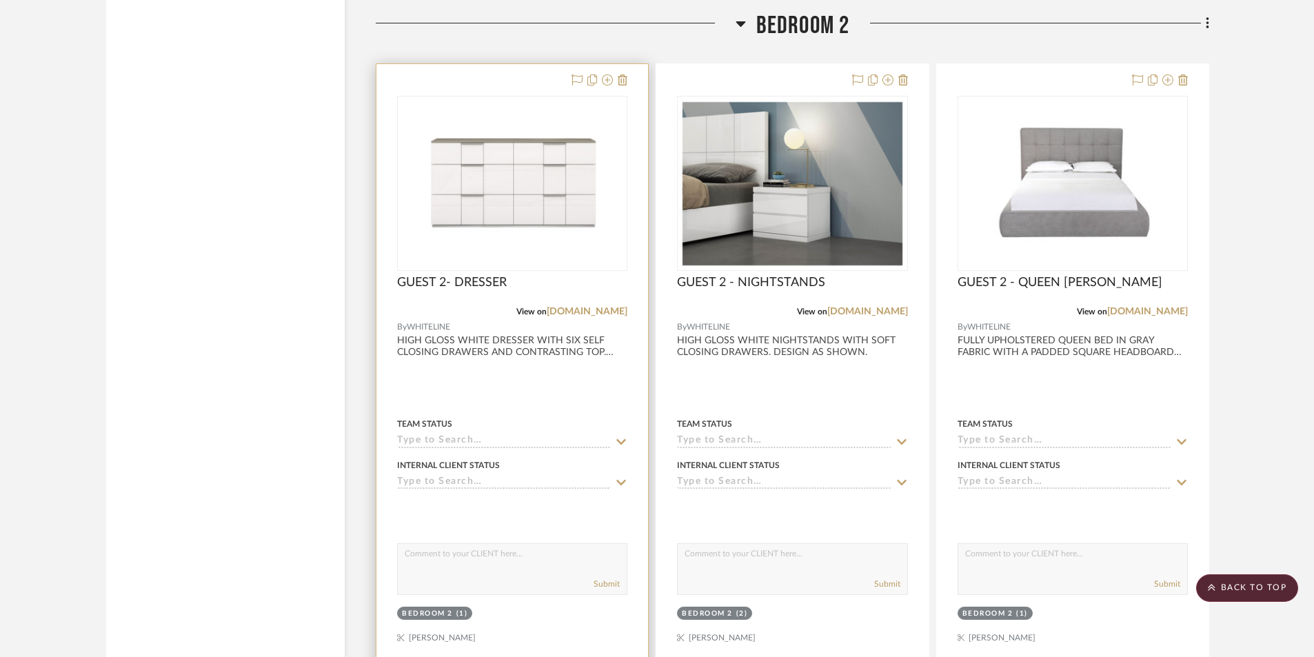
click at [481, 391] on div at bounding box center [513, 365] width 272 height 603
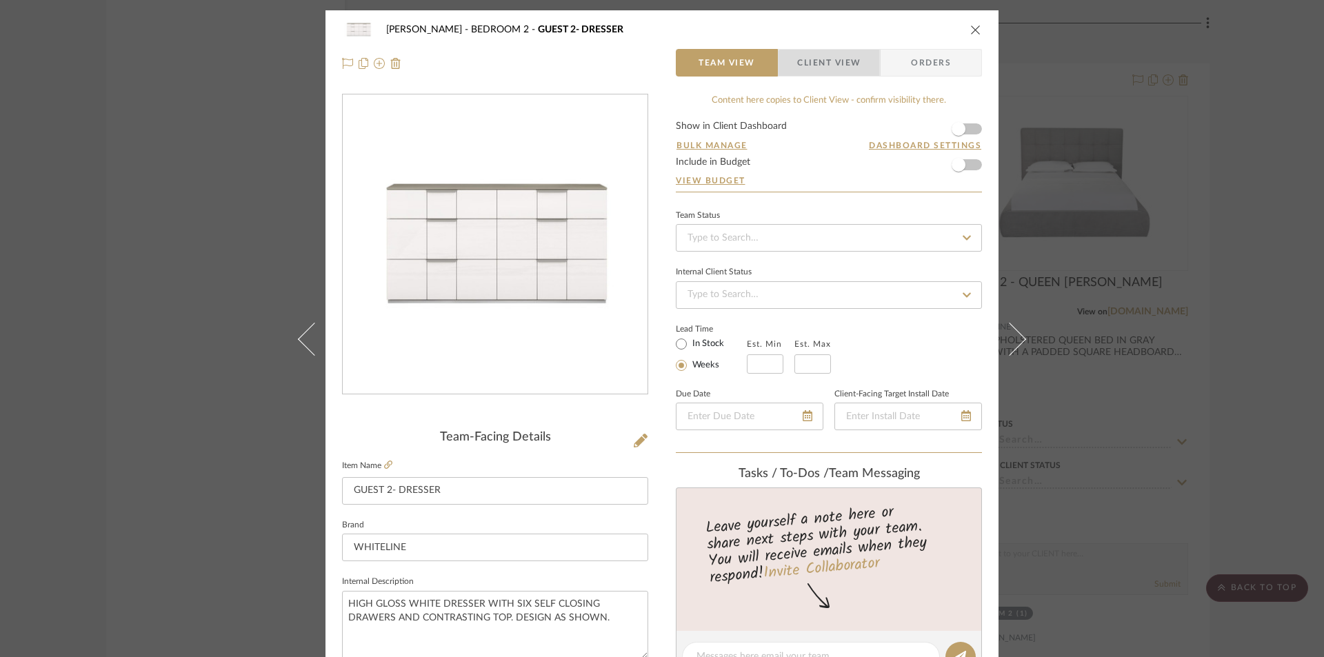
drag, startPoint x: 834, startPoint y: 64, endPoint x: 570, endPoint y: 380, distance: 411.7
click at [833, 64] on span "Client View" at bounding box center [828, 63] width 63 height 28
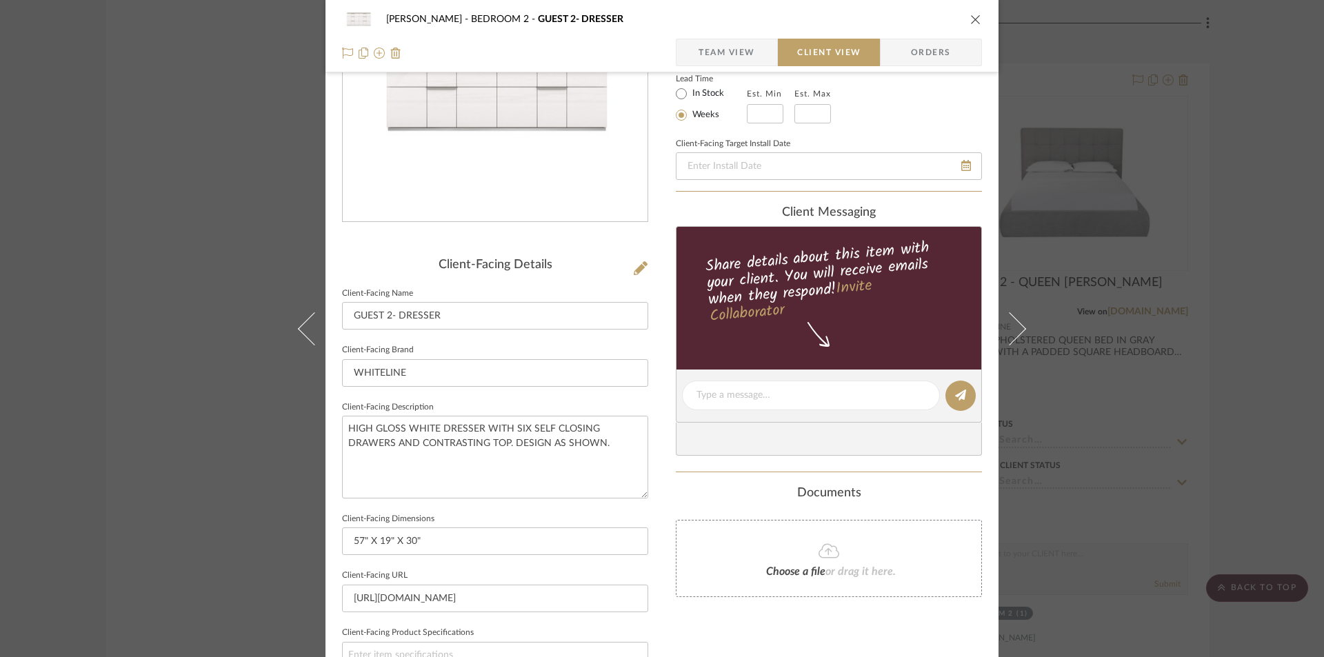
scroll to position [322, 0]
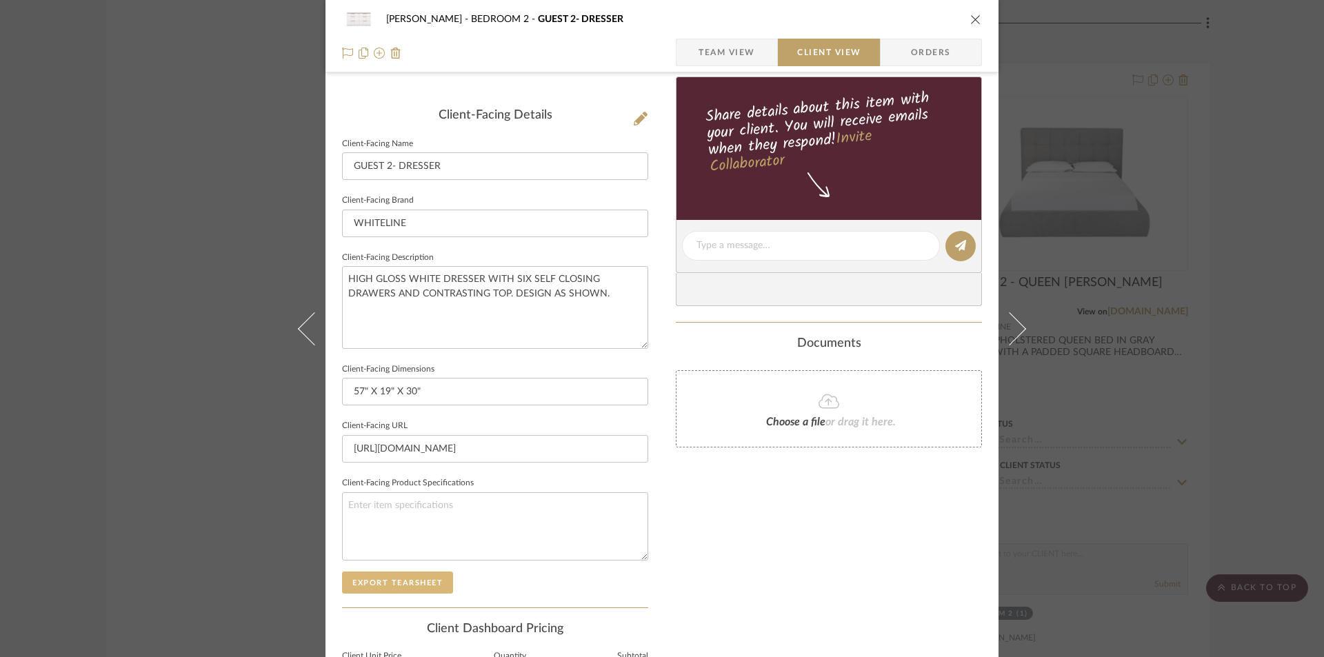
click at [391, 583] on button "Export Tearsheet" at bounding box center [397, 583] width 111 height 22
drag, startPoint x: 972, startPoint y: 18, endPoint x: 892, endPoint y: 265, distance: 259.3
click at [972, 19] on icon "close" at bounding box center [975, 19] width 11 height 11
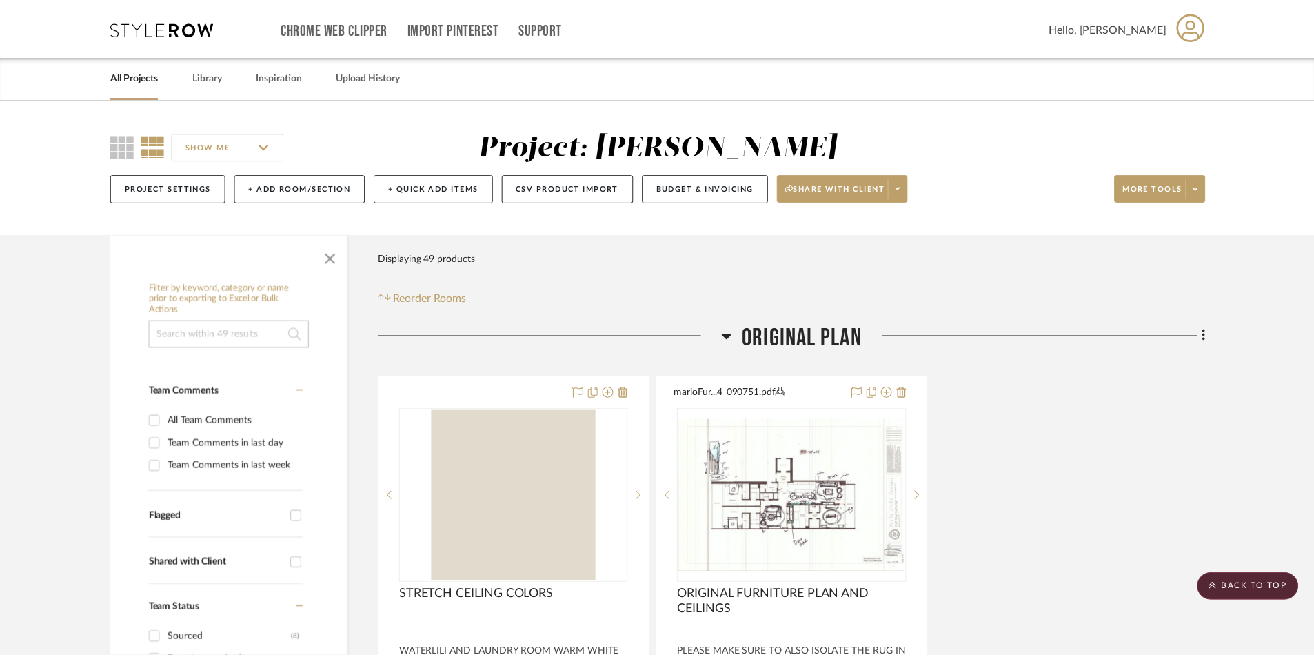
scroll to position [8681, 0]
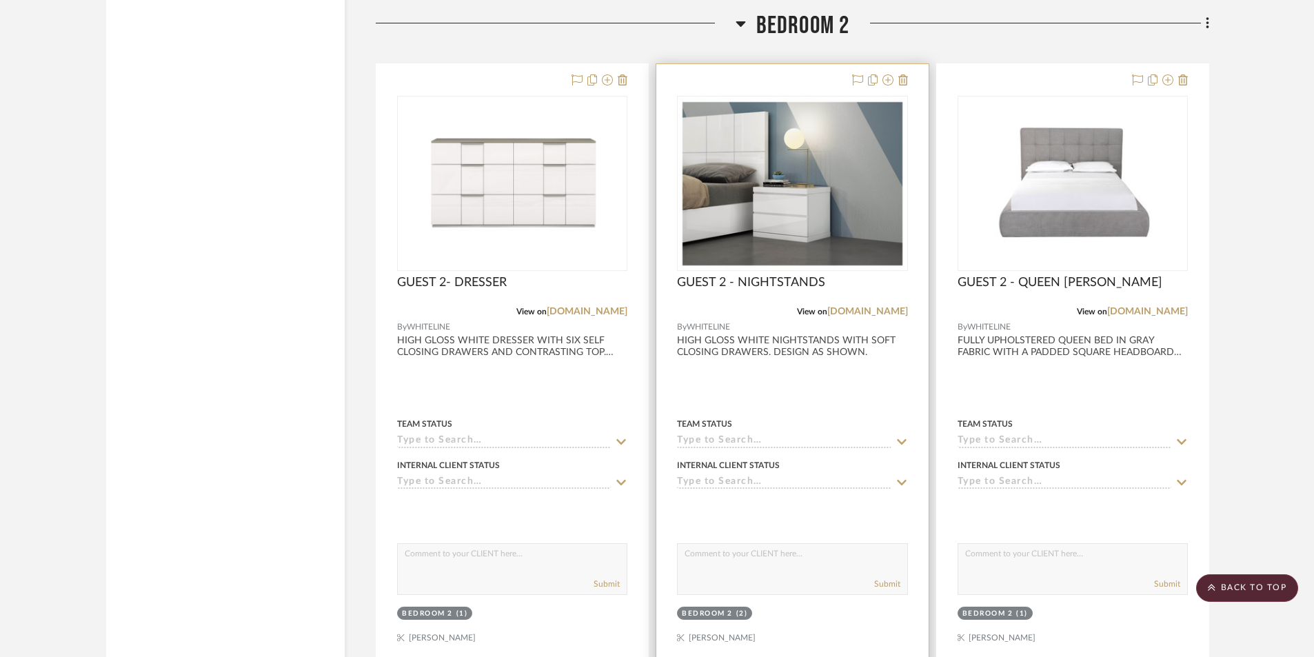
click at [863, 402] on div at bounding box center [792, 365] width 272 height 603
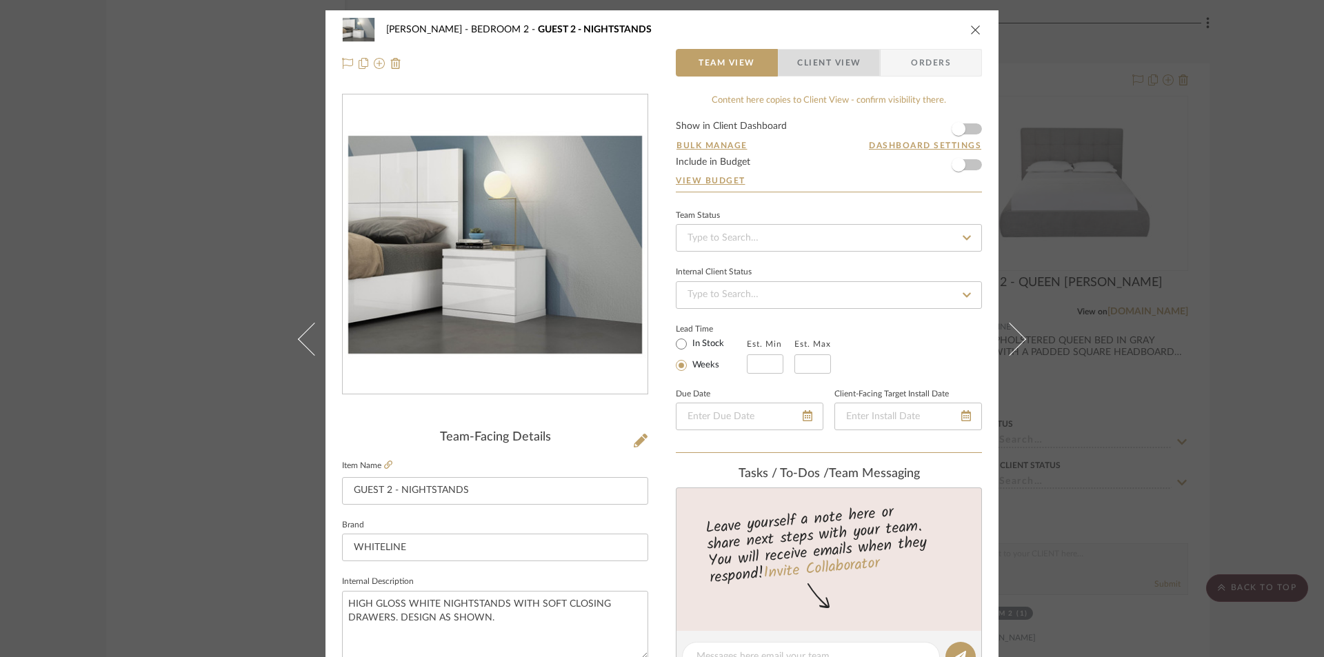
drag, startPoint x: 811, startPoint y: 67, endPoint x: 793, endPoint y: 123, distance: 59.3
click at [812, 70] on span "Client View" at bounding box center [828, 63] width 63 height 28
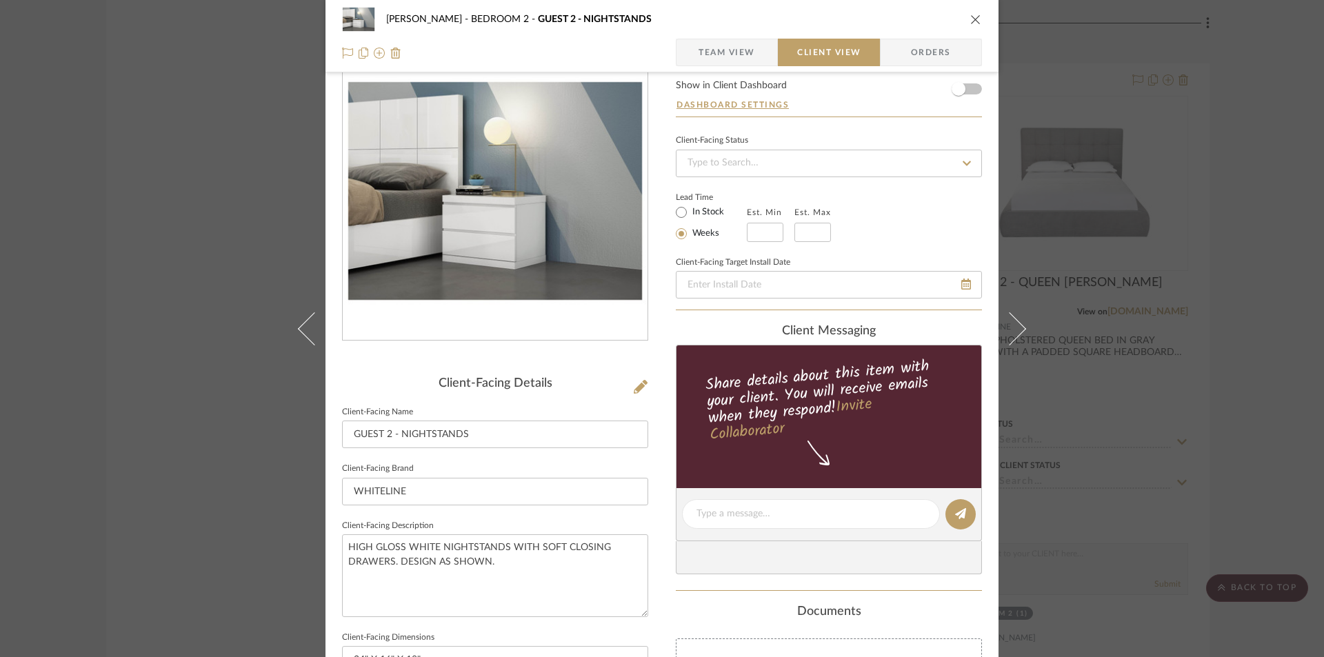
scroll to position [368, 0]
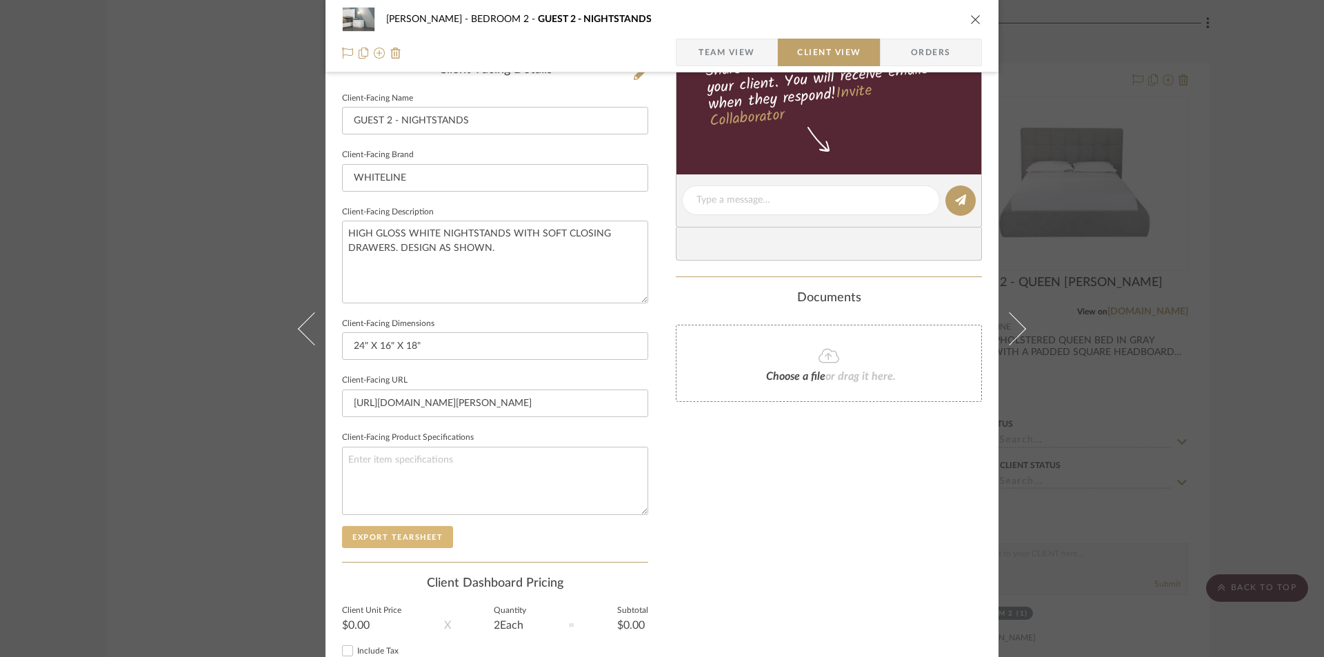
drag, startPoint x: 431, startPoint y: 523, endPoint x: 431, endPoint y: 543, distance: 19.3
click at [431, 525] on sr-form-field "Client-Facing Product Specifications" at bounding box center [495, 477] width 306 height 98
click at [428, 536] on button "Export Tearsheet" at bounding box center [397, 537] width 111 height 22
click at [974, 19] on icon "close" at bounding box center [975, 19] width 11 height 11
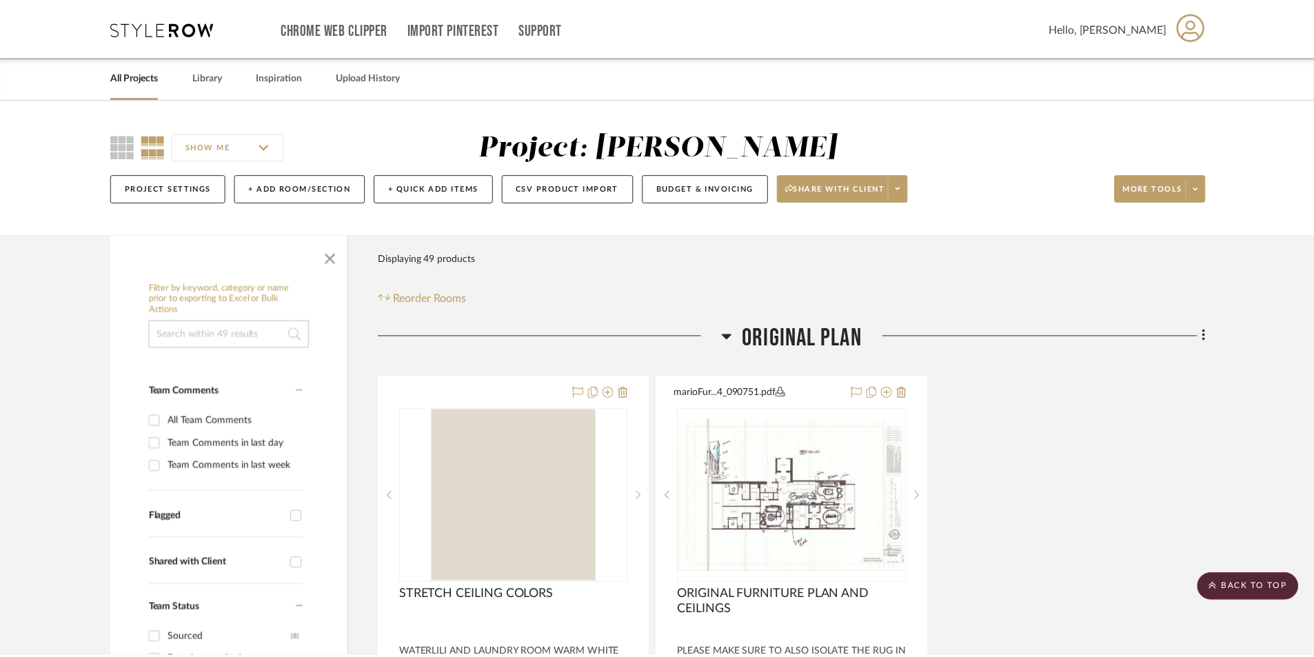
scroll to position [8681, 0]
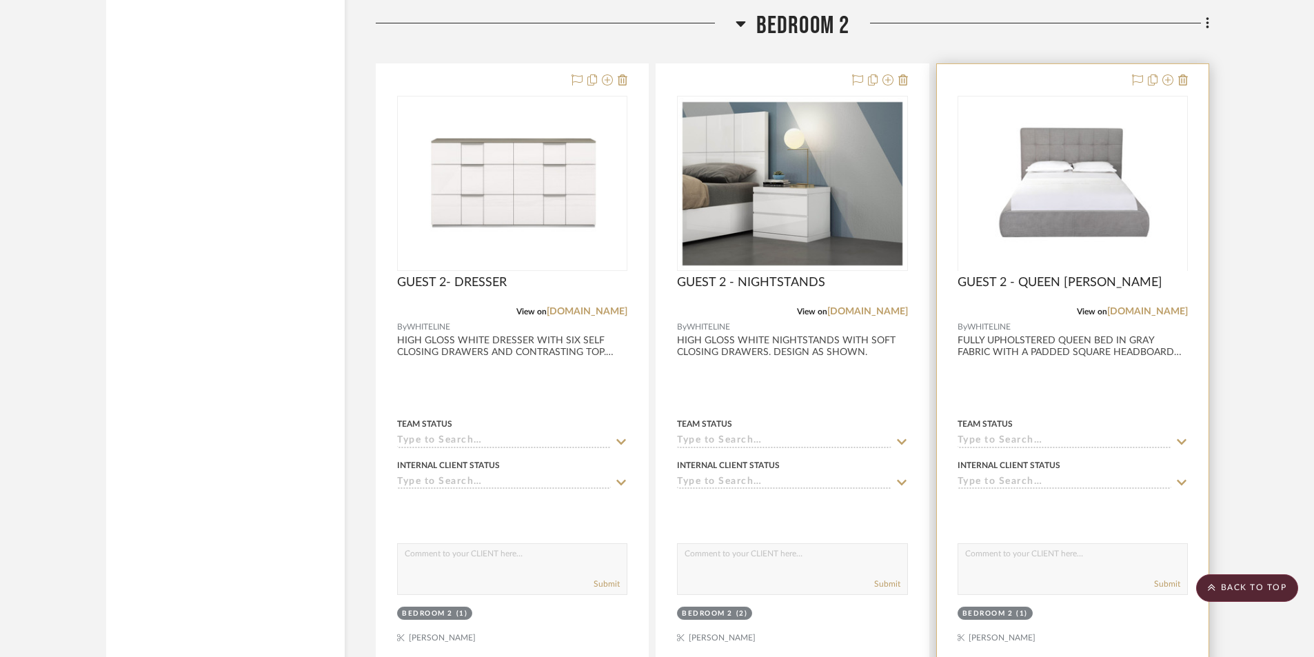
click at [1052, 402] on div at bounding box center [1073, 365] width 272 height 603
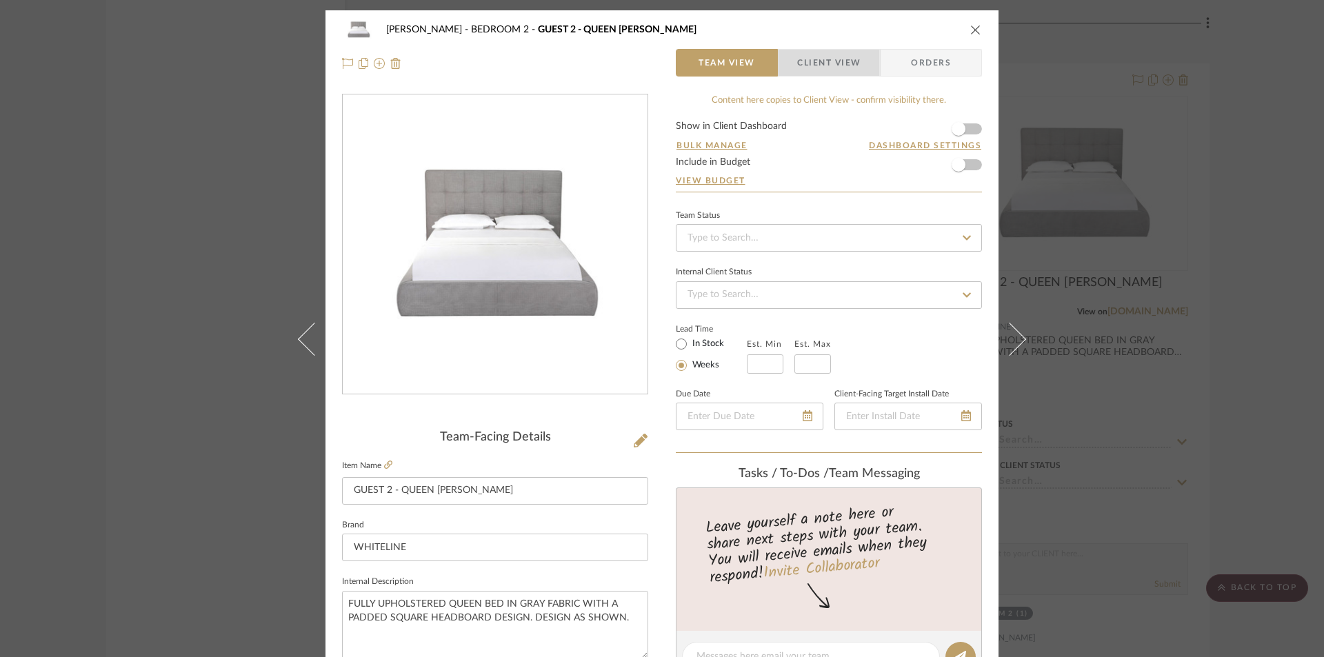
click at [825, 73] on span "Client View" at bounding box center [828, 63] width 63 height 28
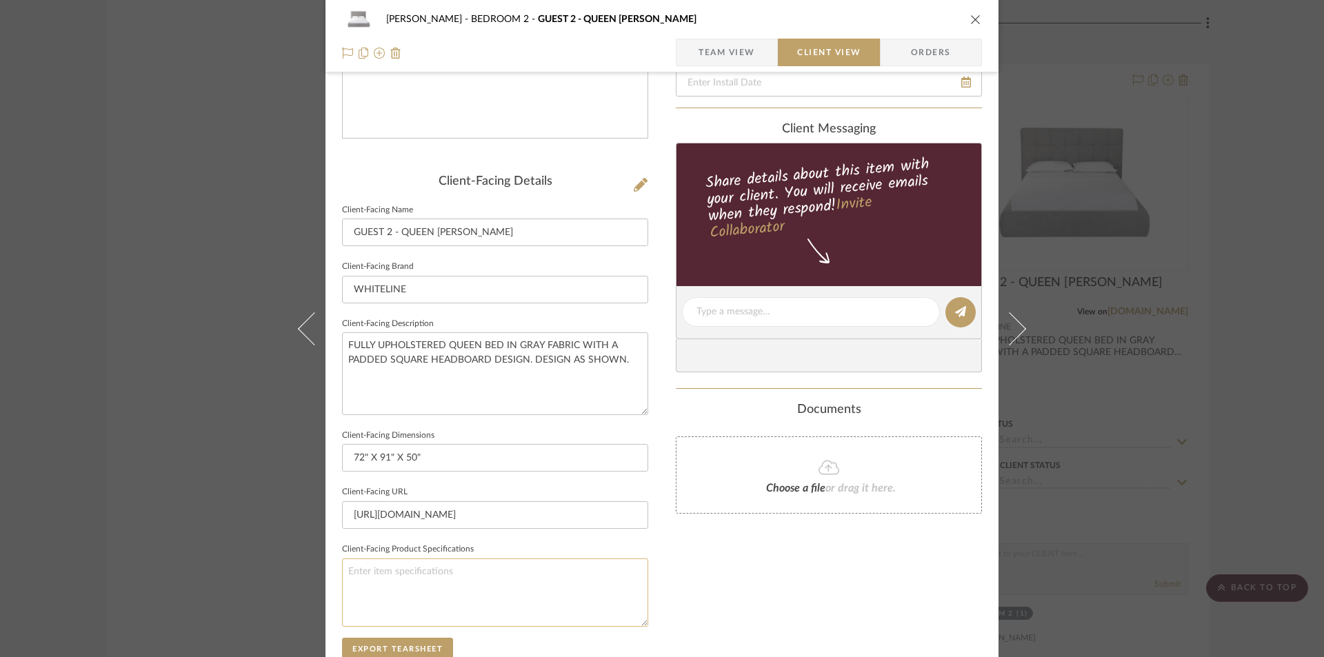
scroll to position [276, 0]
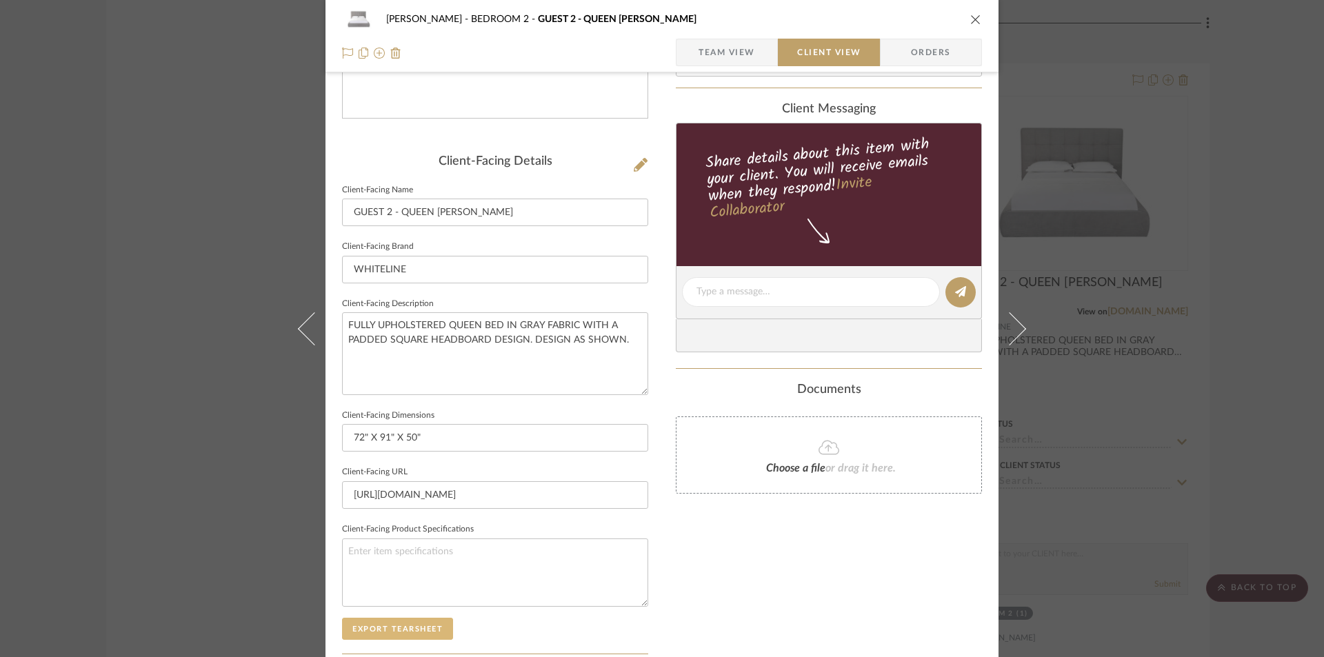
click at [397, 627] on button "Export Tearsheet" at bounding box center [397, 629] width 111 height 22
click at [970, 21] on button "close" at bounding box center [976, 19] width 12 height 12
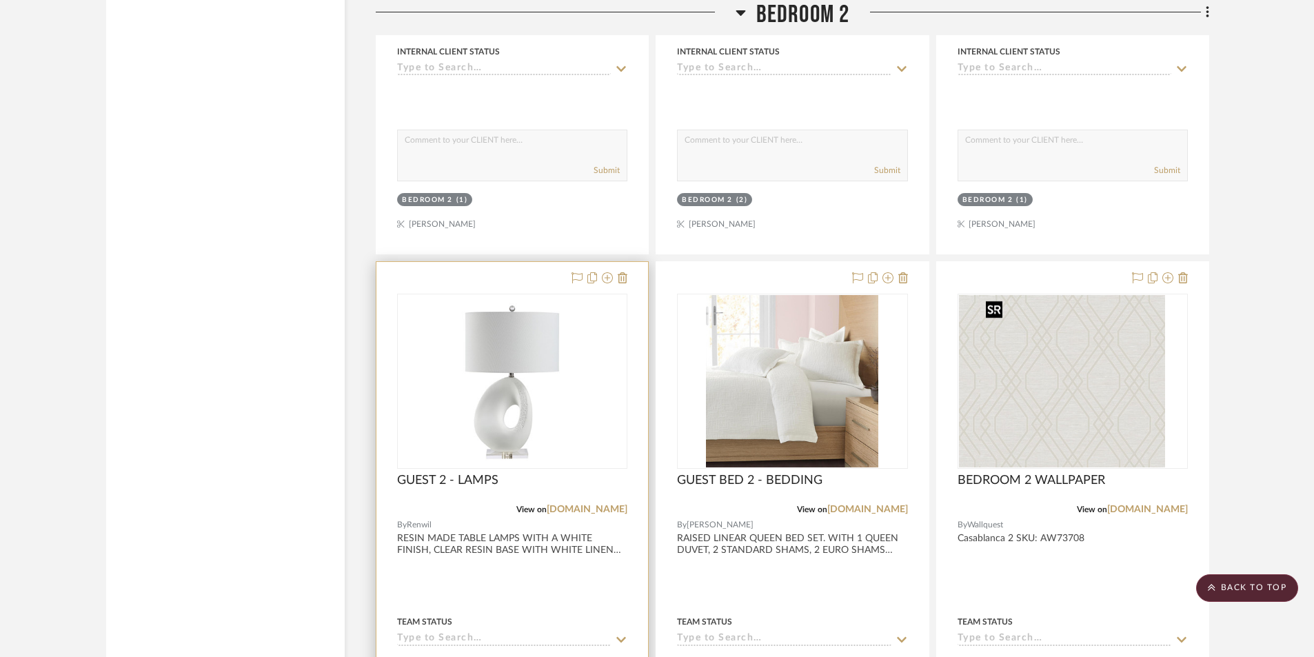
scroll to position [9186, 0]
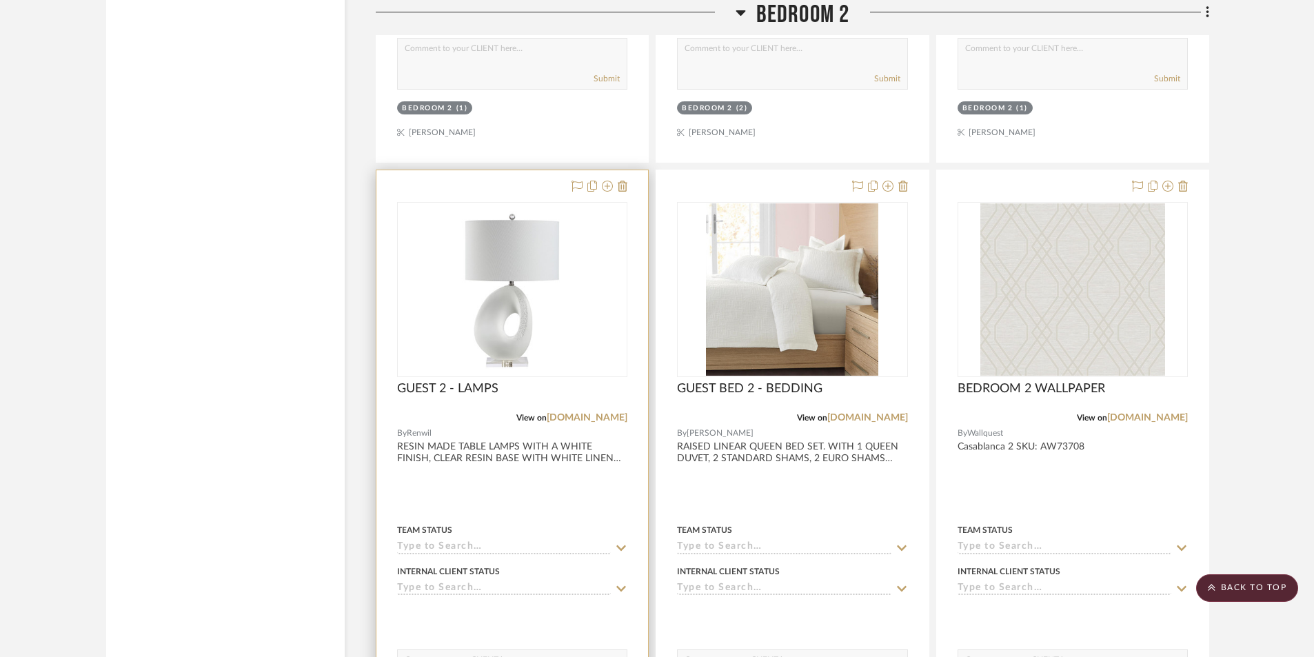
click at [490, 515] on div at bounding box center [513, 471] width 272 height 603
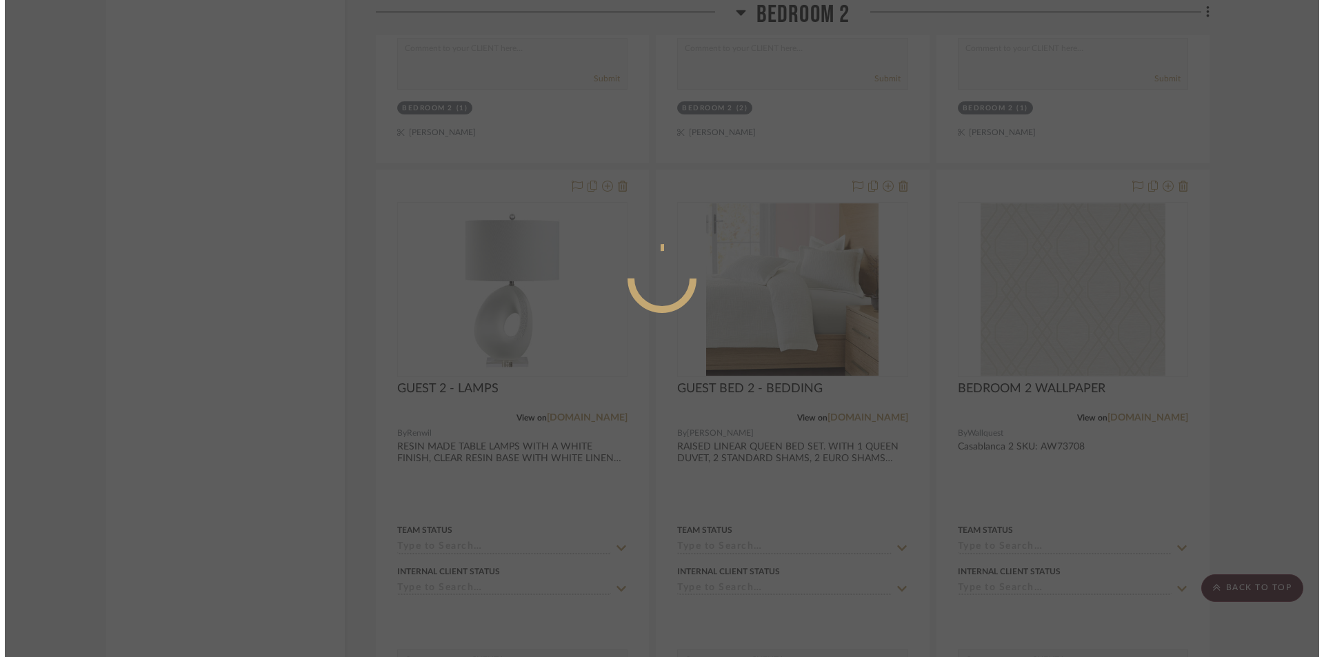
scroll to position [0, 0]
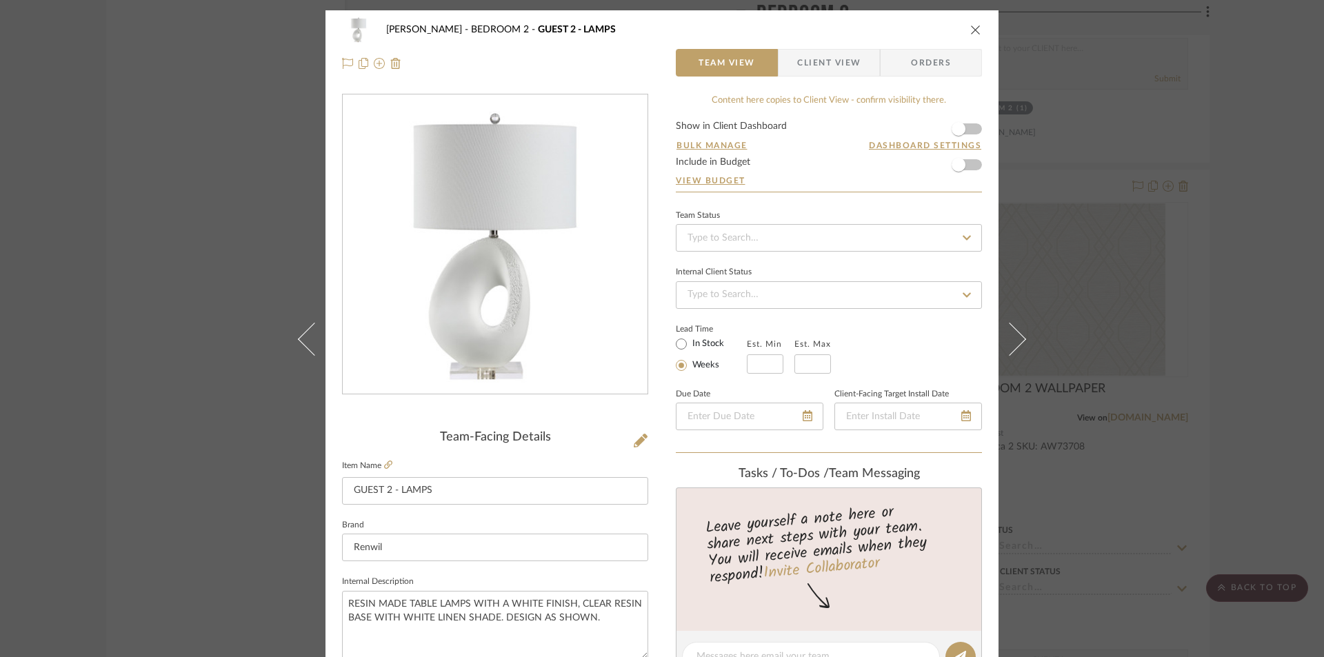
click at [825, 69] on span "Client View" at bounding box center [828, 63] width 63 height 28
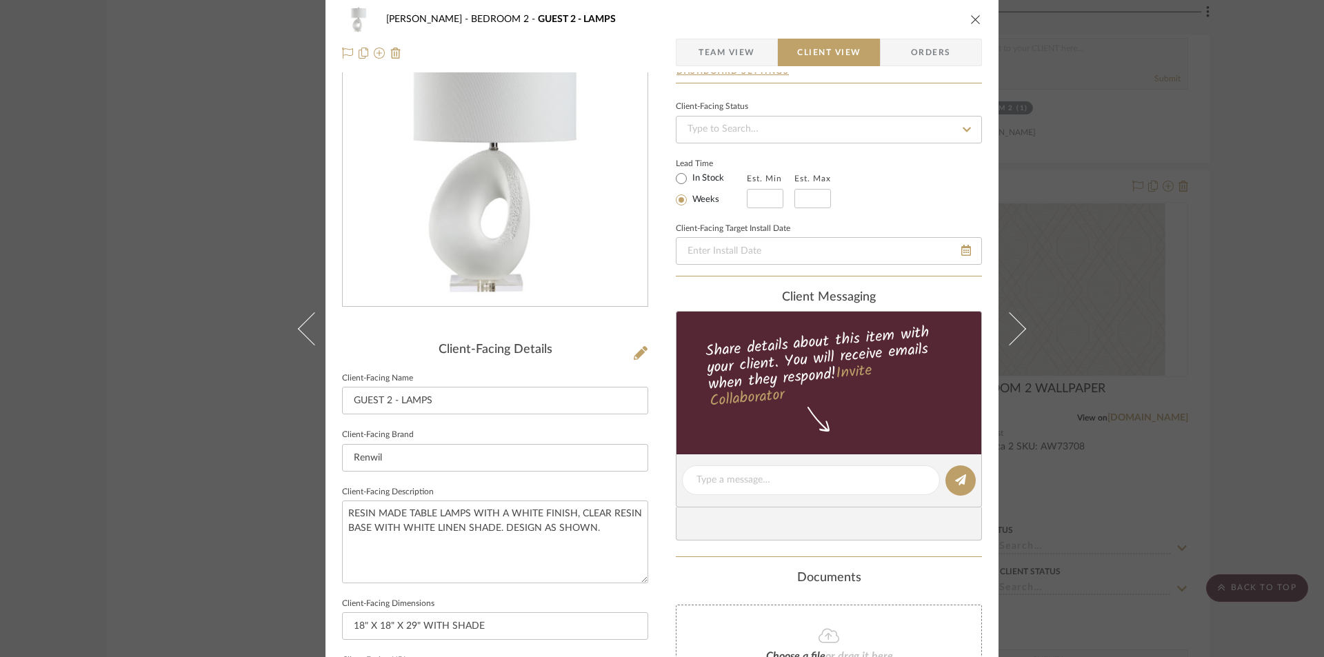
scroll to position [322, 0]
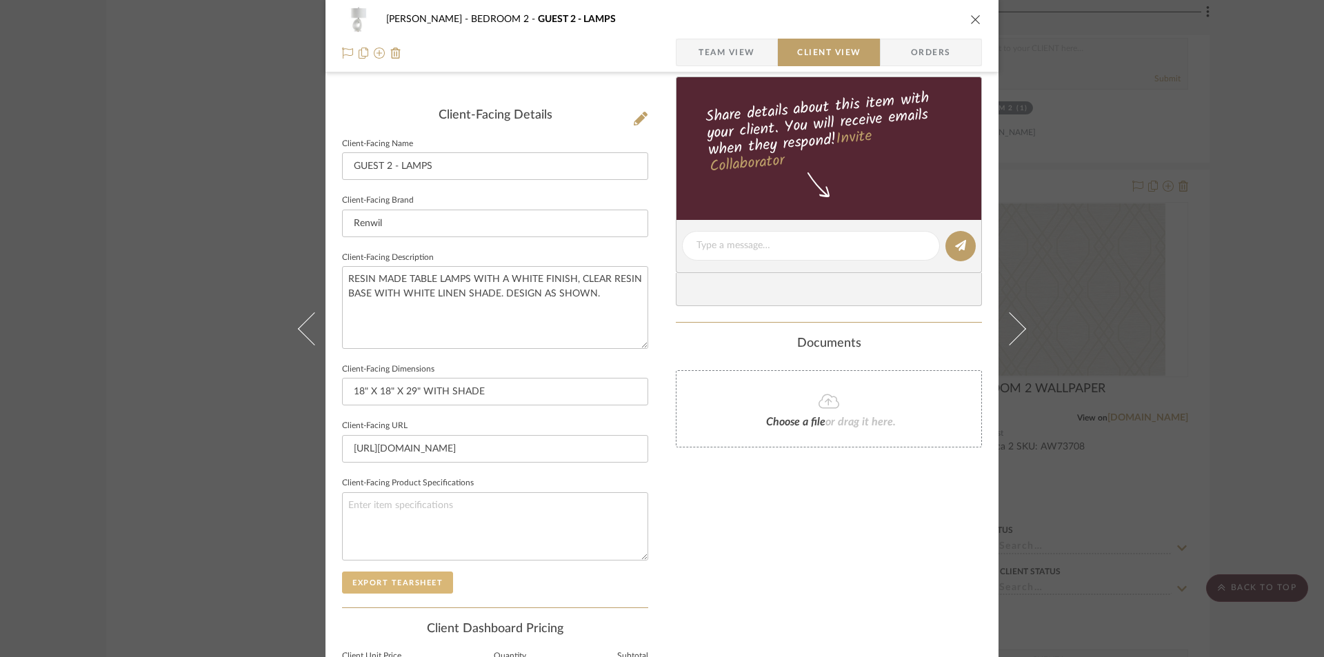
click at [395, 581] on button "Export Tearsheet" at bounding box center [397, 583] width 111 height 22
click at [970, 19] on icon "close" at bounding box center [975, 19] width 11 height 11
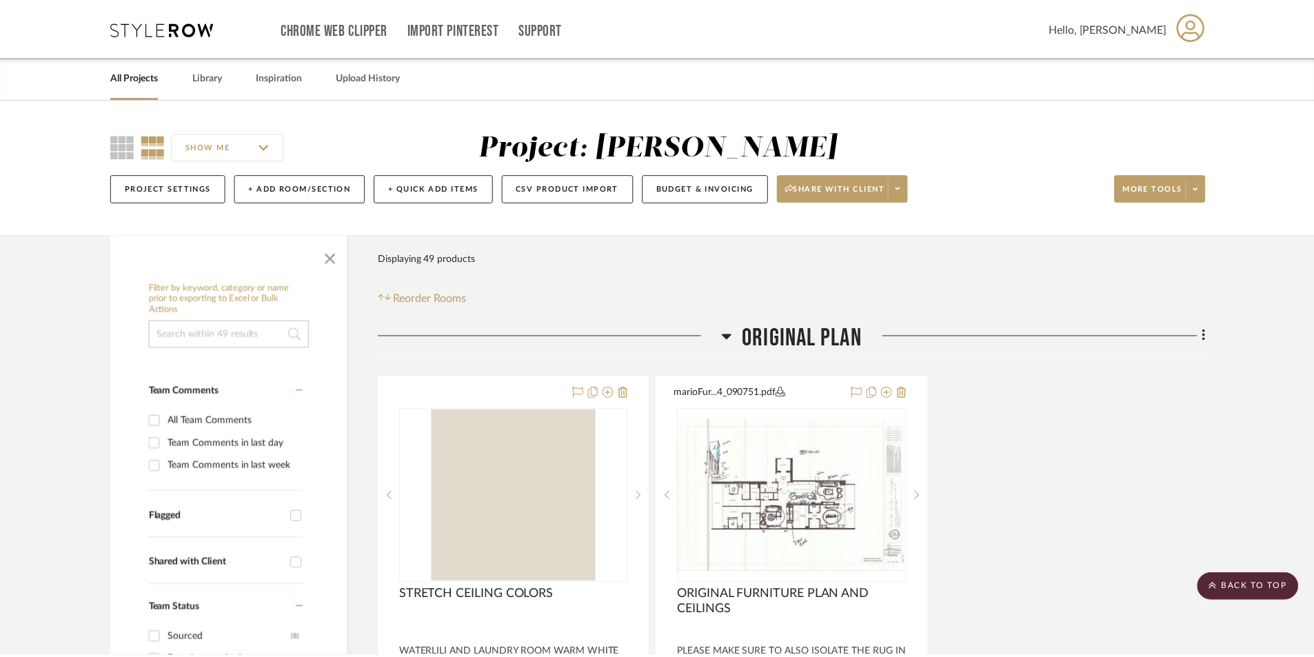
scroll to position [9186, 0]
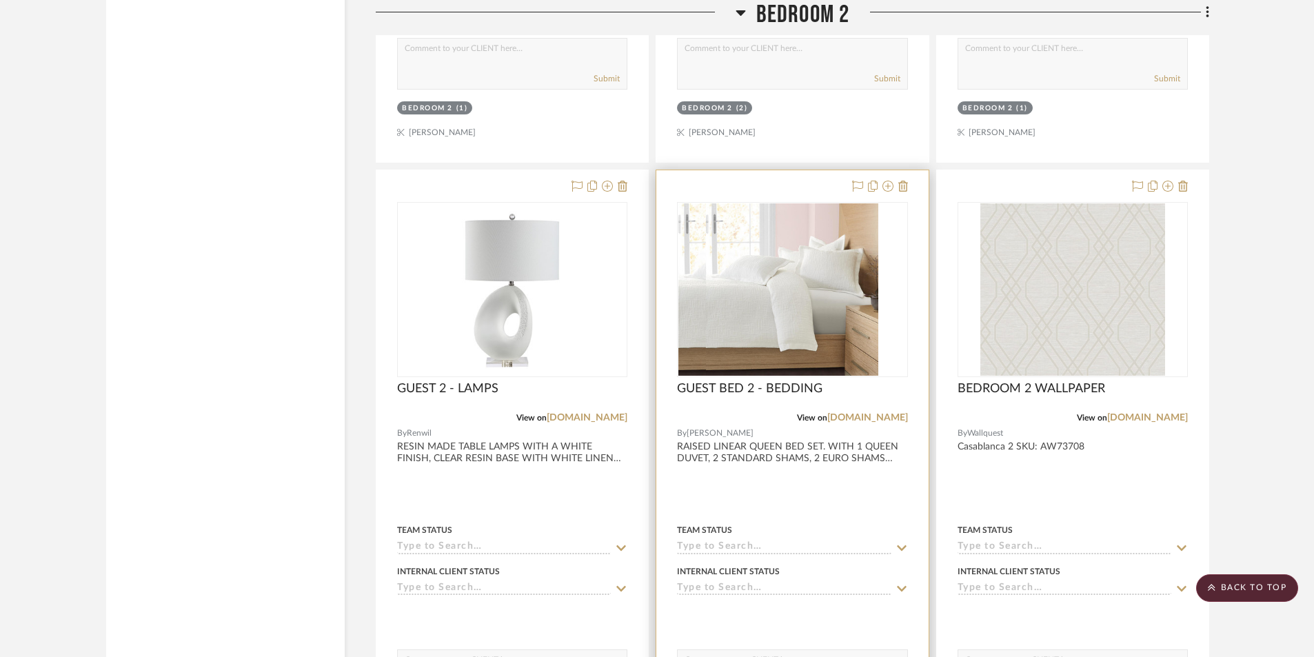
click at [774, 474] on div at bounding box center [792, 471] width 272 height 603
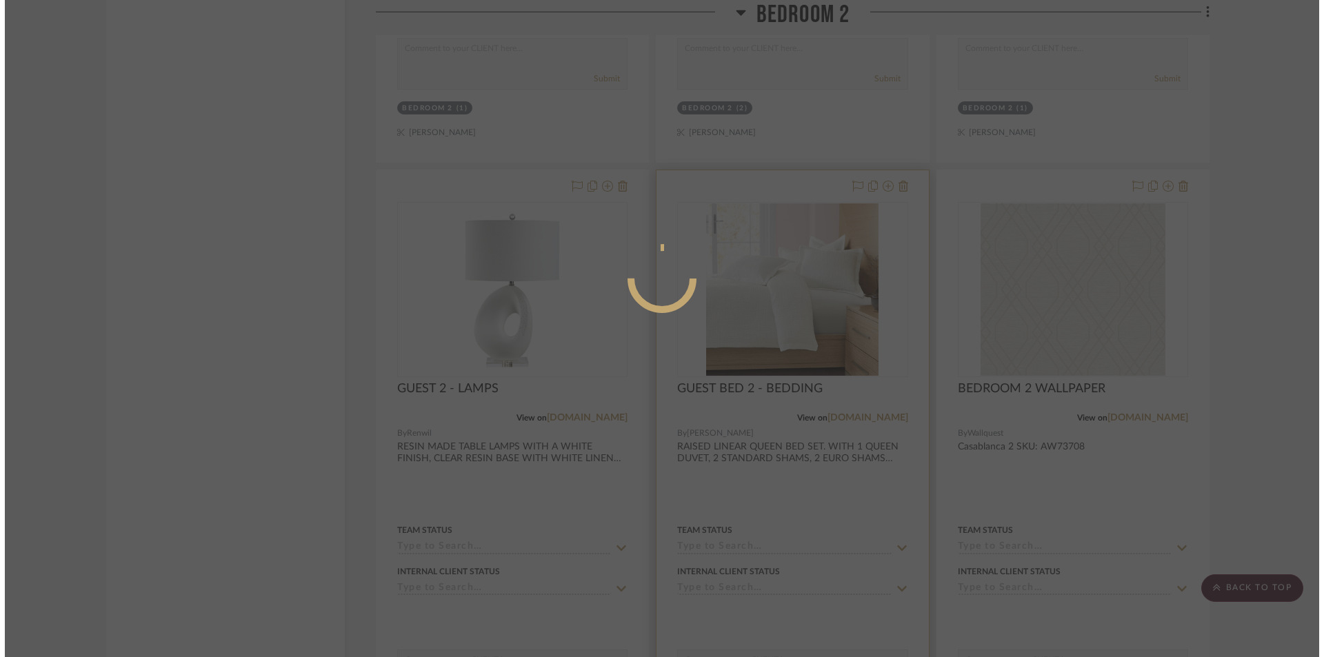
scroll to position [0, 0]
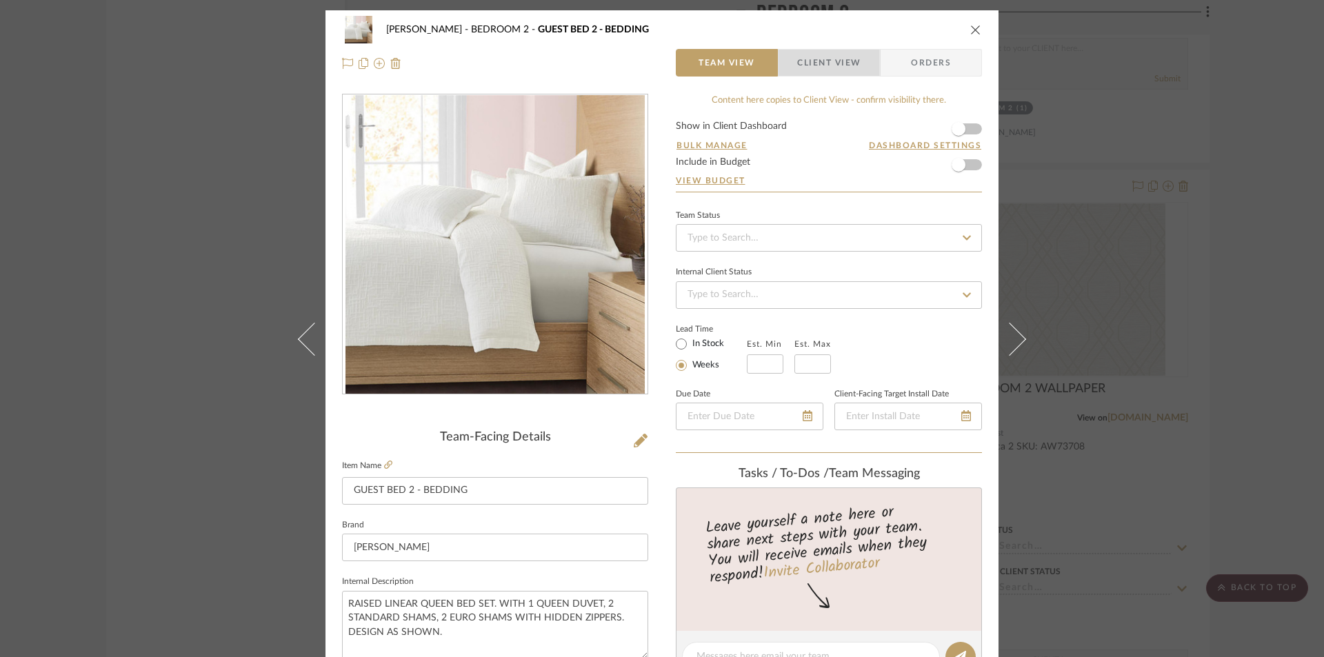
drag, startPoint x: 800, startPoint y: 52, endPoint x: 792, endPoint y: 77, distance: 26.0
click at [800, 54] on span "Client View" at bounding box center [828, 63] width 63 height 28
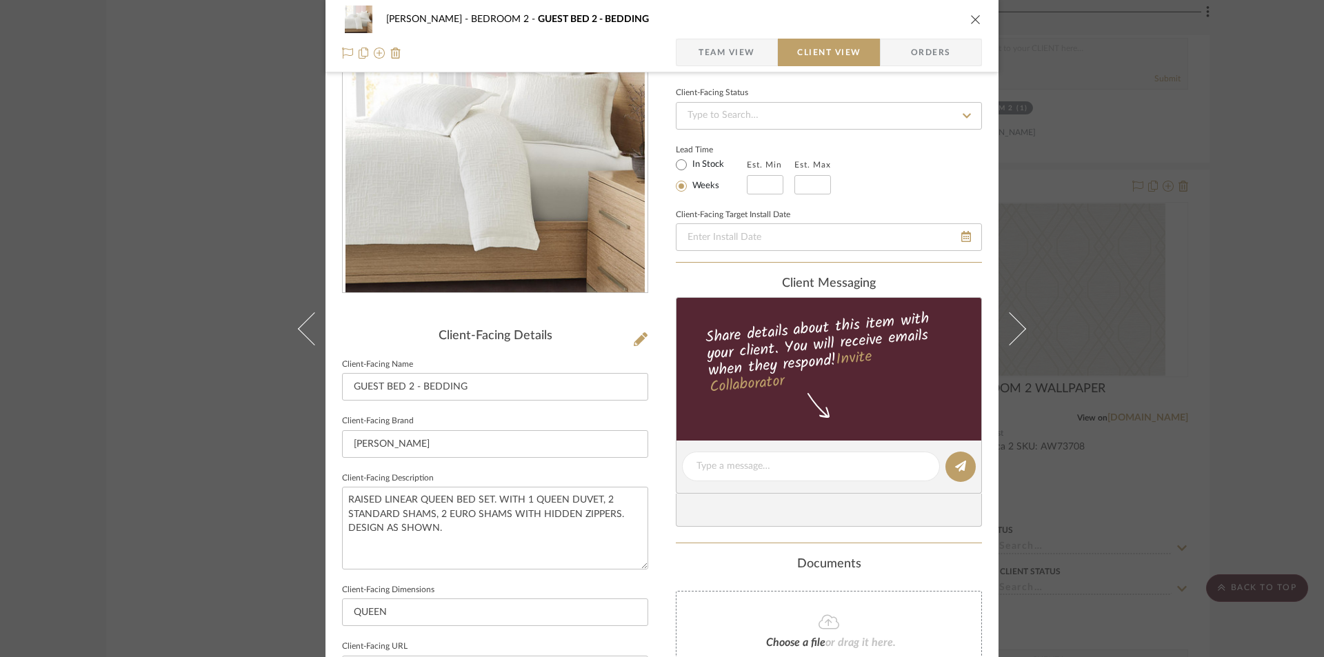
scroll to position [276, 0]
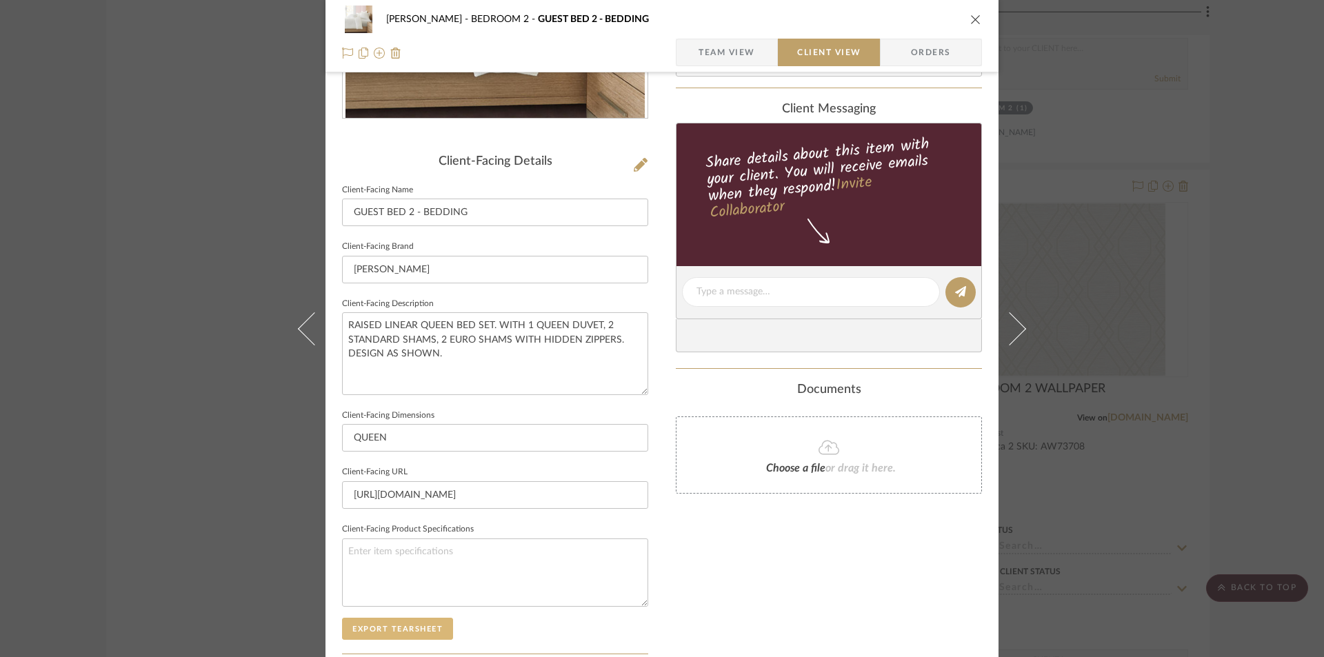
click at [385, 628] on button "Export Tearsheet" at bounding box center [397, 629] width 111 height 22
click at [970, 21] on icon "close" at bounding box center [975, 19] width 11 height 11
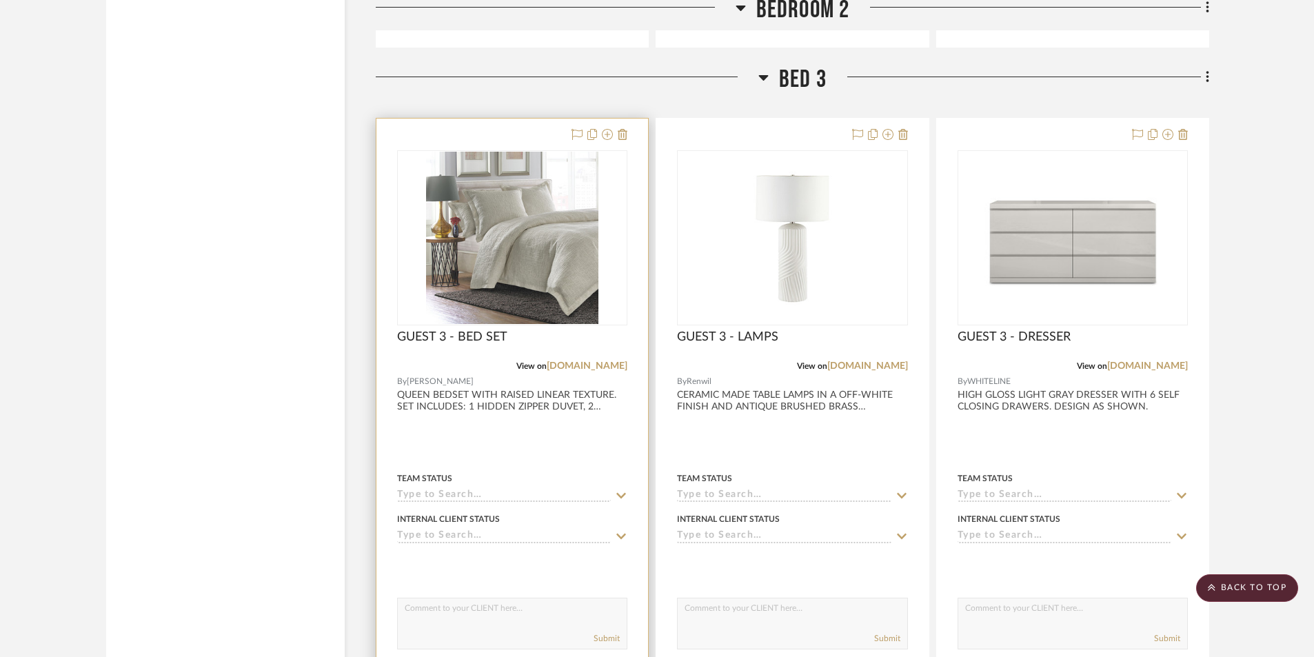
scroll to position [9922, 0]
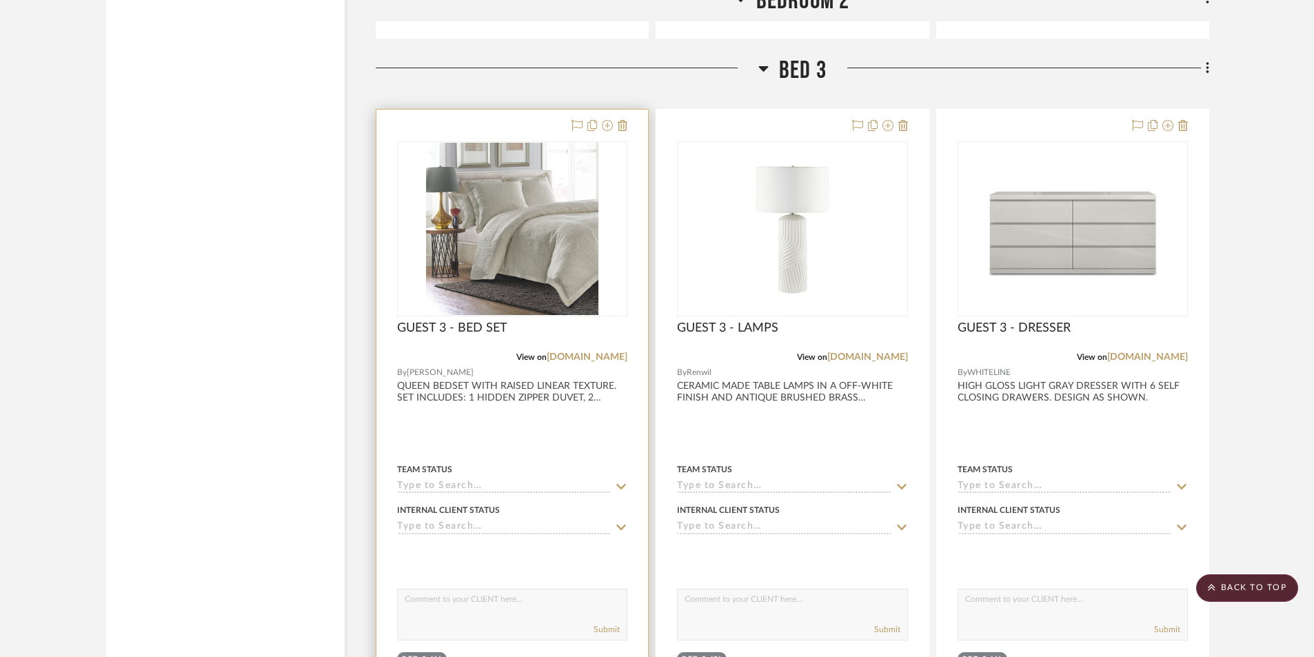
click at [529, 439] on div at bounding box center [513, 411] width 272 height 603
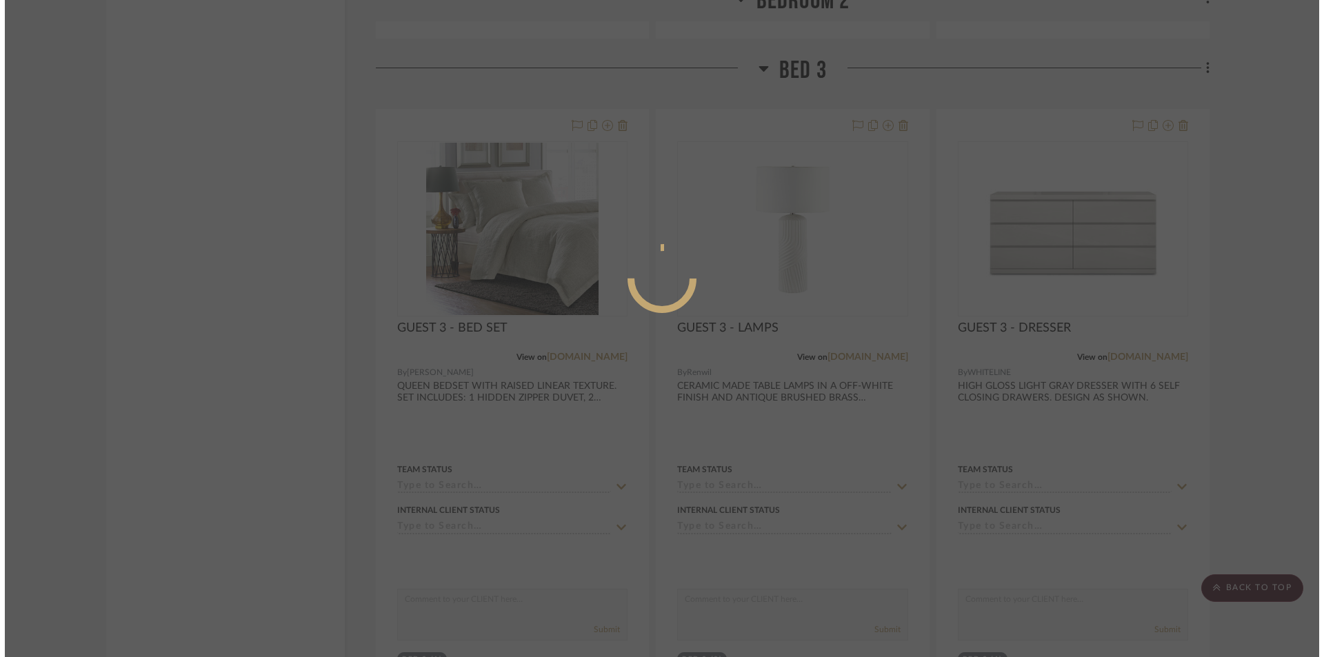
scroll to position [0, 0]
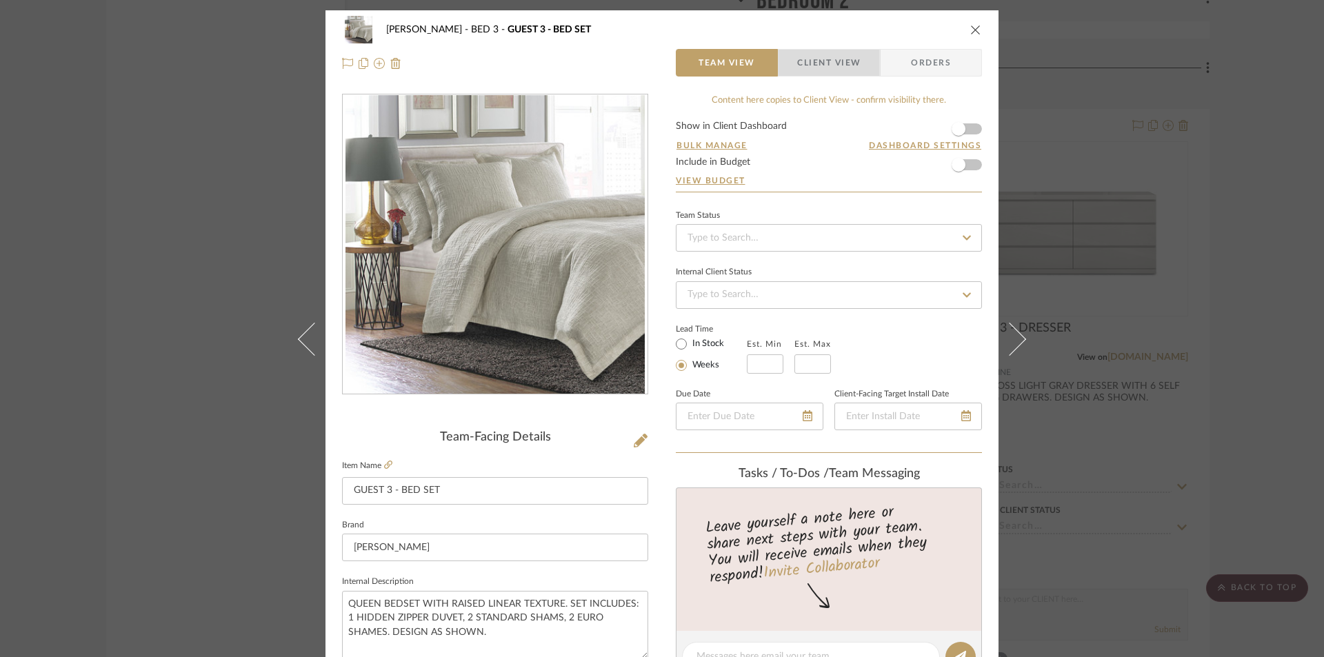
drag, startPoint x: 827, startPoint y: 71, endPoint x: 762, endPoint y: 150, distance: 101.9
click at [826, 72] on span "Client View" at bounding box center [828, 63] width 63 height 28
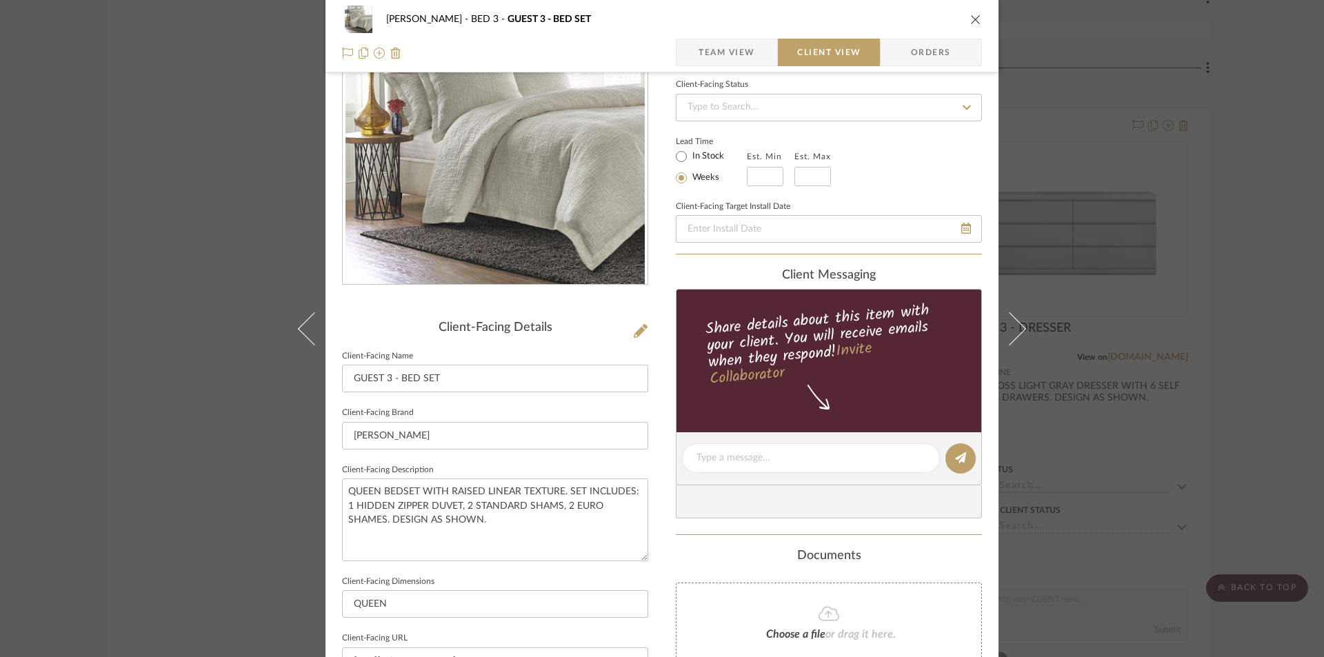
scroll to position [276, 0]
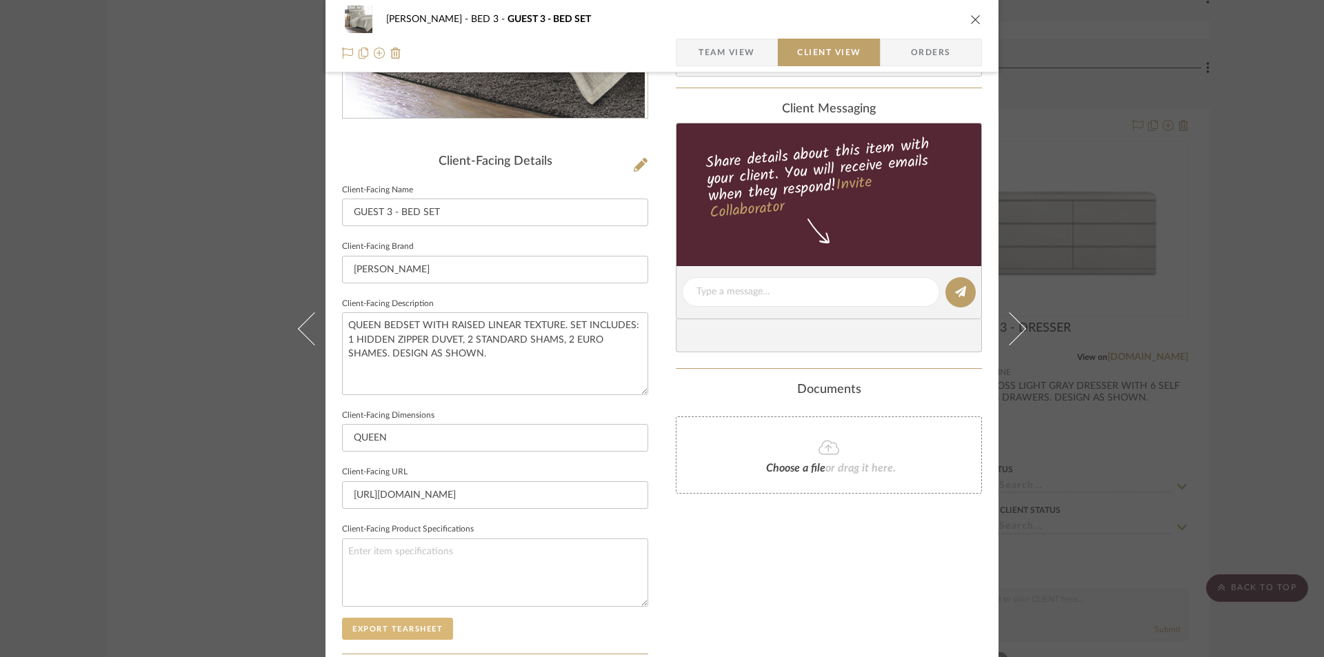
click at [398, 625] on button "Export Tearsheet" at bounding box center [397, 629] width 111 height 22
click at [976, 17] on div "CASAMAR - [PERSON_NAME] BED 3 GUEST 3 - BED SET Team View Client View Orders" at bounding box center [661, 36] width 673 height 72
click at [972, 19] on icon "close" at bounding box center [975, 19] width 11 height 11
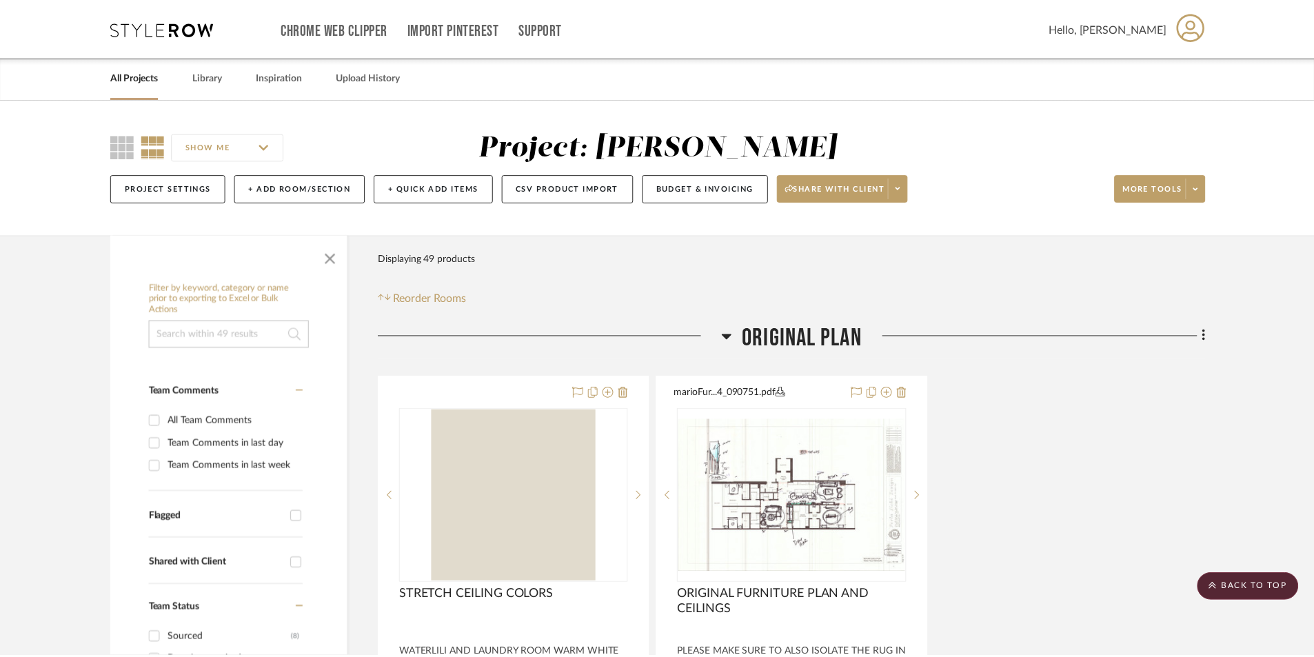
scroll to position [9922, 0]
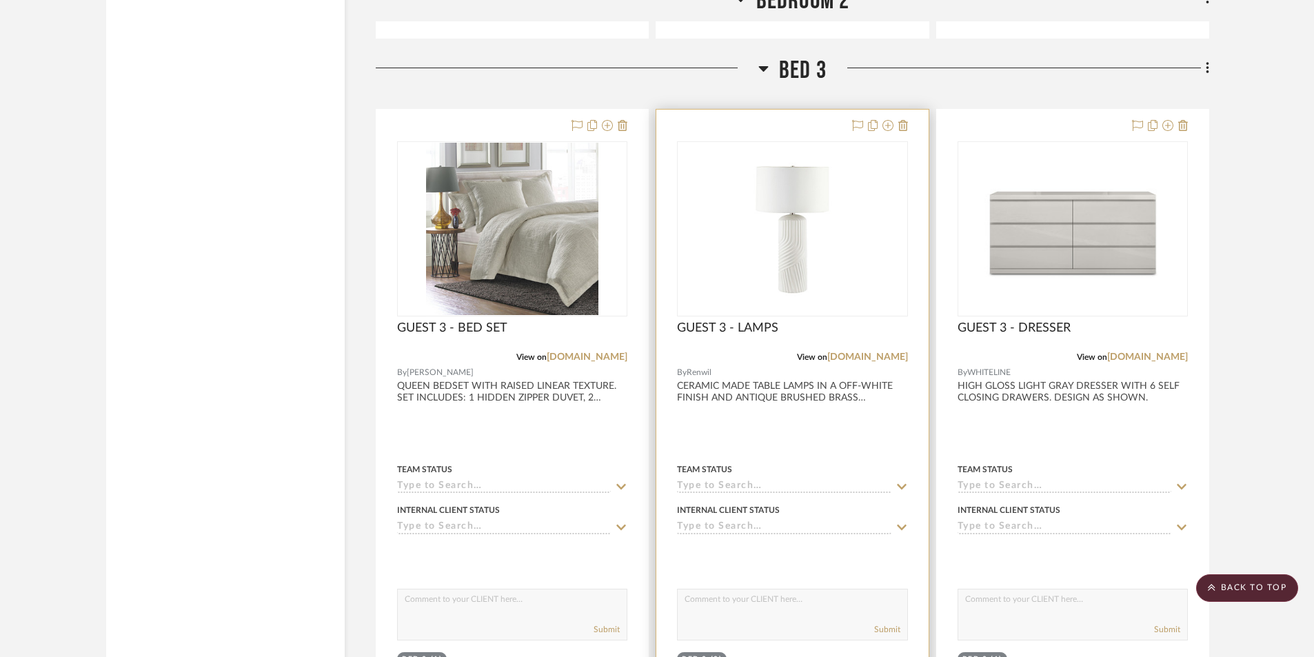
click at [776, 431] on div at bounding box center [792, 411] width 272 height 603
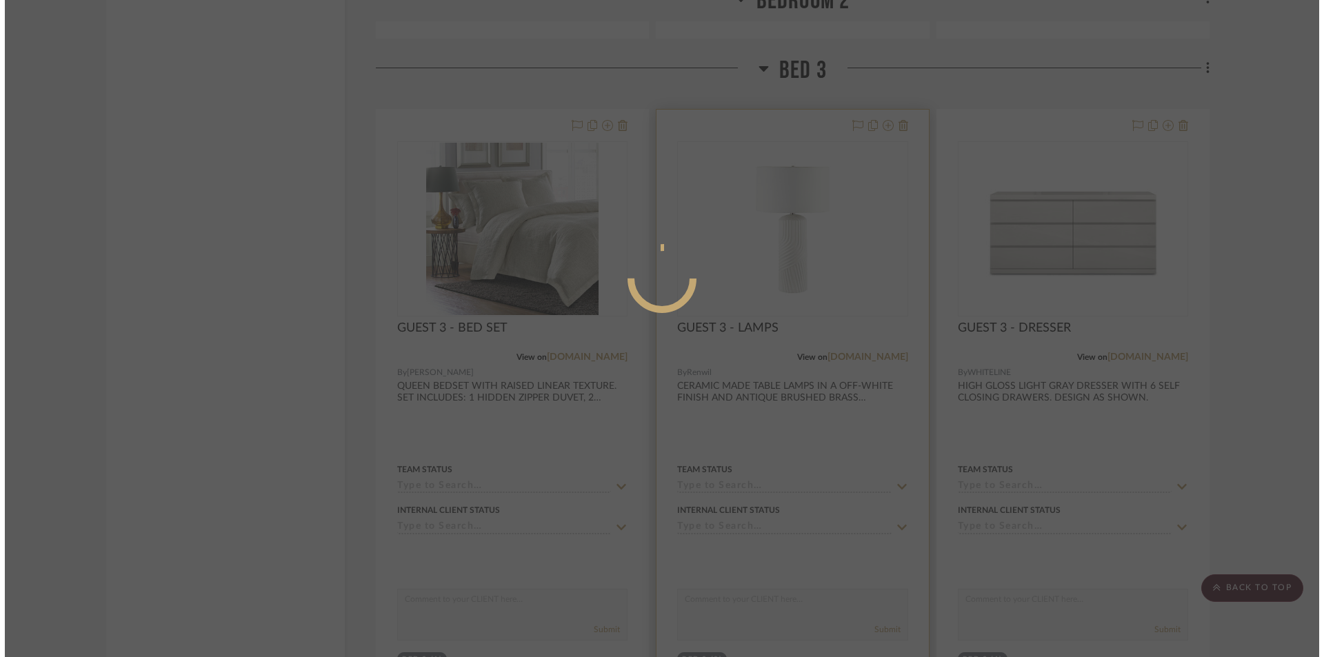
scroll to position [0, 0]
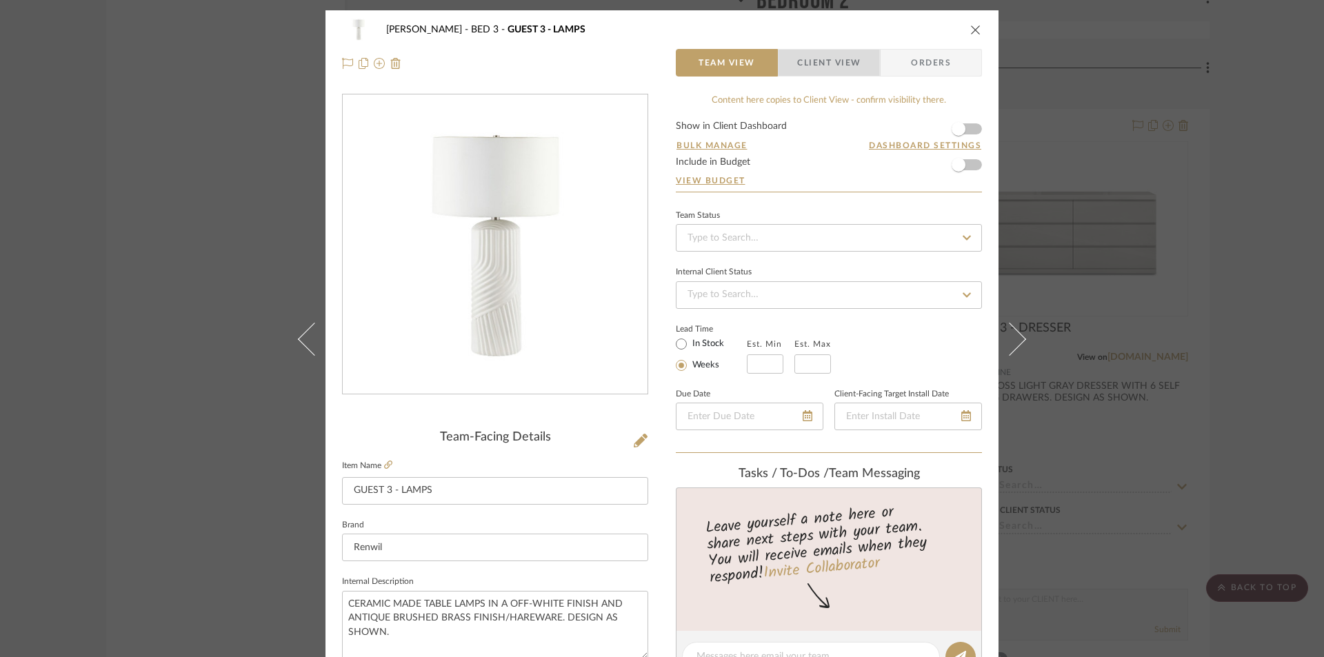
click at [843, 62] on span "Client View" at bounding box center [828, 63] width 63 height 28
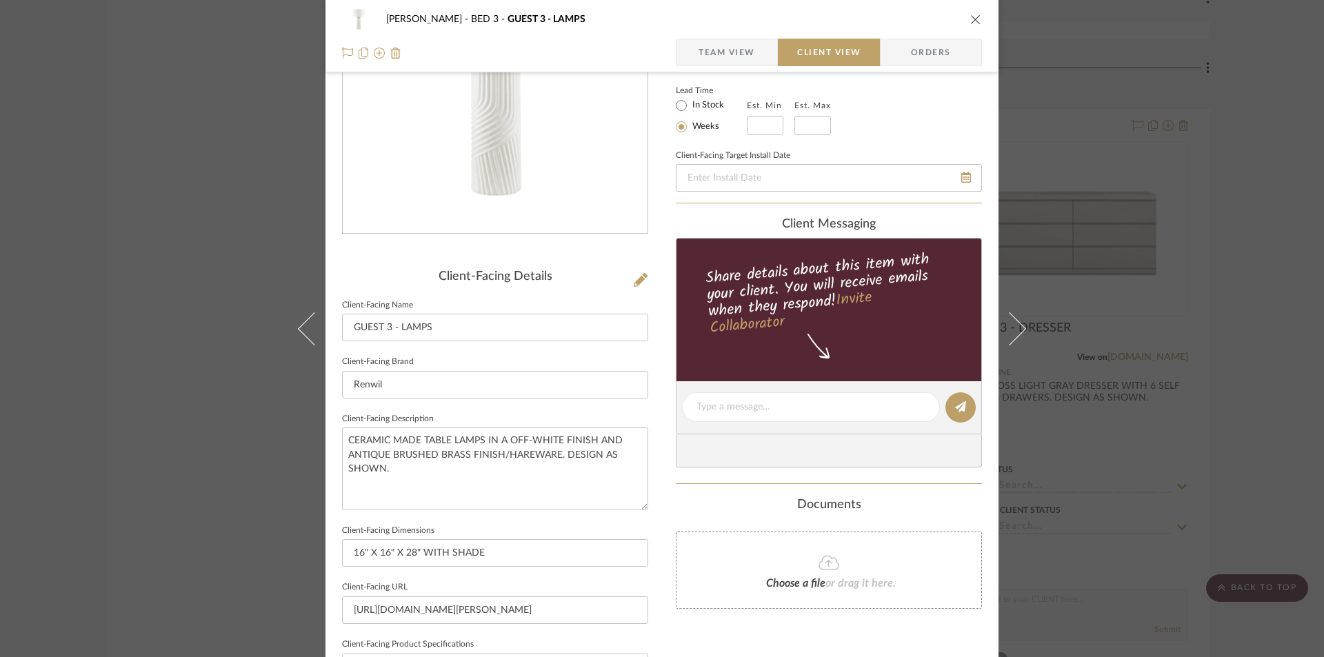
scroll to position [368, 0]
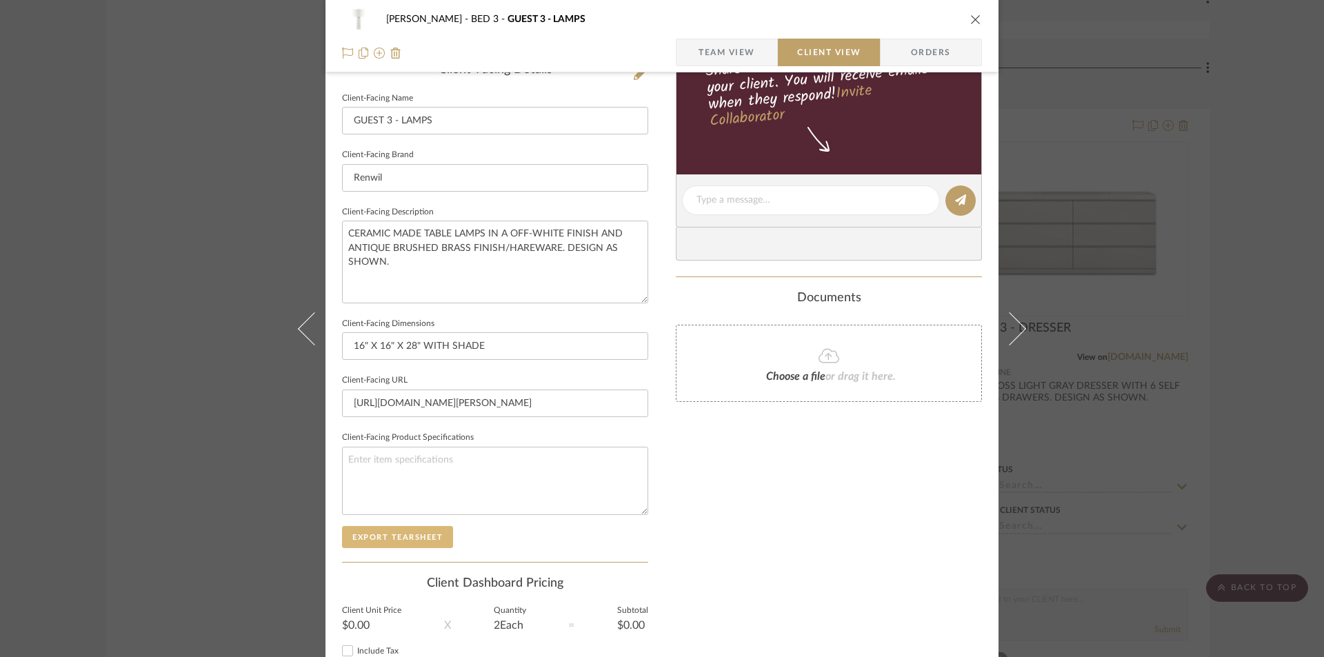
click at [434, 541] on button "Export Tearsheet" at bounding box center [397, 537] width 111 height 22
drag, startPoint x: 970, startPoint y: 23, endPoint x: 1004, endPoint y: 299, distance: 278.7
click at [970, 23] on icon "close" at bounding box center [975, 19] width 11 height 11
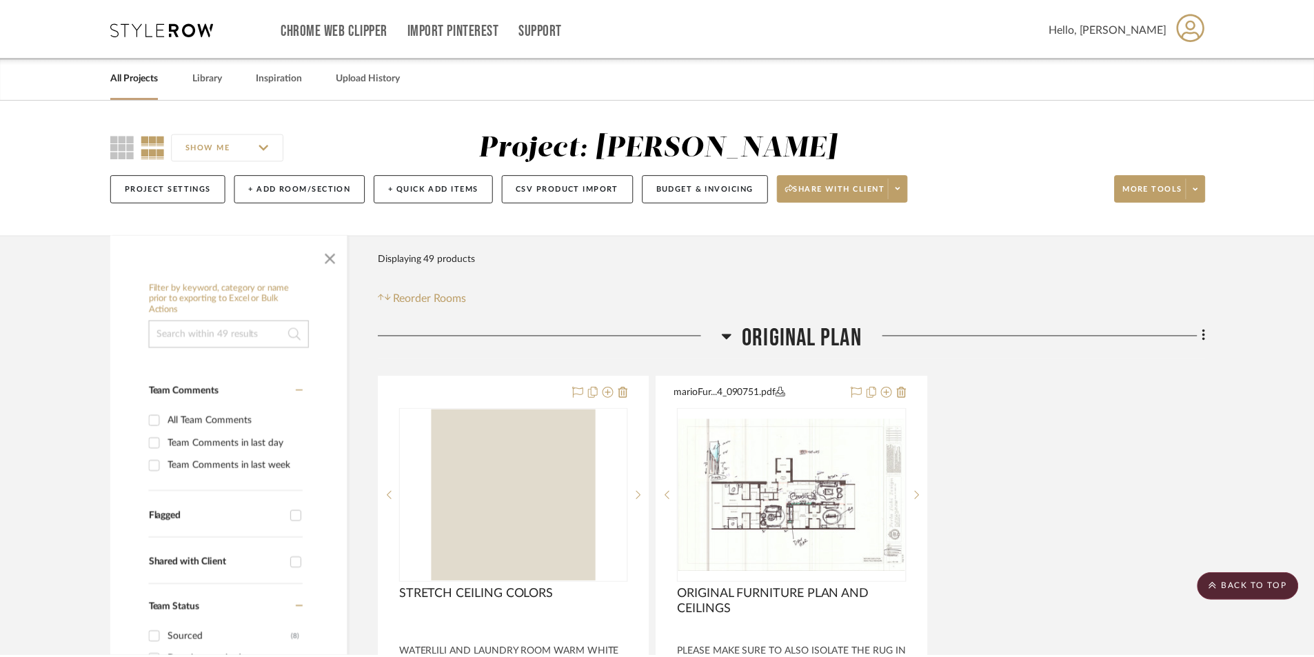
scroll to position [9922, 0]
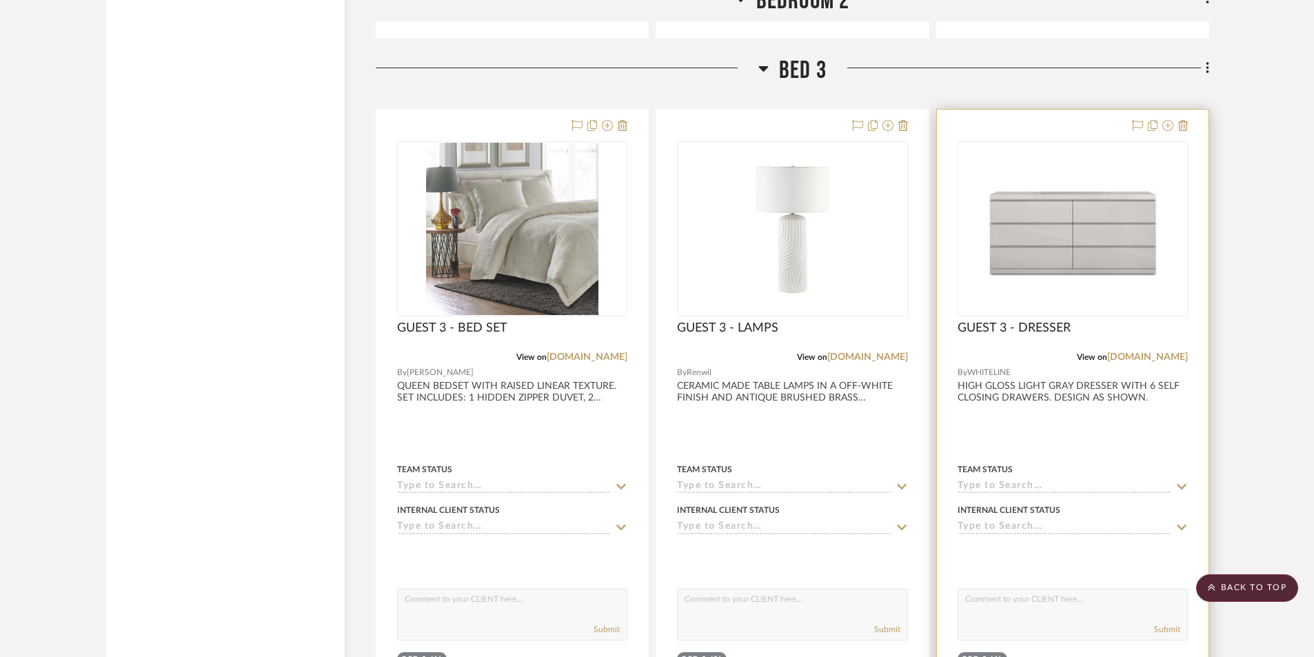
click at [1015, 408] on div at bounding box center [1073, 411] width 272 height 603
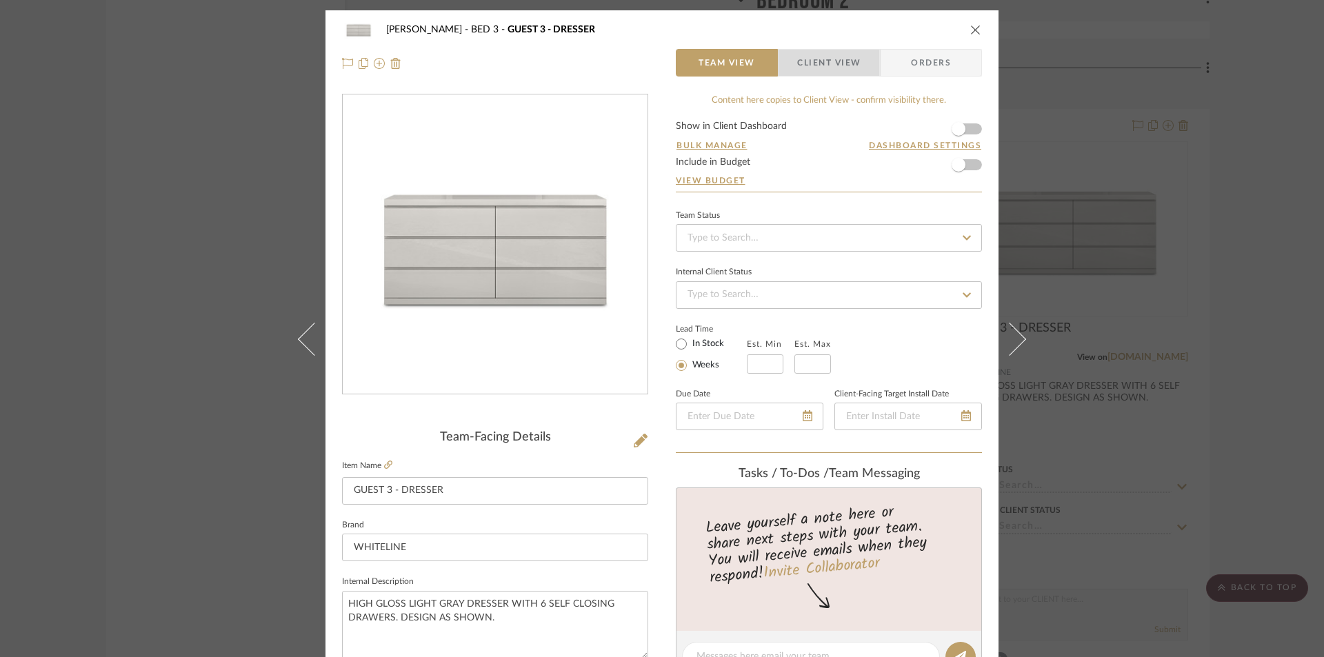
drag, startPoint x: 843, startPoint y: 64, endPoint x: 501, endPoint y: 419, distance: 493.0
click at [843, 68] on span "Client View" at bounding box center [828, 63] width 63 height 28
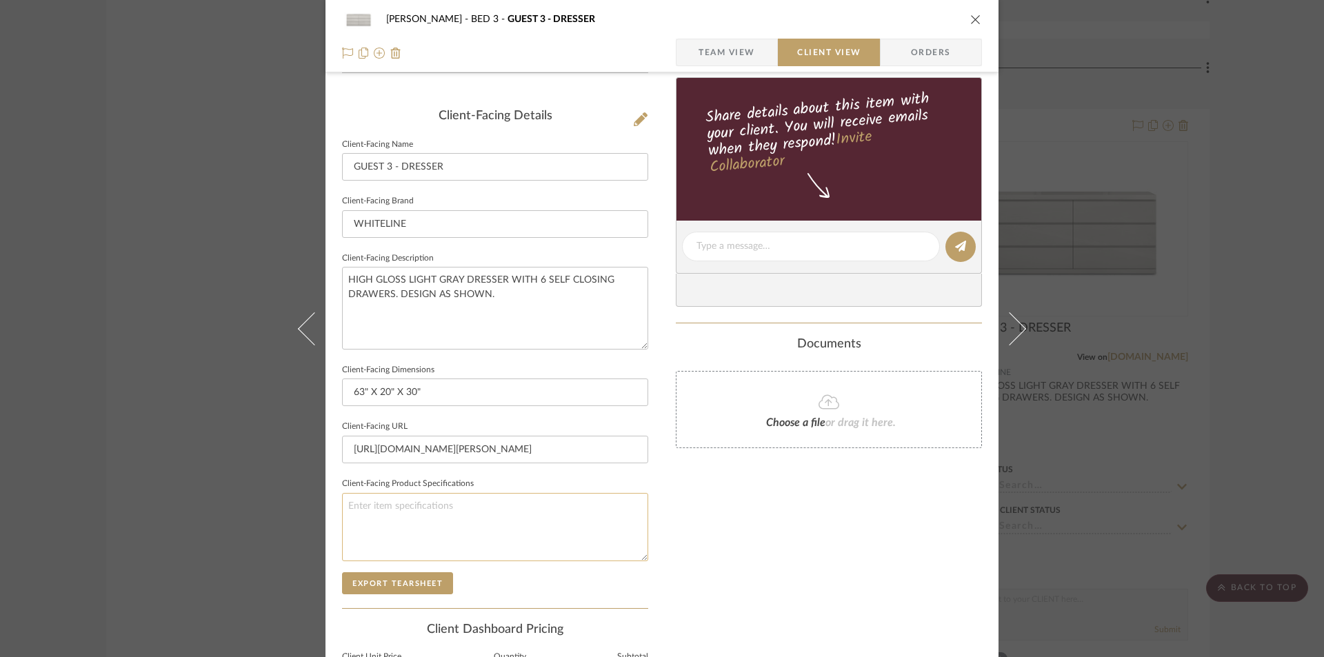
scroll to position [322, 0]
click at [410, 576] on button "Export Tearsheet" at bounding box center [397, 583] width 111 height 22
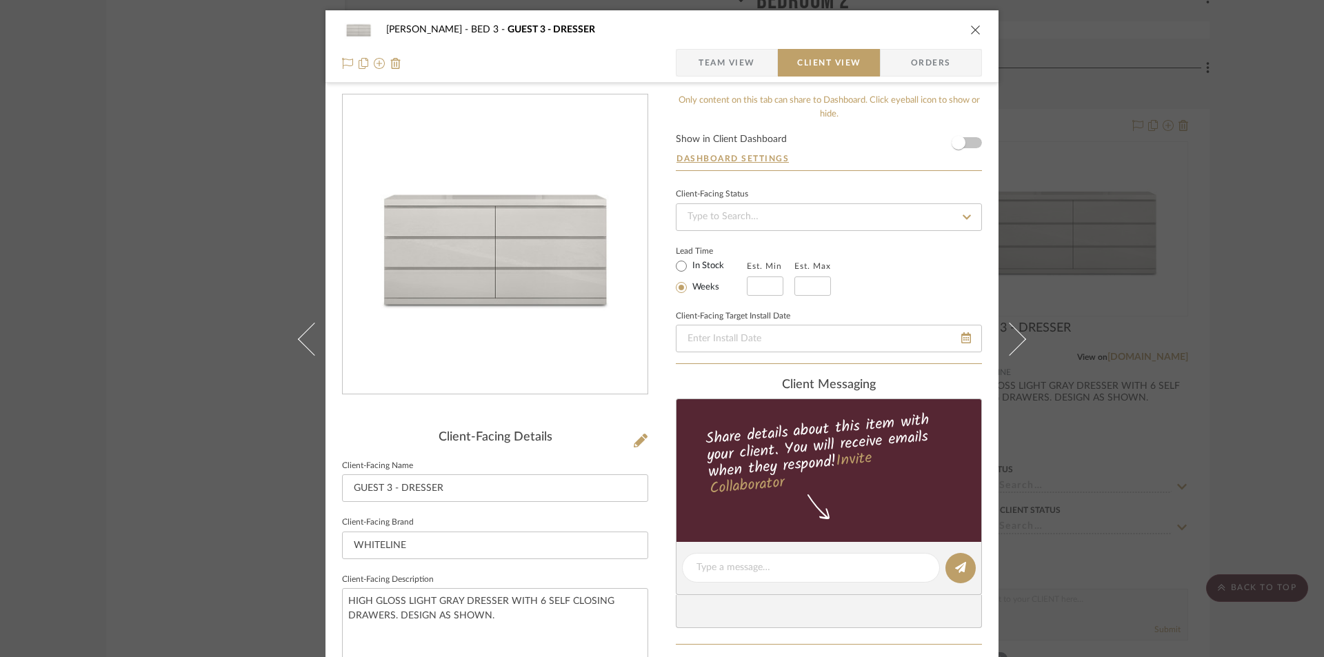
scroll to position [322, 0]
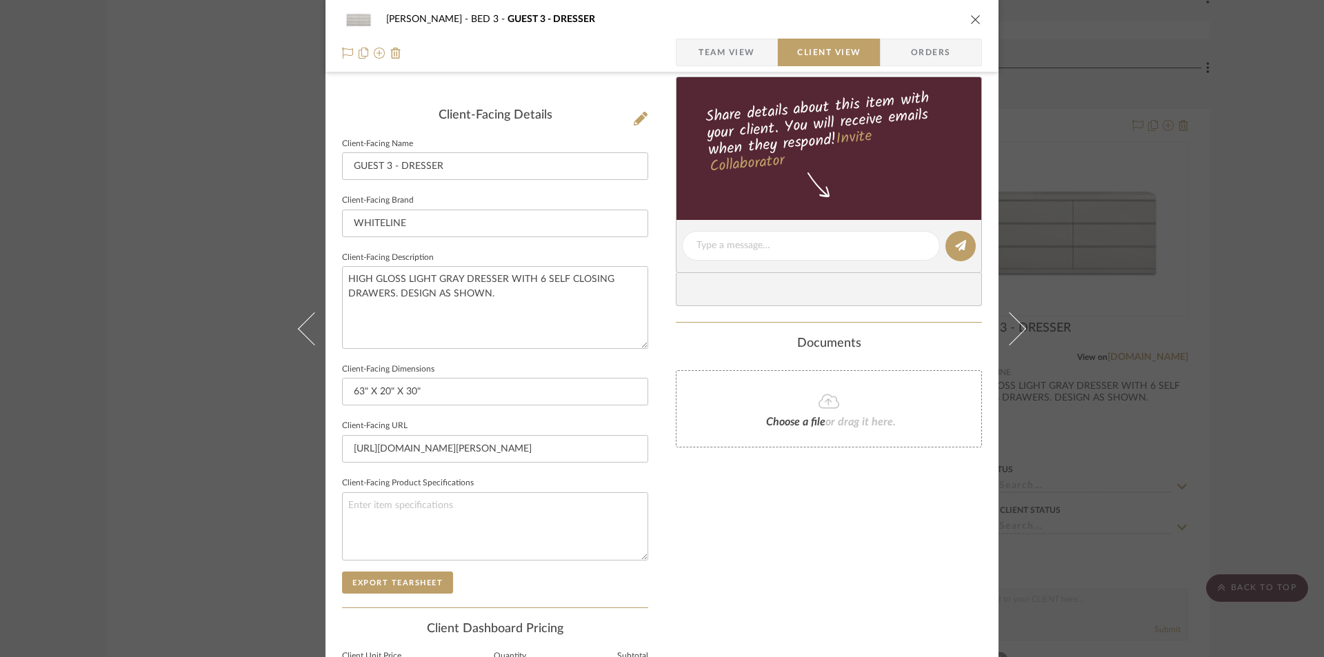
click at [972, 19] on icon "close" at bounding box center [975, 19] width 11 height 11
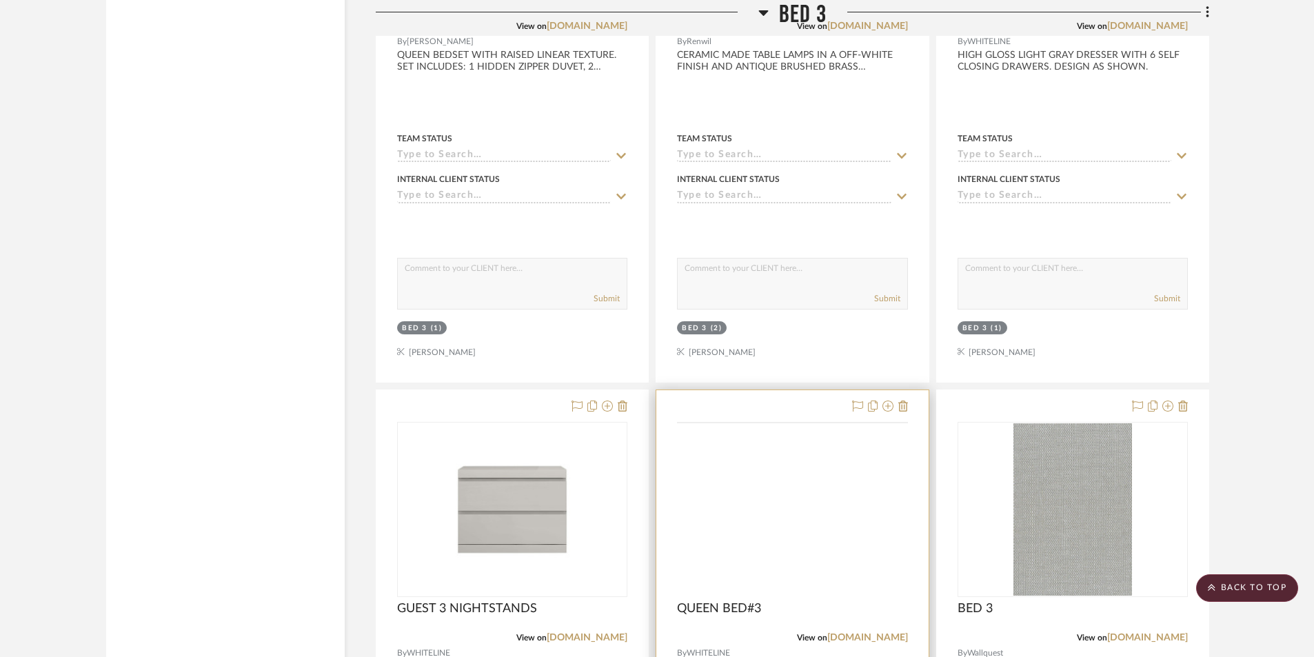
scroll to position [10336, 0]
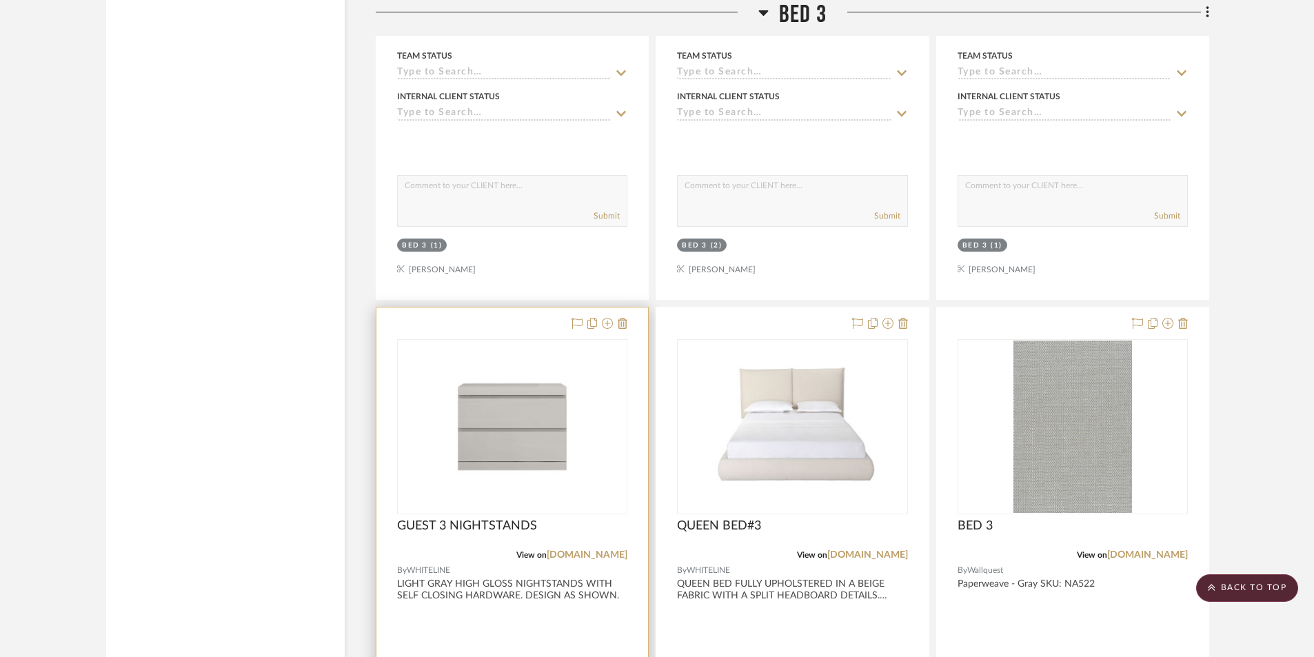
click at [525, 545] on div "GUEST 3 NIGHTSTANDS" at bounding box center [512, 534] width 230 height 30
click at [620, 394] on div at bounding box center [512, 426] width 230 height 175
click at [546, 632] on div at bounding box center [513, 609] width 272 height 603
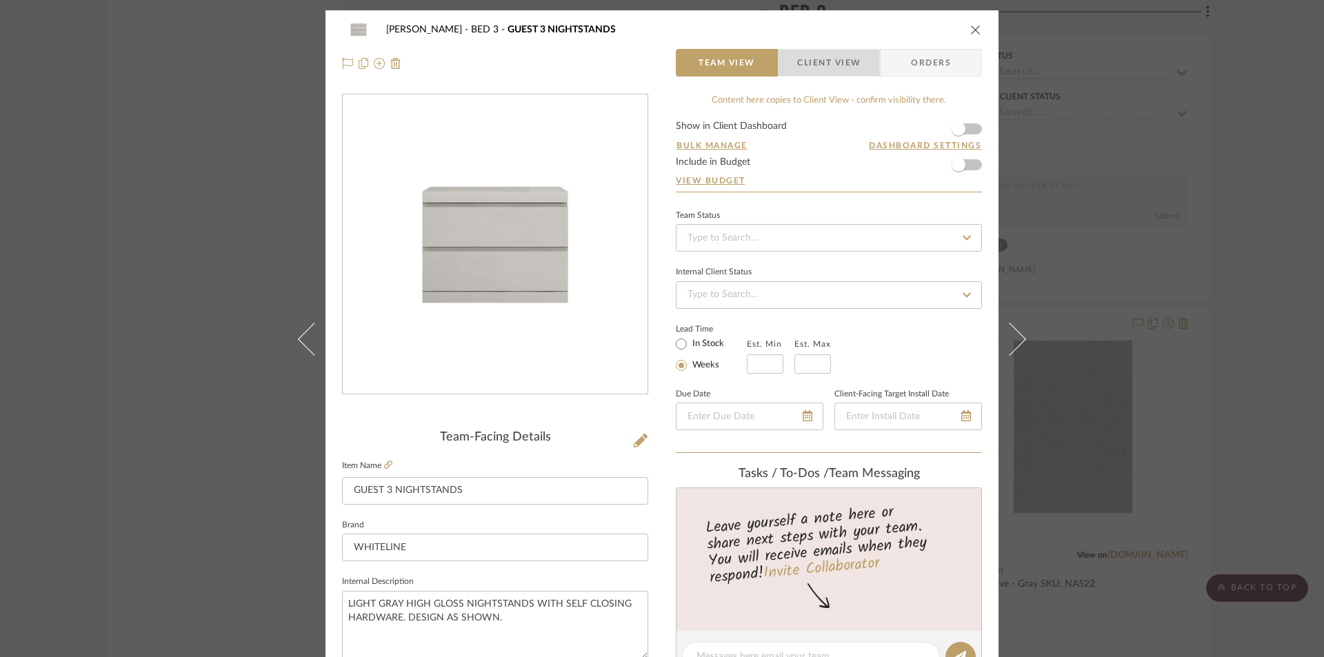
drag, startPoint x: 840, startPoint y: 59, endPoint x: 765, endPoint y: 183, distance: 145.1
click at [840, 61] on span "Client View" at bounding box center [828, 63] width 63 height 28
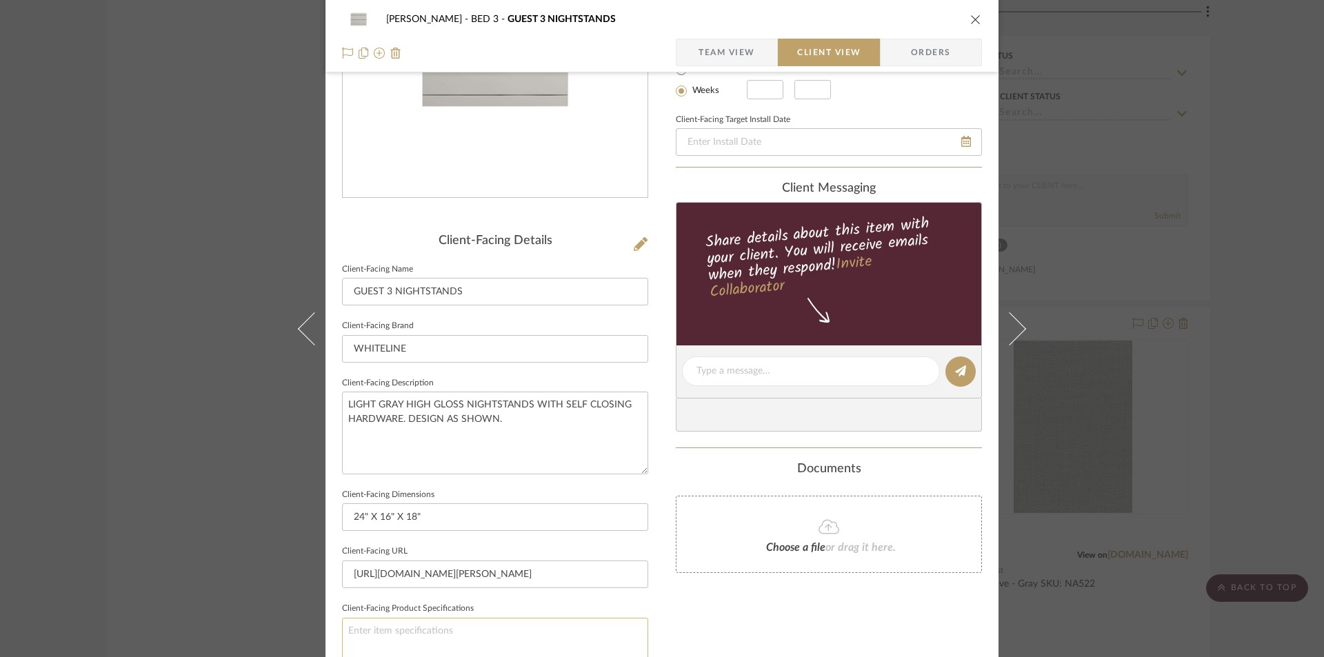
scroll to position [322, 0]
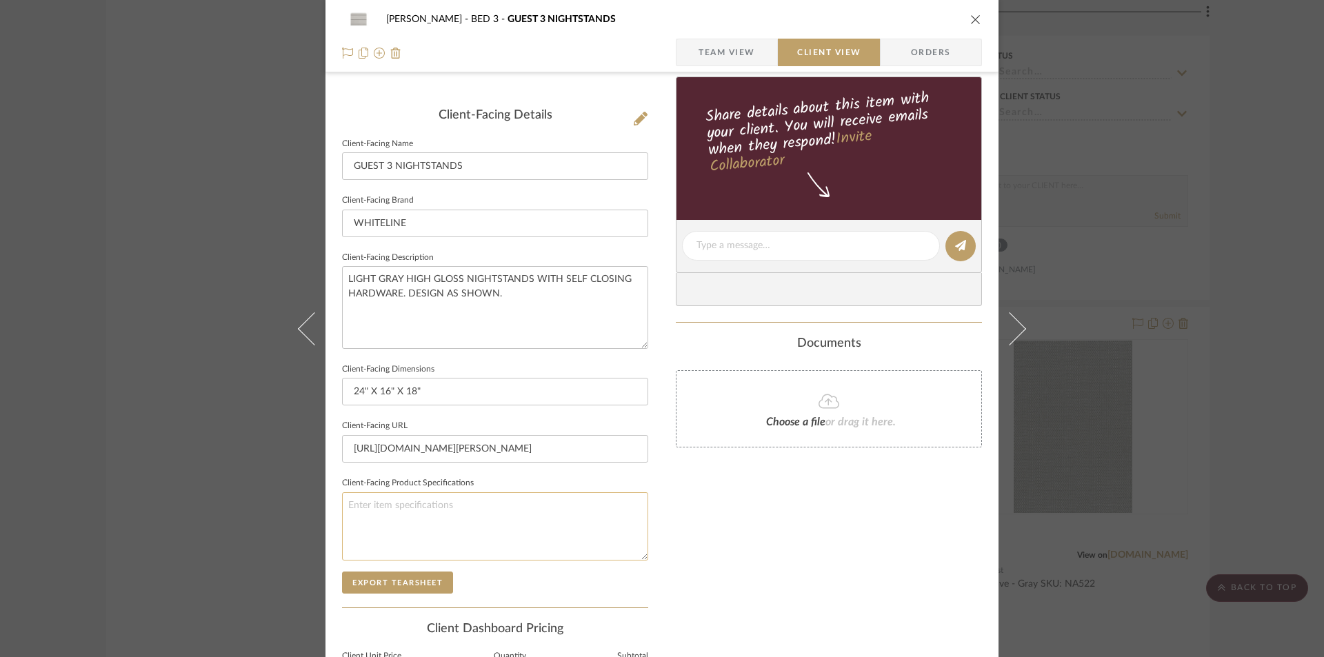
drag, startPoint x: 423, startPoint y: 582, endPoint x: 443, endPoint y: 550, distance: 38.1
click at [422, 582] on button "Export Tearsheet" at bounding box center [397, 583] width 111 height 22
click at [970, 18] on icon "close" at bounding box center [975, 19] width 11 height 11
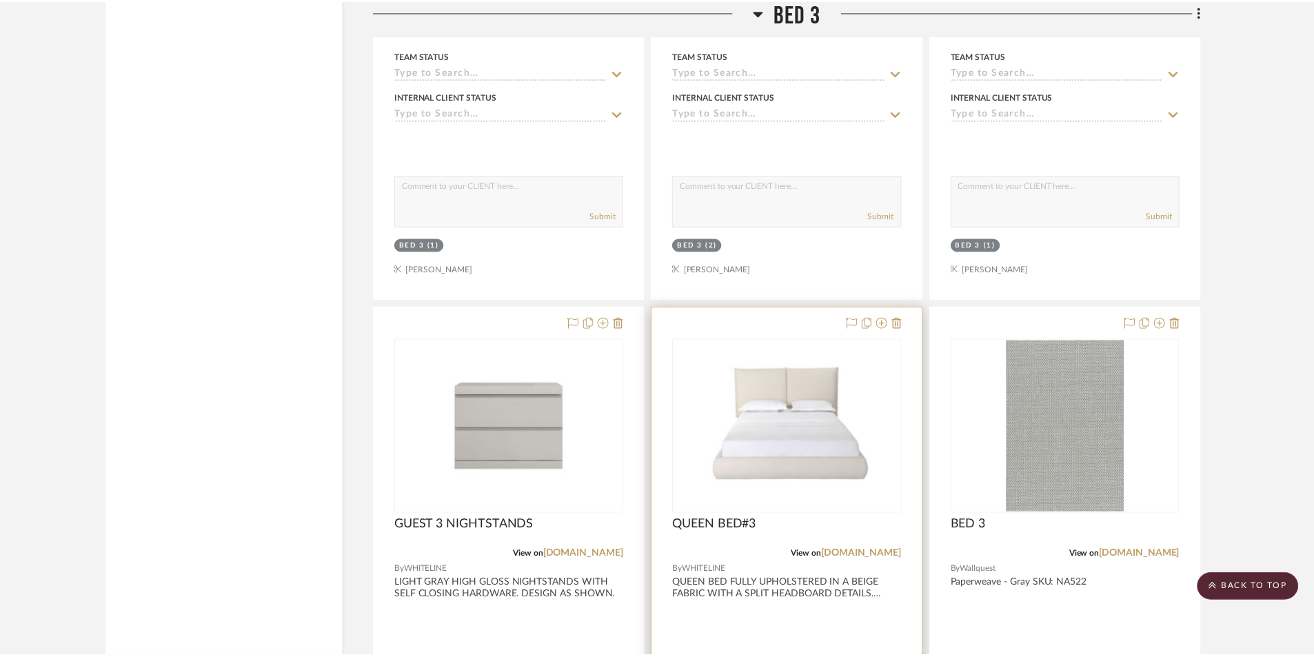
scroll to position [10336, 0]
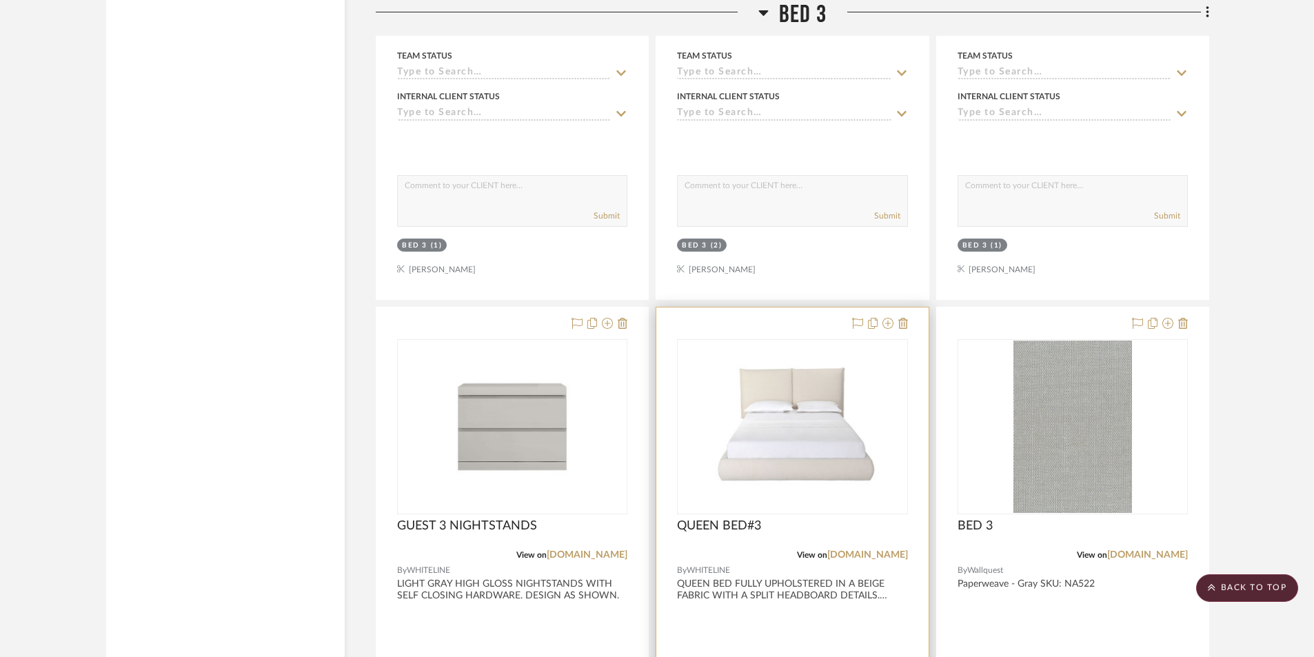
click at [760, 550] on div "View on whitelinemod.com" at bounding box center [792, 555] width 230 height 12
click at [830, 443] on img "0" at bounding box center [793, 427] width 228 height 164
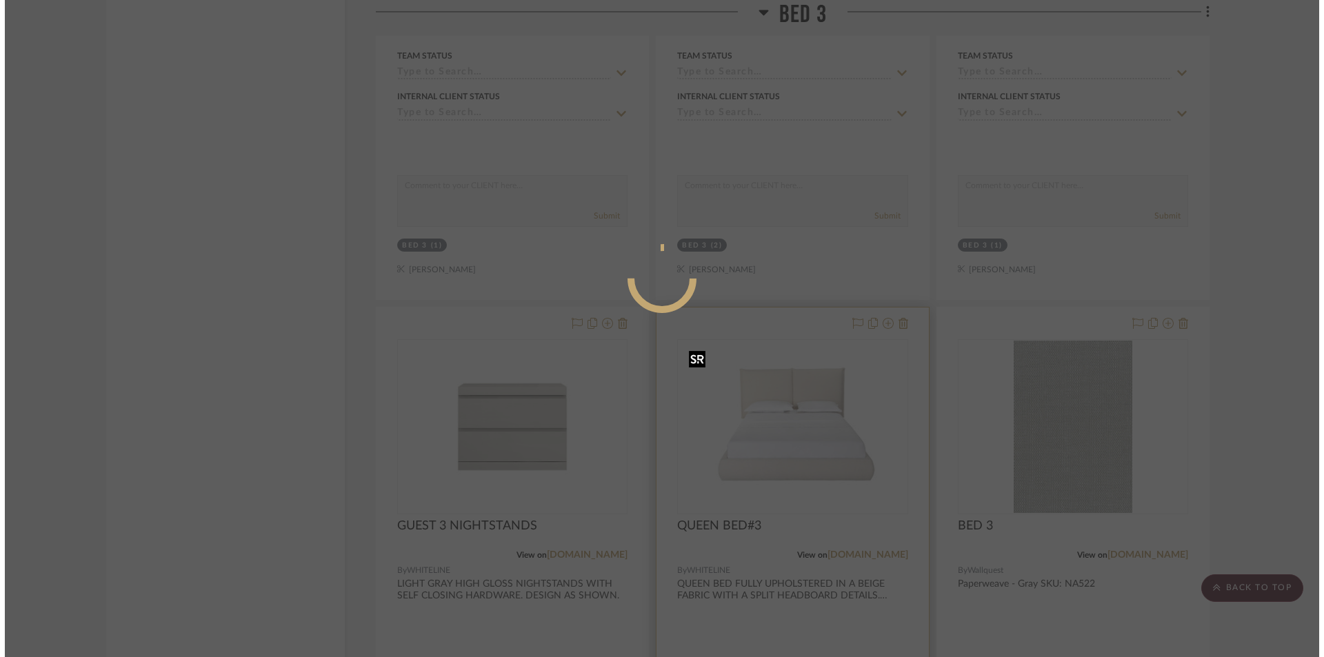
scroll to position [0, 0]
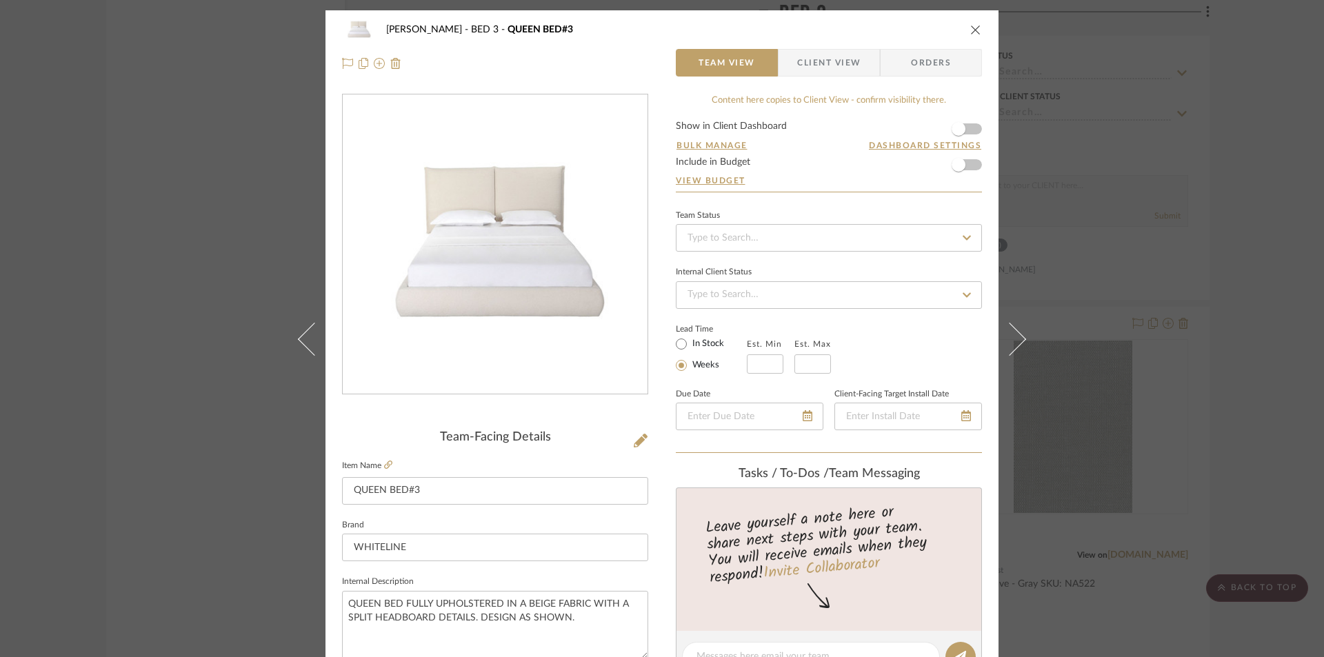
drag, startPoint x: 830, startPoint y: 64, endPoint x: 820, endPoint y: 80, distance: 18.9
click at [832, 68] on span "Client View" at bounding box center [828, 63] width 63 height 28
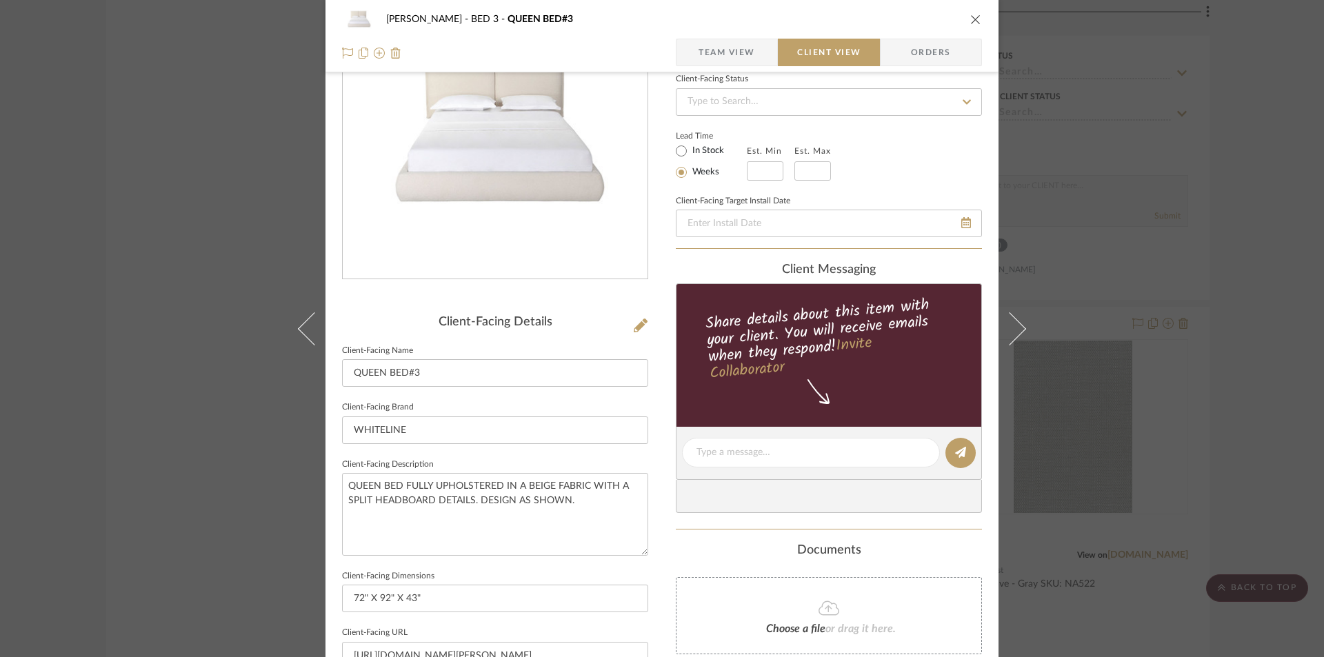
scroll to position [368, 0]
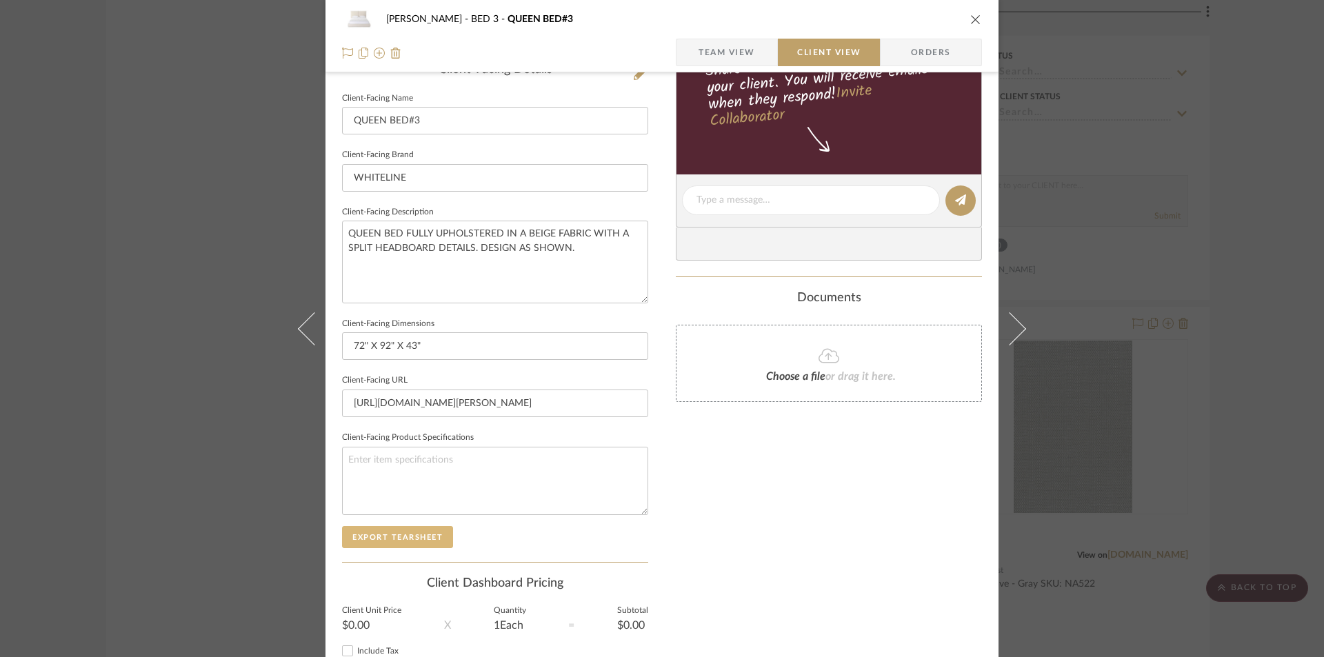
click at [377, 534] on button "Export Tearsheet" at bounding box center [397, 537] width 111 height 22
click at [970, 17] on icon "close" at bounding box center [975, 19] width 11 height 11
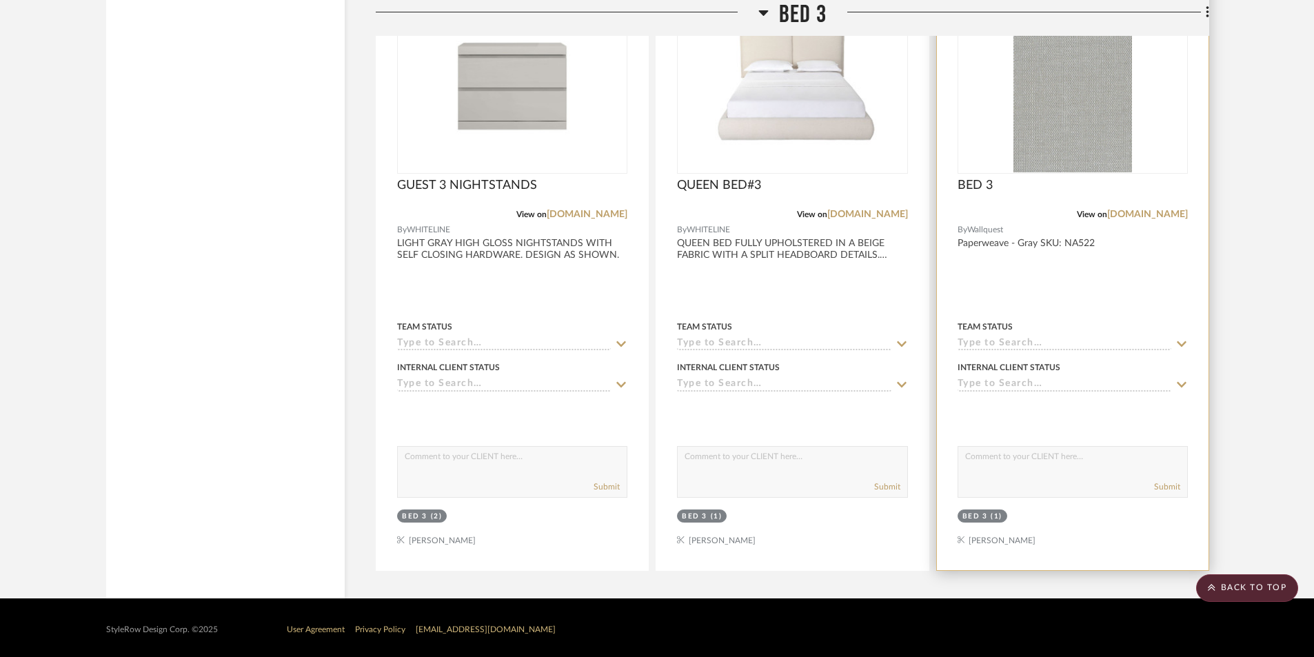
scroll to position [10681, 0]
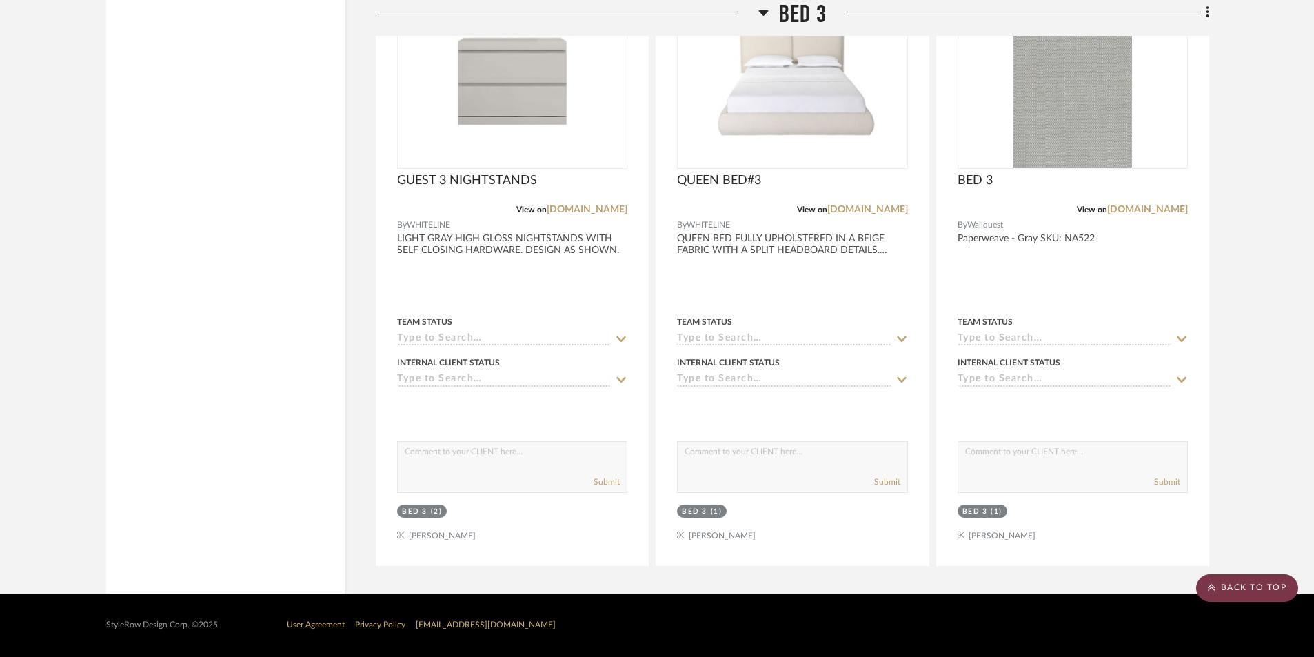
click at [1235, 592] on scroll-to-top-button "BACK TO TOP" at bounding box center [1247, 588] width 102 height 28
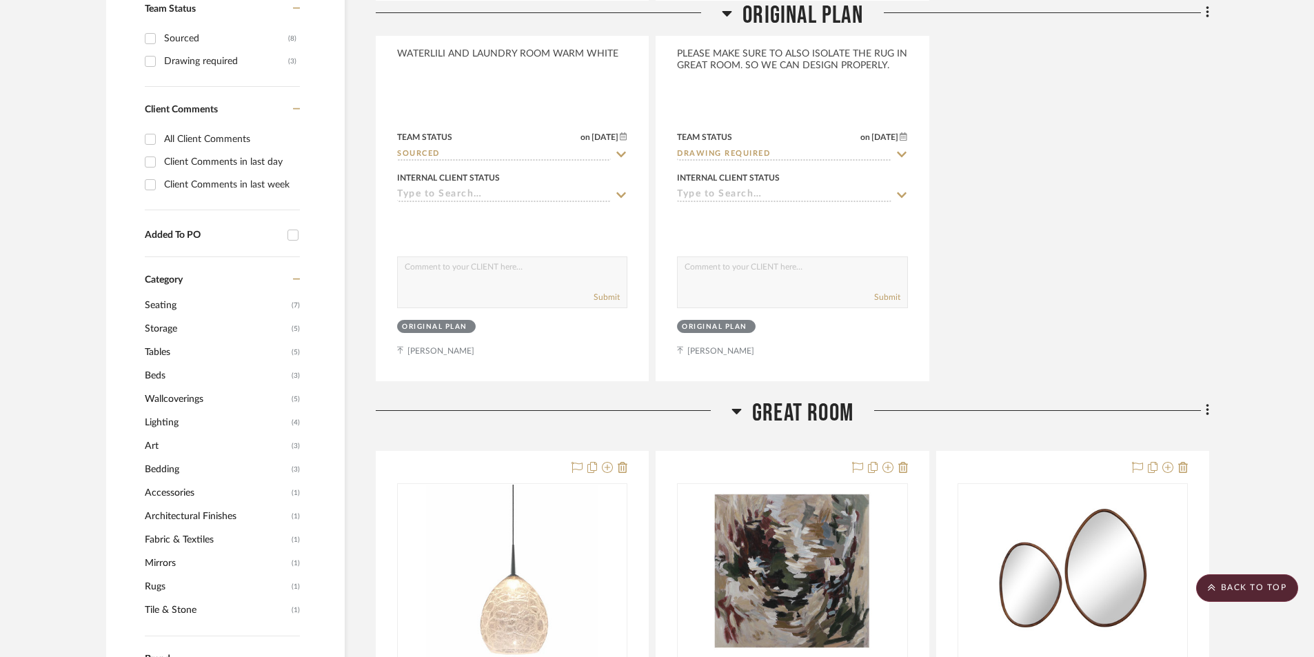
scroll to position [0, 0]
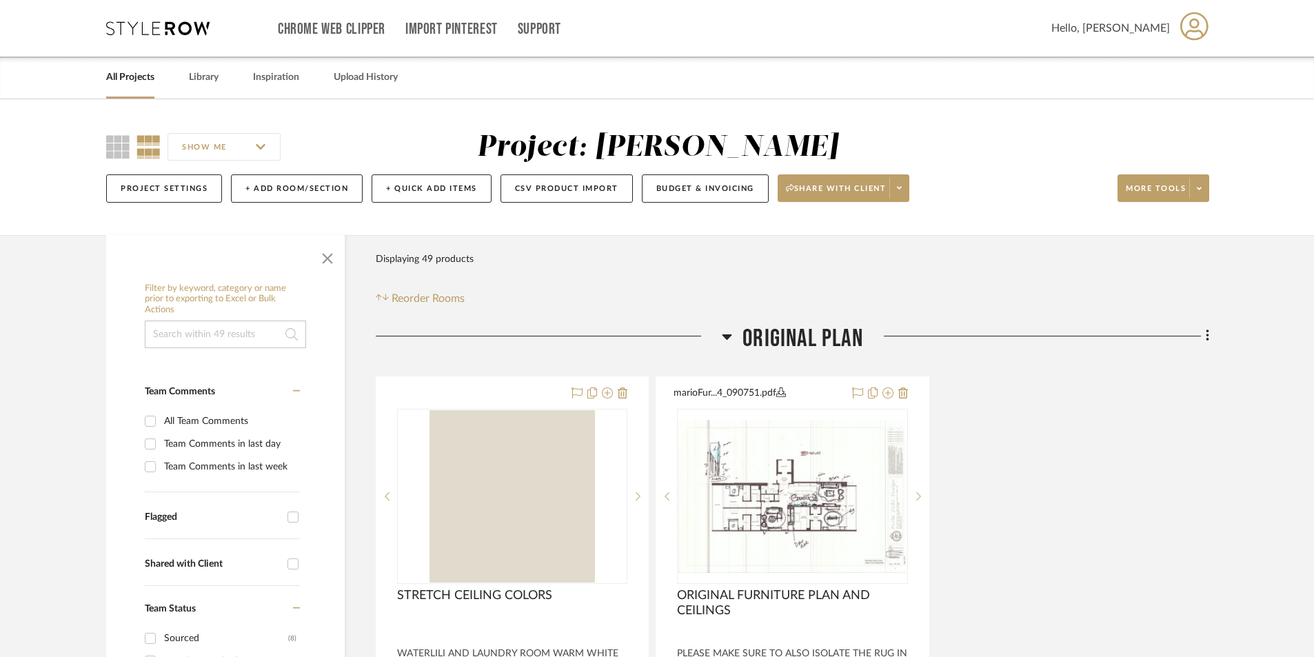
click at [727, 337] on icon at bounding box center [728, 337] width 10 height 6
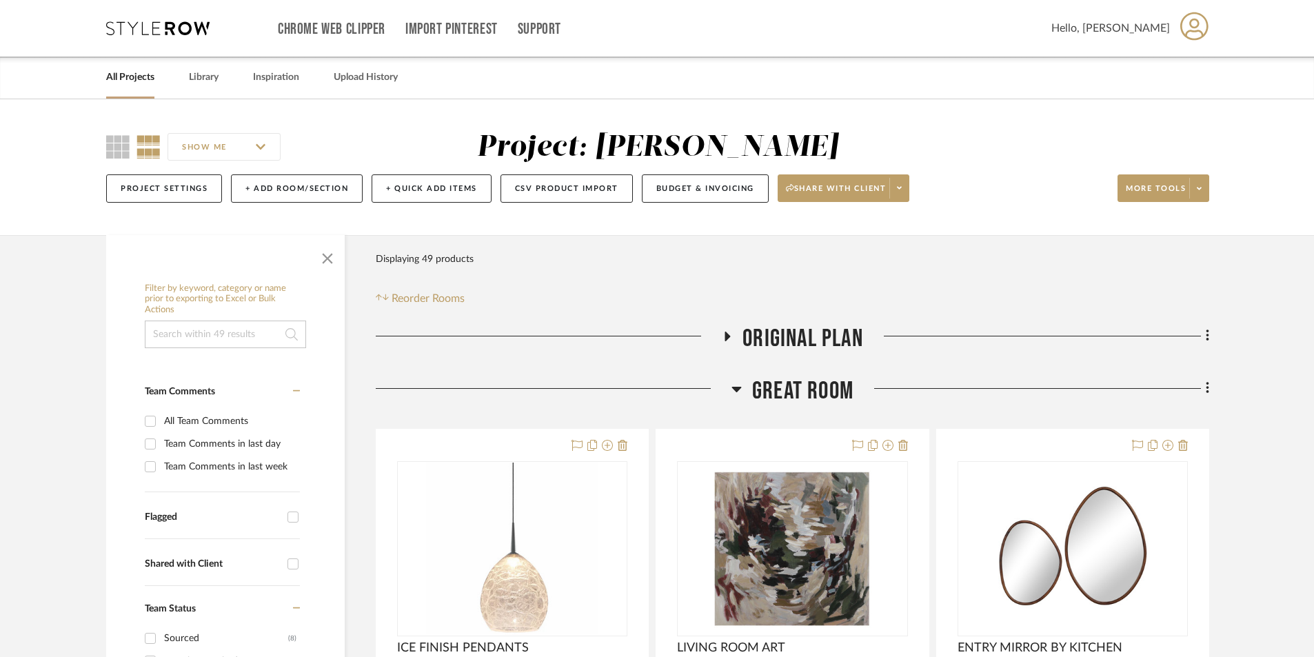
click at [734, 390] on icon at bounding box center [737, 389] width 10 height 17
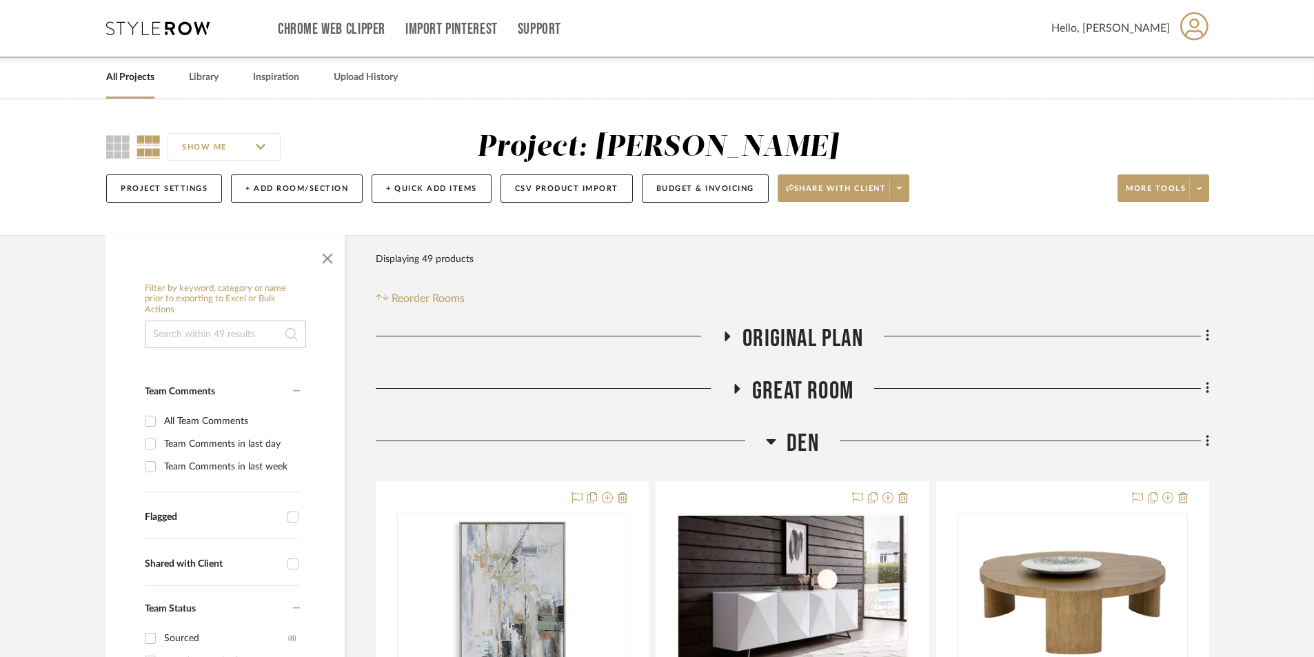
click at [770, 448] on icon at bounding box center [771, 441] width 10 height 17
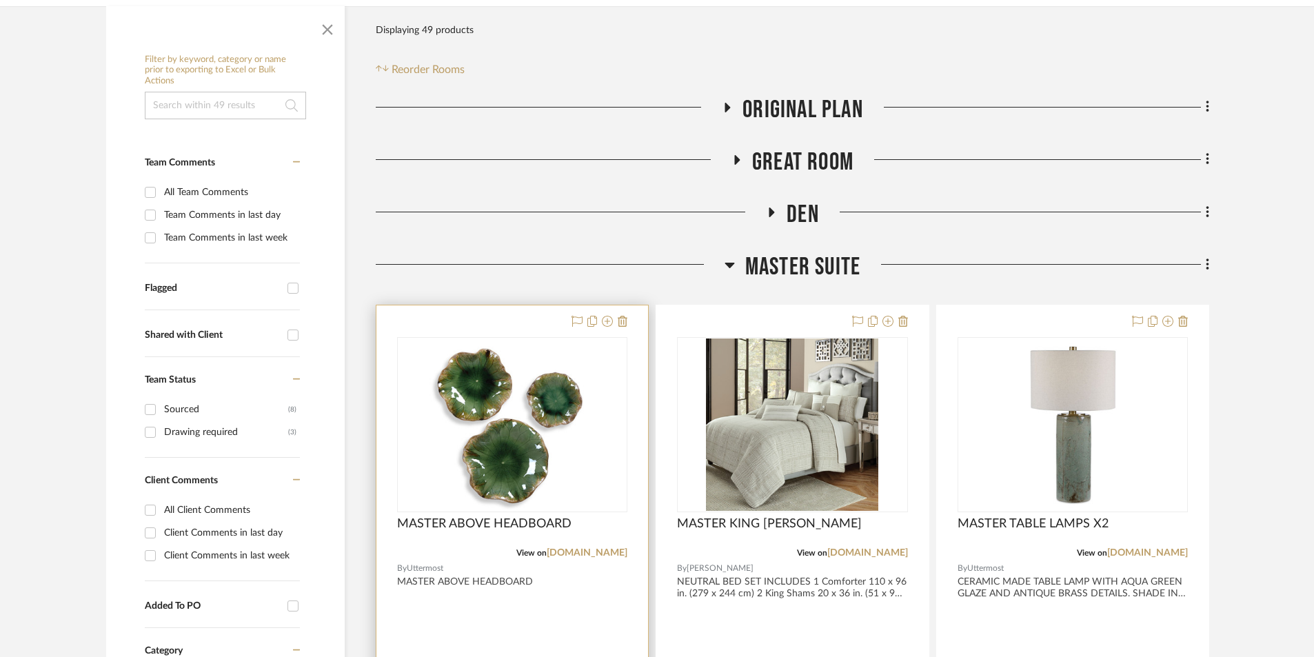
scroll to position [230, 0]
click at [588, 551] on link "[DOMAIN_NAME]" at bounding box center [587, 553] width 81 height 10
